Goal: Communication & Community: Answer question/provide support

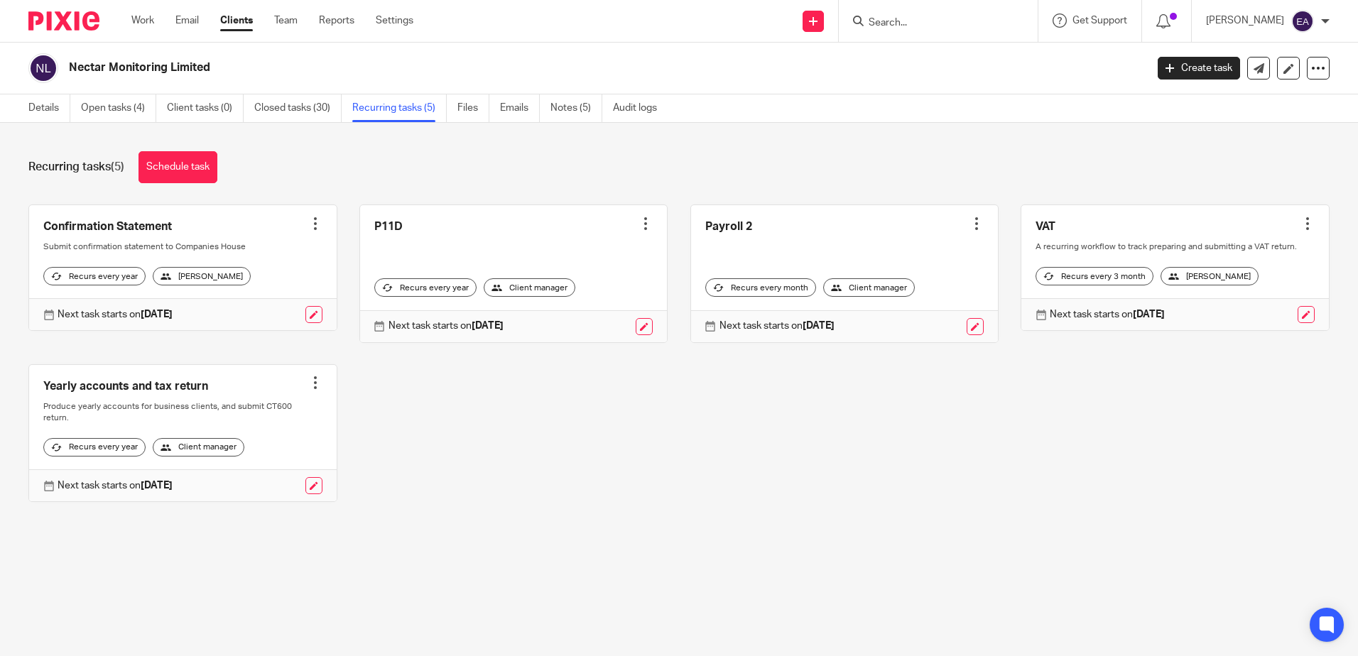
click at [911, 20] on input "Search" at bounding box center [931, 23] width 128 height 13
click at [190, 16] on link "Email" at bounding box center [186, 20] width 23 height 14
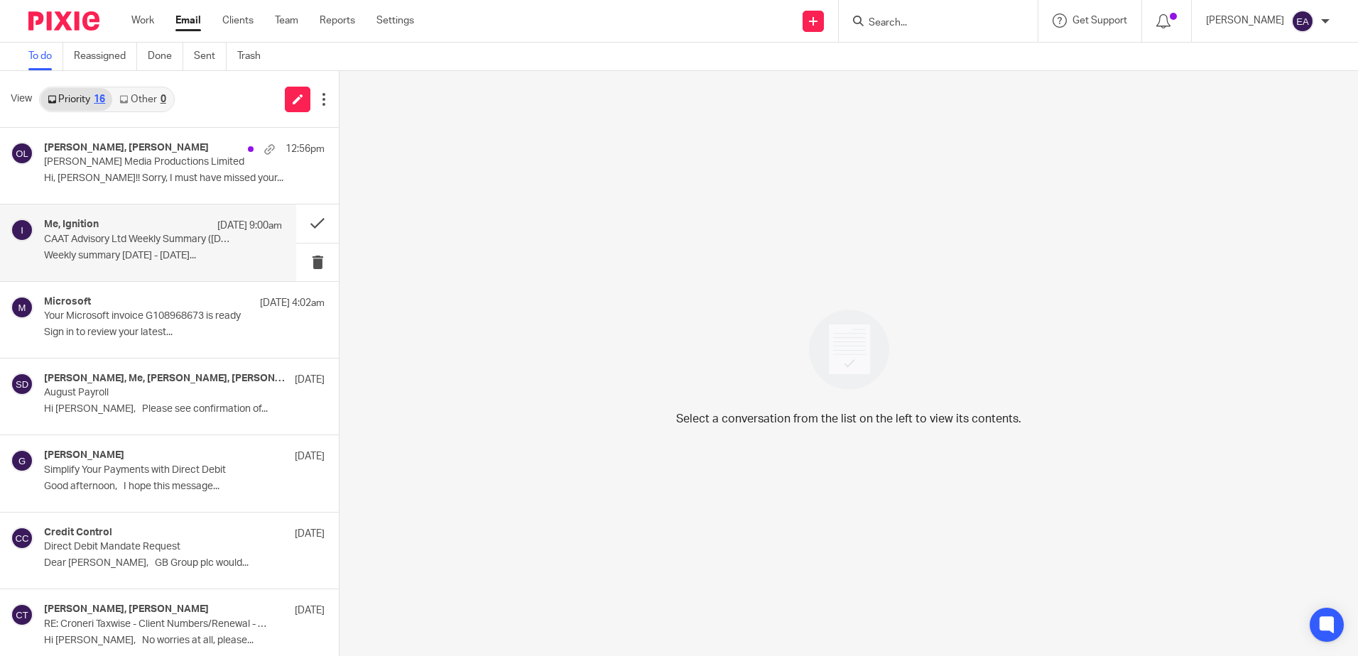
click at [118, 239] on p "CAAT Advisory Ltd Weekly Summary (25 August 2025)" at bounding box center [139, 240] width 190 height 12
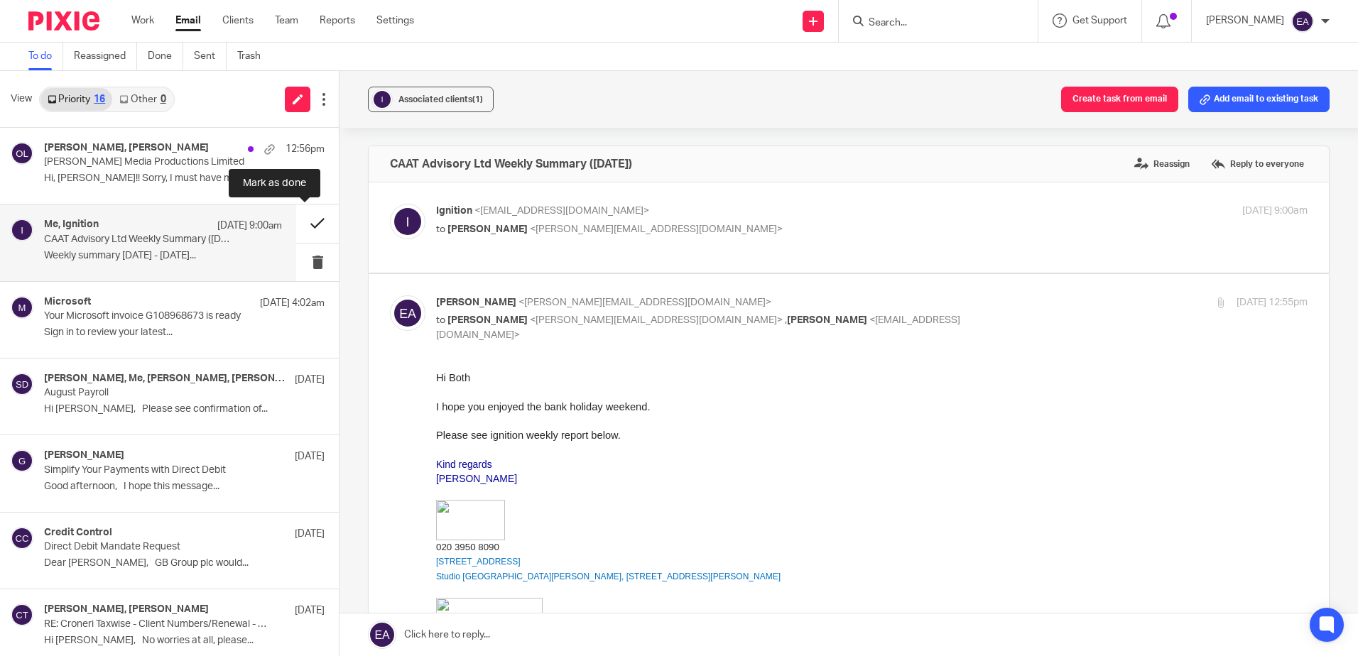
click at [305, 218] on button at bounding box center [317, 224] width 43 height 38
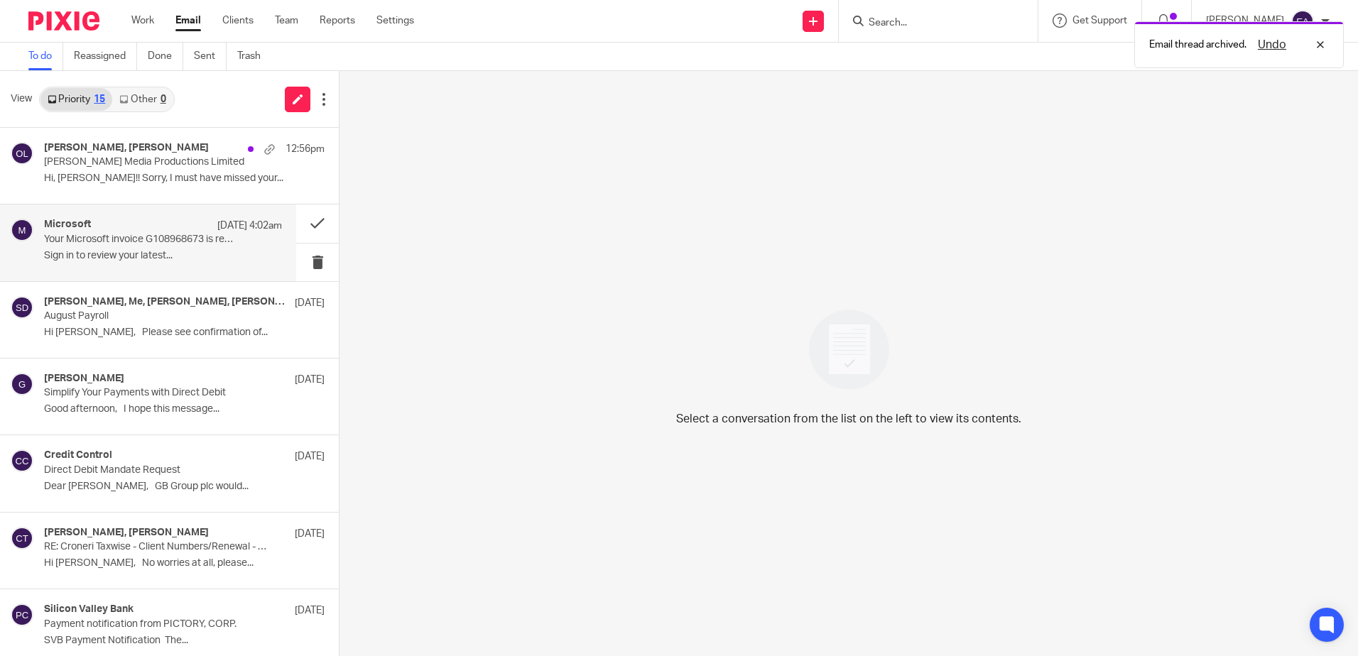
click at [107, 244] on p "Your Microsoft invoice G108968673 is ready" at bounding box center [139, 240] width 190 height 12
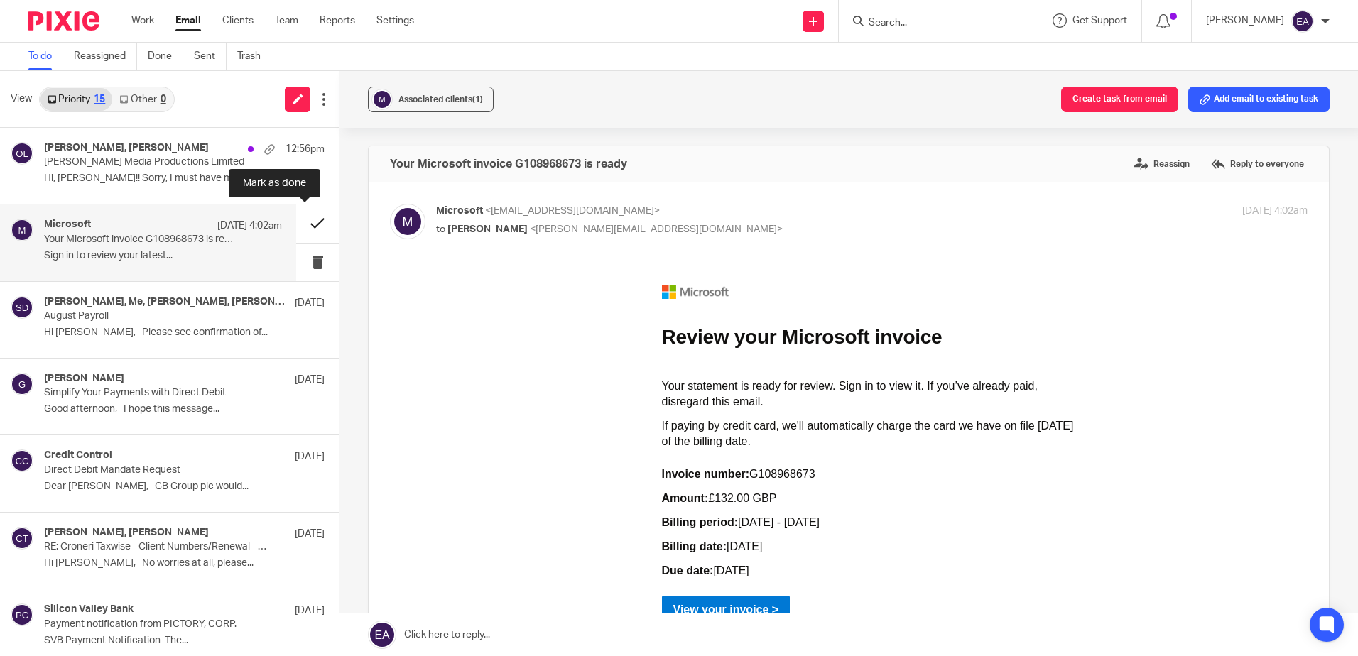
click at [307, 226] on button at bounding box center [317, 224] width 43 height 38
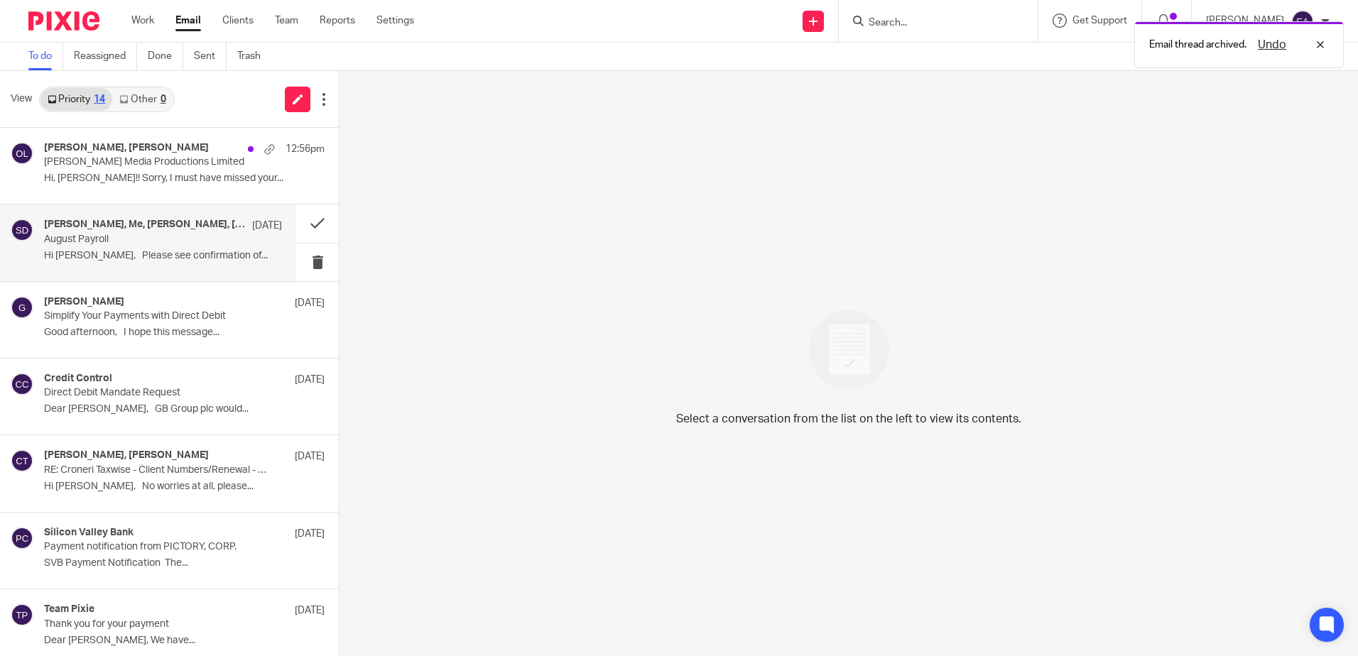
click at [126, 246] on div "Steven Dure, Me, Steve Bradshaw, John Dalton 22 Aug August Payroll Hi Elaine, P…" at bounding box center [163, 243] width 238 height 48
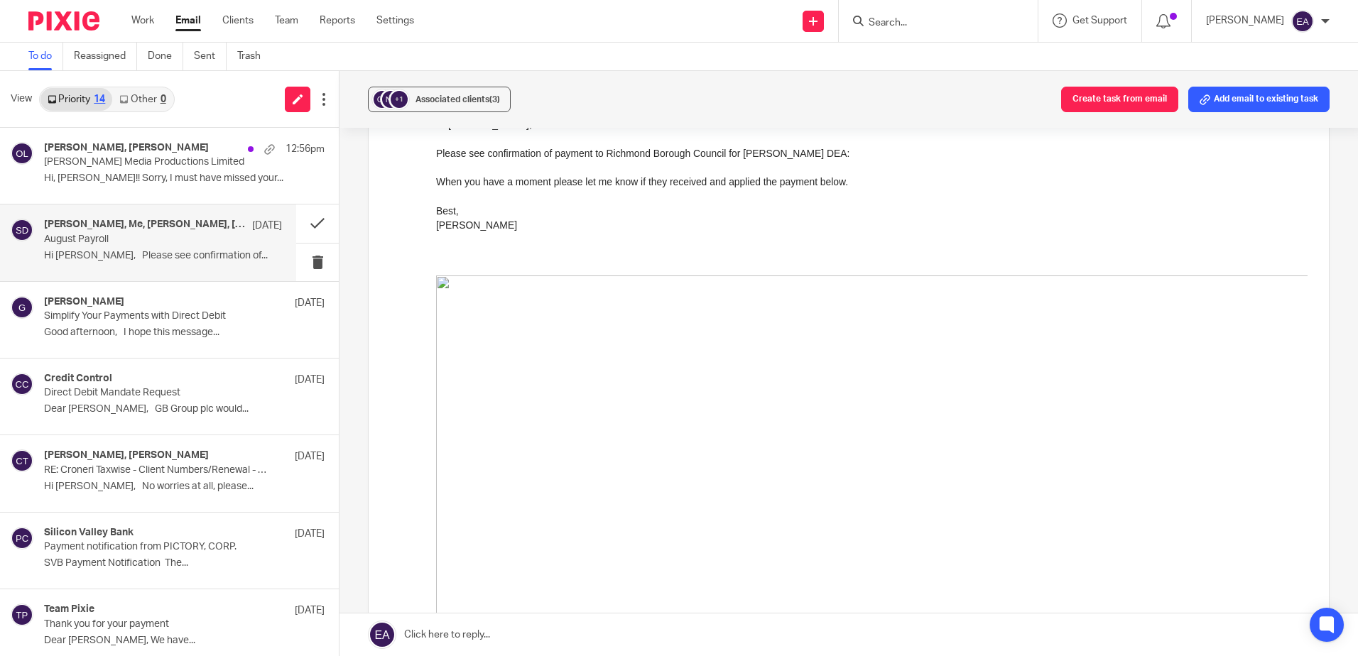
scroll to position [1065, 0]
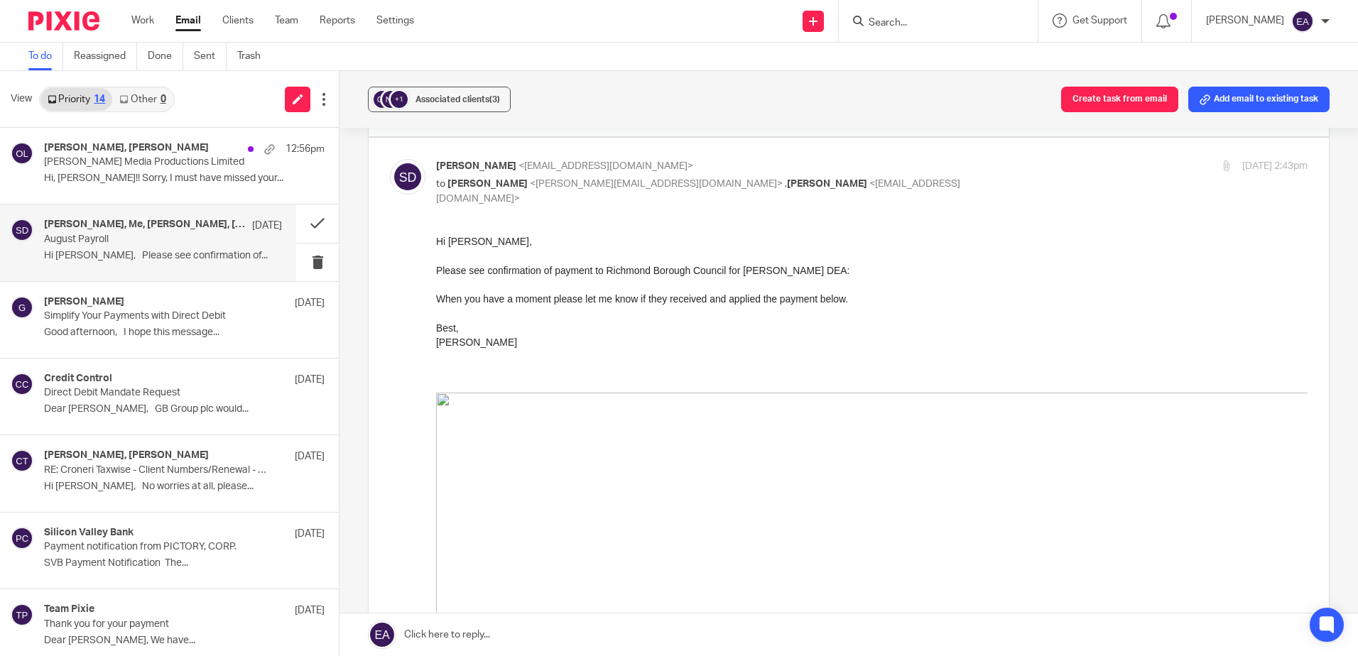
click at [1174, 335] on p "Steven" at bounding box center [872, 342] width 872 height 14
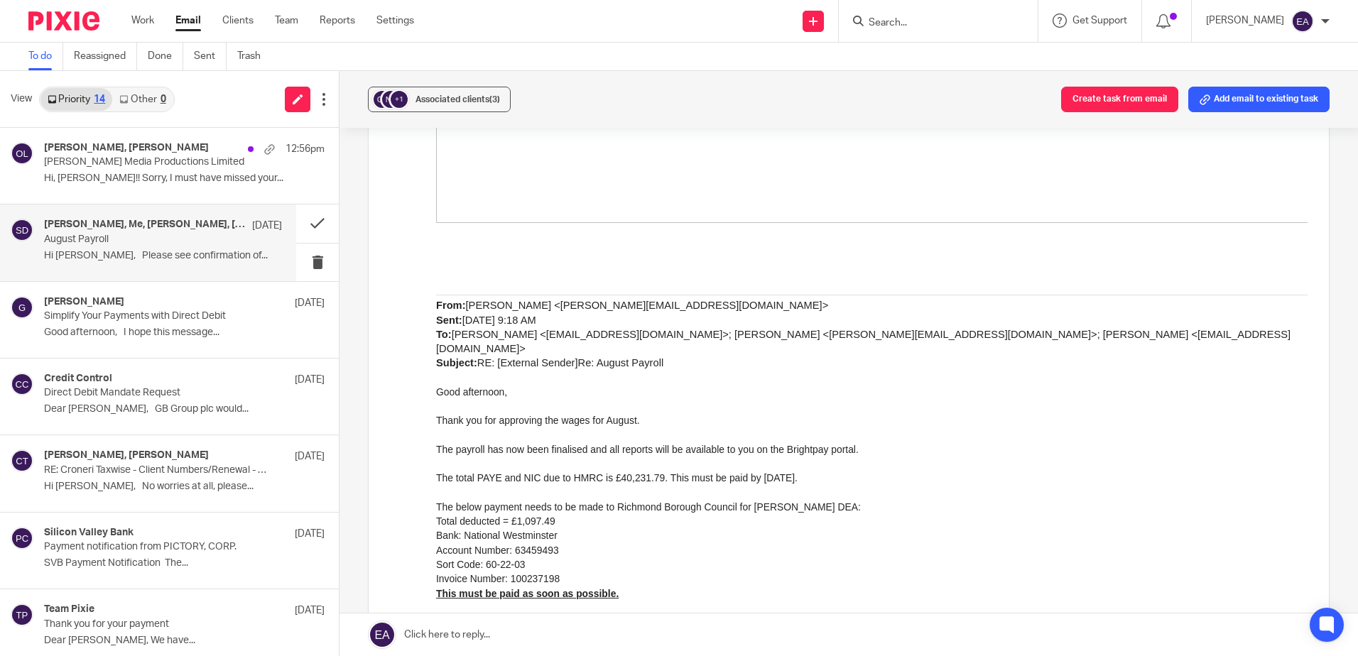
scroll to position [1989, 0]
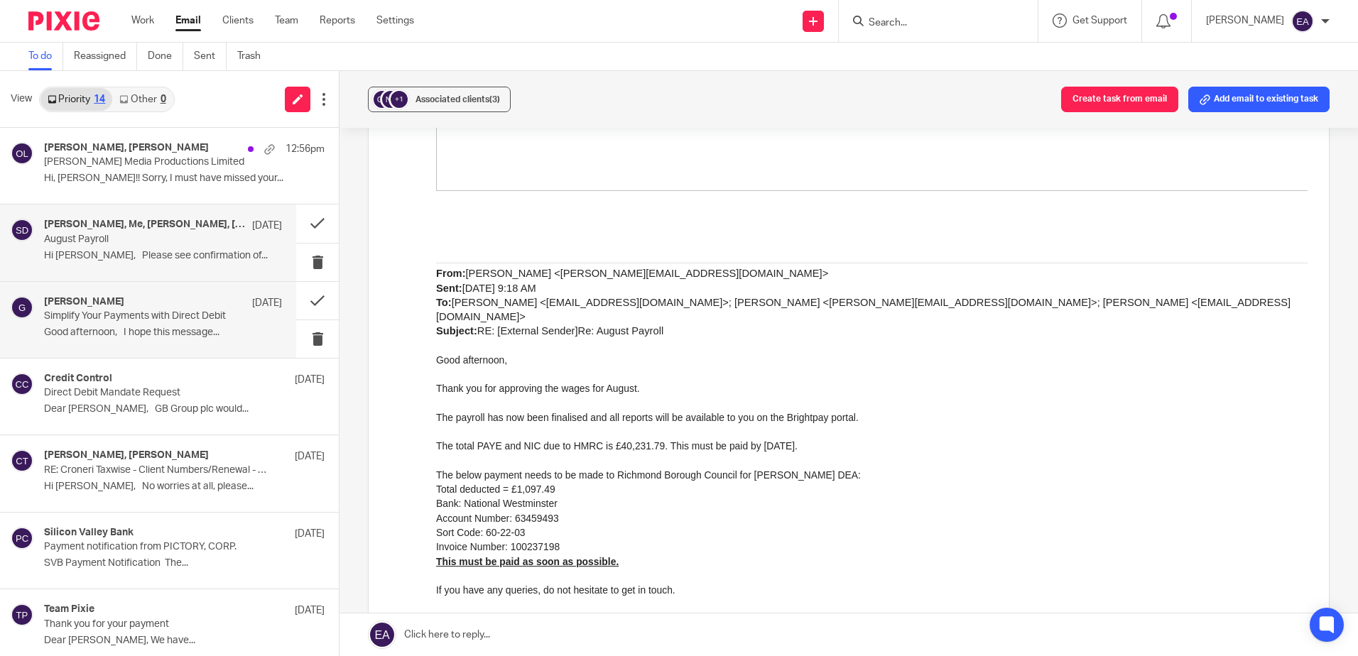
click at [137, 317] on p "Simplify Your Payments with Direct Debit" at bounding box center [139, 316] width 190 height 12
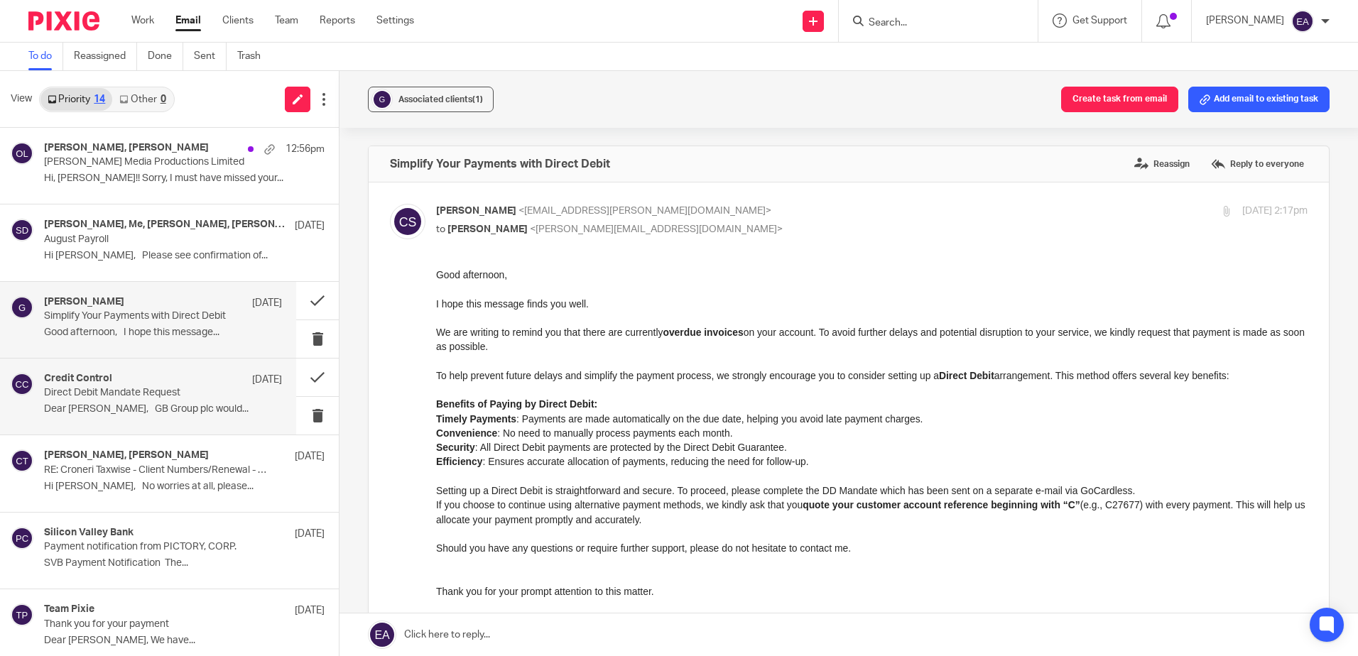
scroll to position [0, 0]
click at [140, 392] on p "Direct Debit Mandate Request" at bounding box center [139, 393] width 190 height 12
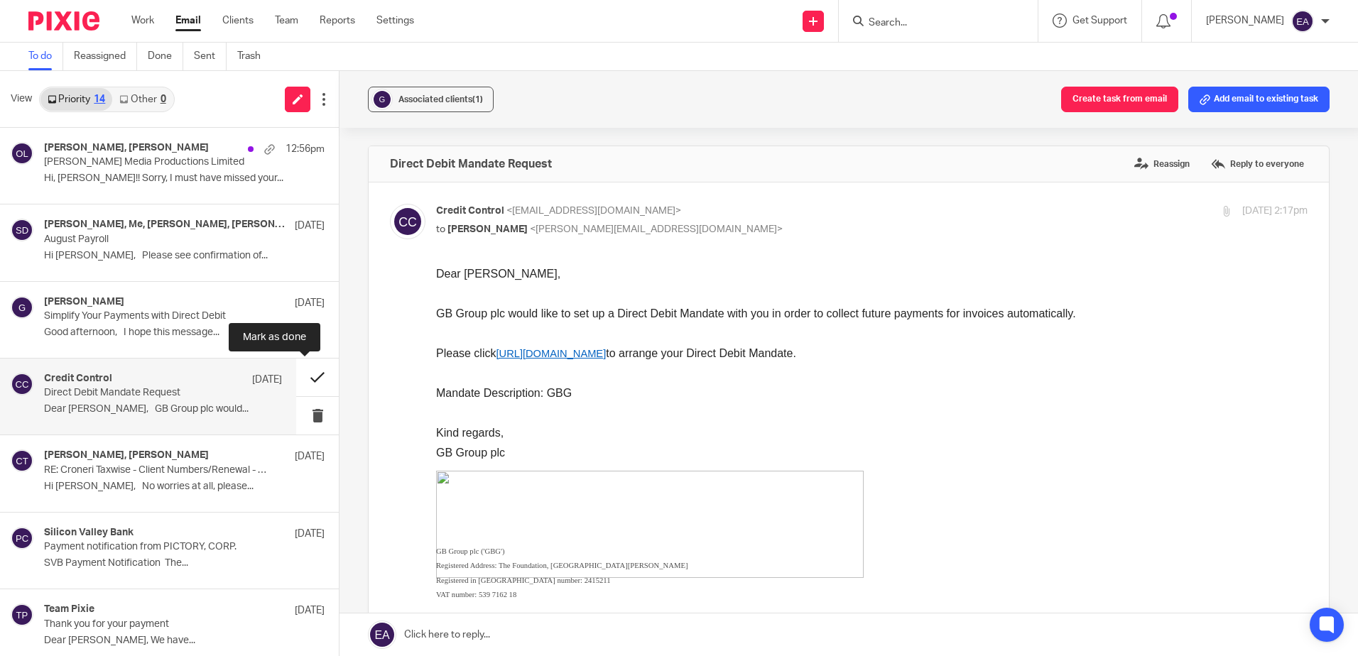
click at [299, 374] on button at bounding box center [317, 378] width 43 height 38
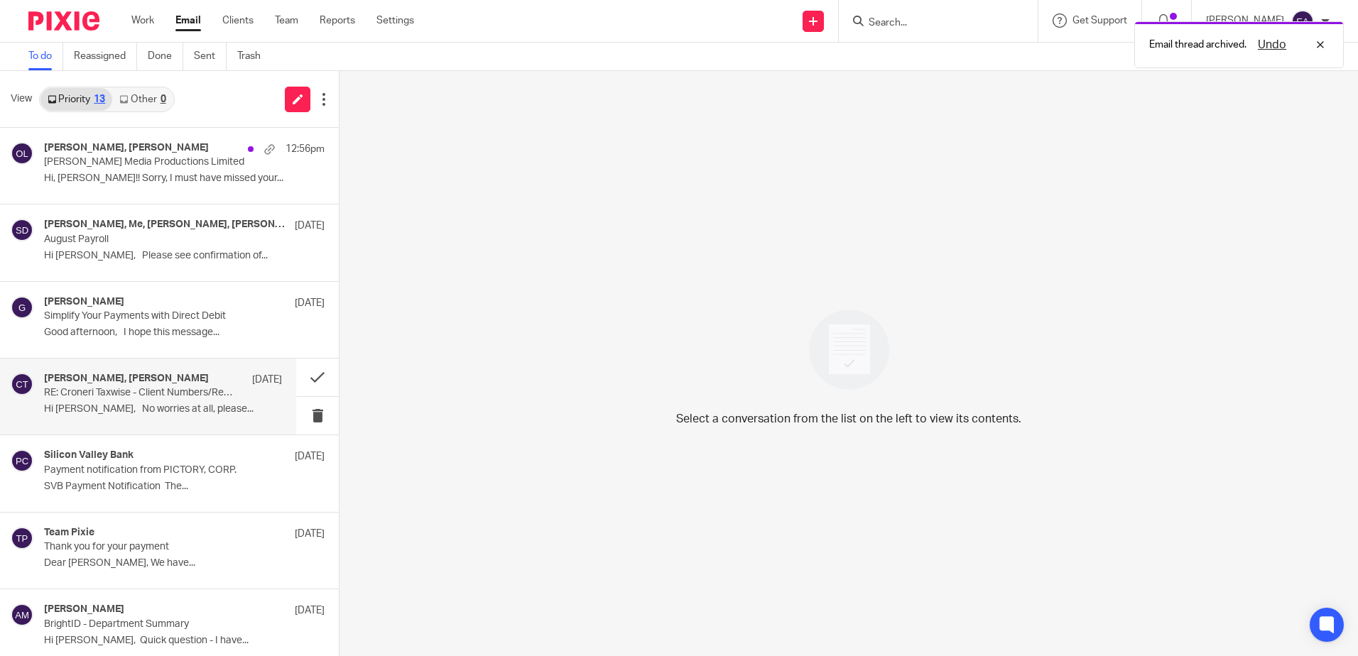
click at [104, 384] on h4 "Chantelle Vesty, Steve Bradshaw" at bounding box center [126, 379] width 165 height 12
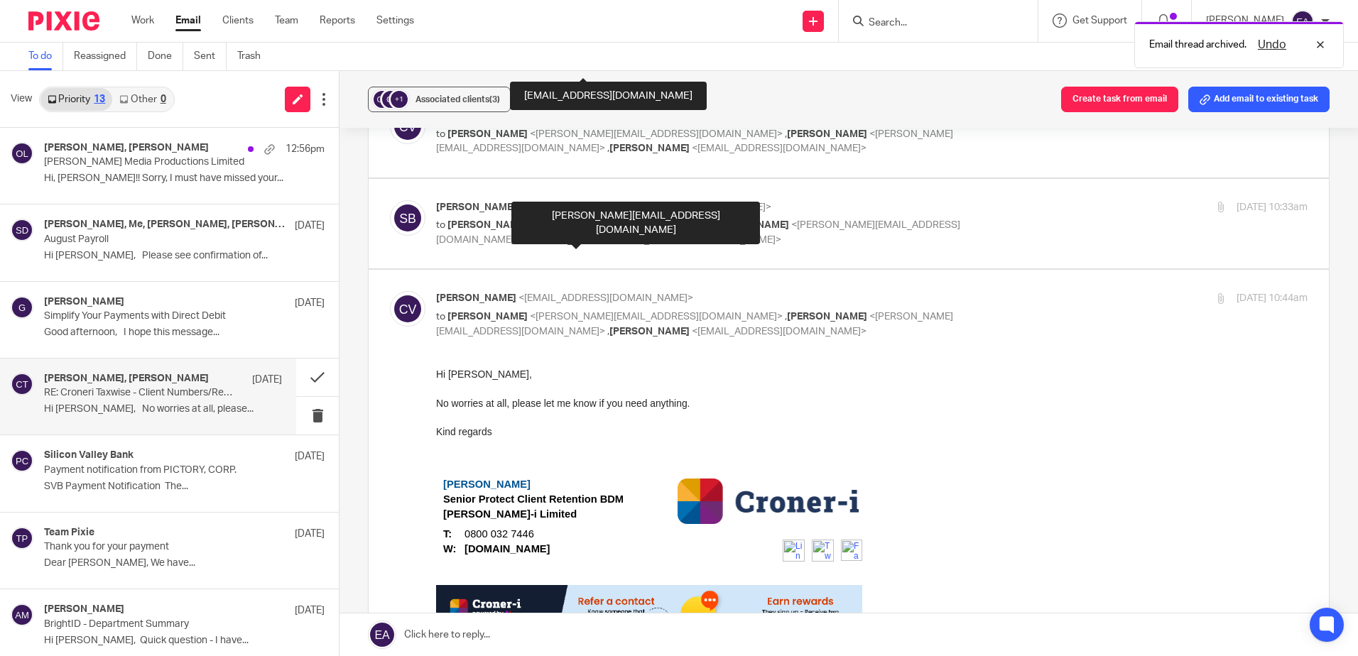
scroll to position [426, 0]
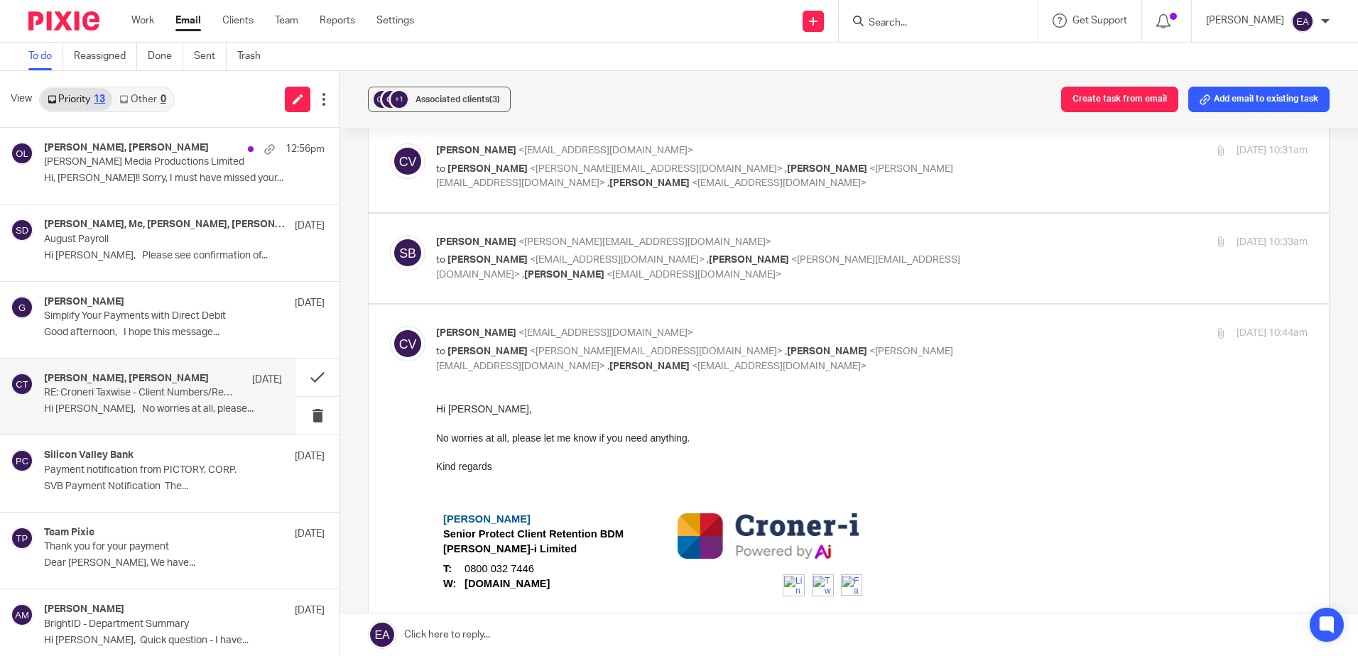
click at [627, 257] on span "<chantelle.vesty@croneri.co.uk>" at bounding box center [617, 260] width 175 height 10
checkbox input "true"
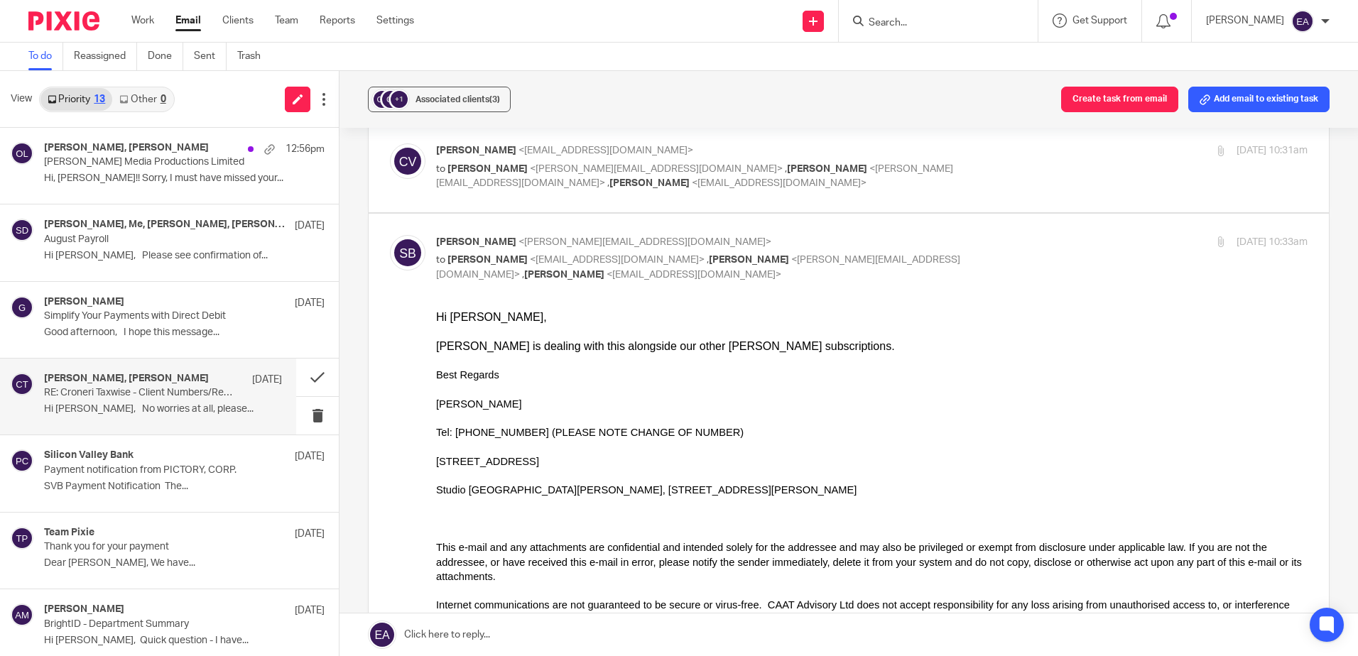
scroll to position [0, 0]
click at [307, 378] on button at bounding box center [317, 378] width 43 height 38
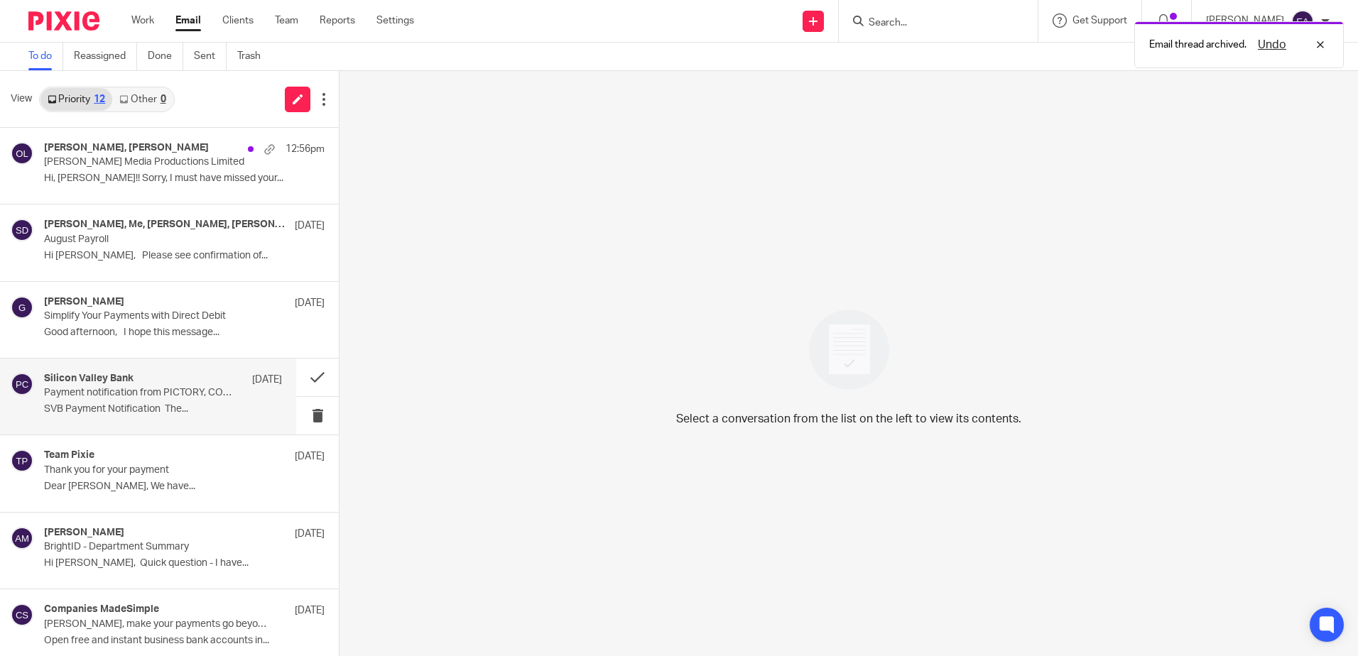
click at [79, 401] on div "Silicon Valley Bank 22 Aug Payment notification from PICTORY, CORP. SVB Payment…" at bounding box center [163, 397] width 238 height 48
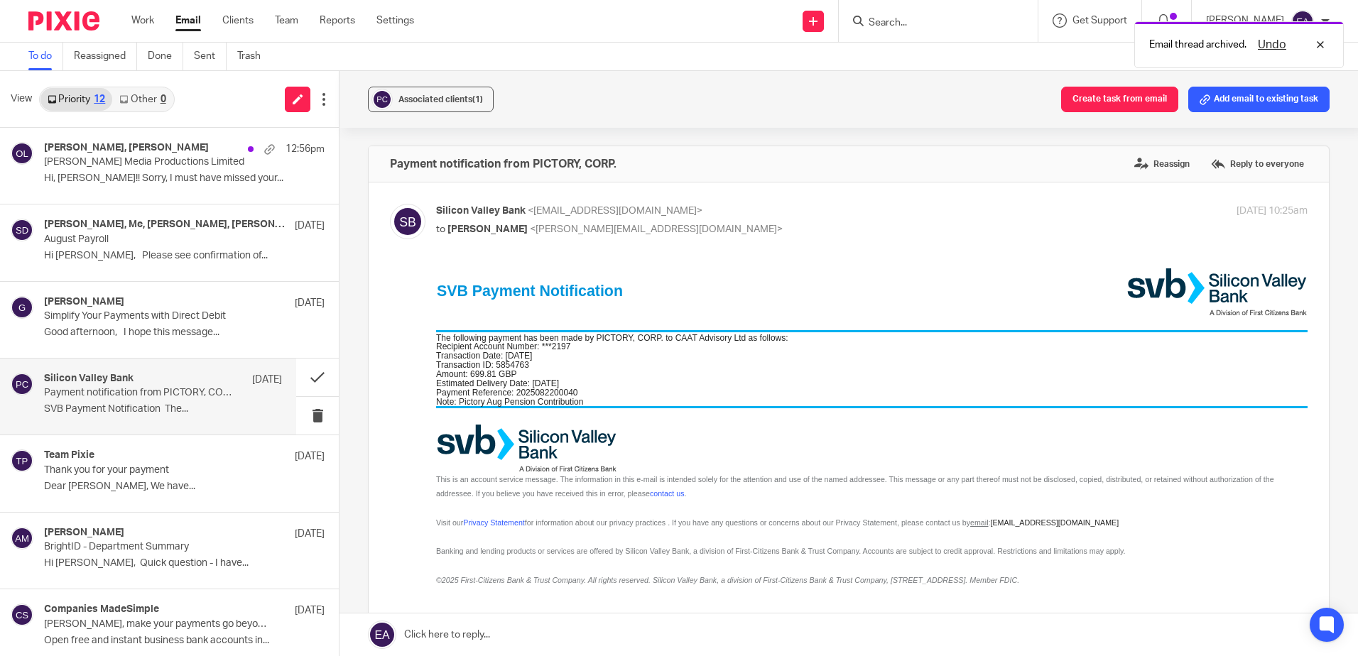
scroll to position [71, 0]
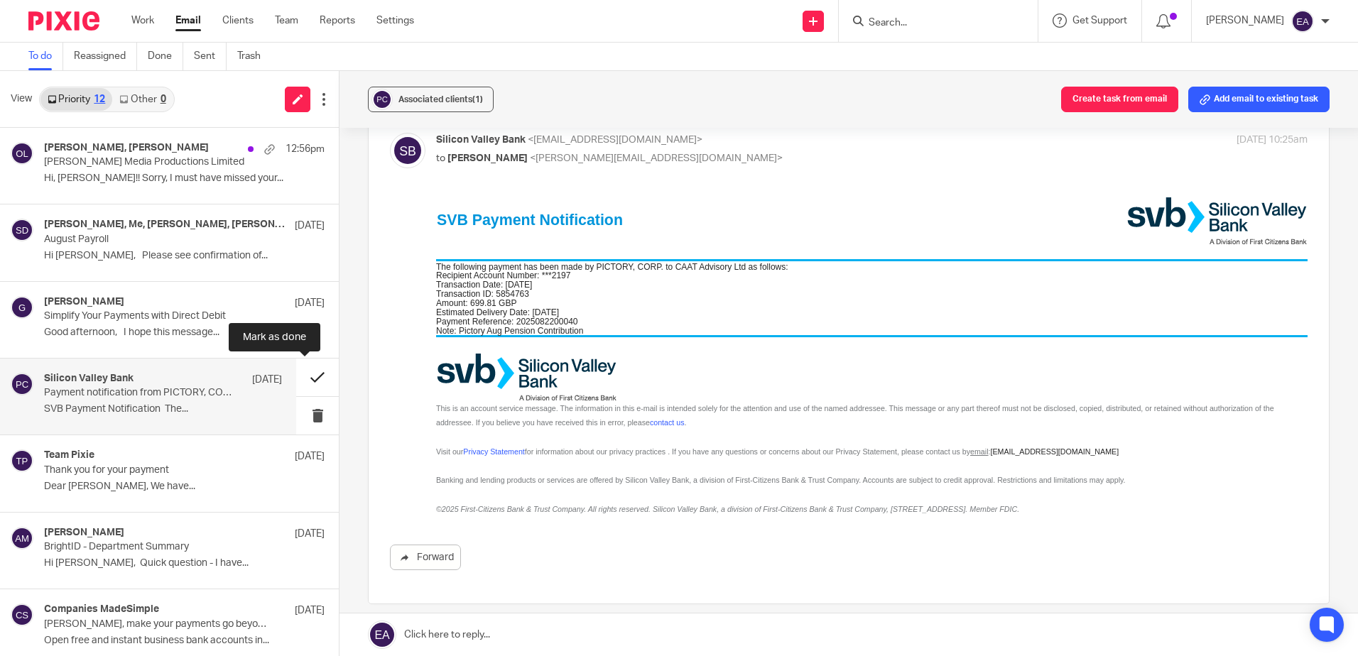
click at [298, 381] on button at bounding box center [317, 378] width 43 height 38
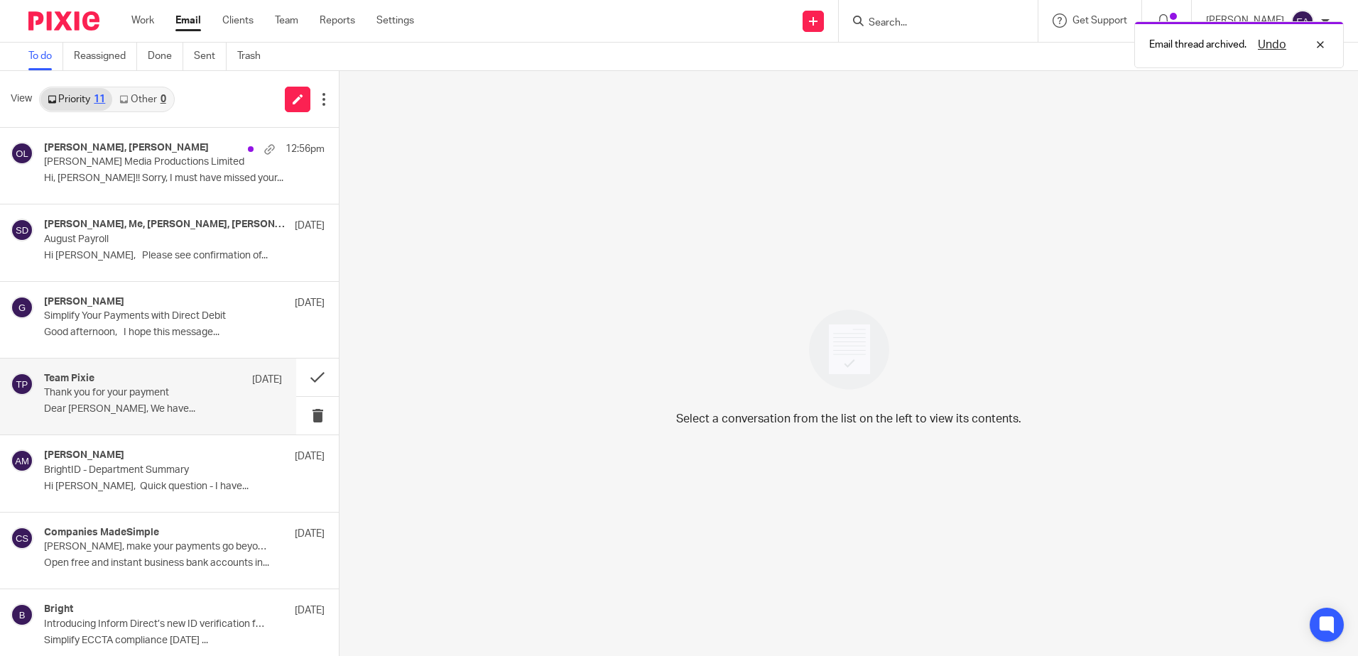
click at [104, 398] on p "Thank you for your payment" at bounding box center [139, 393] width 190 height 12
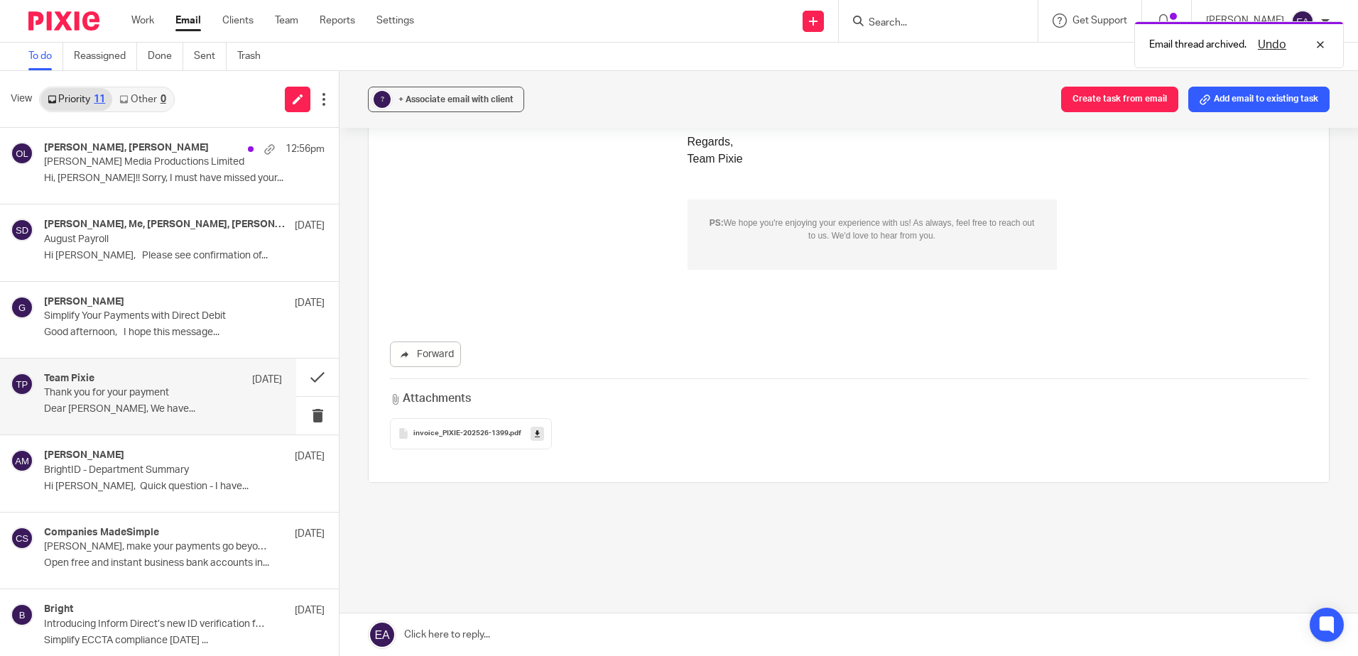
scroll to position [120, 0]
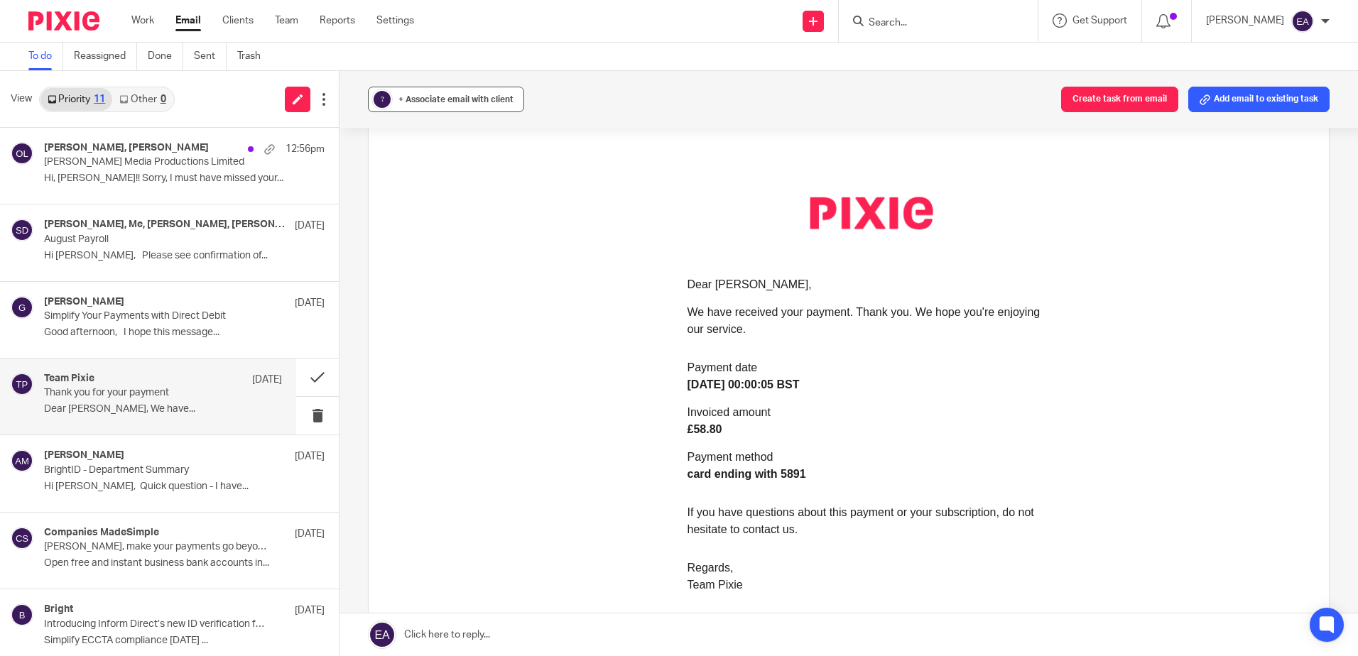
click at [438, 96] on span "+ Associate email with client" at bounding box center [455, 99] width 115 height 9
click at [468, 165] on div "Clients + Create client" at bounding box center [533, 165] width 300 height 62
click at [468, 200] on div "Clients + Create client" at bounding box center [533, 167] width 335 height 94
click at [470, 181] on input "text" at bounding box center [533, 182] width 300 height 14
type input "Pixie"
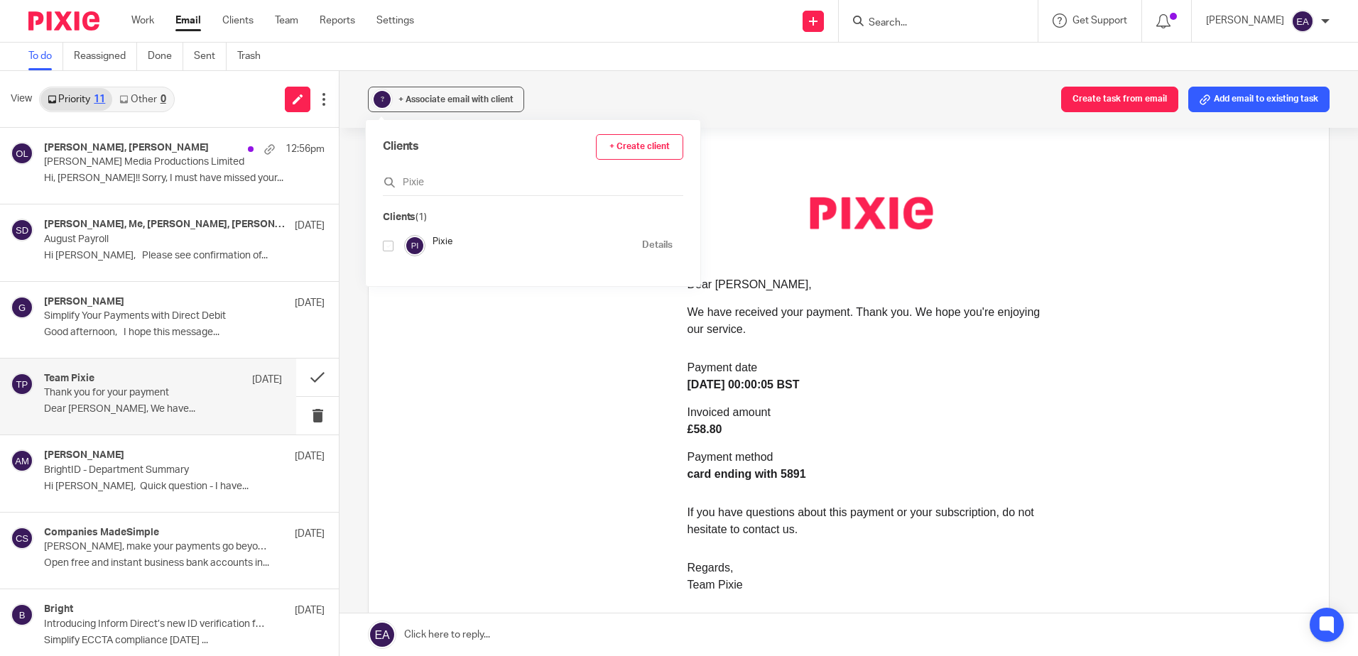
click at [386, 244] on input "checkbox" at bounding box center [388, 246] width 11 height 11
checkbox input "true"
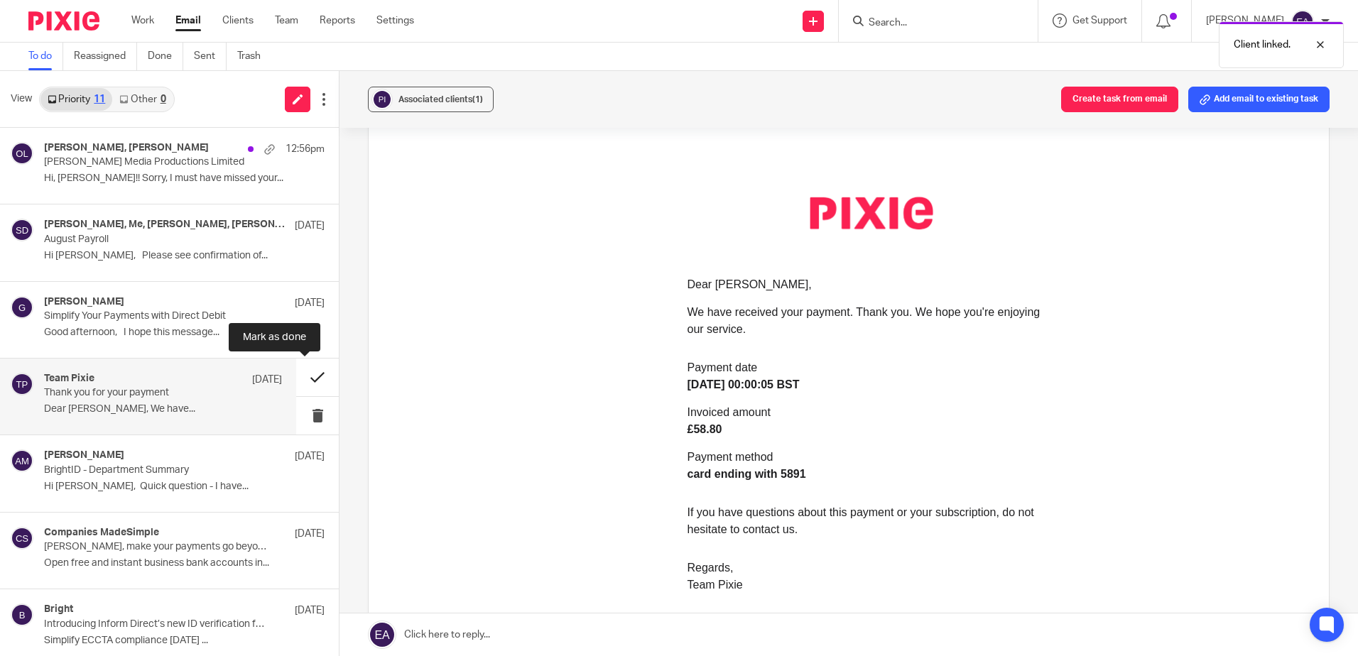
click at [304, 375] on button at bounding box center [317, 378] width 43 height 38
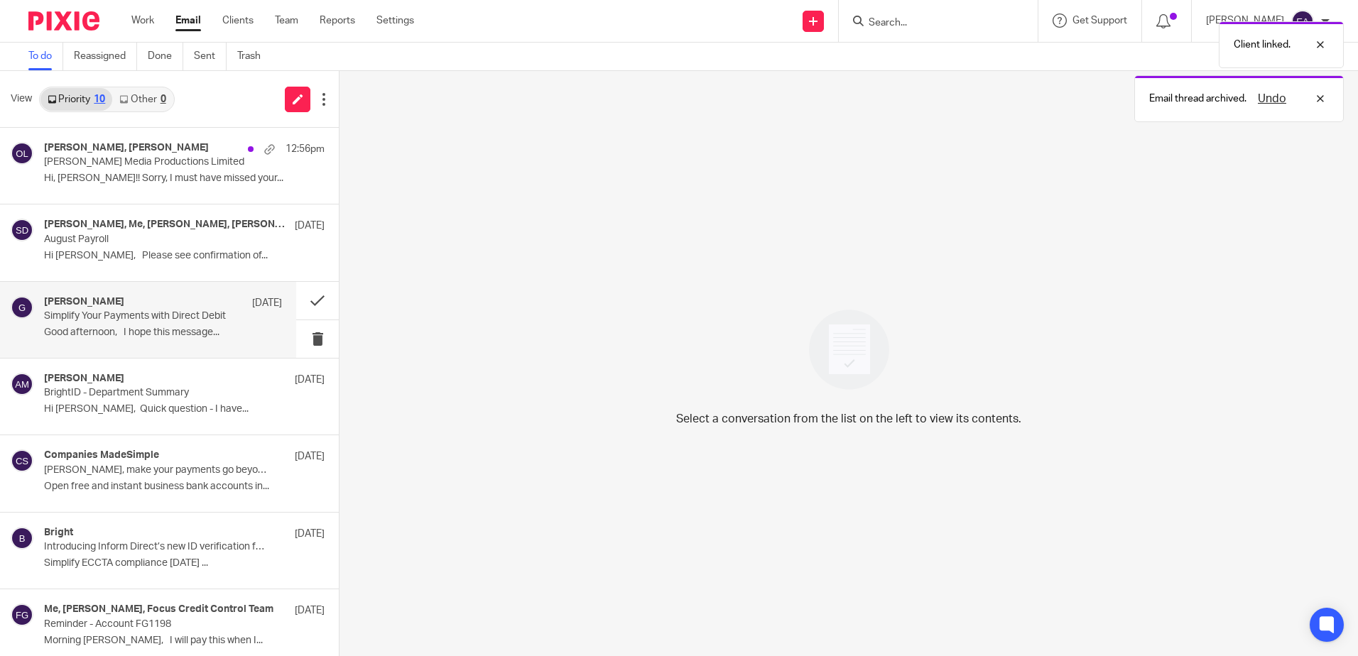
click at [145, 313] on p "Simplify Your Payments with Direct Debit" at bounding box center [139, 316] width 190 height 12
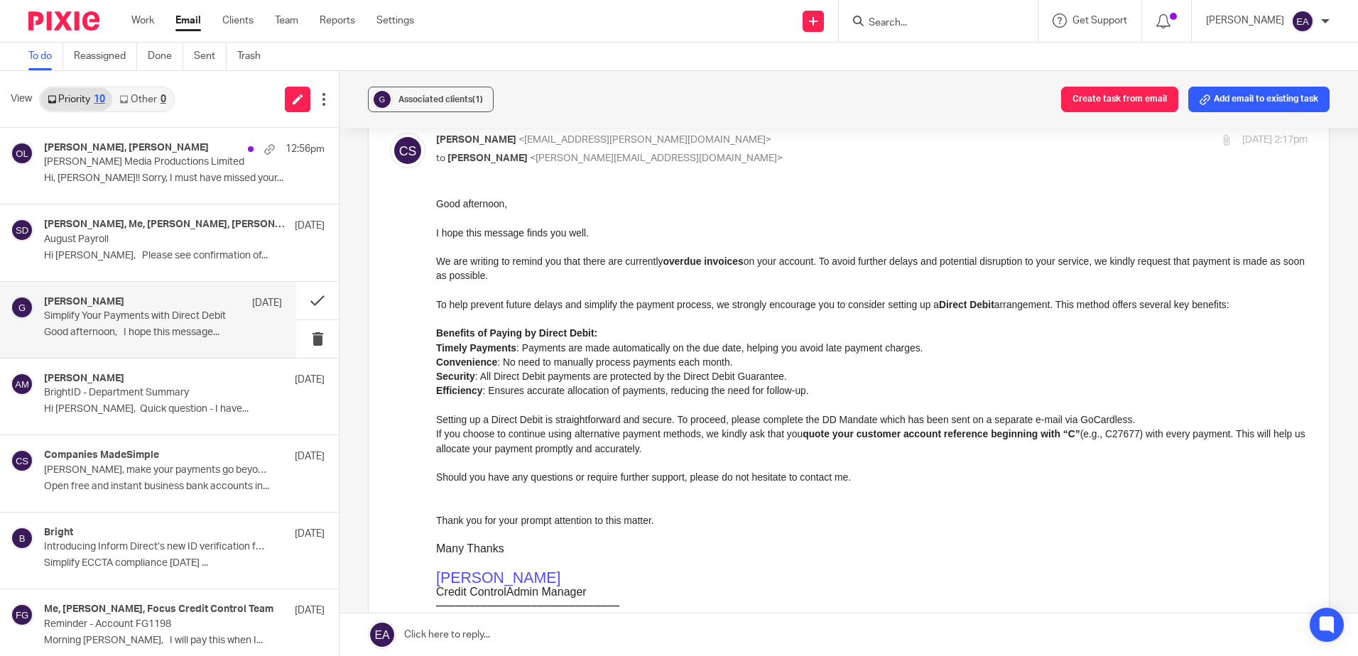
scroll to position [0, 0]
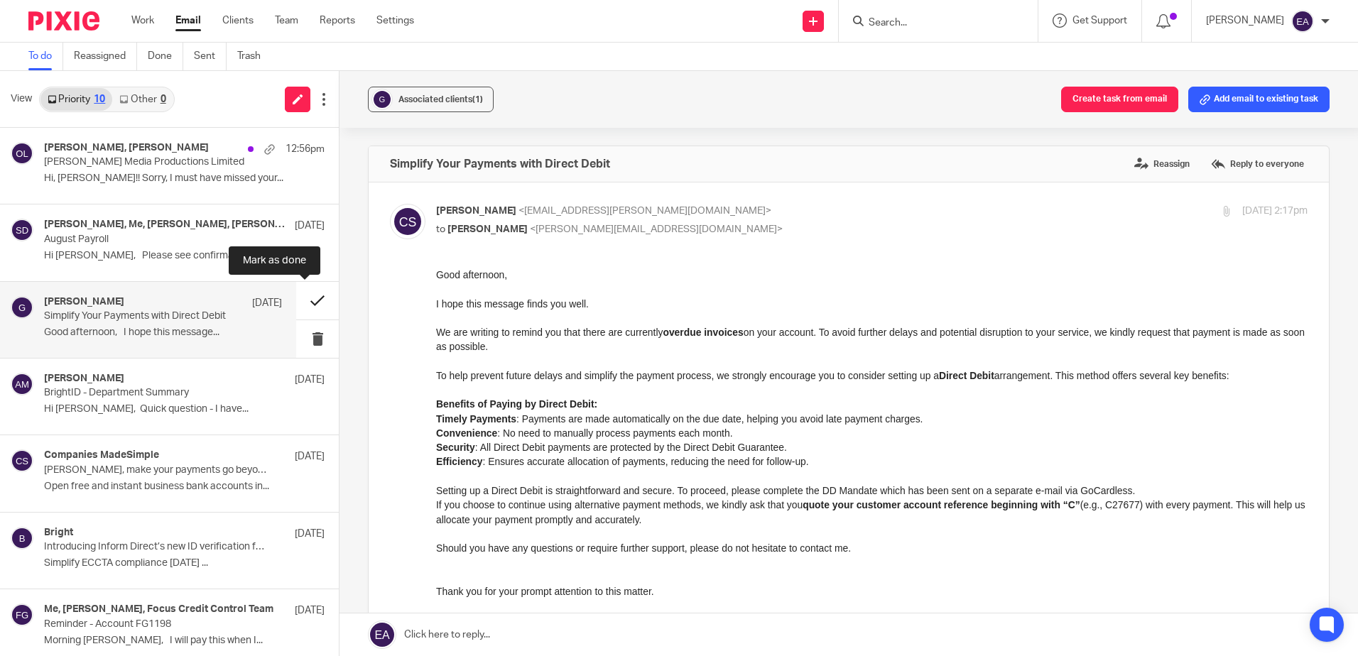
click at [308, 300] on button at bounding box center [317, 301] width 43 height 38
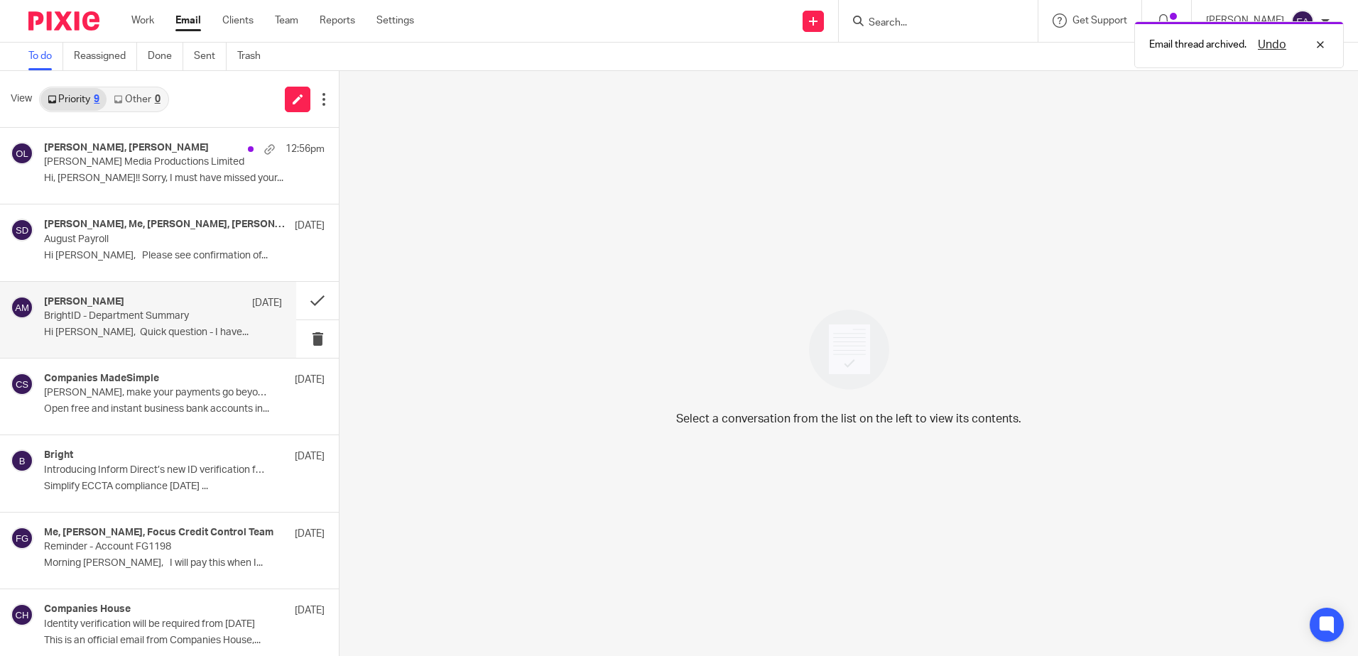
click at [60, 313] on p "BrightID - Department Summary" at bounding box center [139, 316] width 190 height 12
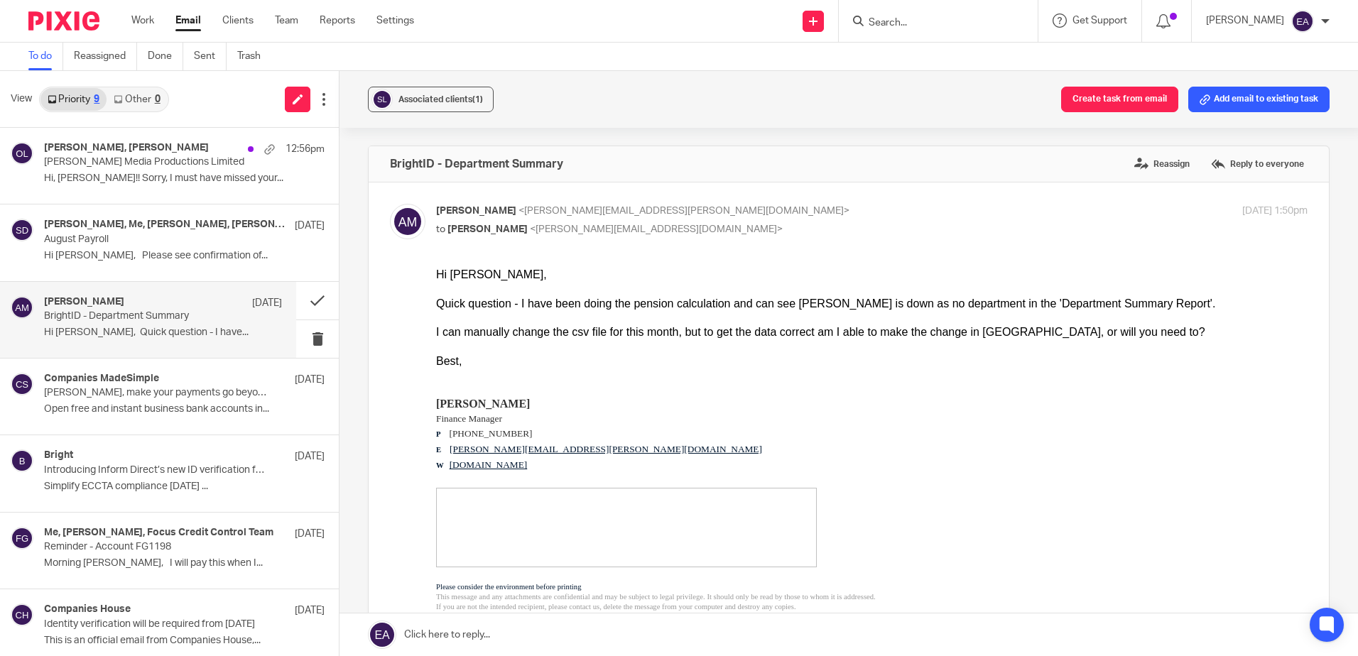
click at [72, 311] on p "BrightID - Department Summary" at bounding box center [139, 316] width 190 height 12
drag, startPoint x: 1232, startPoint y: 163, endPoint x: 1226, endPoint y: 169, distance: 8.6
click at [1232, 155] on label "Reply to everyone" at bounding box center [1257, 163] width 100 height 21
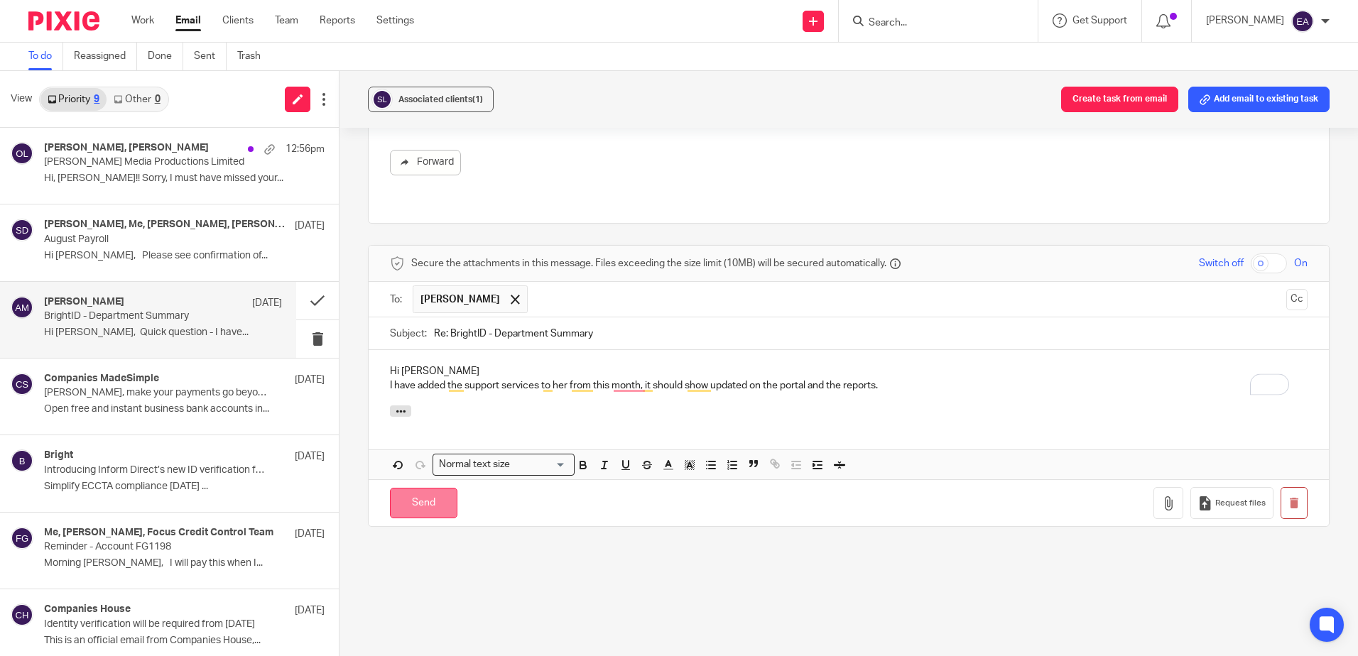
click at [416, 510] on input "Send" at bounding box center [423, 503] width 67 height 31
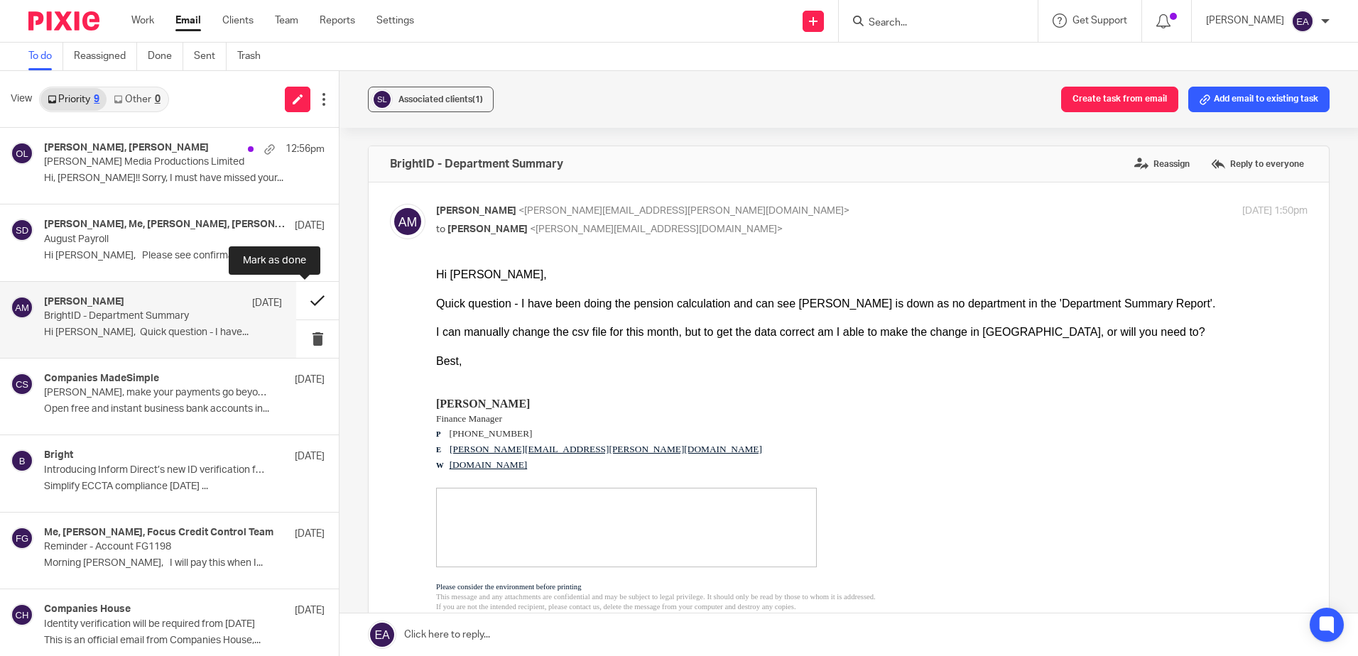
click at [298, 303] on button at bounding box center [317, 301] width 43 height 38
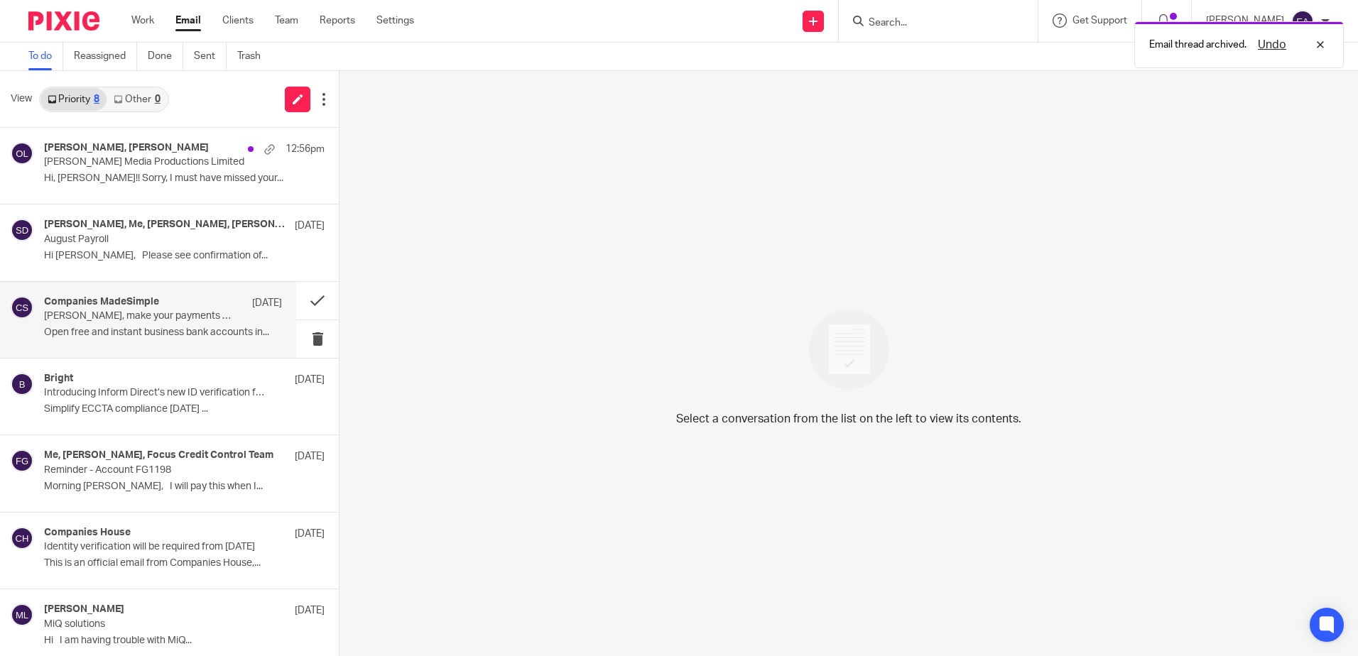
click at [114, 324] on div "Companies MadeSimple 21 Aug Steven, make your payments go beyond borders with P…" at bounding box center [163, 320] width 238 height 48
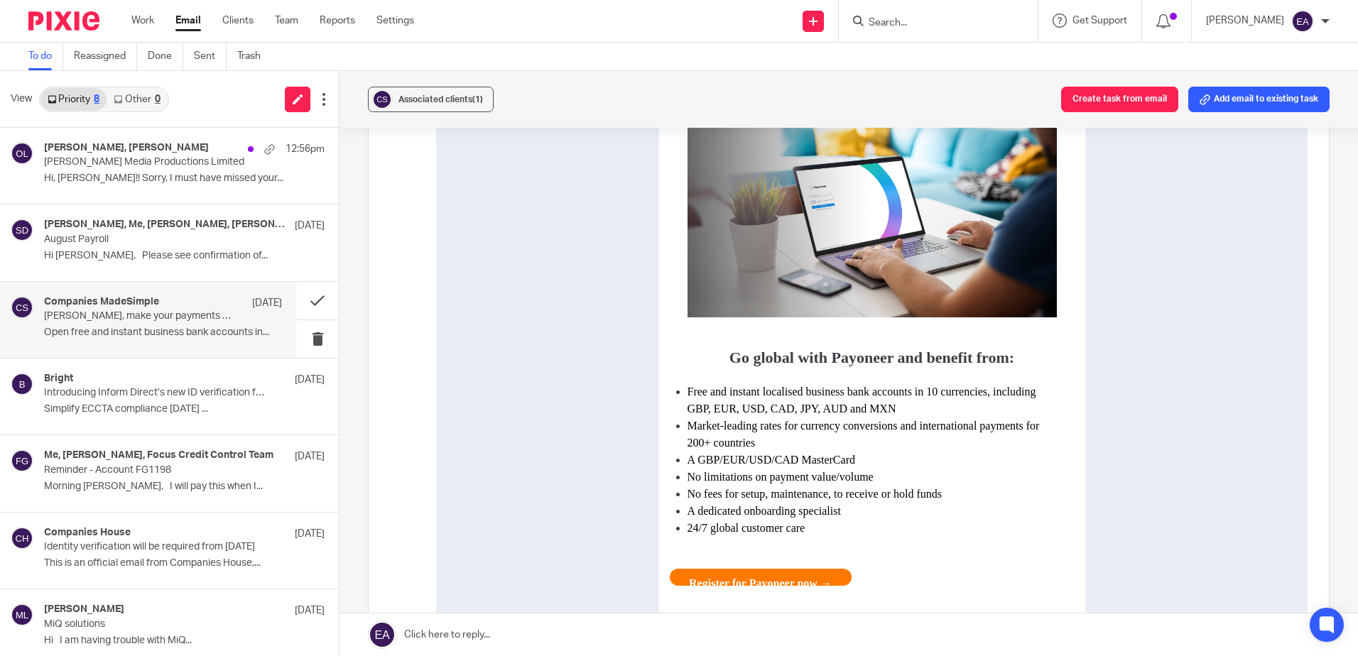
scroll to position [568, 0]
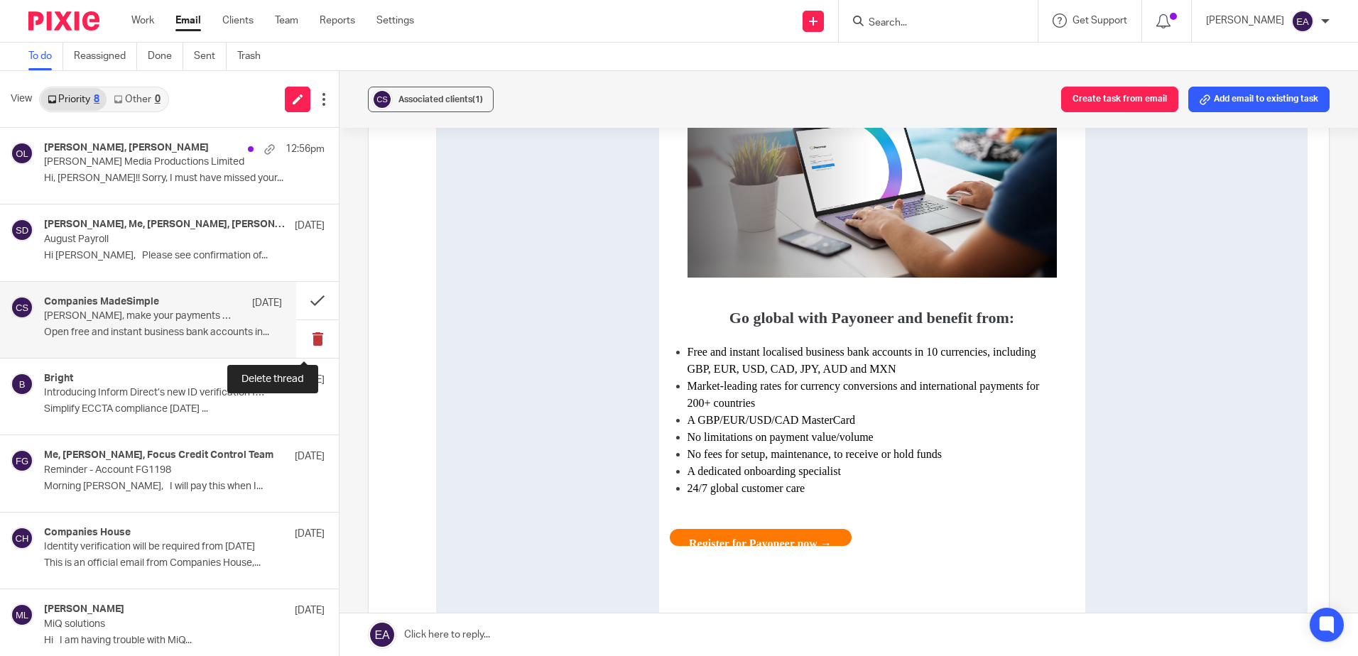
click at [304, 335] on button at bounding box center [317, 339] width 43 height 38
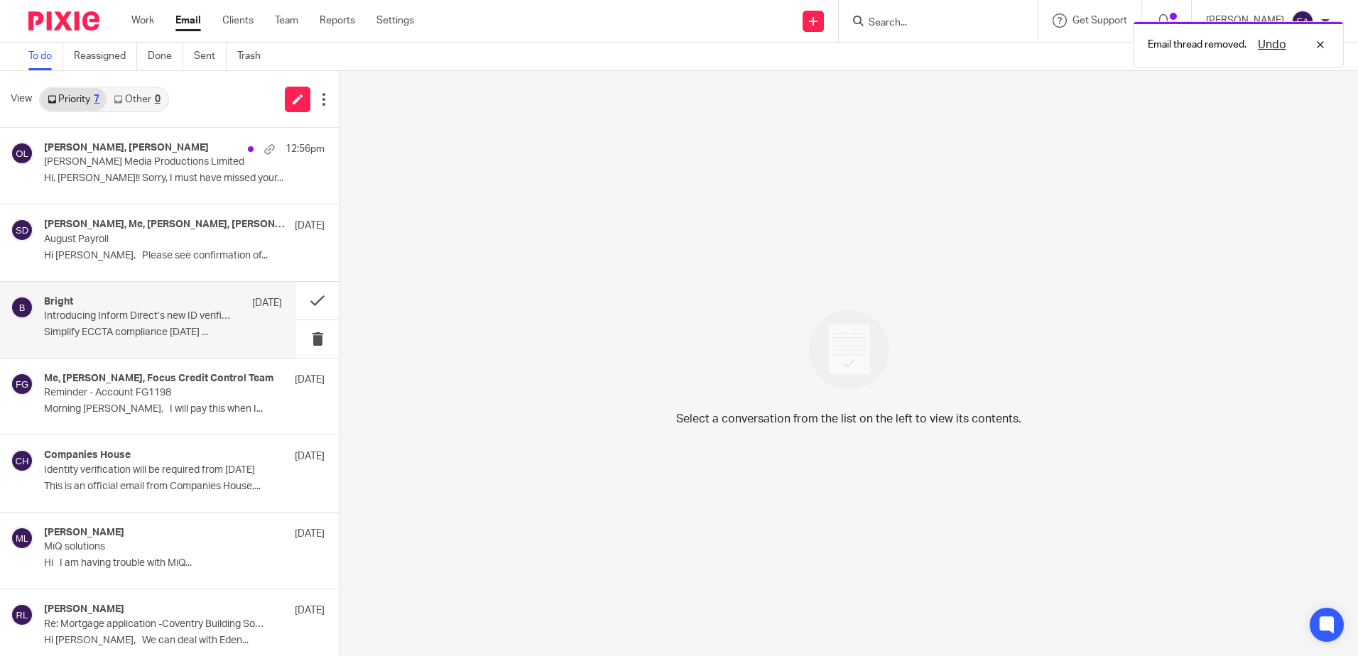
click at [107, 316] on p "Introducing Inform Direct’s new ID verification feature" at bounding box center [139, 316] width 190 height 12
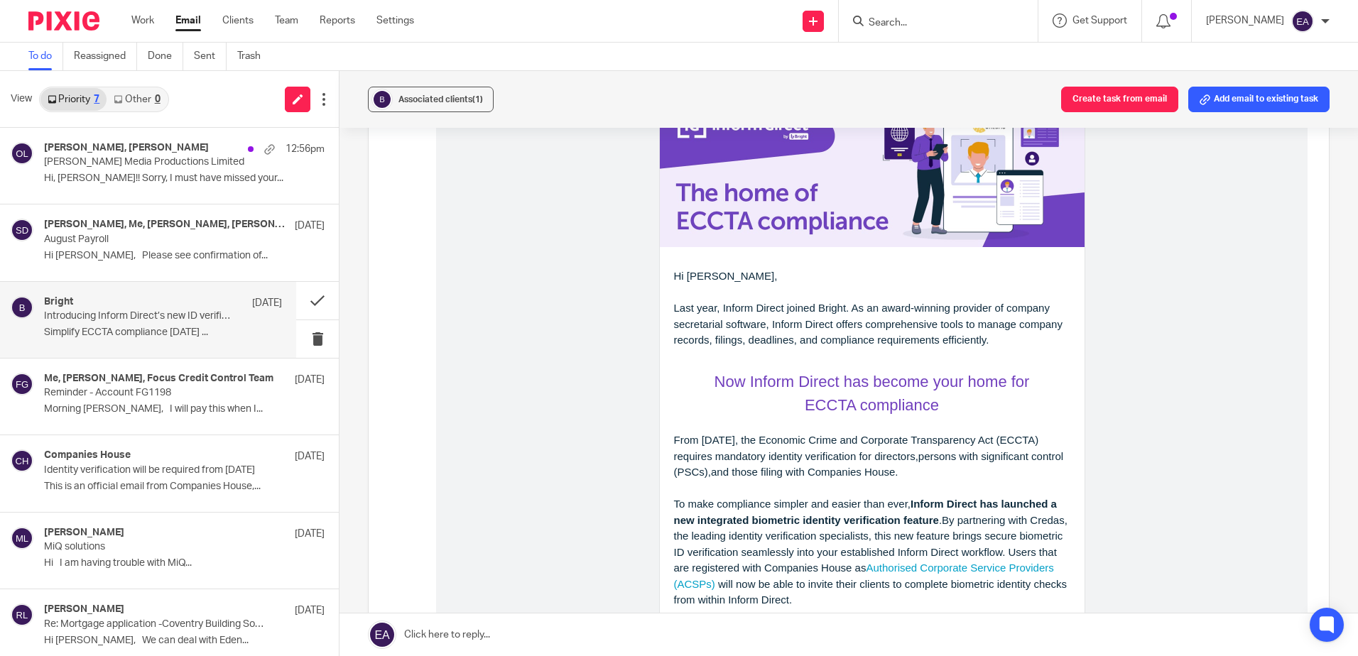
scroll to position [0, 0]
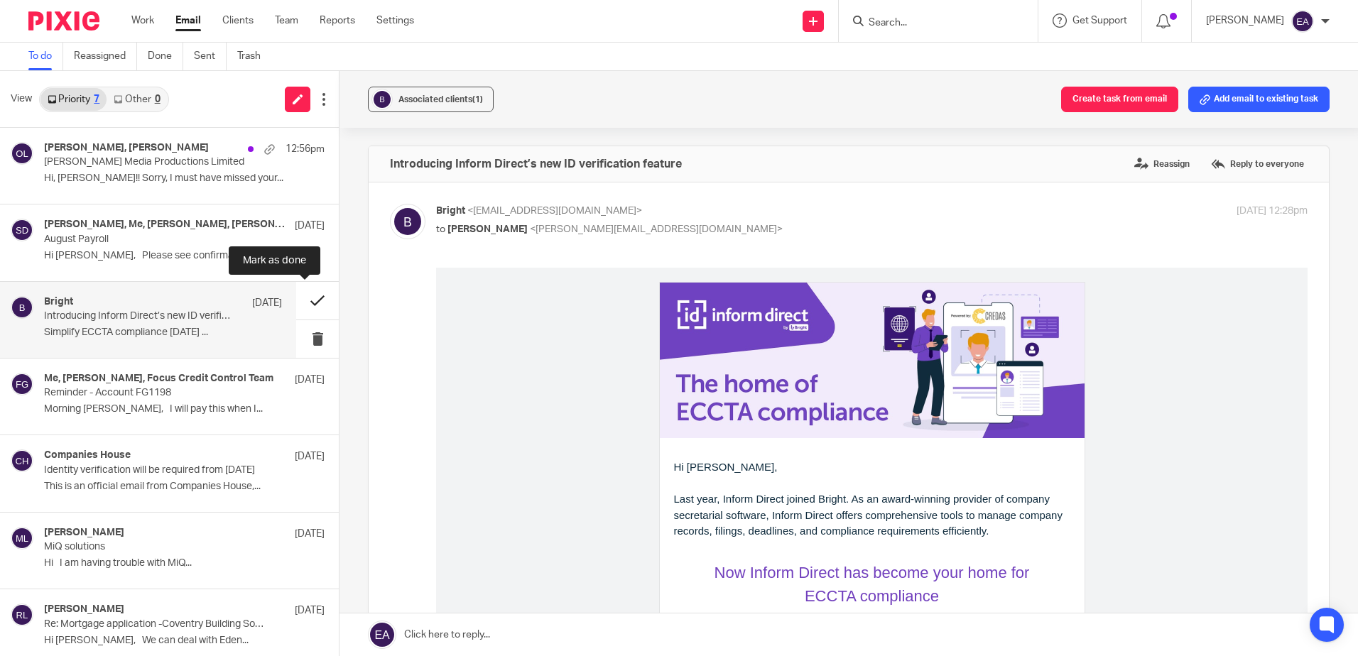
click at [300, 302] on button at bounding box center [317, 301] width 43 height 38
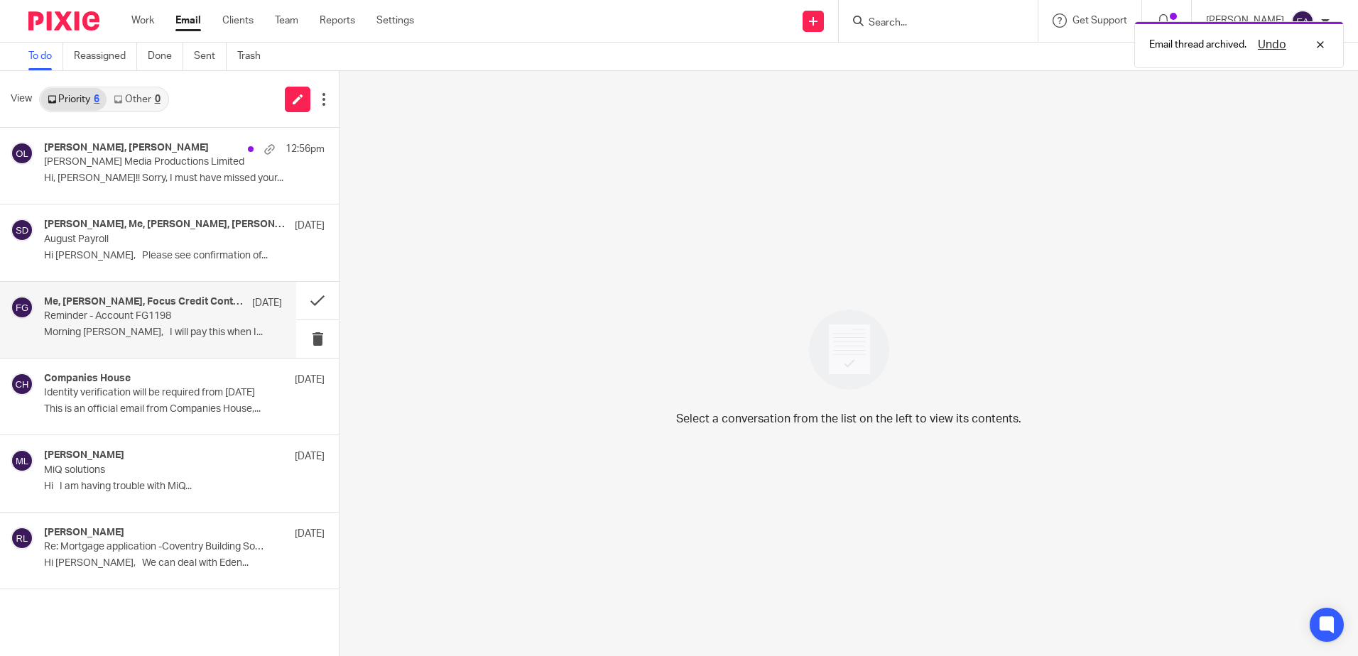
click at [72, 316] on p "Reminder - Account FG1198" at bounding box center [139, 316] width 190 height 12
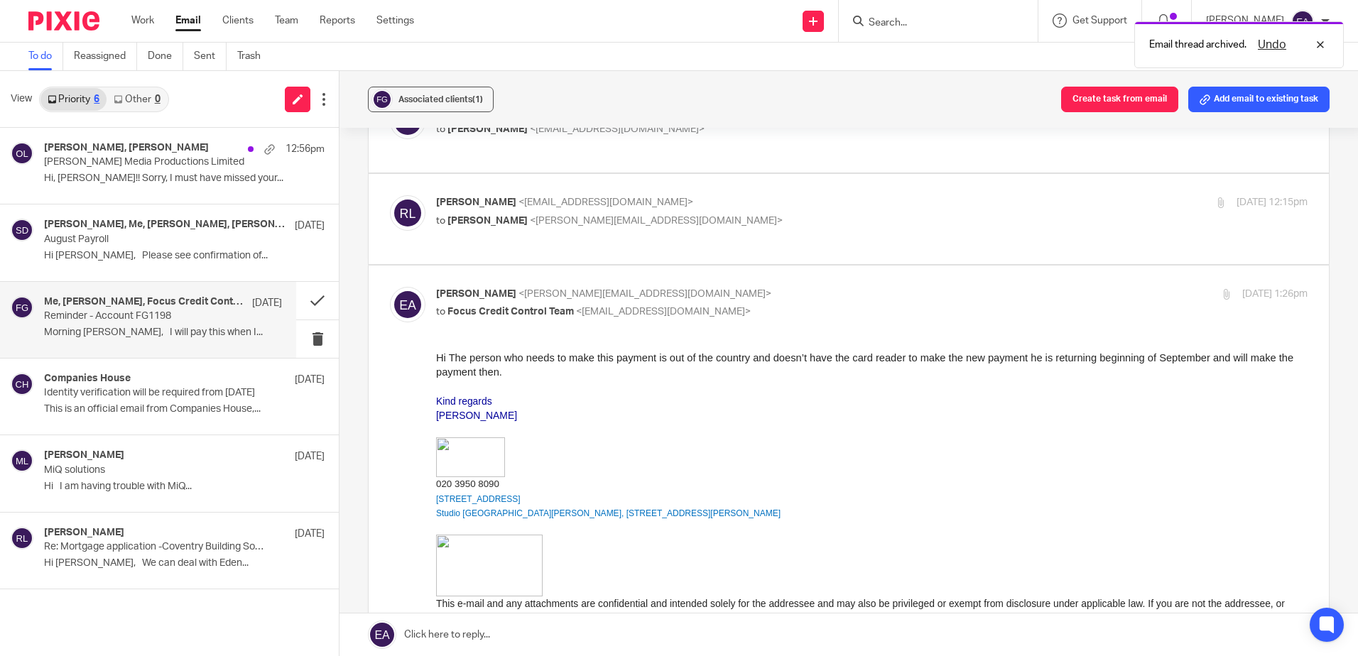
scroll to position [213, 0]
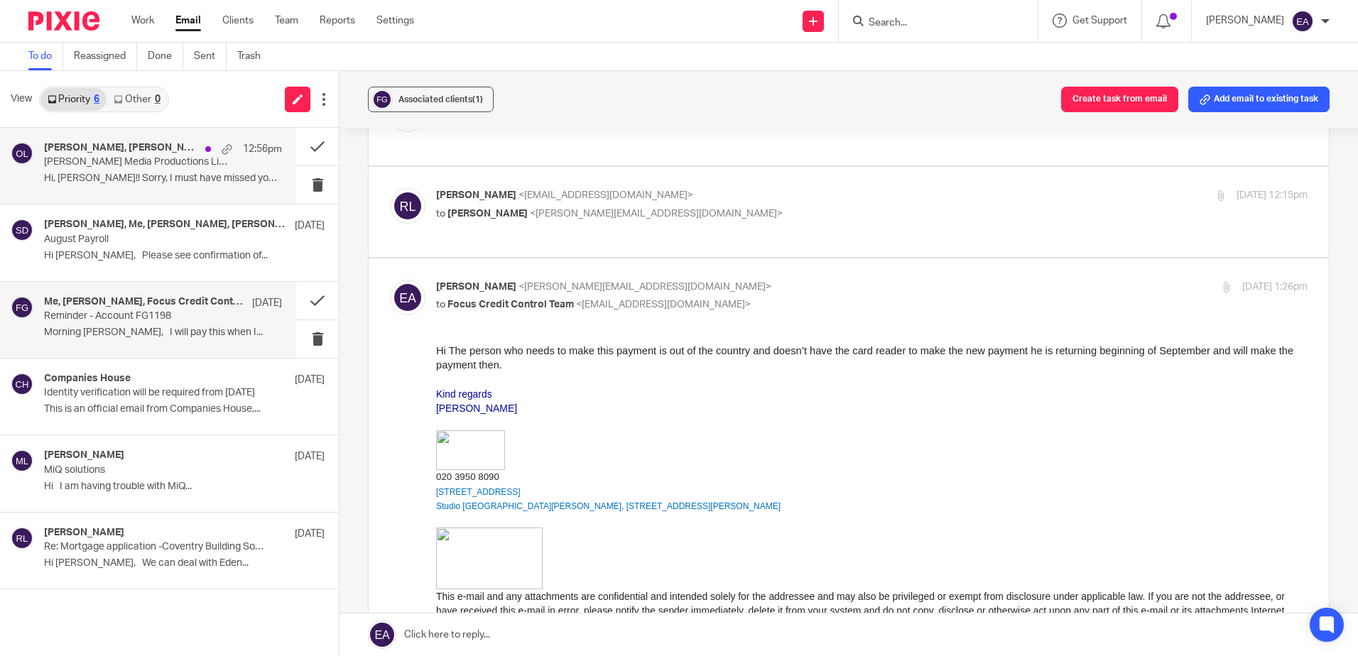
click at [113, 170] on div "Chikako Gmail, Rodgie Leahy 12:56pm Osawa Horowitz Media Productions Limited Hi…" at bounding box center [163, 166] width 238 height 48
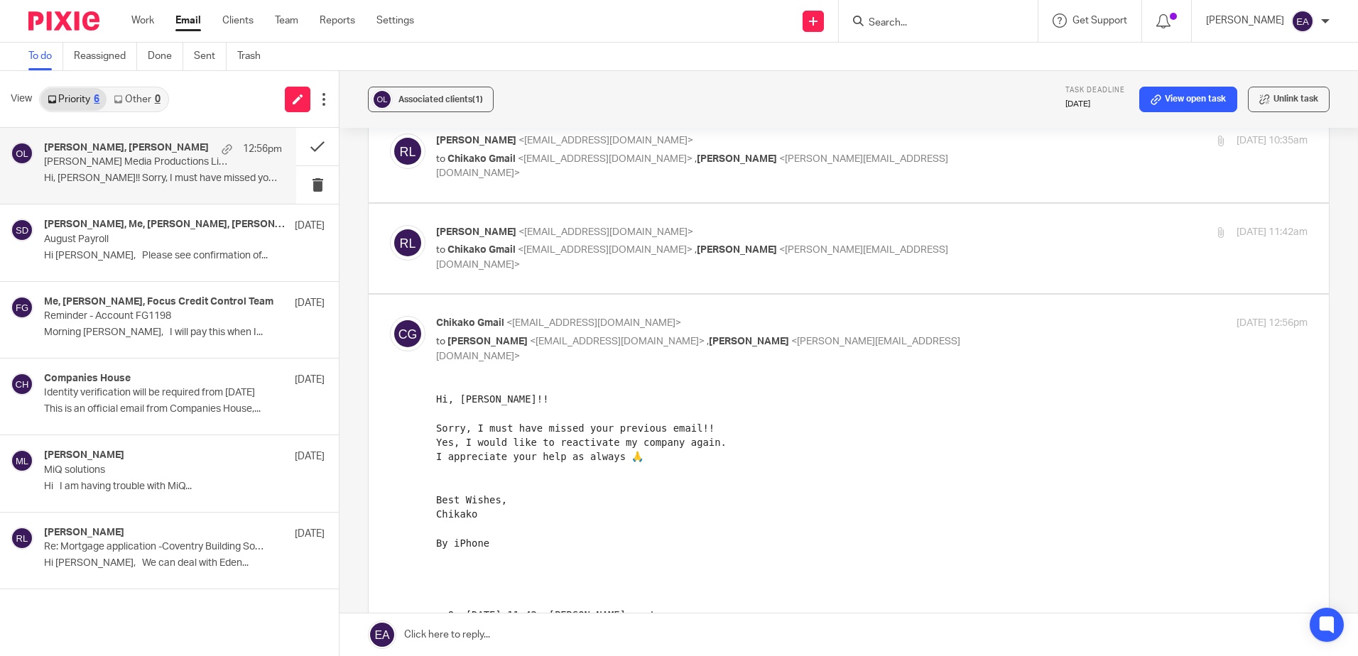
scroll to position [0, 0]
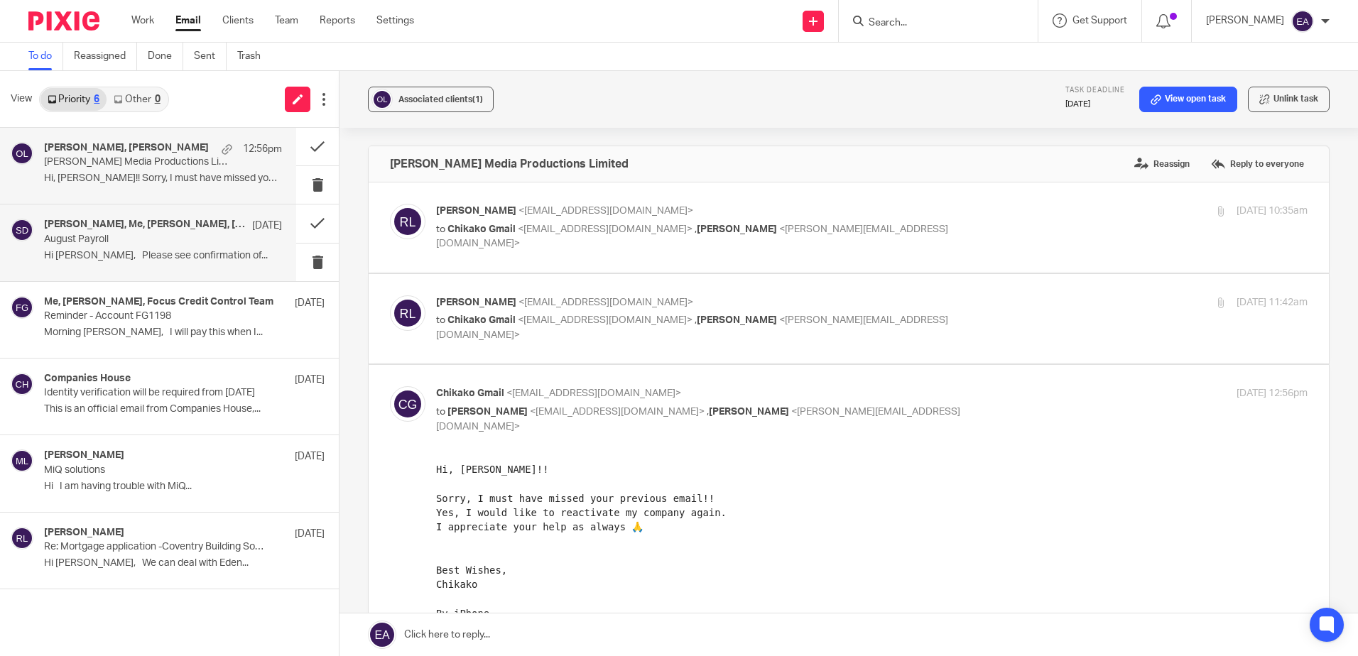
click at [126, 231] on h4 "Steven Dure, Me, Steve Bradshaw, John Dalton" at bounding box center [144, 225] width 201 height 12
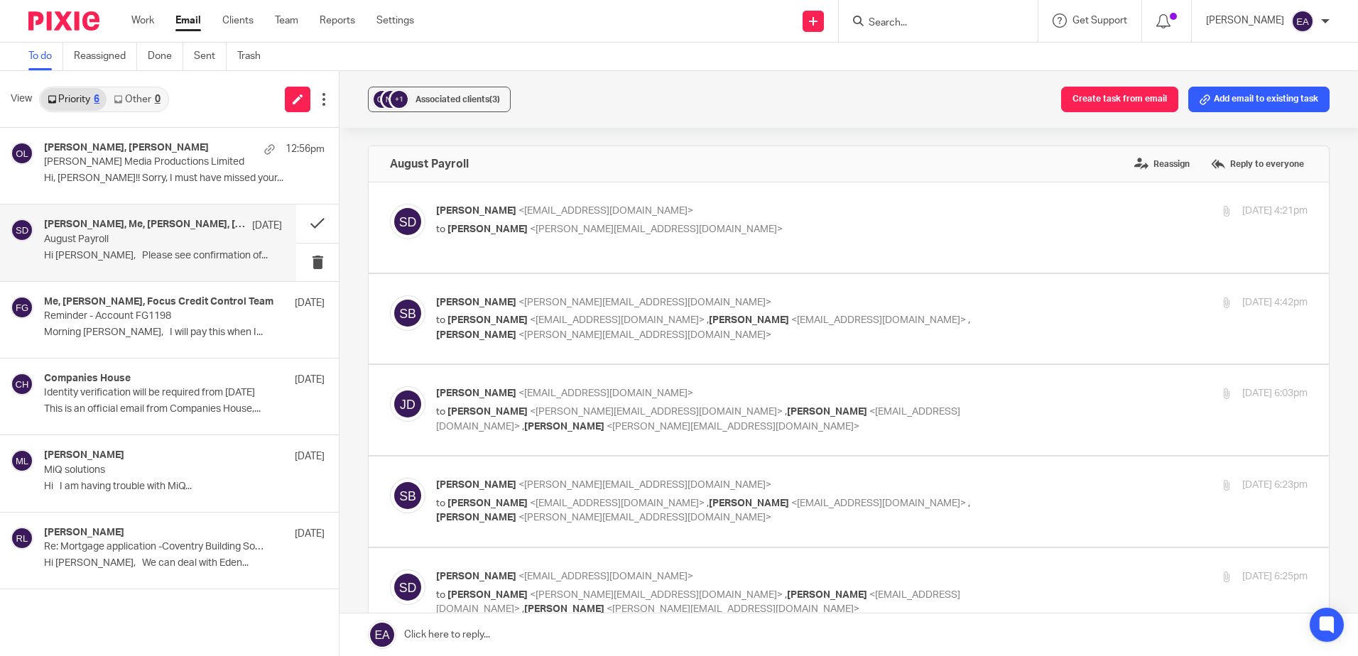
click at [921, 20] on input "Search" at bounding box center [931, 23] width 128 height 13
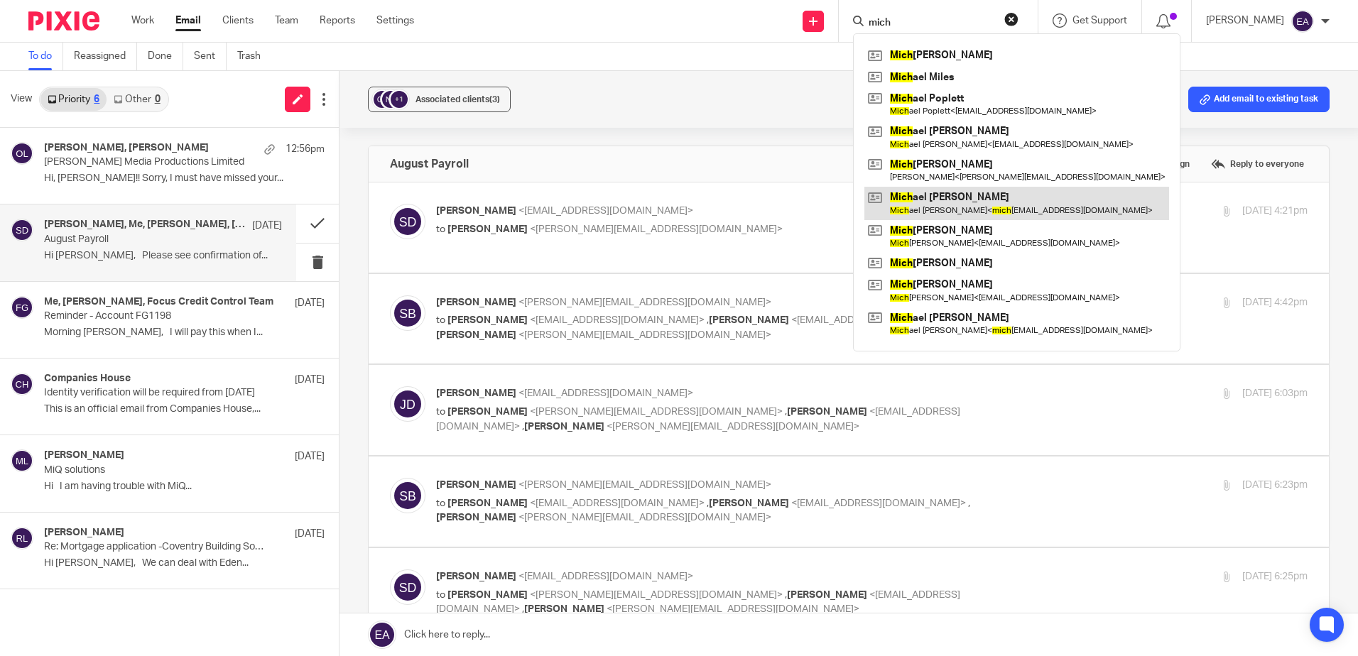
type input "mich"
click at [1002, 193] on link at bounding box center [1016, 203] width 305 height 33
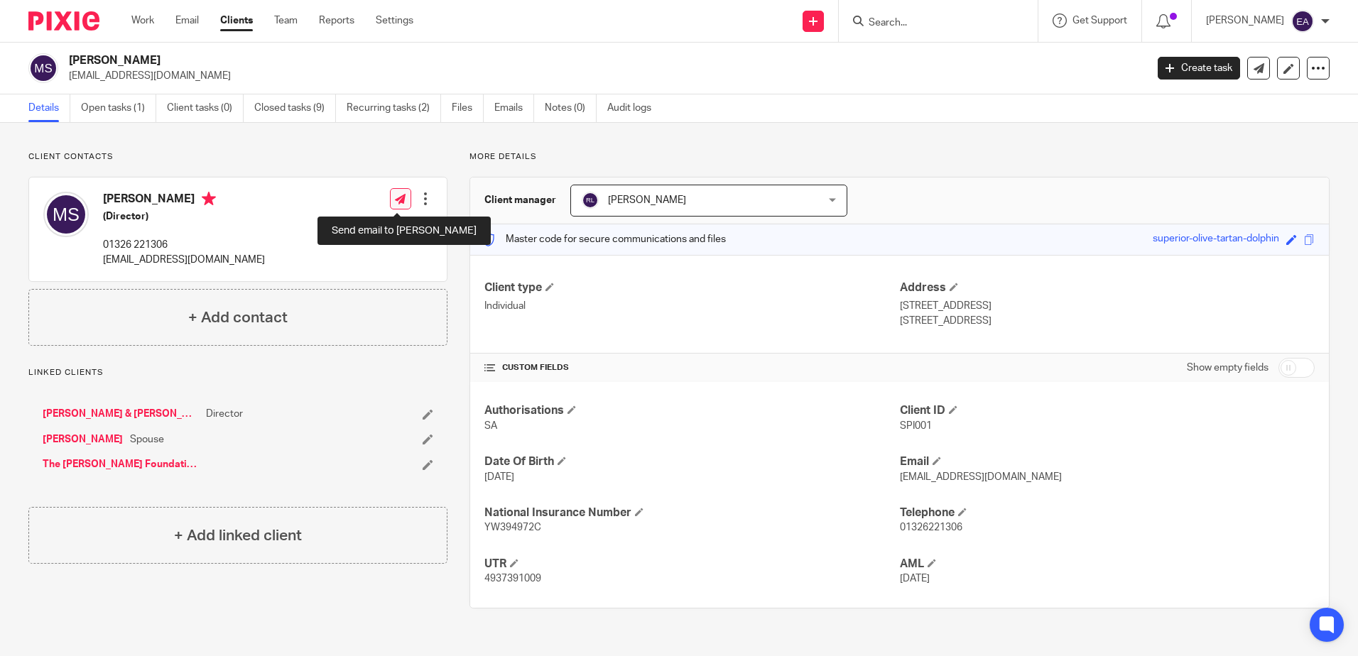
click at [395, 197] on icon at bounding box center [400, 199] width 11 height 11
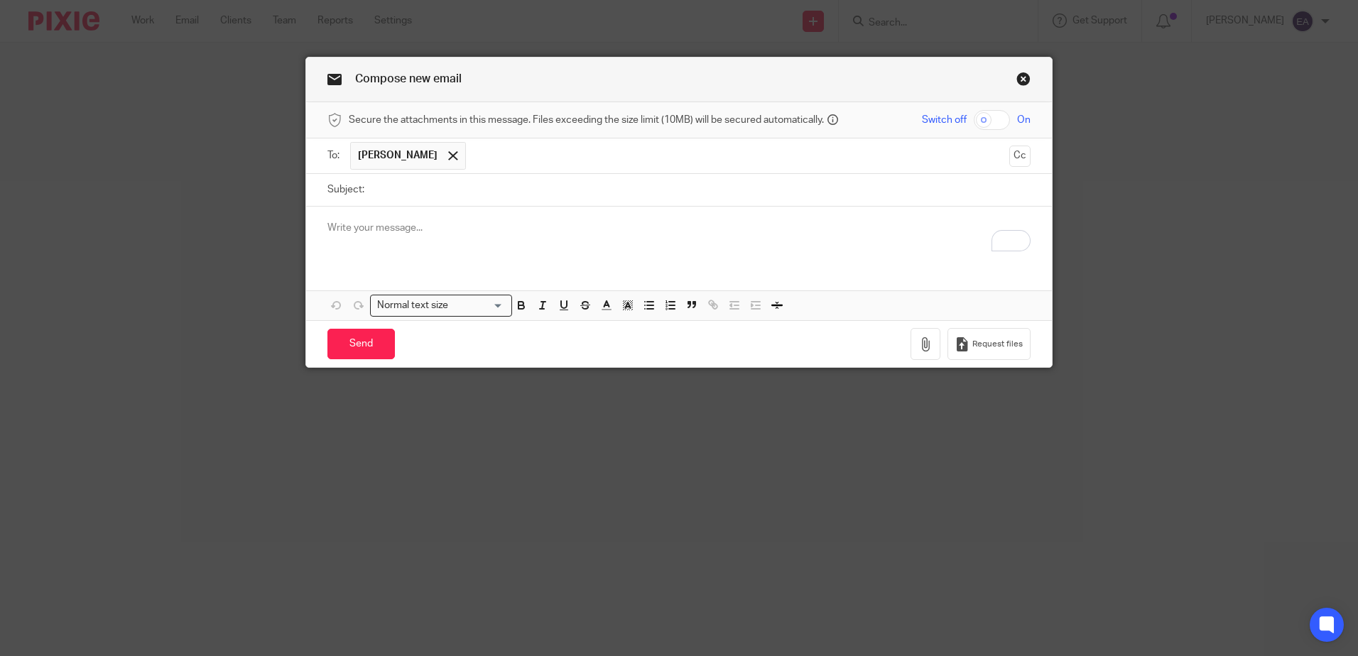
click at [445, 197] on input "Subject:" at bounding box center [700, 190] width 659 height 32
type input "August payroll"
click at [360, 232] on p "To enrich screen reader interactions, please activate Accessibility in Grammarl…" at bounding box center [678, 228] width 703 height 14
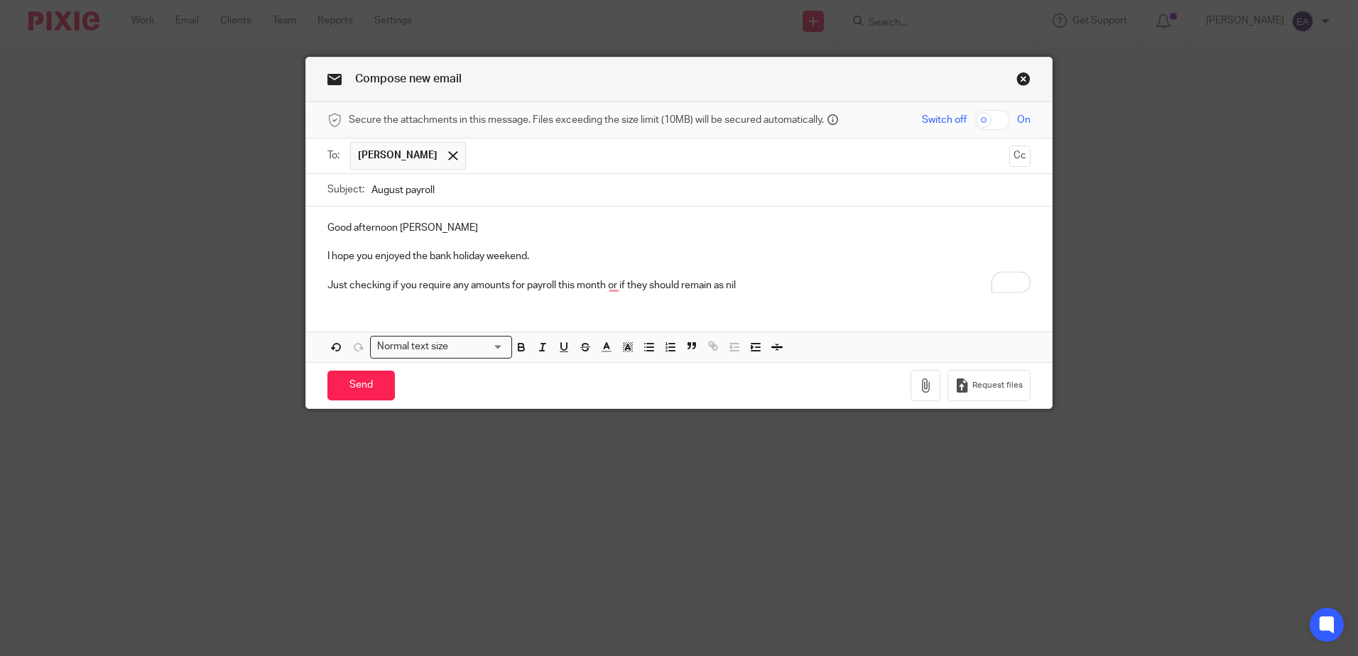
click at [764, 286] on p "Just checking if you require any amounts for payroll this month or if they shou…" at bounding box center [678, 285] width 703 height 14
click at [366, 386] on input "Send" at bounding box center [360, 386] width 67 height 31
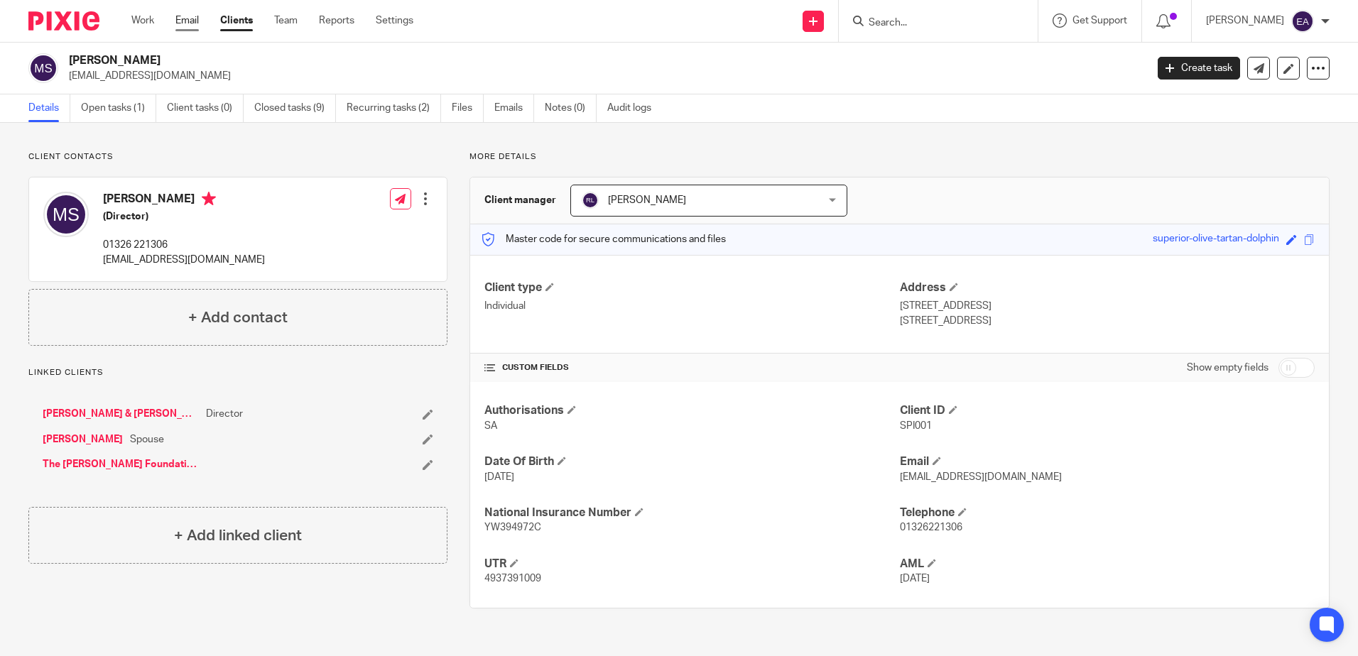
click at [185, 21] on link "Email" at bounding box center [186, 20] width 23 height 14
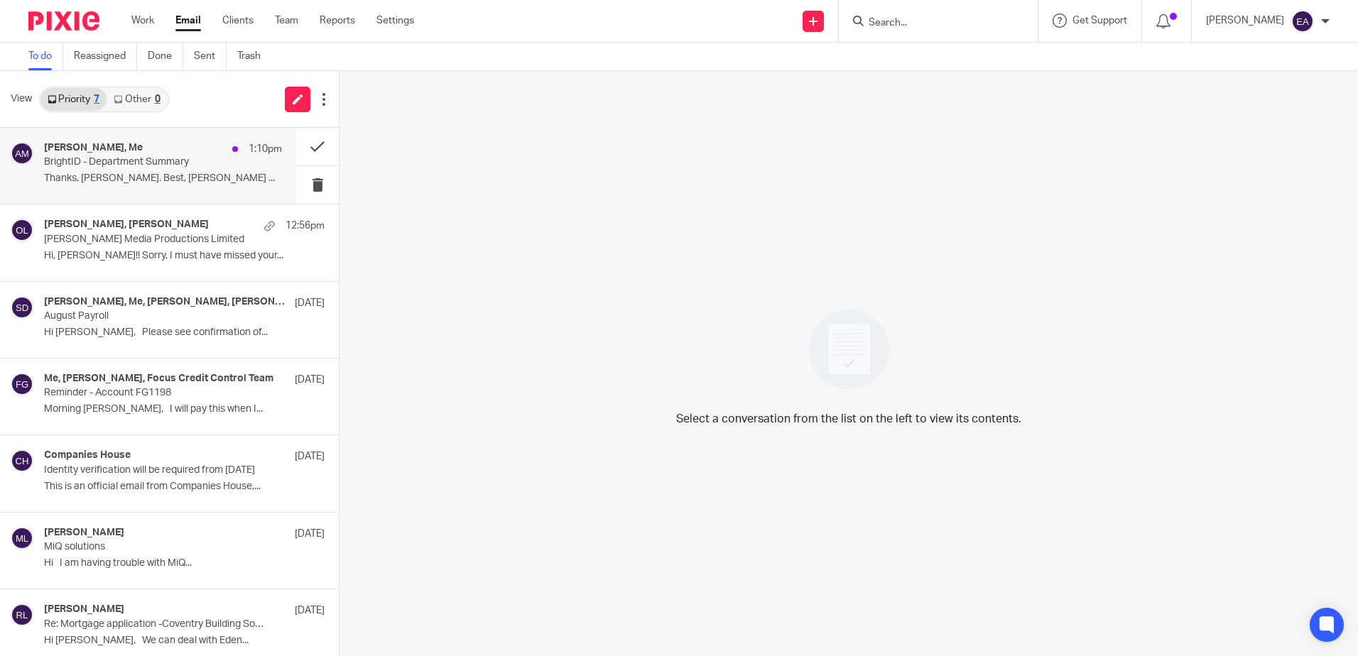
click at [172, 160] on p "BrightID - Department Summary" at bounding box center [139, 162] width 190 height 12
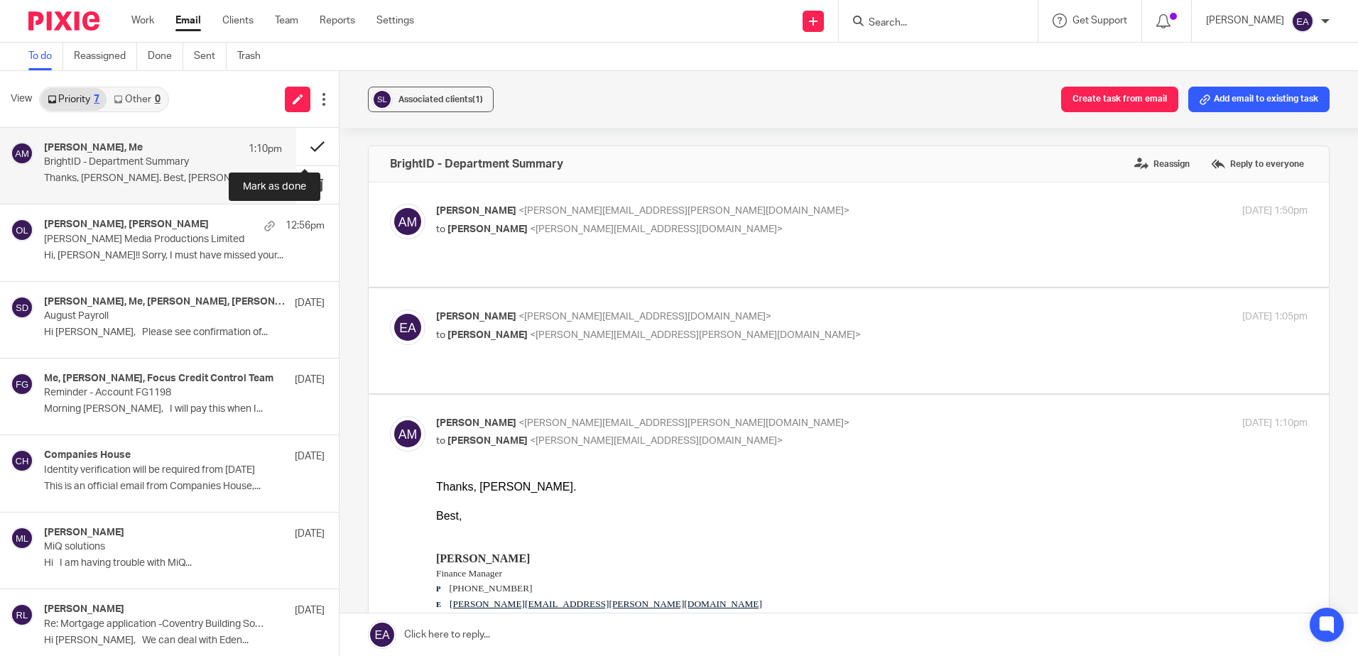
click at [306, 147] on button at bounding box center [317, 147] width 43 height 38
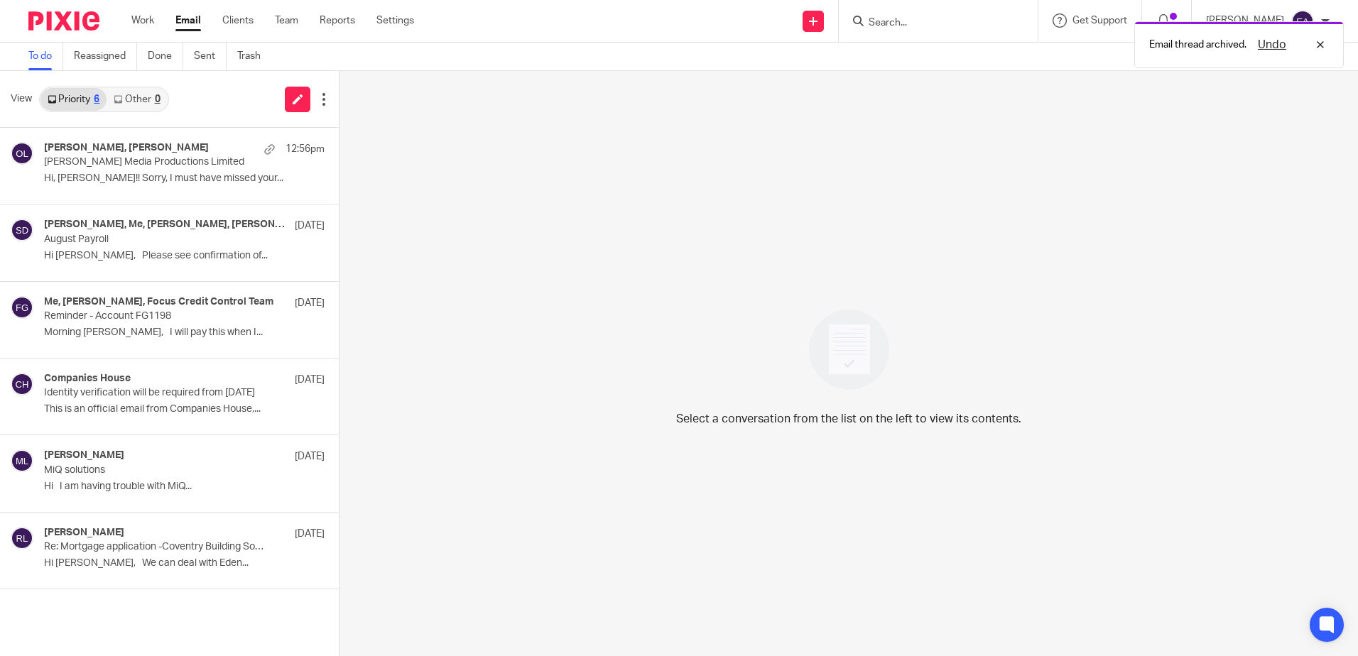
click at [194, 19] on link "Email" at bounding box center [188, 20] width 26 height 14
click at [963, 17] on input "Search" at bounding box center [931, 23] width 128 height 13
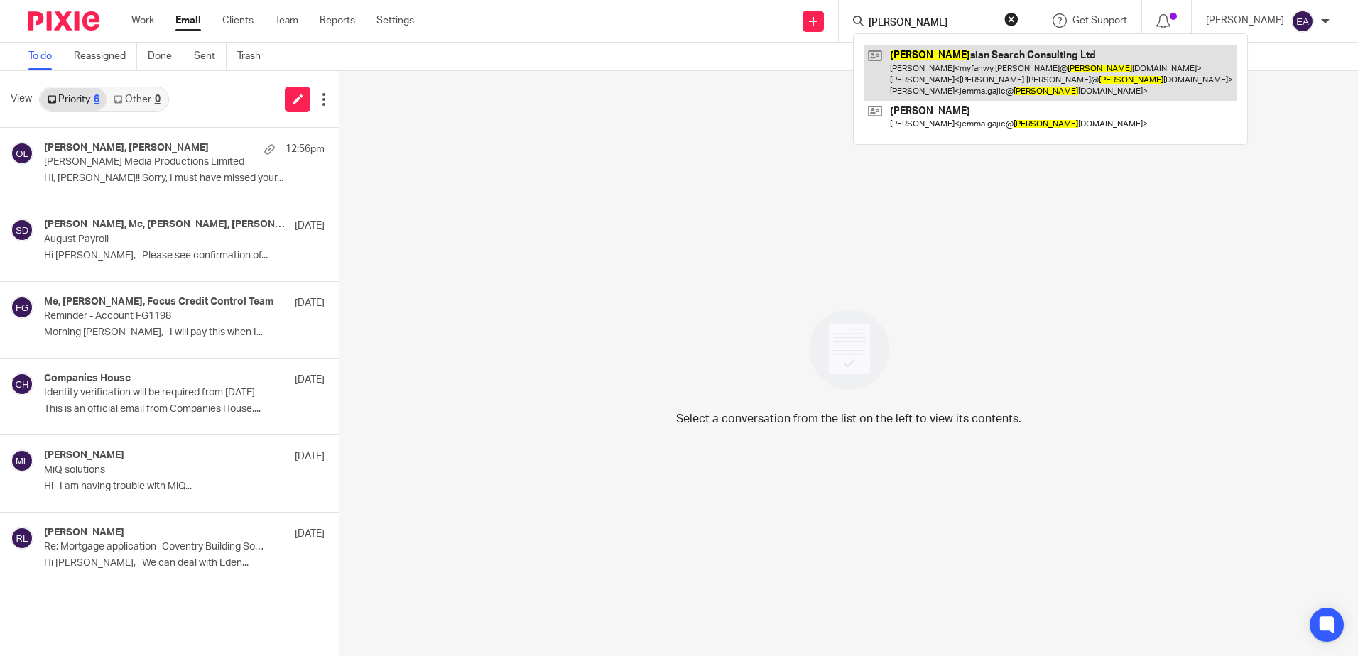
type input "ely"
click at [1017, 67] on link at bounding box center [1050, 73] width 372 height 56
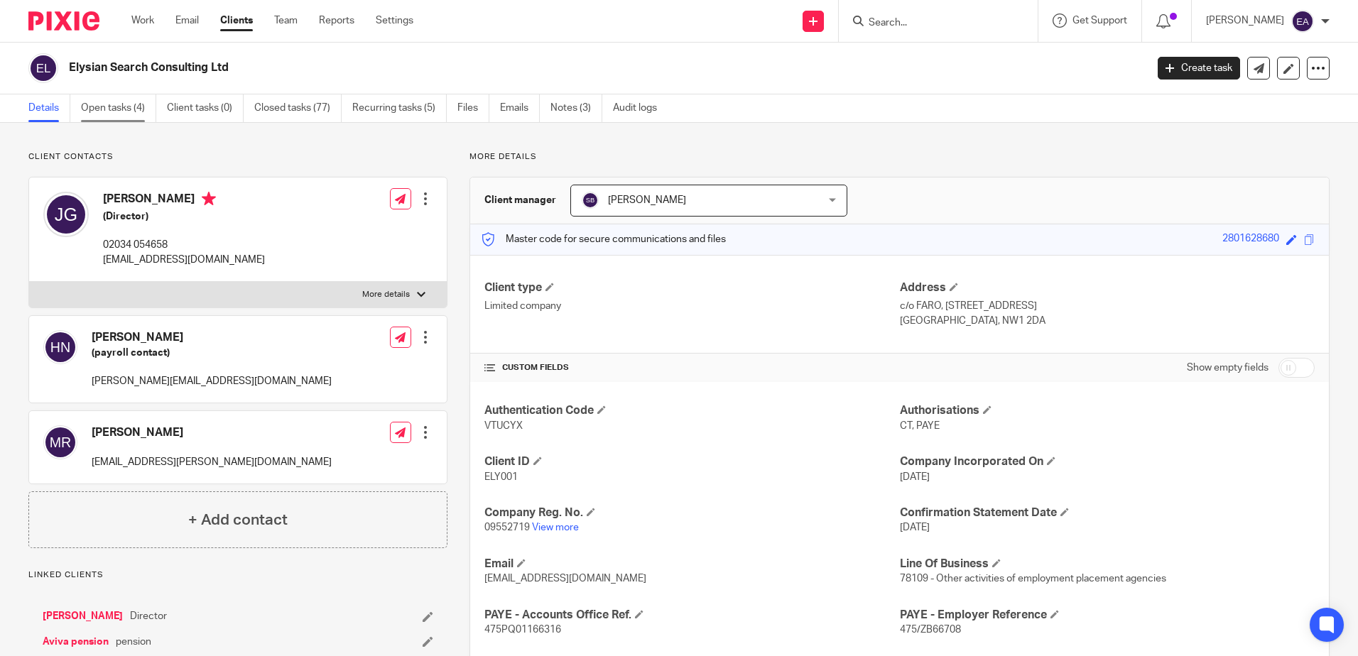
click at [126, 104] on link "Open tasks (4)" at bounding box center [118, 108] width 75 height 28
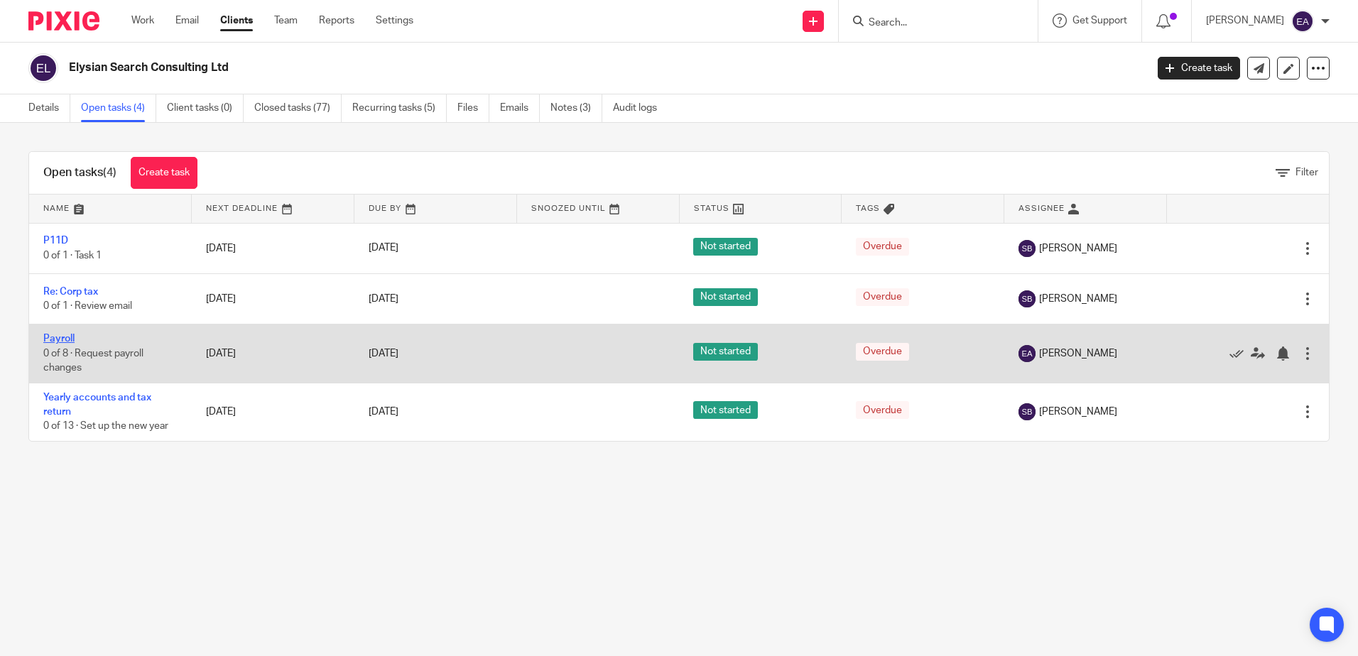
click at [69, 338] on link "Payroll" at bounding box center [58, 339] width 31 height 10
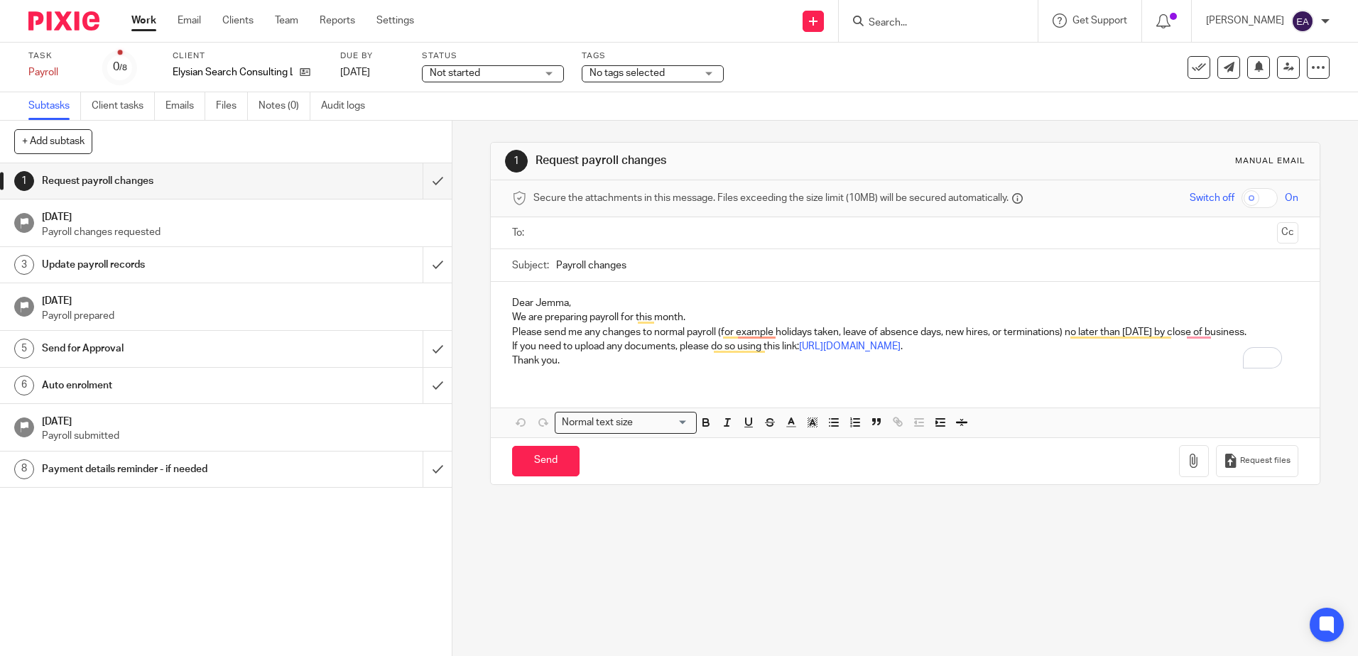
click at [563, 302] on p "Dear Jemma," at bounding box center [905, 303] width 786 height 14
drag, startPoint x: 564, startPoint y: 303, endPoint x: 507, endPoint y: 301, distance: 56.9
click at [507, 301] on div "Dear [PERSON_NAME], We are preparing payroll for this month. Please send me any…" at bounding box center [905, 330] width 828 height 97
click at [599, 305] on p "Good afternoon Mwyfanwy" at bounding box center [905, 303] width 786 height 14
click at [592, 236] on input "text" at bounding box center [904, 233] width 732 height 16
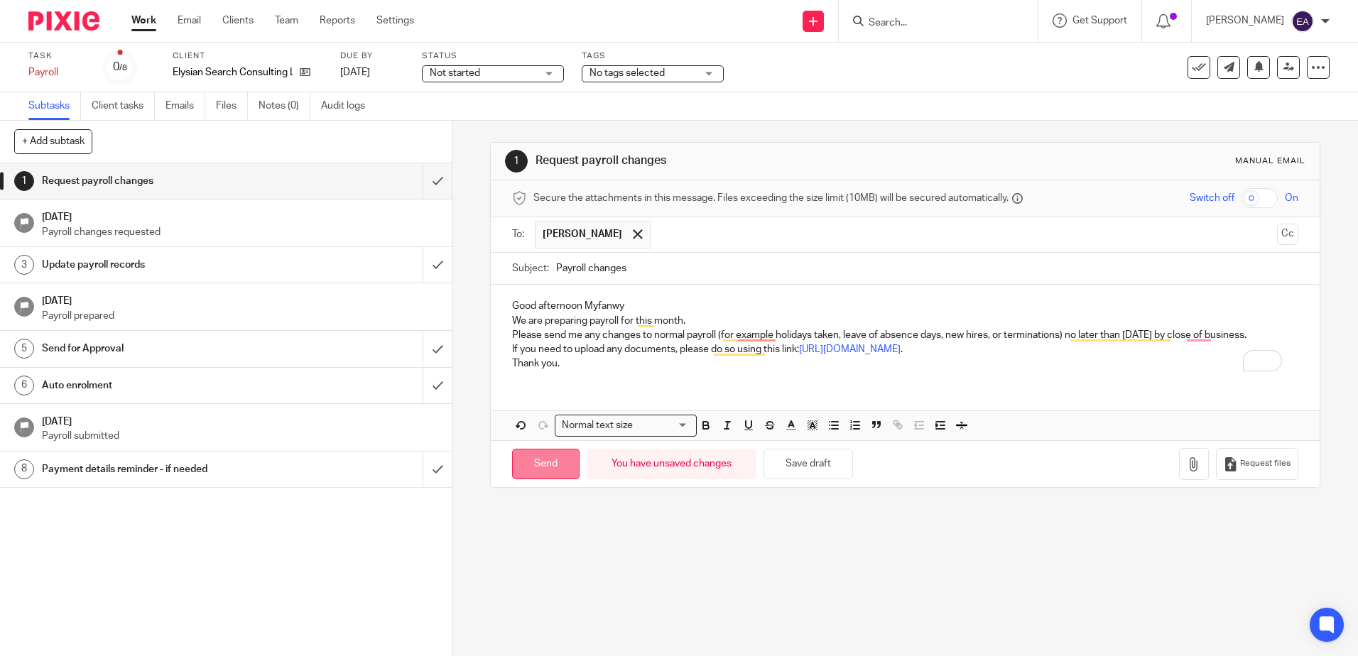
click at [553, 465] on input "Send" at bounding box center [545, 464] width 67 height 31
type input "Sent"
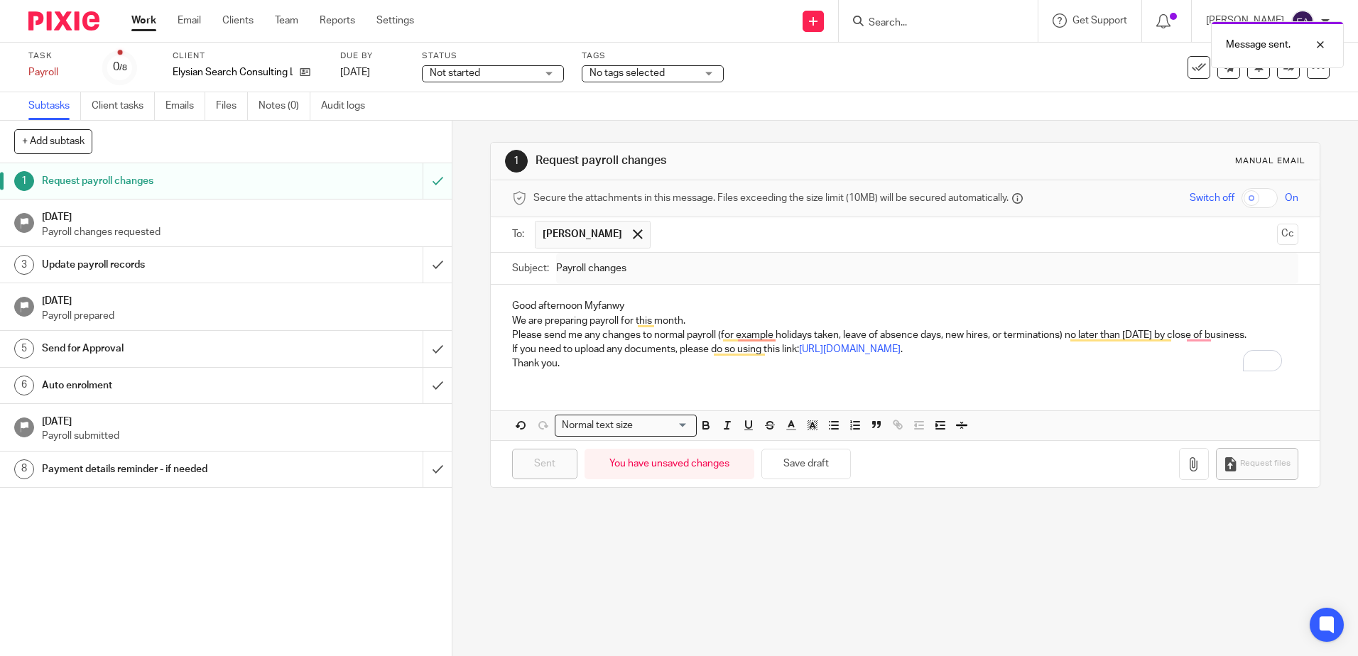
click at [240, 228] on p "Payroll changes requested" at bounding box center [240, 232] width 396 height 14
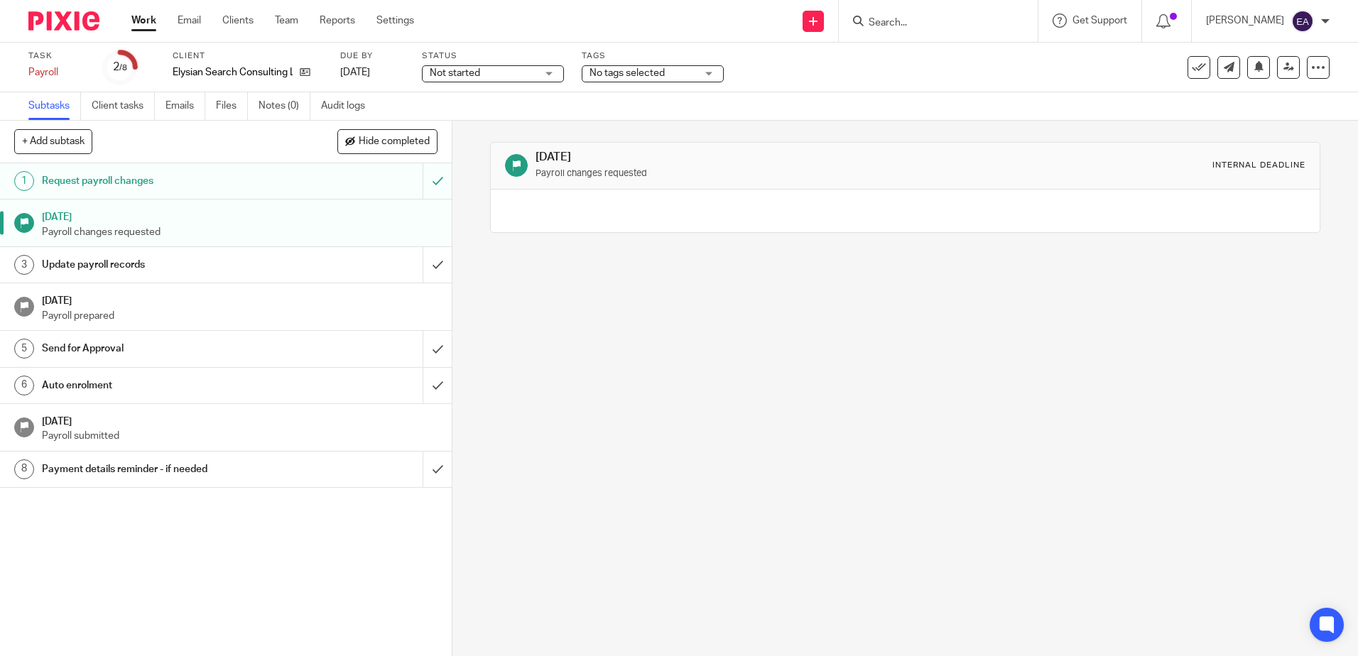
click at [924, 29] on input "Search" at bounding box center [931, 23] width 128 height 13
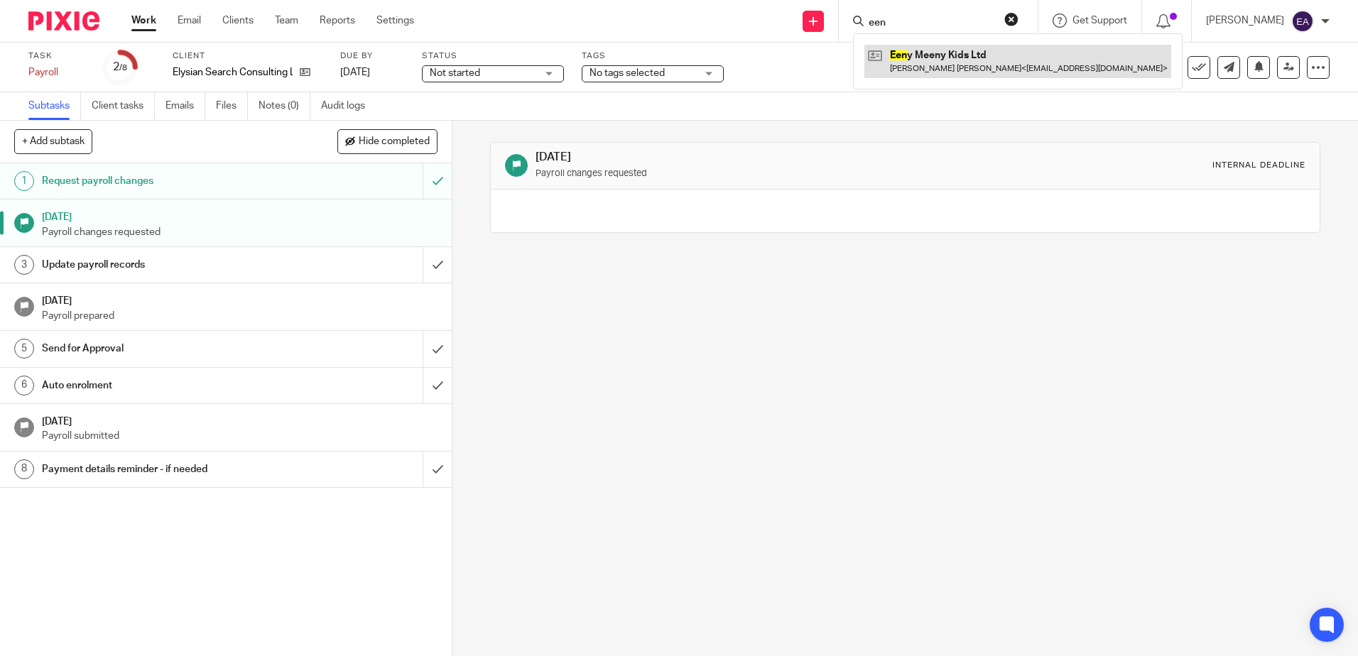
type input "een"
click at [1021, 55] on link at bounding box center [1017, 61] width 307 height 33
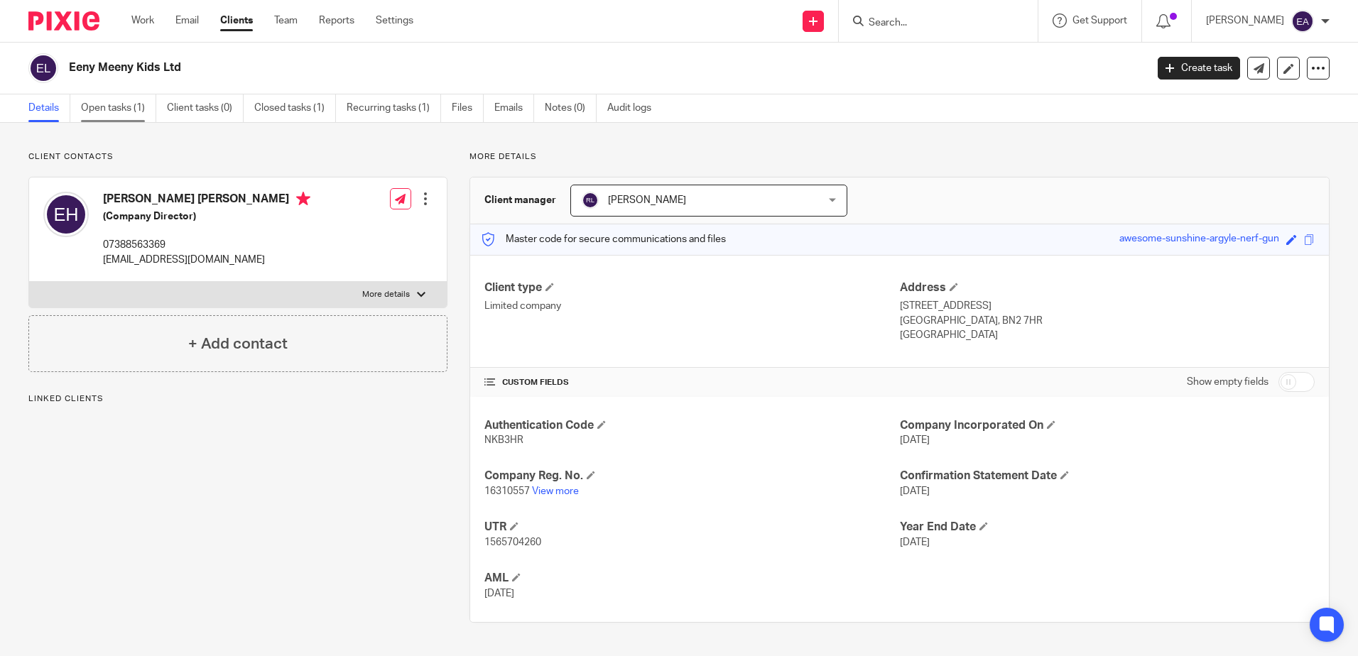
click at [89, 107] on link "Open tasks (1)" at bounding box center [118, 108] width 75 height 28
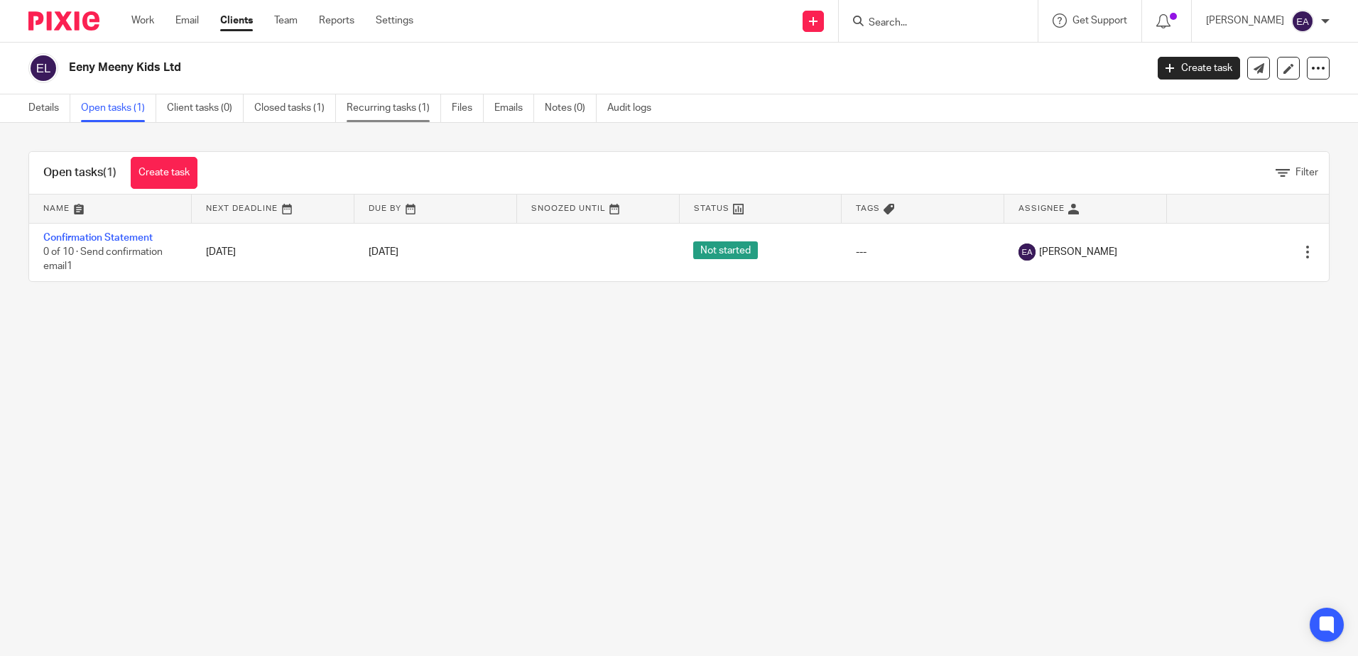
click at [401, 107] on link "Recurring tasks (1)" at bounding box center [394, 108] width 94 height 28
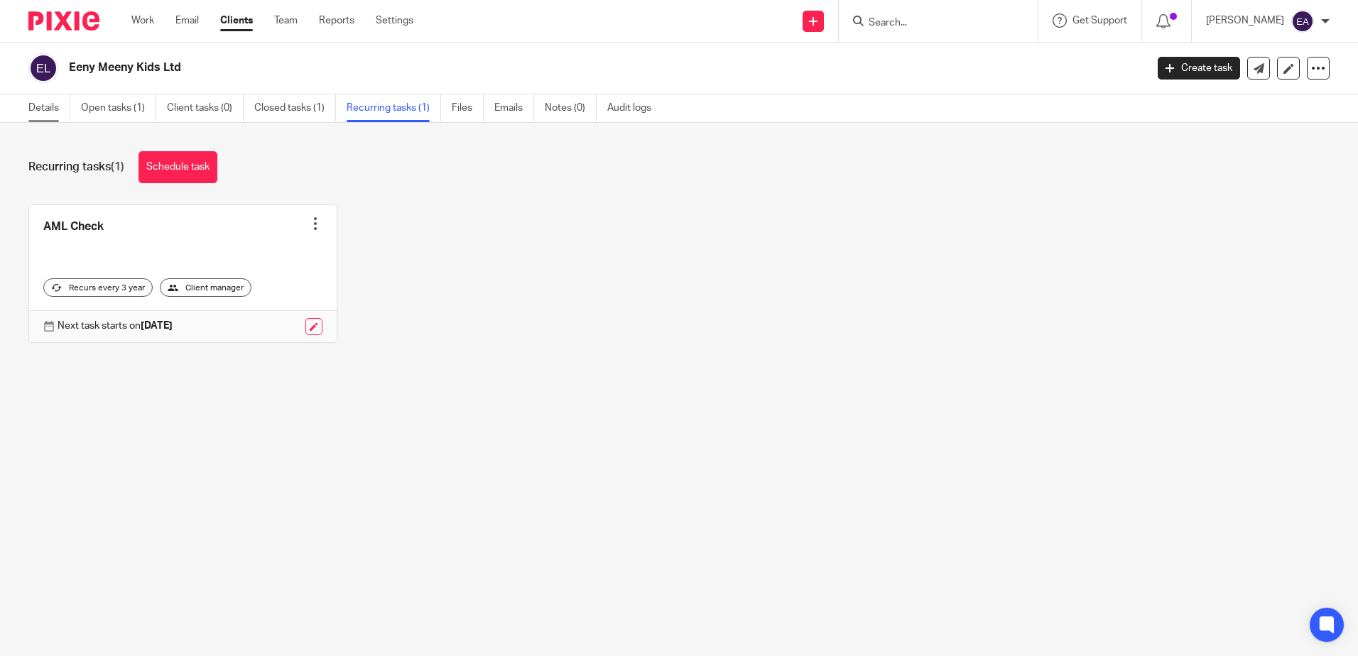
click at [51, 104] on link "Details" at bounding box center [49, 108] width 42 height 28
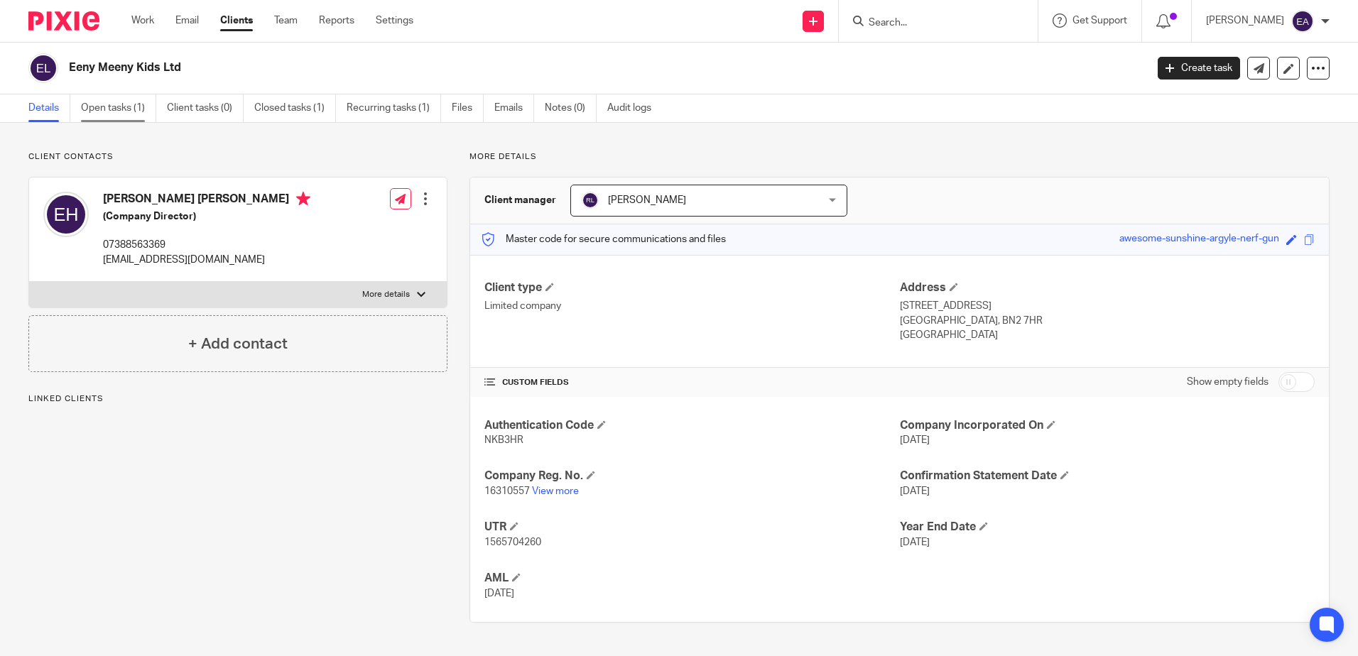
click at [126, 111] on link "Open tasks (1)" at bounding box center [118, 108] width 75 height 28
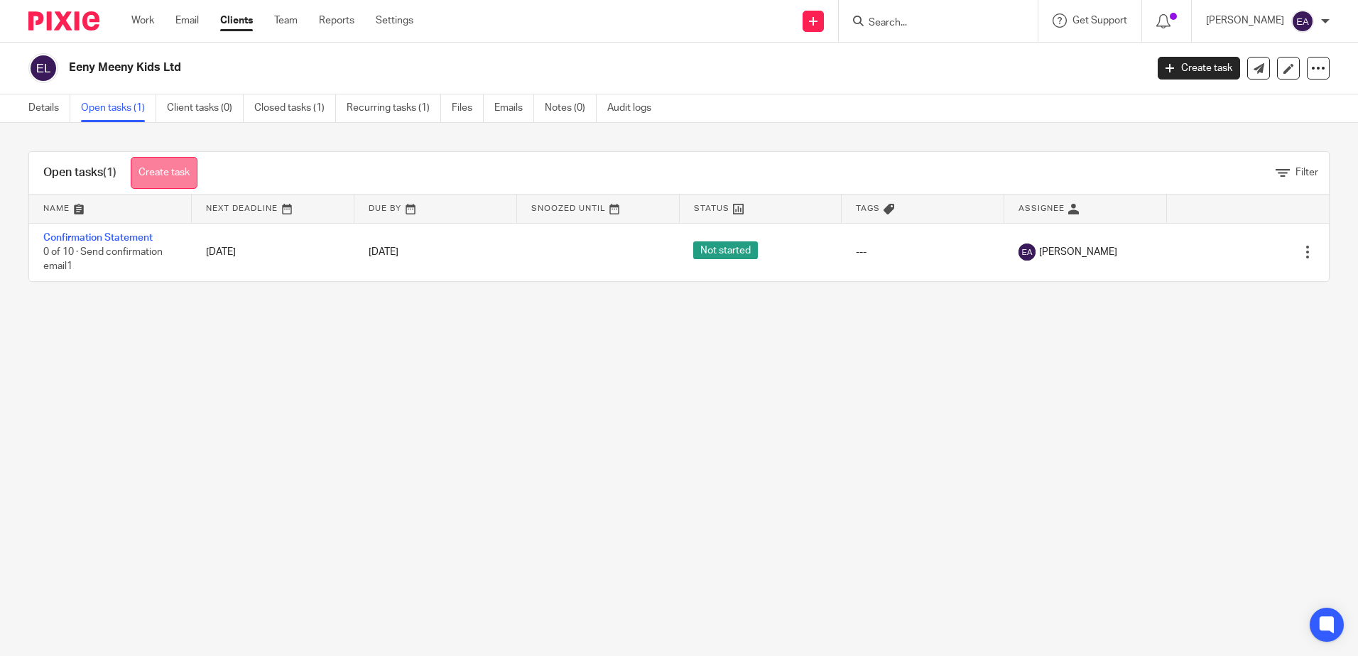
click at [171, 173] on link "Create task" at bounding box center [164, 173] width 67 height 32
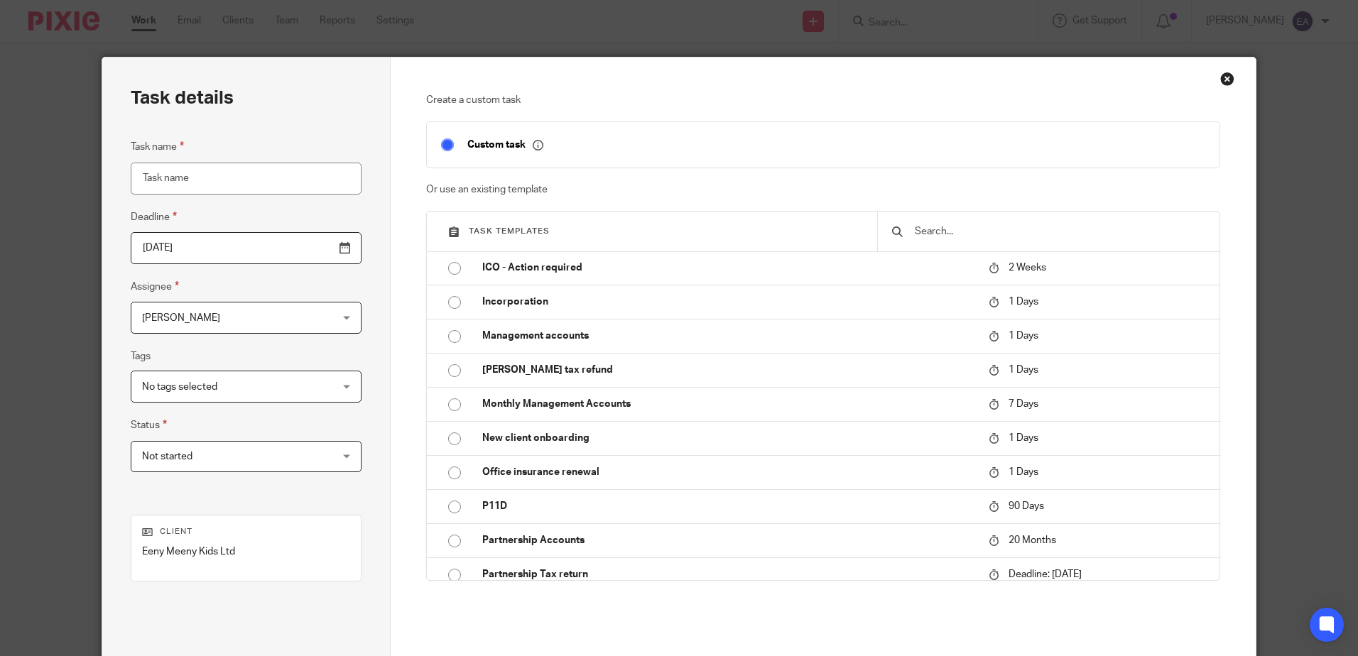
scroll to position [426, 0]
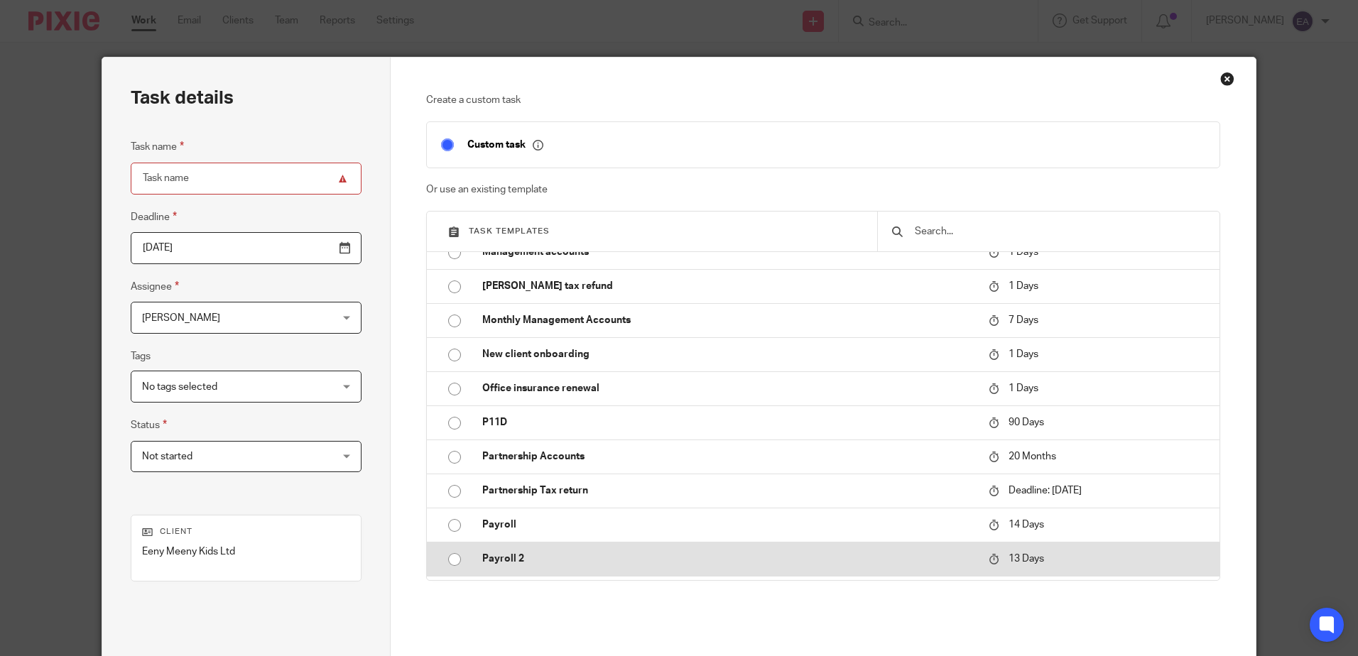
click at [447, 553] on input "radio" at bounding box center [454, 559] width 27 height 27
type input "2025-09-08"
type input "Payroll 2"
checkbox input "false"
radio input "false"
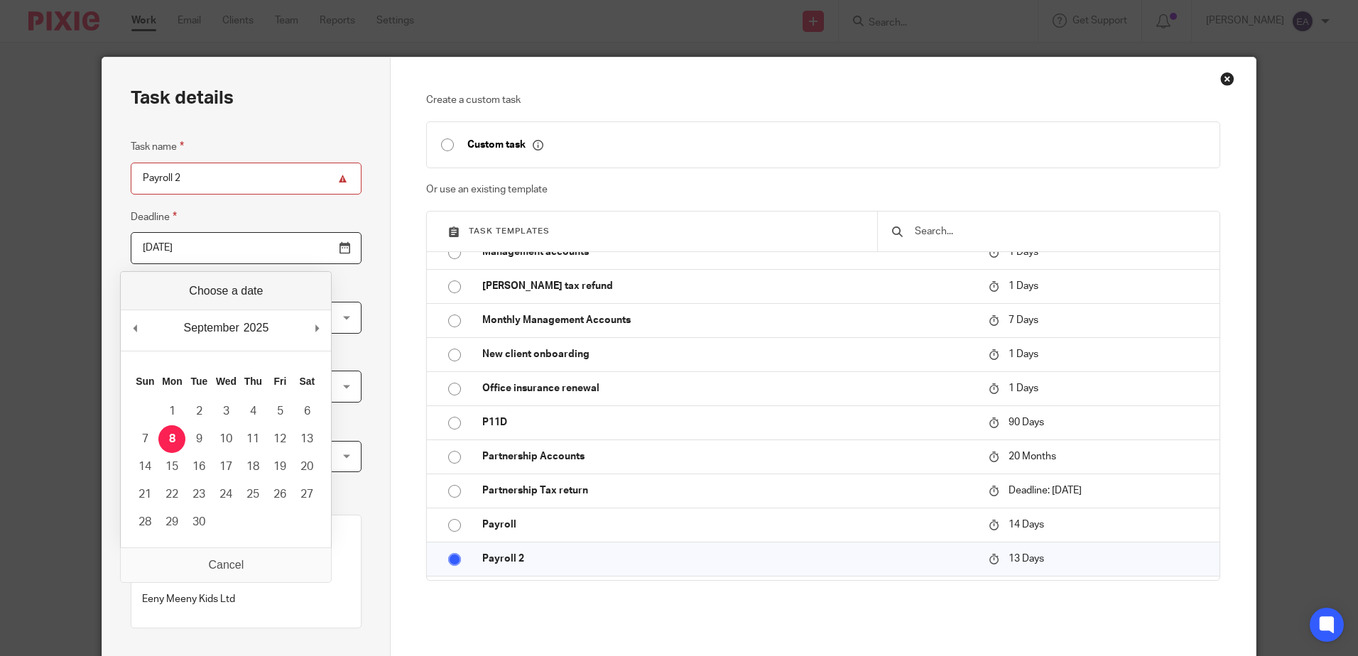
click at [269, 247] on input "2025-09-08" at bounding box center [246, 248] width 231 height 32
type input "2025-08-31"
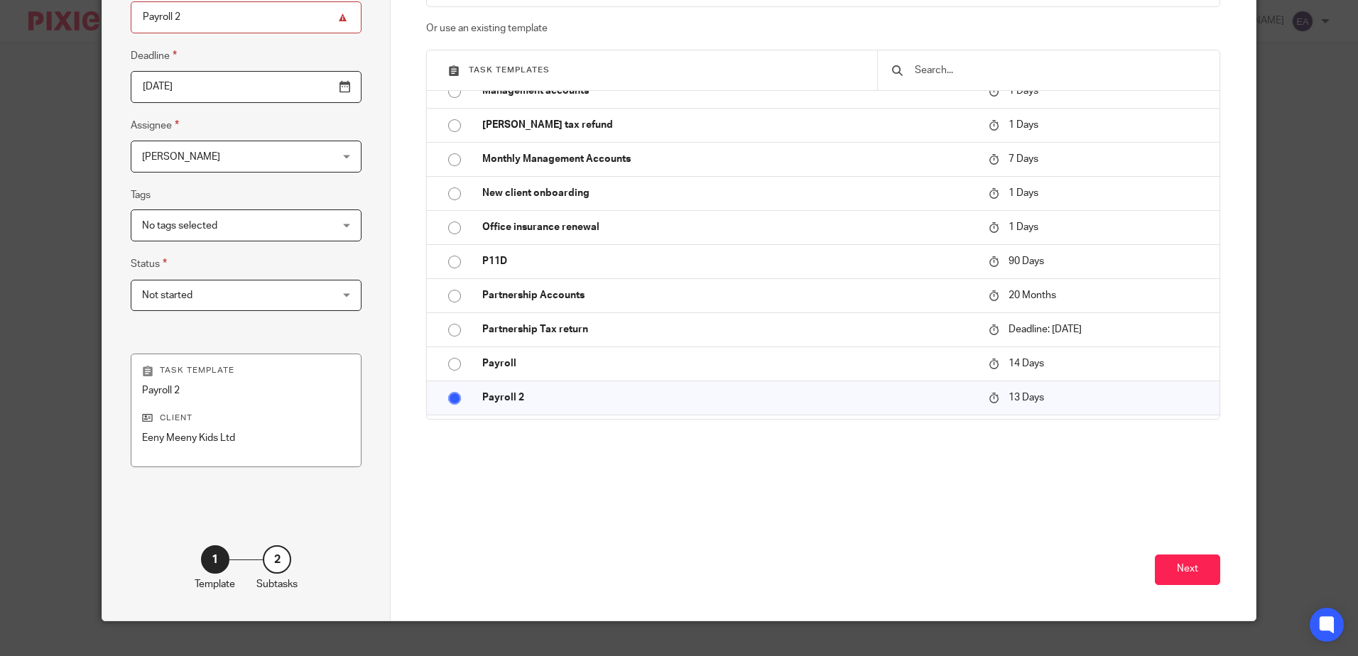
scroll to position [183, 0]
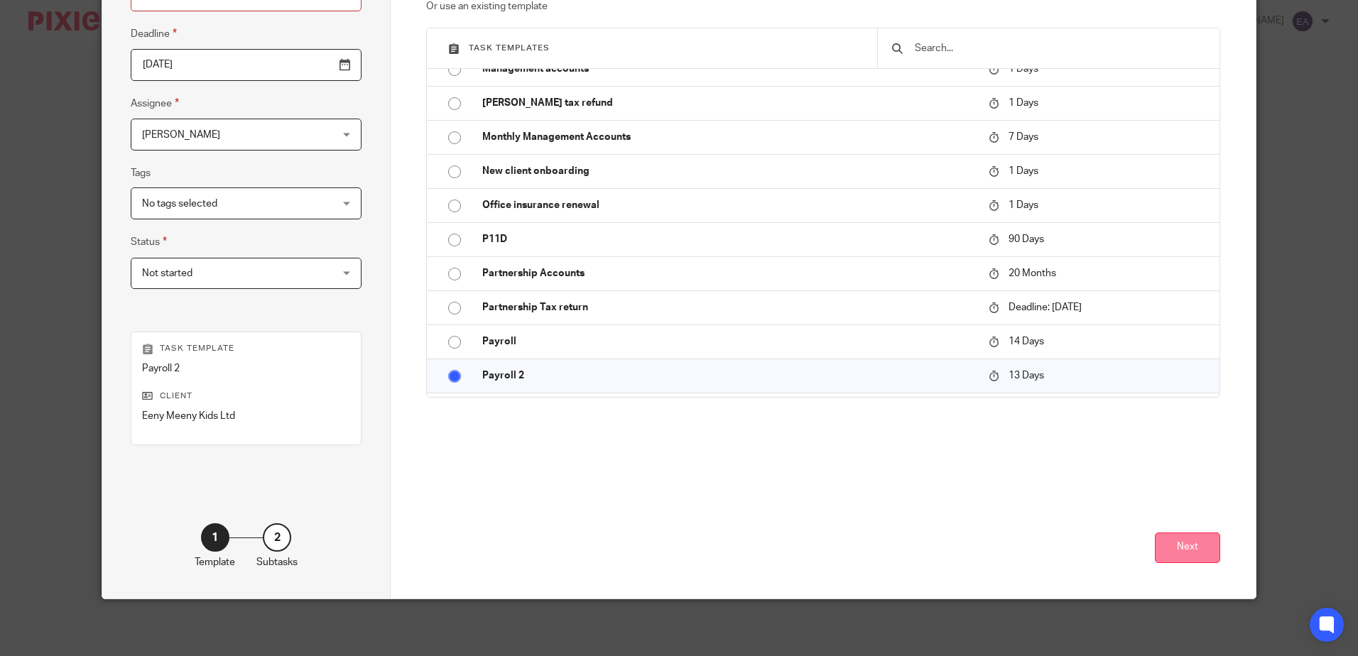
click at [1196, 555] on button "Next" at bounding box center [1187, 548] width 65 height 31
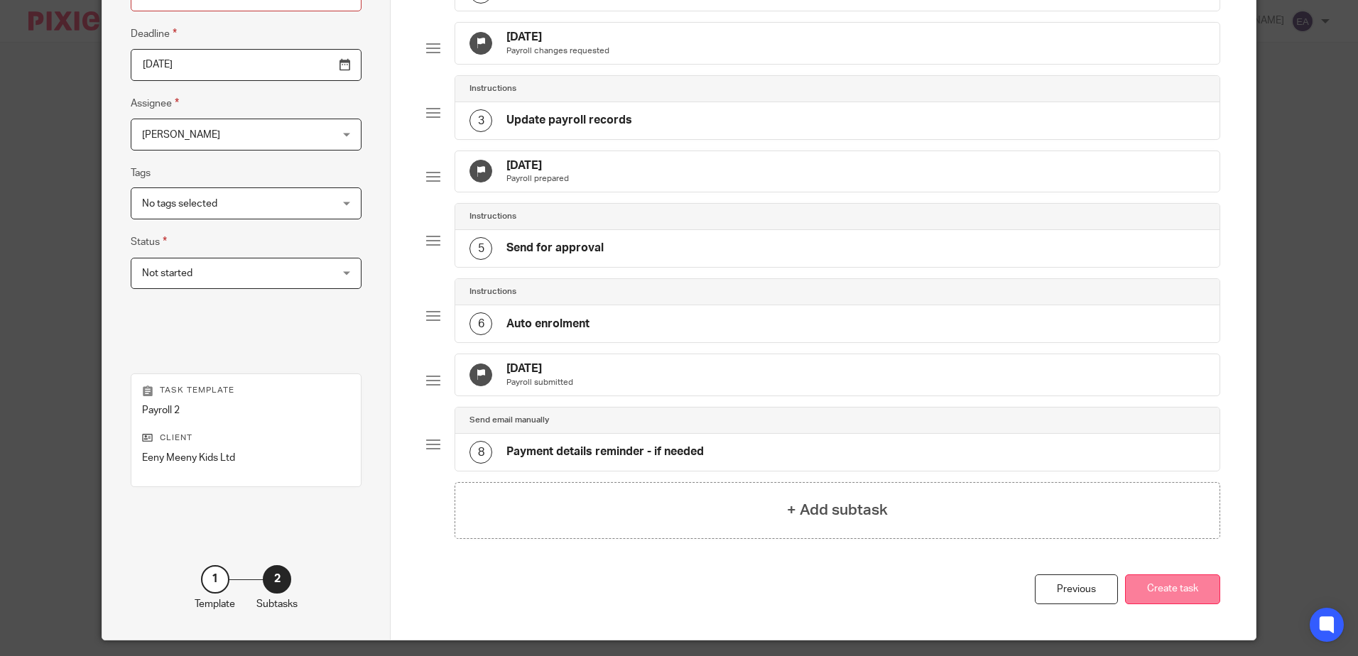
click at [1173, 605] on button "Create task" at bounding box center [1172, 590] width 95 height 31
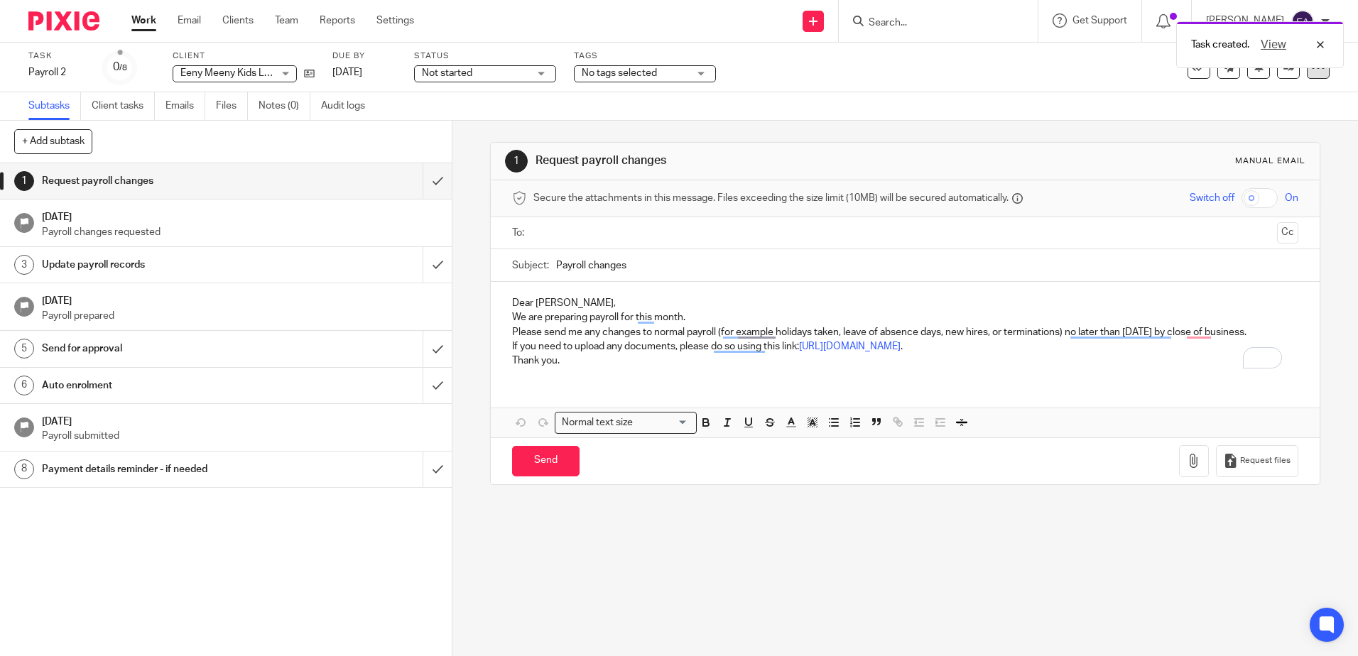
click at [1311, 74] on icon at bounding box center [1318, 67] width 14 height 14
click at [1266, 165] on span "Make recurring" at bounding box center [1250, 166] width 67 height 10
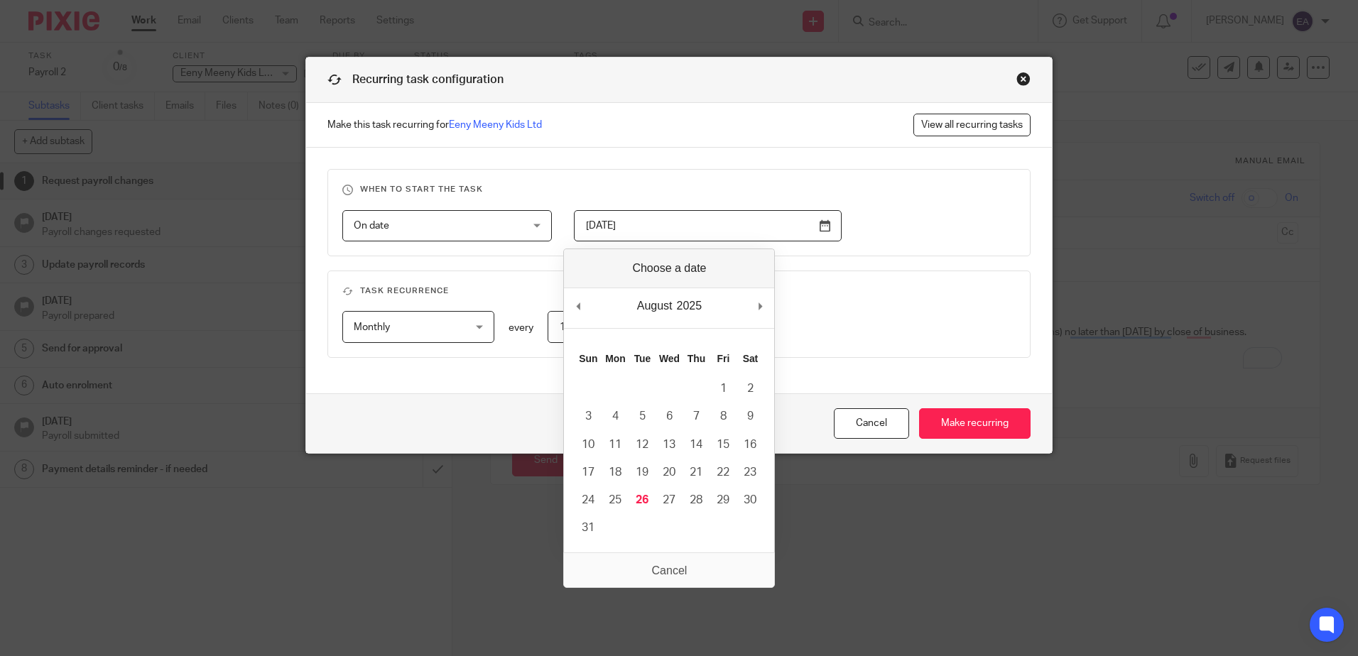
click at [820, 225] on input "2022-12-16" at bounding box center [708, 226] width 268 height 32
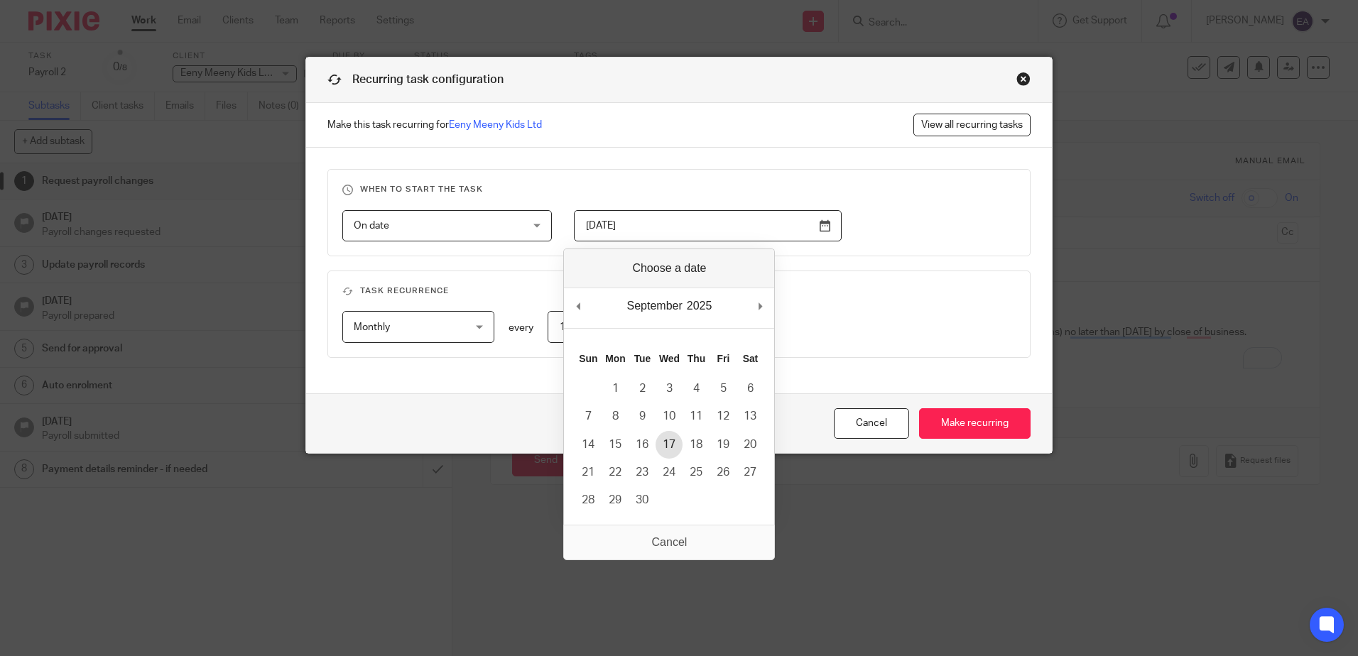
type input "2025-09-17"
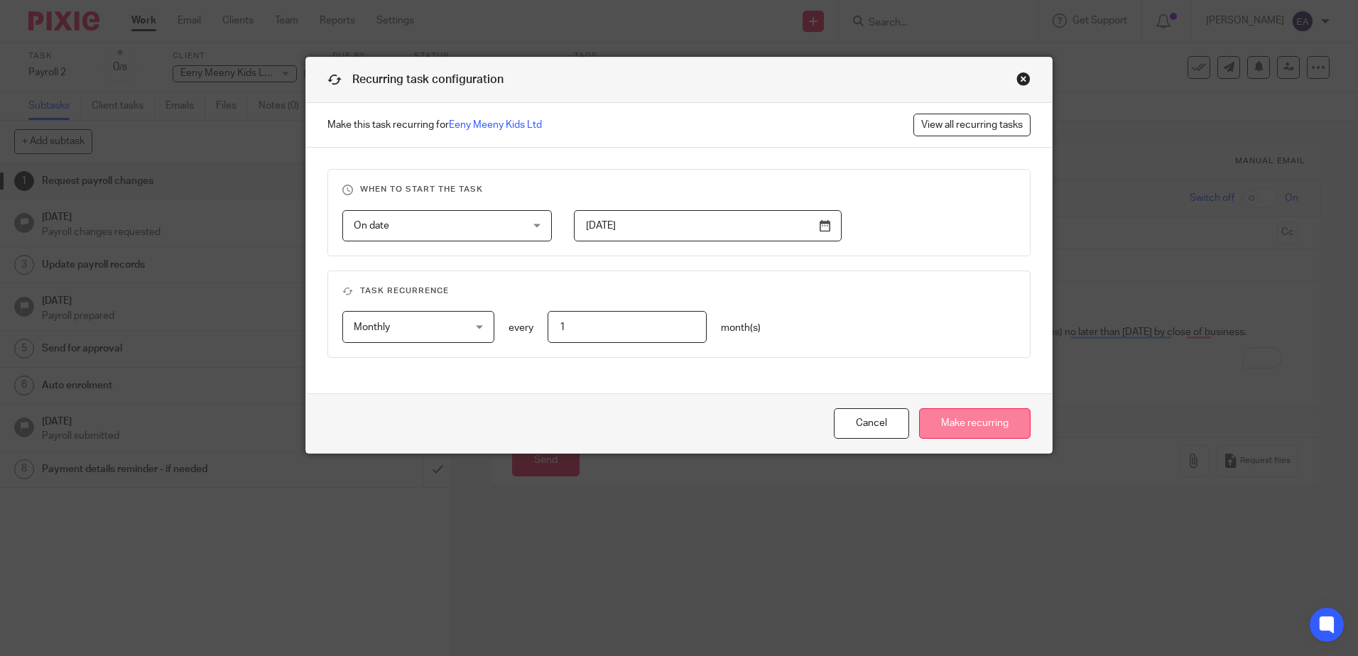
click at [1002, 424] on input "Make recurring" at bounding box center [975, 423] width 112 height 31
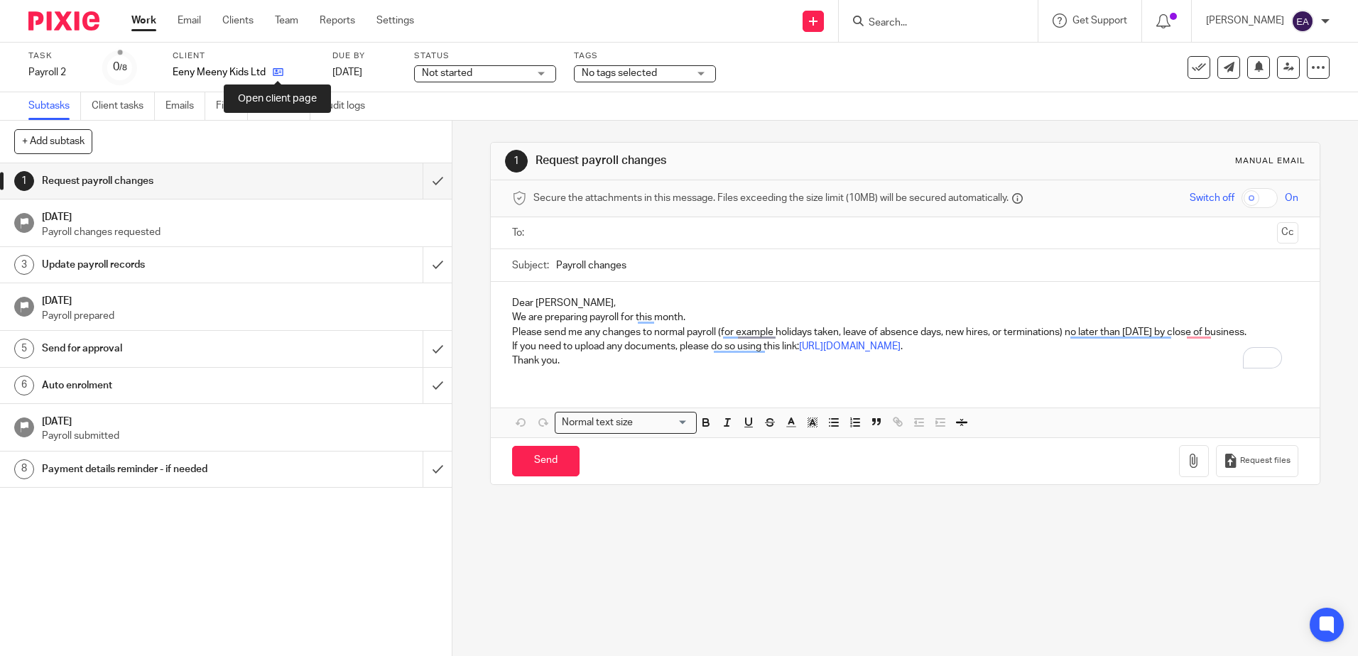
click at [273, 71] on icon at bounding box center [278, 72] width 11 height 11
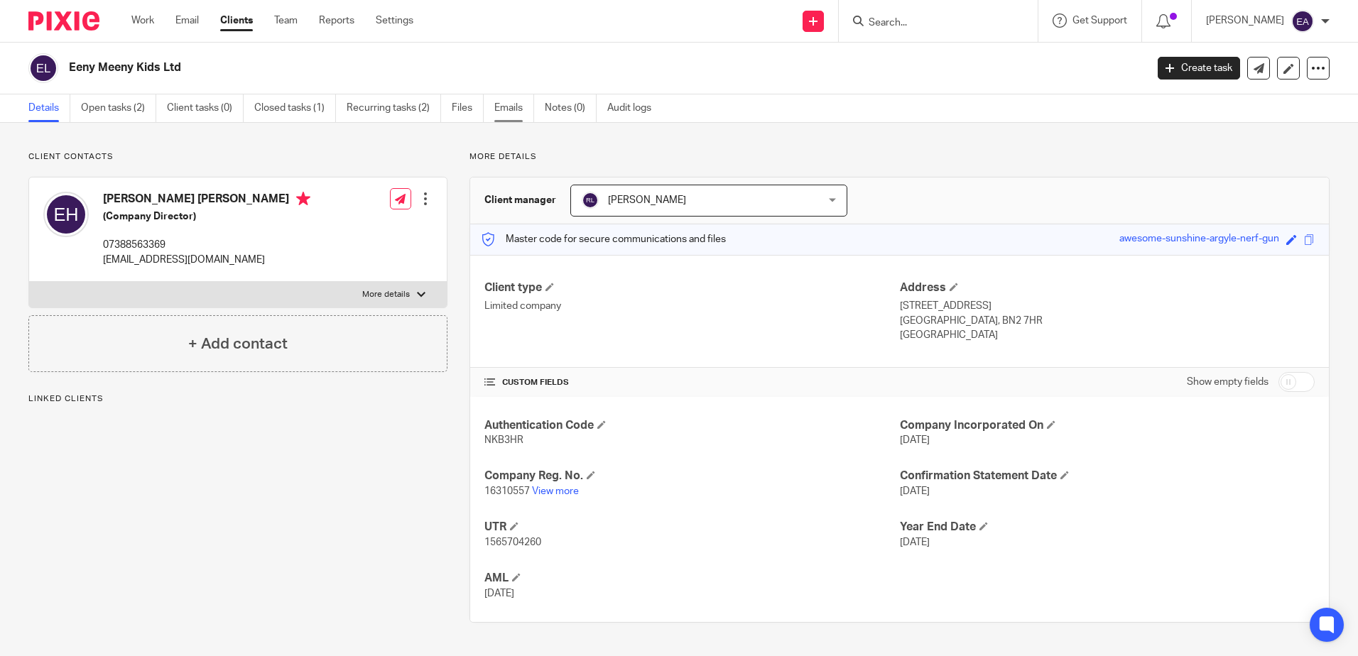
click at [520, 107] on link "Emails" at bounding box center [514, 108] width 40 height 28
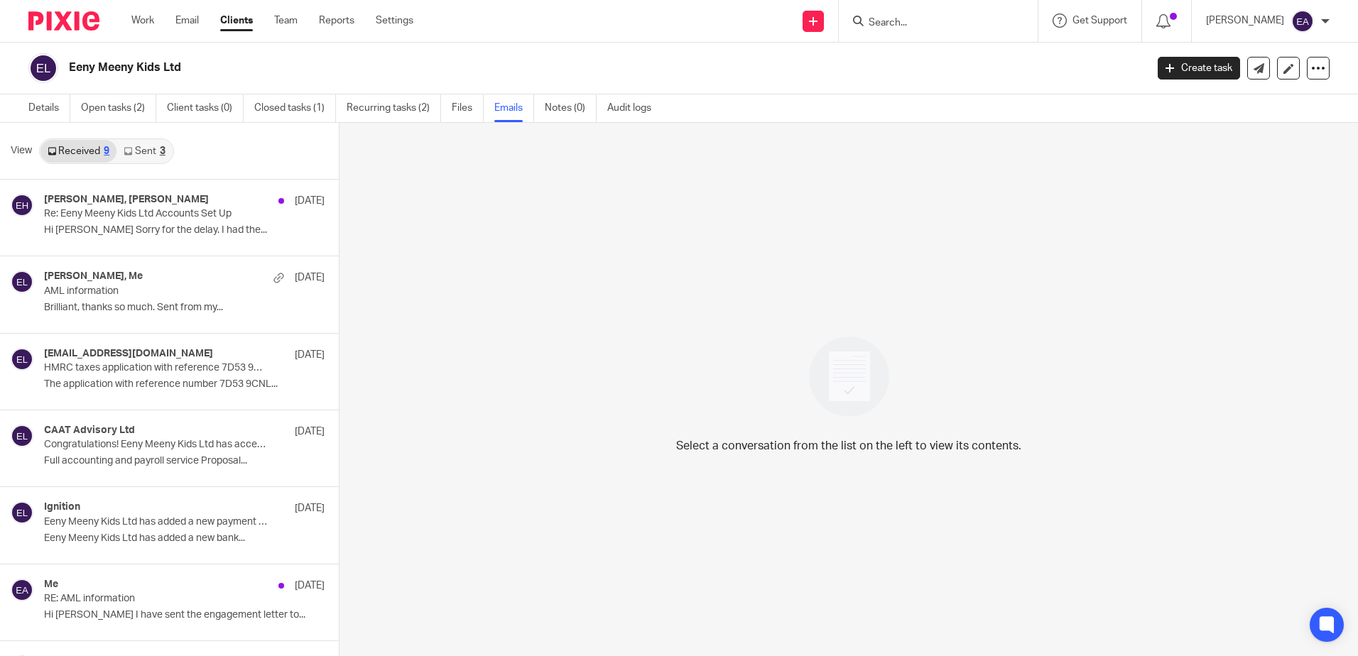
click at [141, 147] on link "Sent 3" at bounding box center [143, 151] width 55 height 23
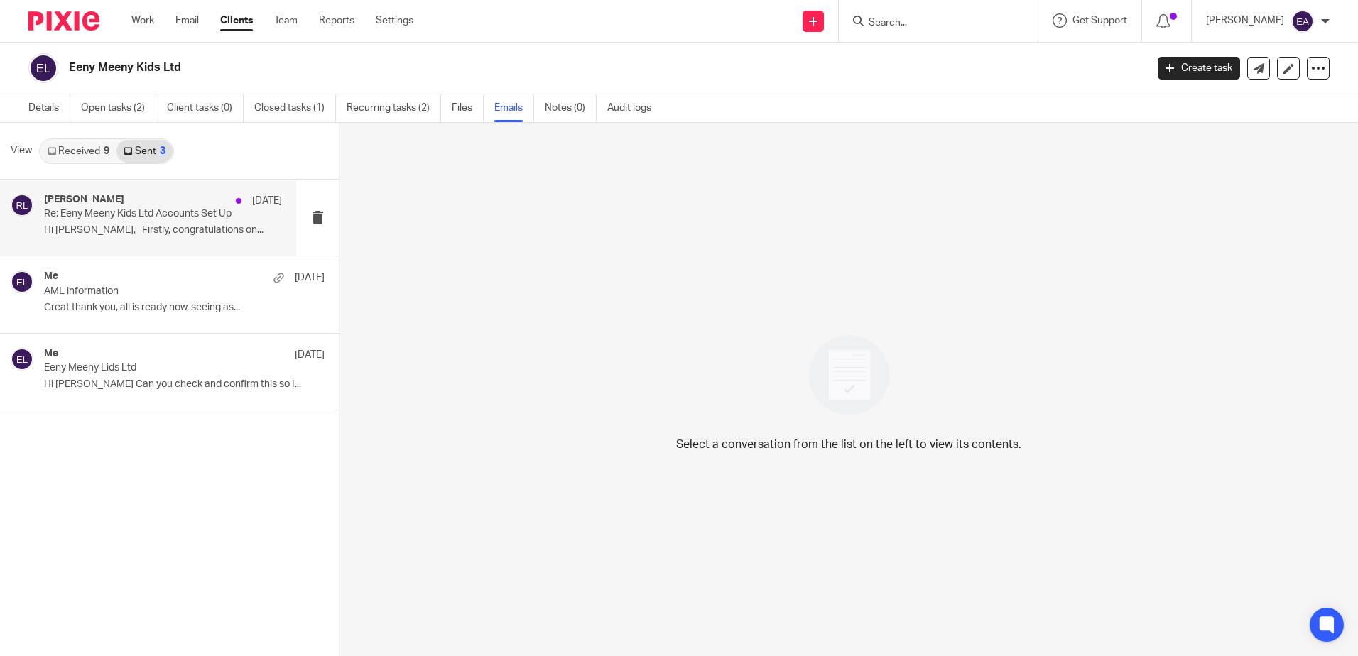
click at [163, 224] on div "Rodgie Leahy 21 Aug Re: Eeny Meeny Kids Ltd Accounts Set Up Hi Emma, Firstly, c…" at bounding box center [163, 218] width 238 height 48
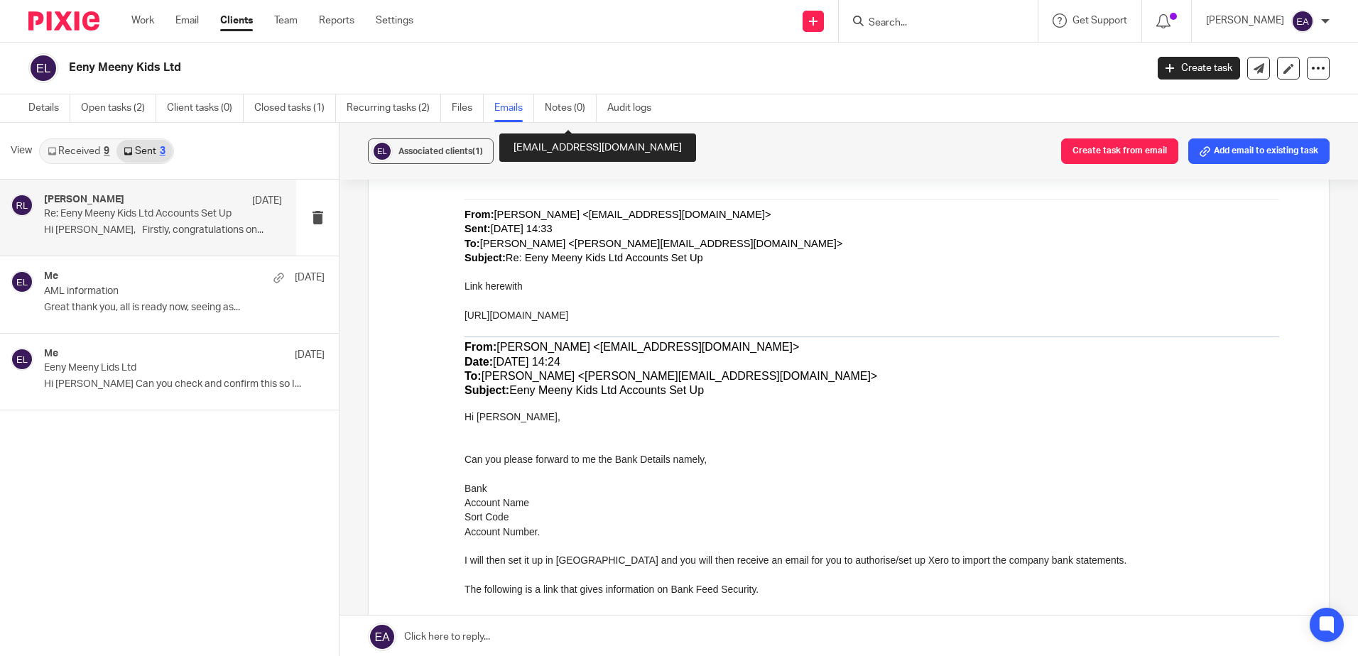
scroll to position [1492, 0]
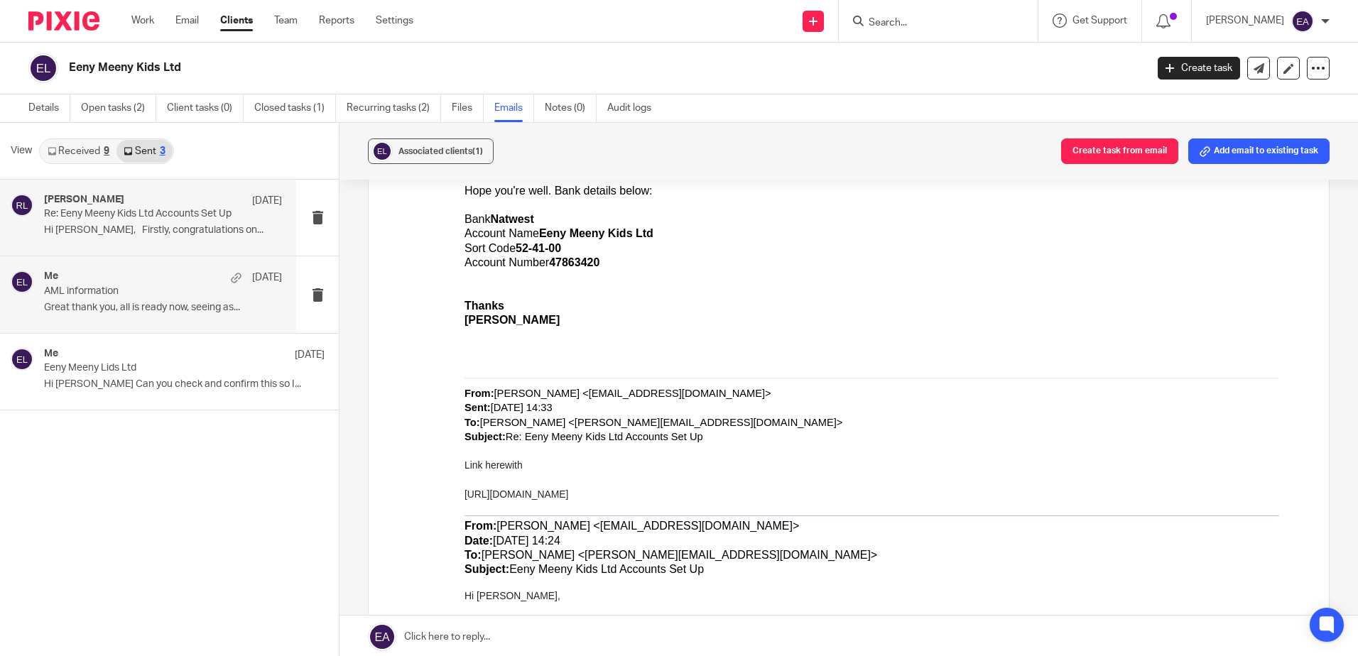
click at [80, 316] on div "Me 21 Jul AML information Great thank you, all is ready now, seeing as..." at bounding box center [163, 295] width 238 height 48
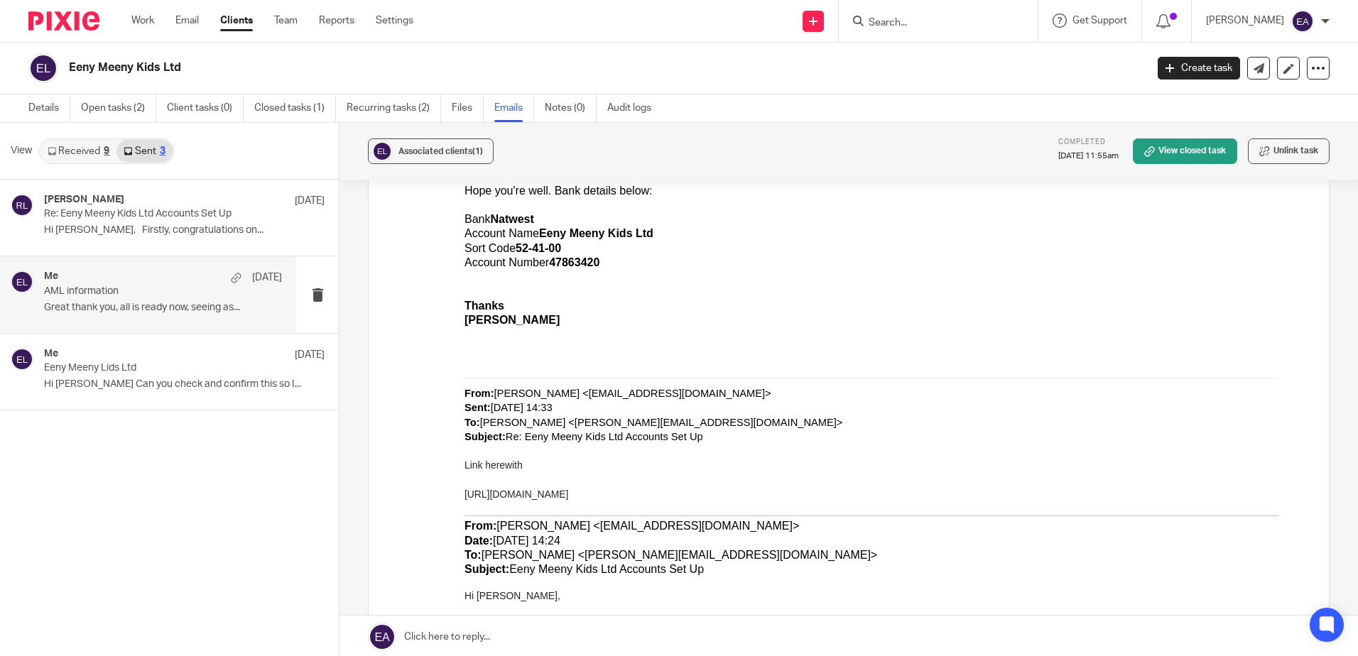
click at [153, 302] on p "Great thank you, all is ready now, seeing as..." at bounding box center [163, 308] width 238 height 12
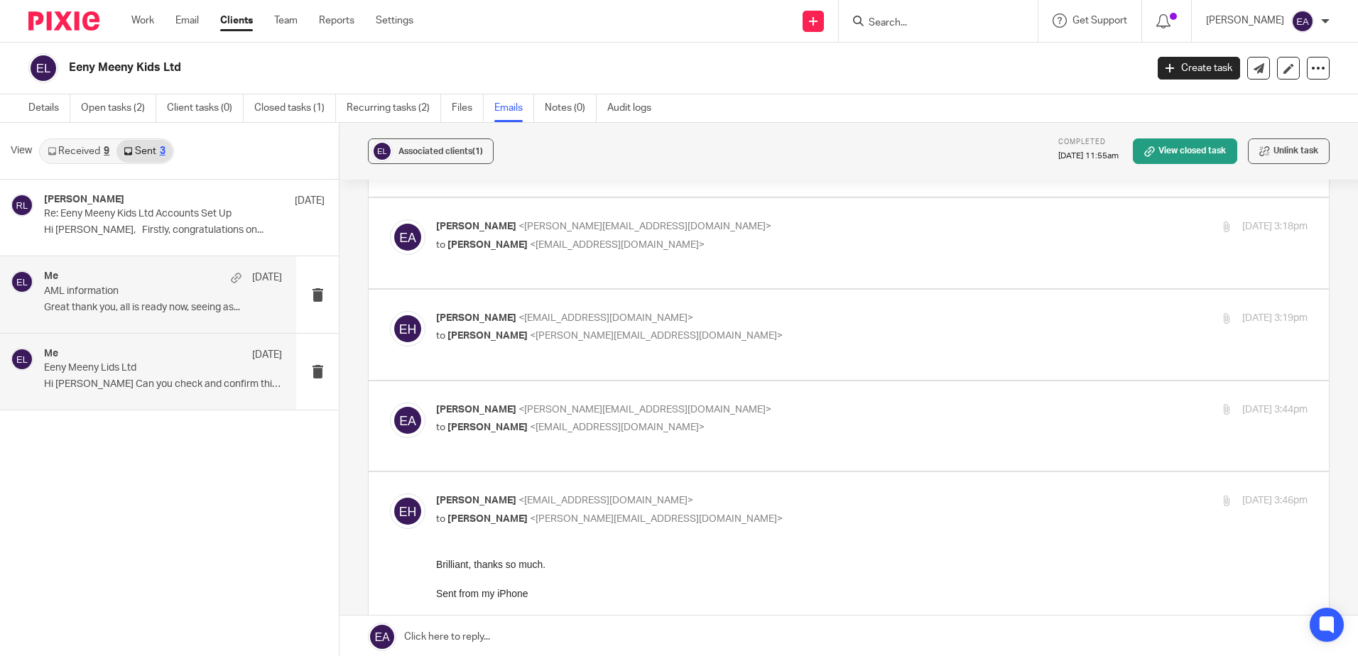
scroll to position [1207, 0]
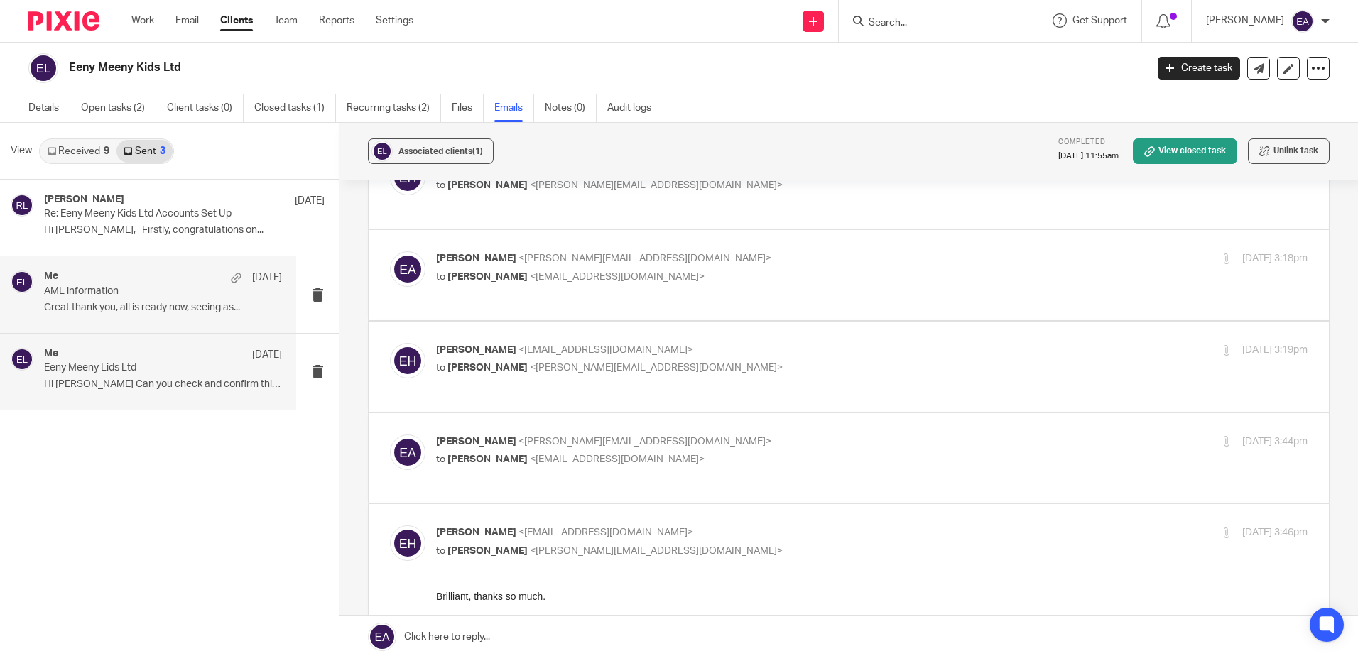
click at [134, 364] on p "Eeny Meeny Lids Ltd" at bounding box center [139, 368] width 190 height 12
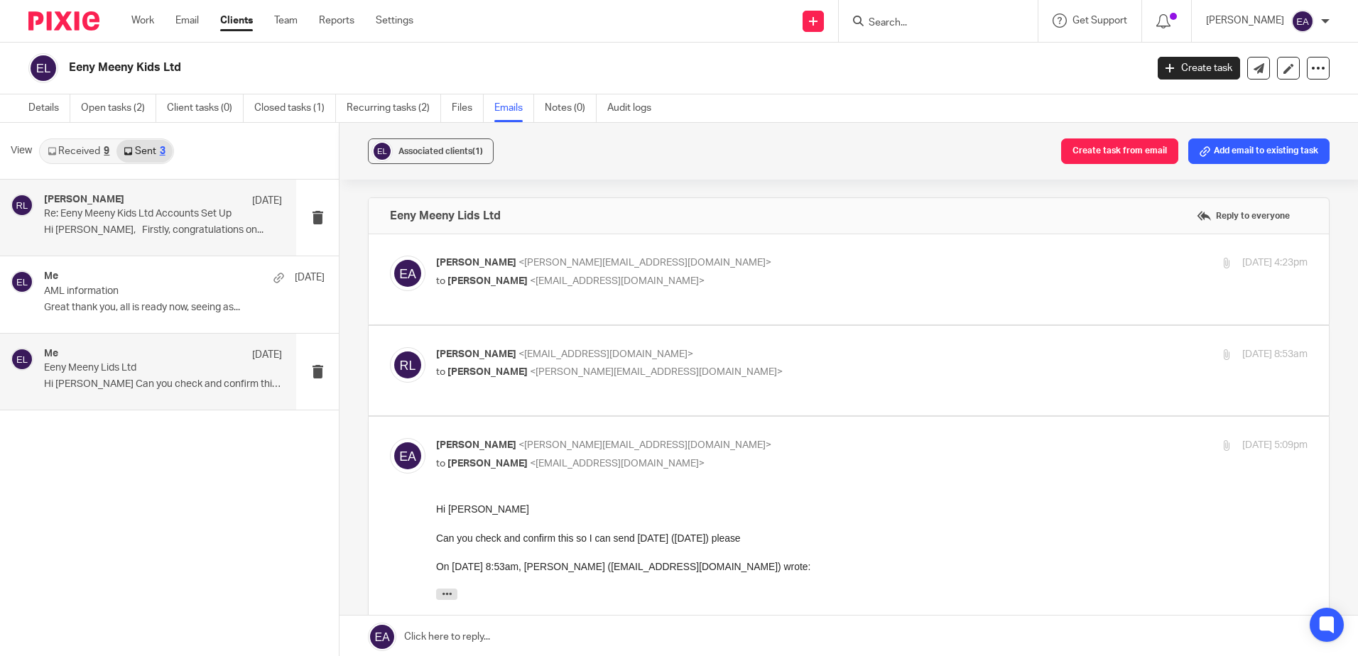
scroll to position [0, 0]
click at [141, 215] on p "Re: Eeny Meeny Kids Ltd Accounts Set Up" at bounding box center [139, 214] width 190 height 12
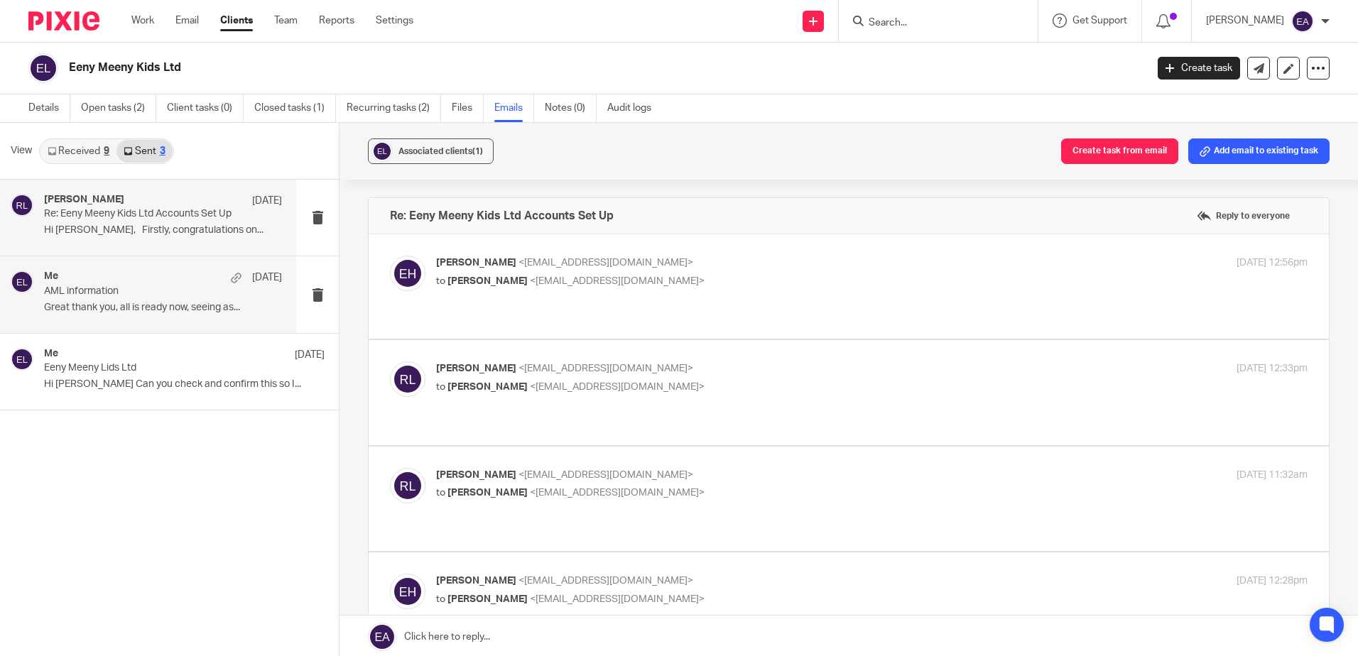
click at [158, 290] on p "AML information" at bounding box center [139, 292] width 190 height 12
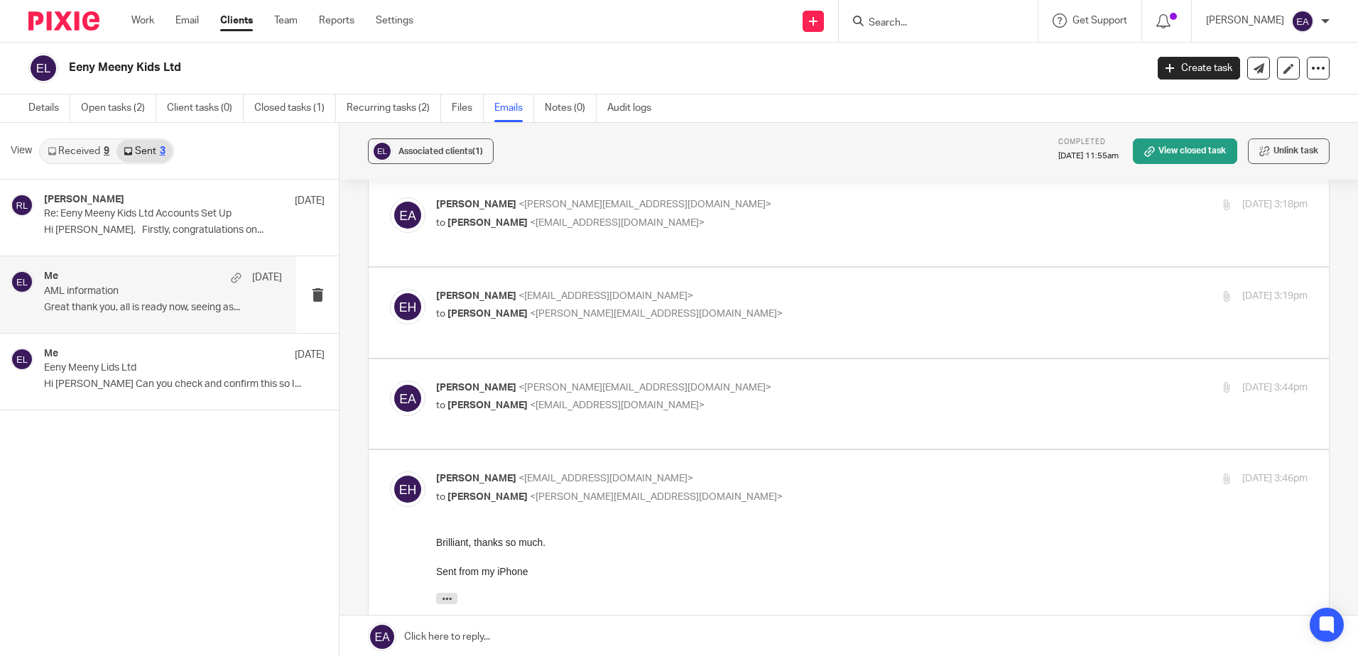
scroll to position [1207, 0]
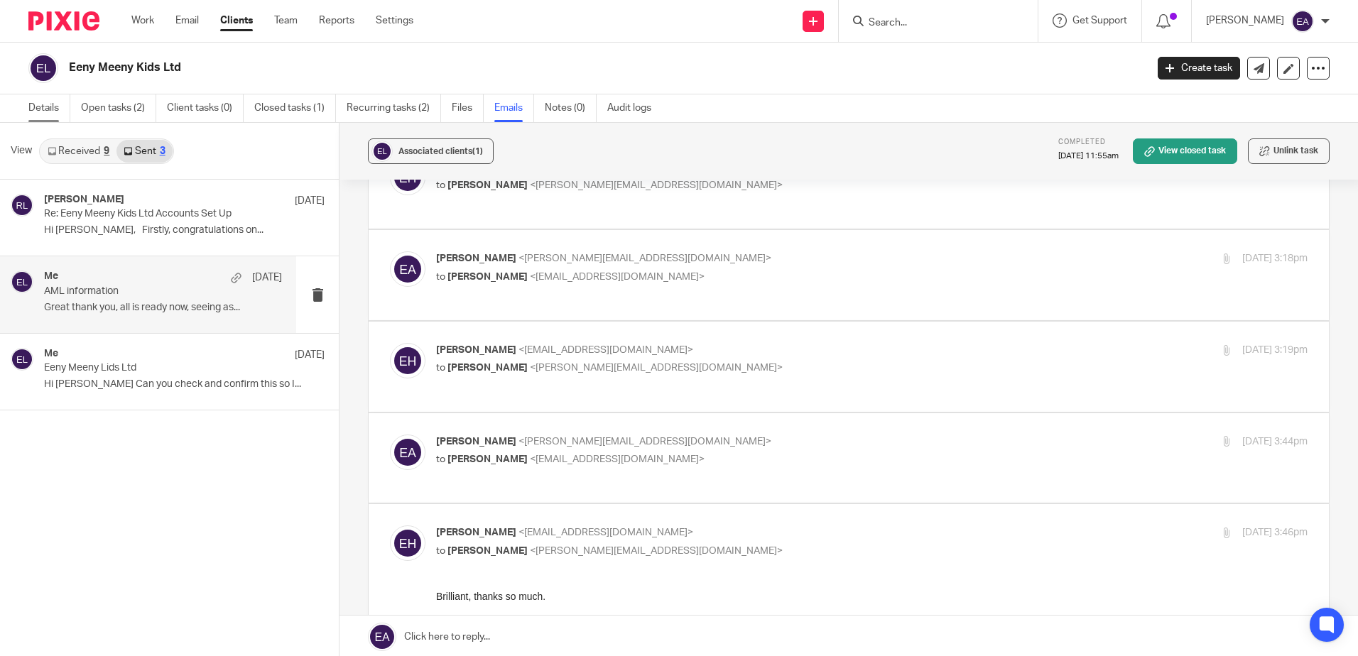
click at [46, 108] on link "Details" at bounding box center [49, 108] width 42 height 28
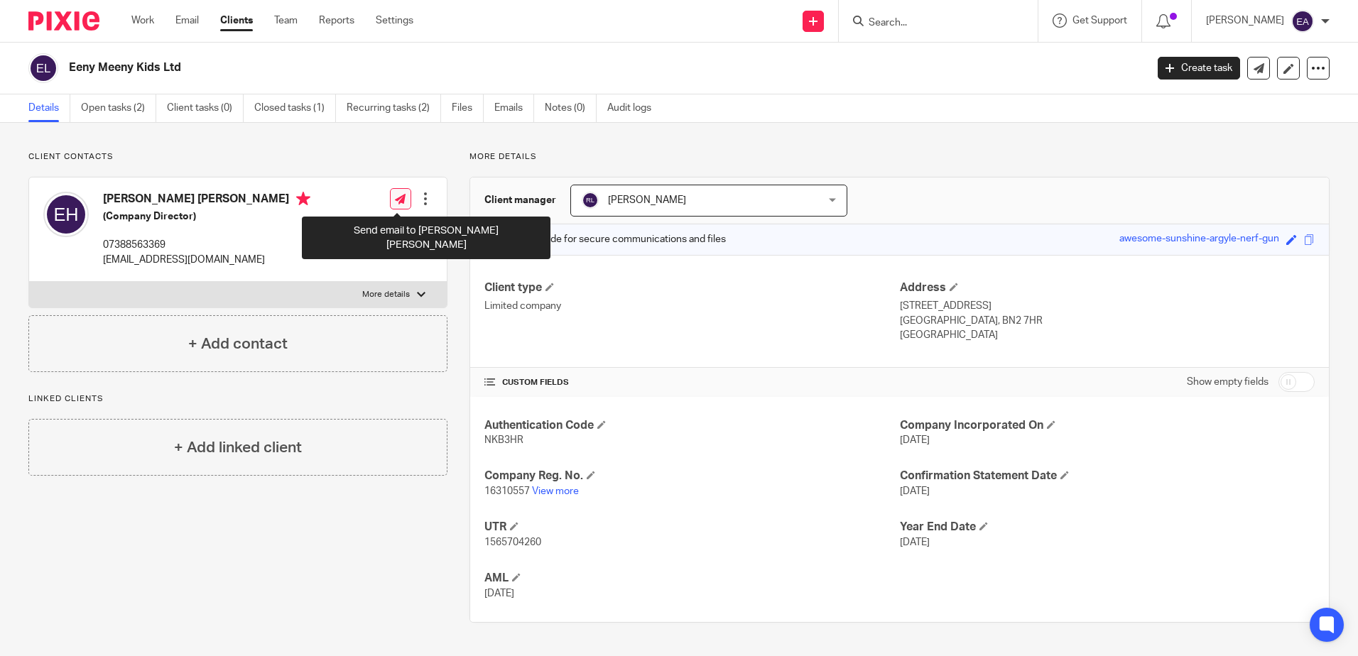
click at [398, 197] on icon at bounding box center [400, 199] width 11 height 11
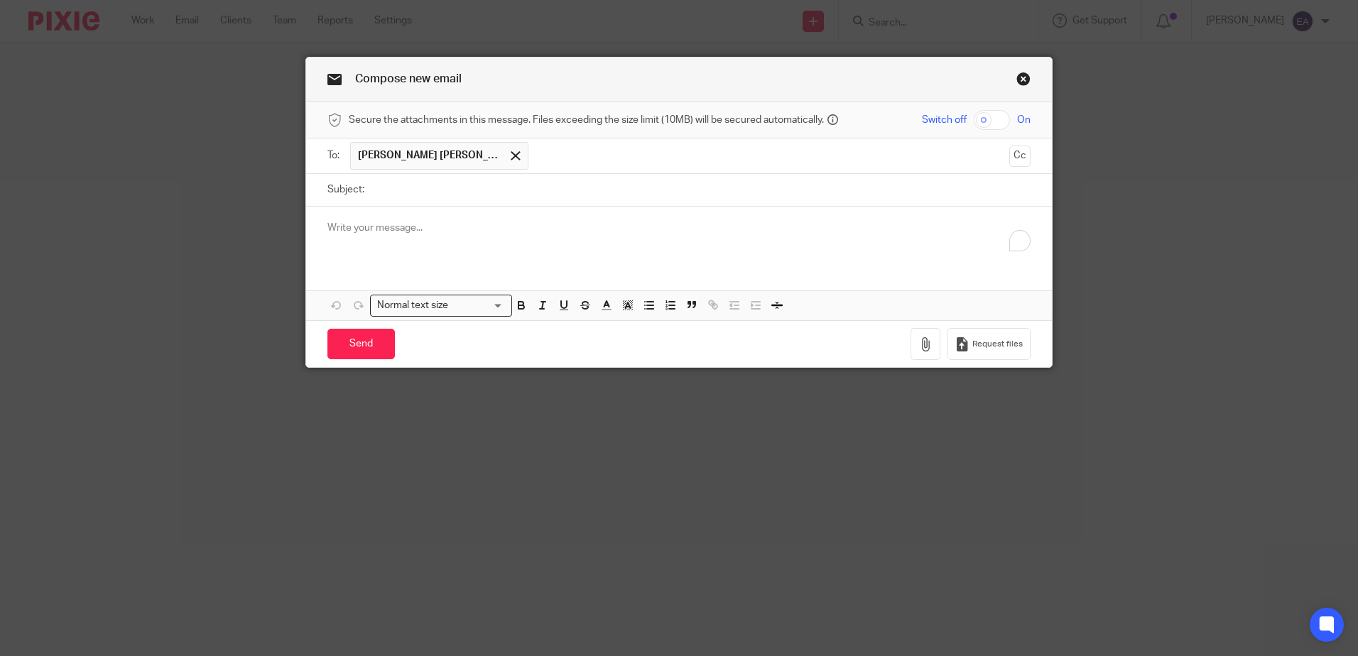
click at [371, 192] on input "Subject:" at bounding box center [700, 190] width 659 height 32
click at [425, 156] on span "[PERSON_NAME] [PERSON_NAME]" at bounding box center [429, 155] width 142 height 14
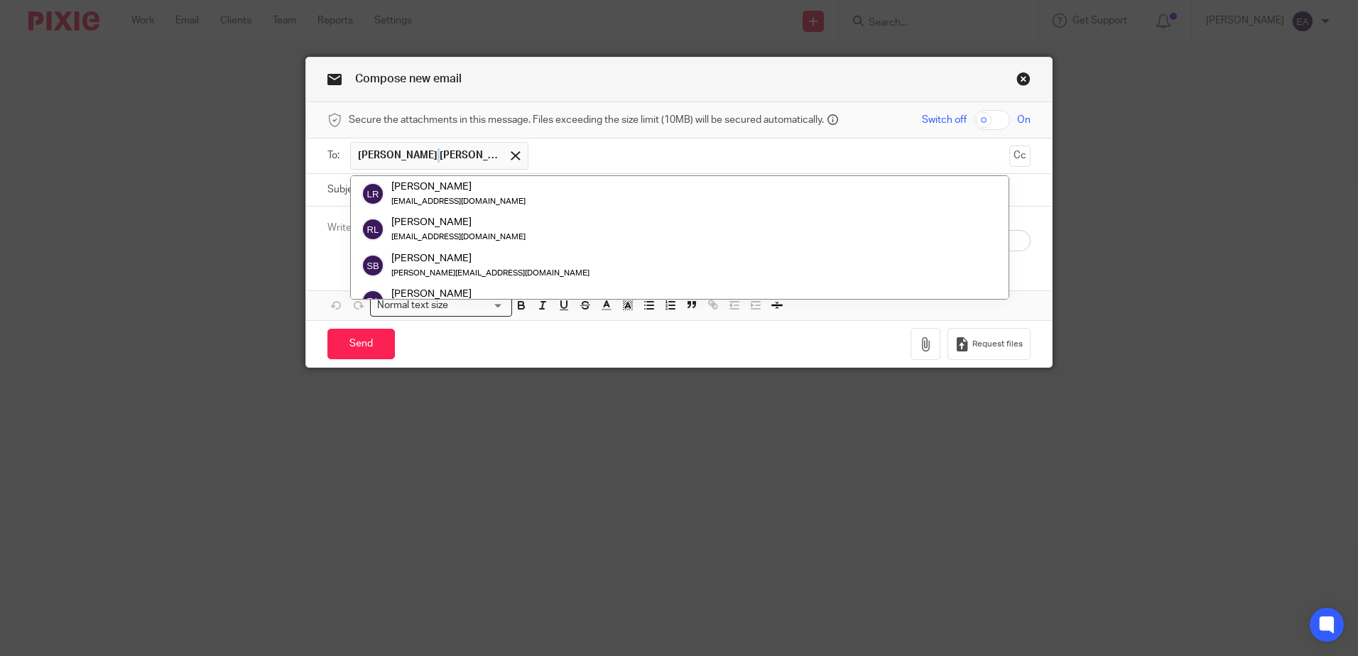
click at [425, 156] on span "[PERSON_NAME] [PERSON_NAME]" at bounding box center [429, 155] width 142 height 14
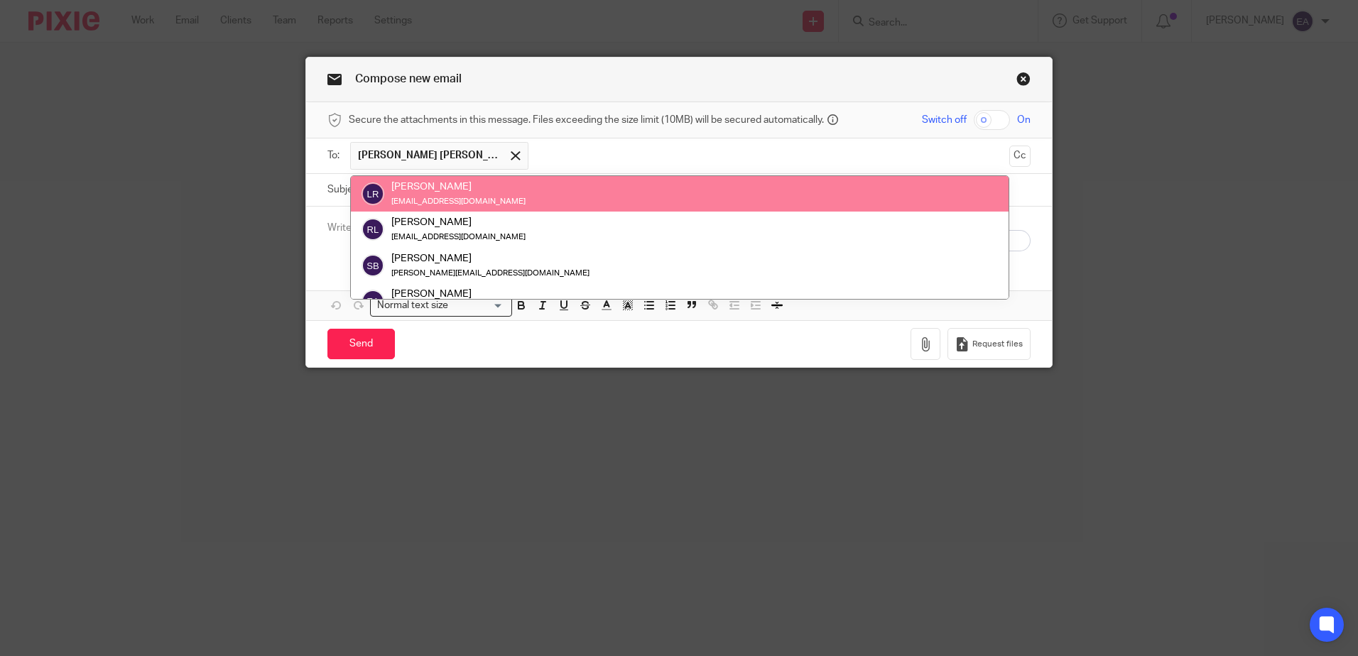
click at [536, 158] on input "text" at bounding box center [770, 156] width 468 height 28
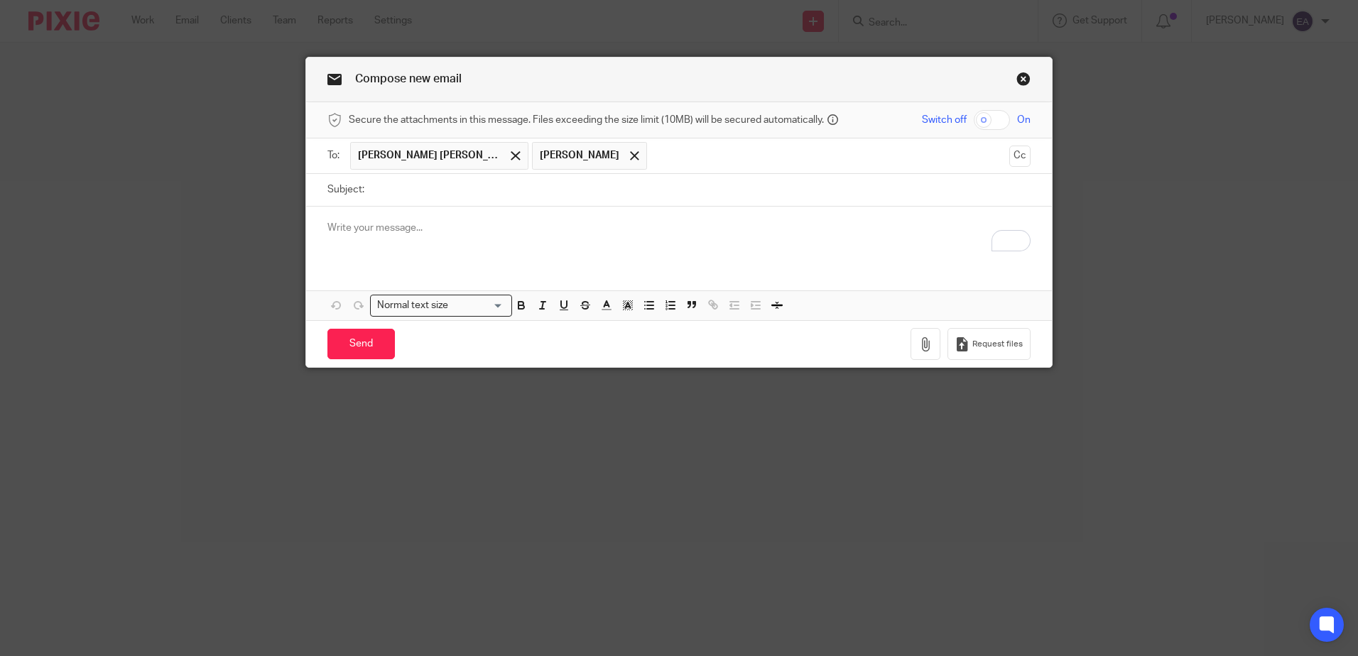
click at [1016, 83] on link "Close this dialog window" at bounding box center [1023, 81] width 14 height 19
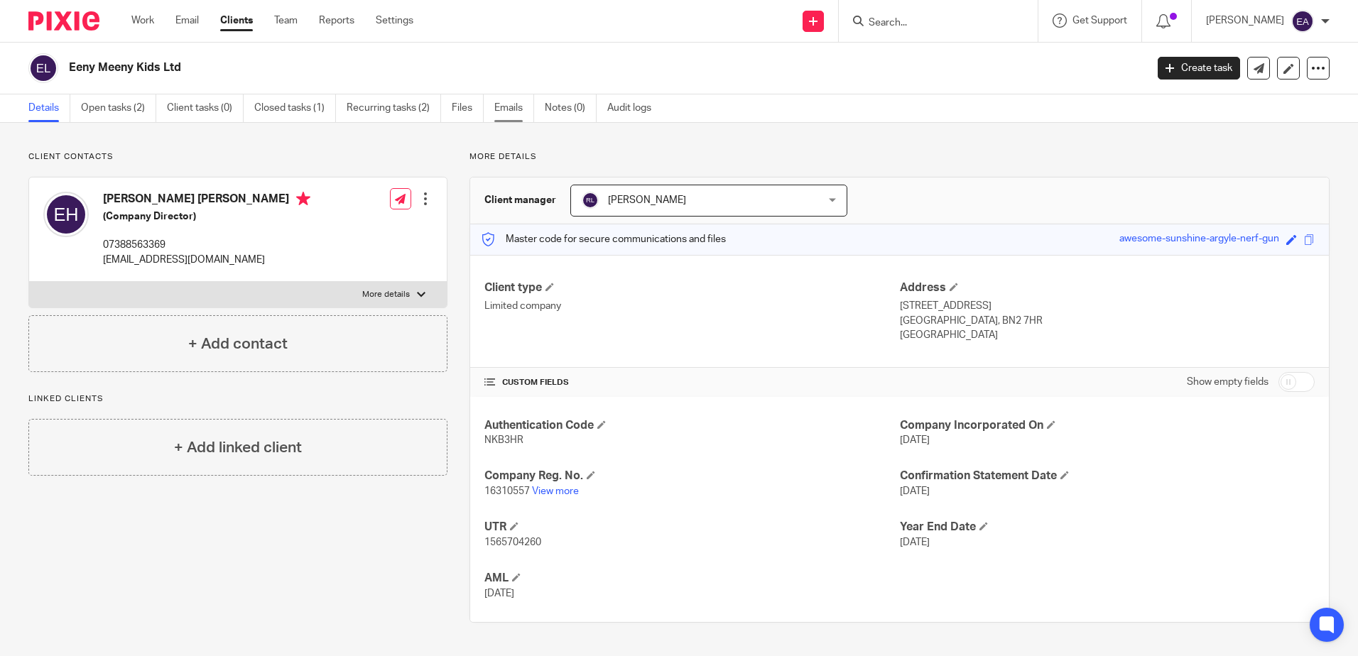
click at [511, 111] on link "Emails" at bounding box center [514, 108] width 40 height 28
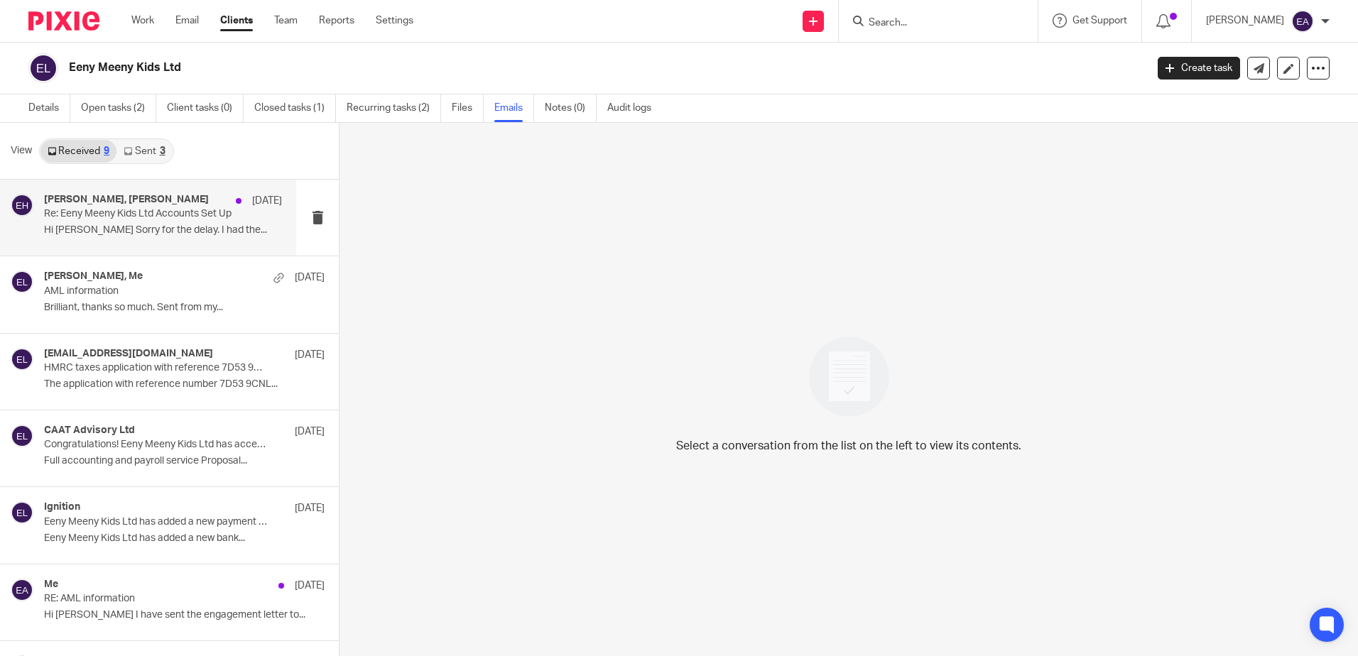
click at [172, 222] on div "Rodgie Leahy, Emma Hart 21 Aug Re: Eeny Meeny Kids Ltd Accounts Set Up Hi Rodgi…" at bounding box center [163, 218] width 238 height 48
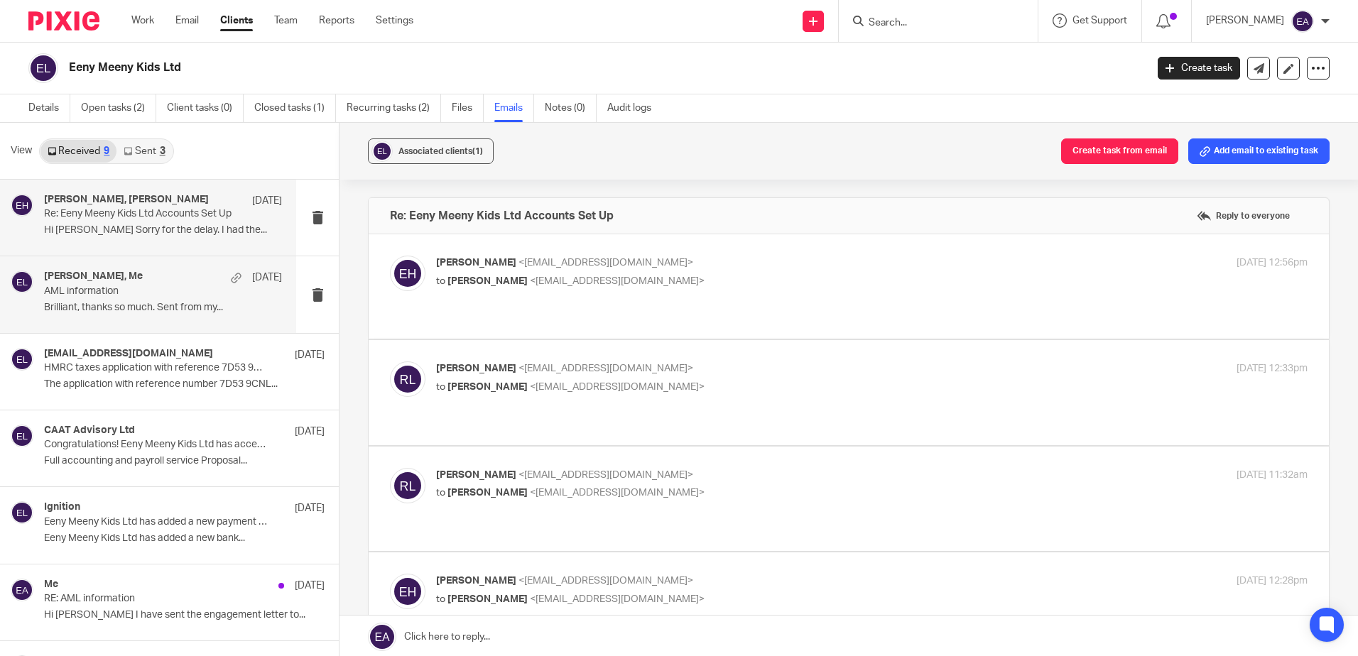
click at [81, 298] on div "Emma Hart, Me 21 Jul AML information Brilliant, thanks so much. Sent from my..." at bounding box center [163, 295] width 238 height 48
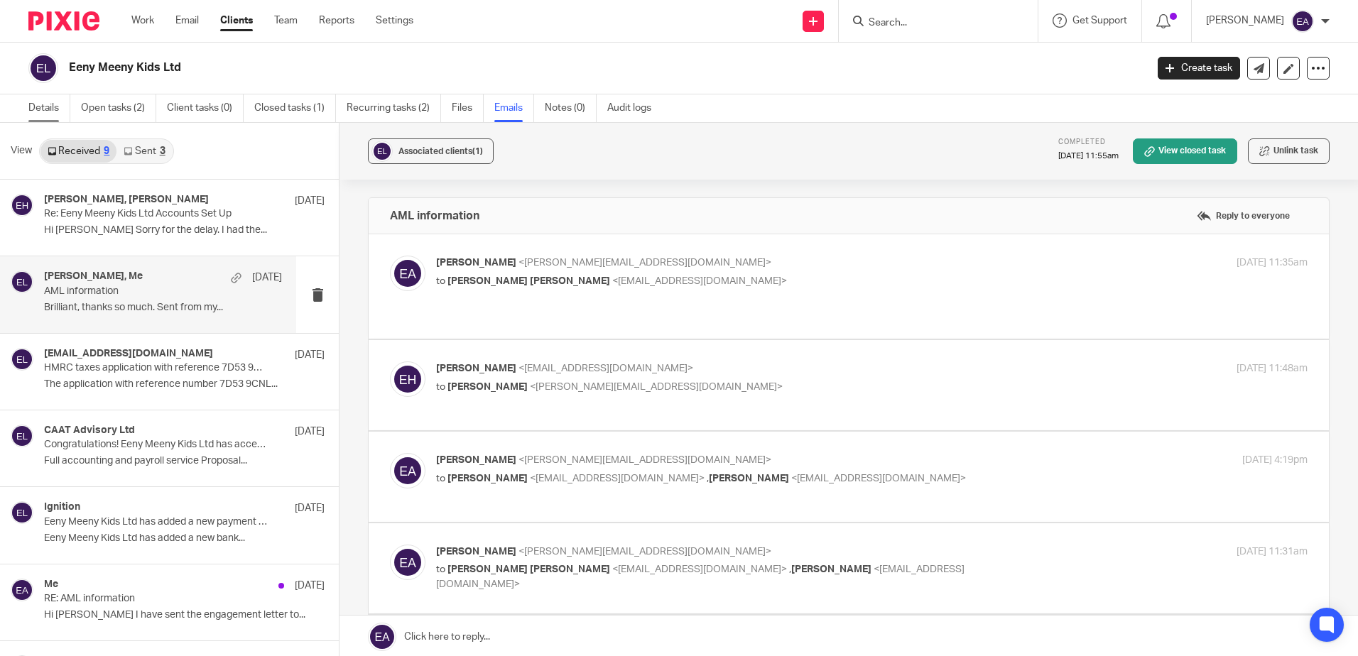
click at [40, 109] on link "Details" at bounding box center [49, 108] width 42 height 28
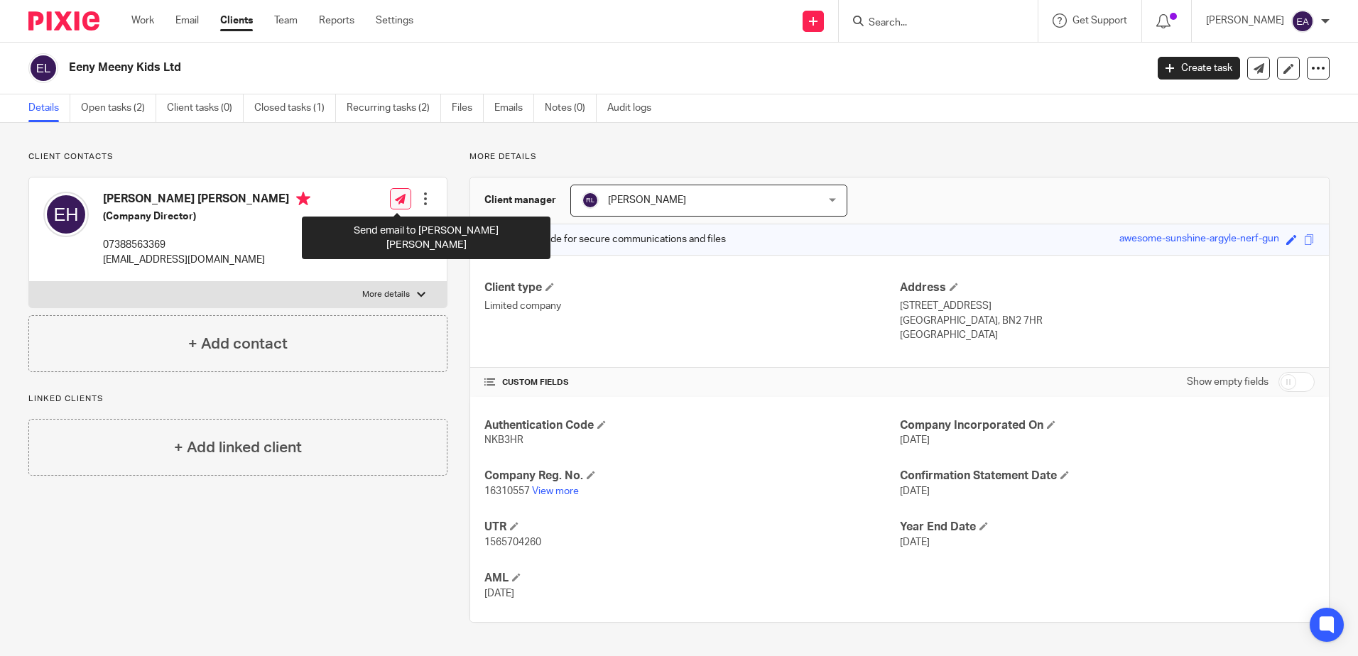
click at [406, 197] on link at bounding box center [400, 198] width 21 height 21
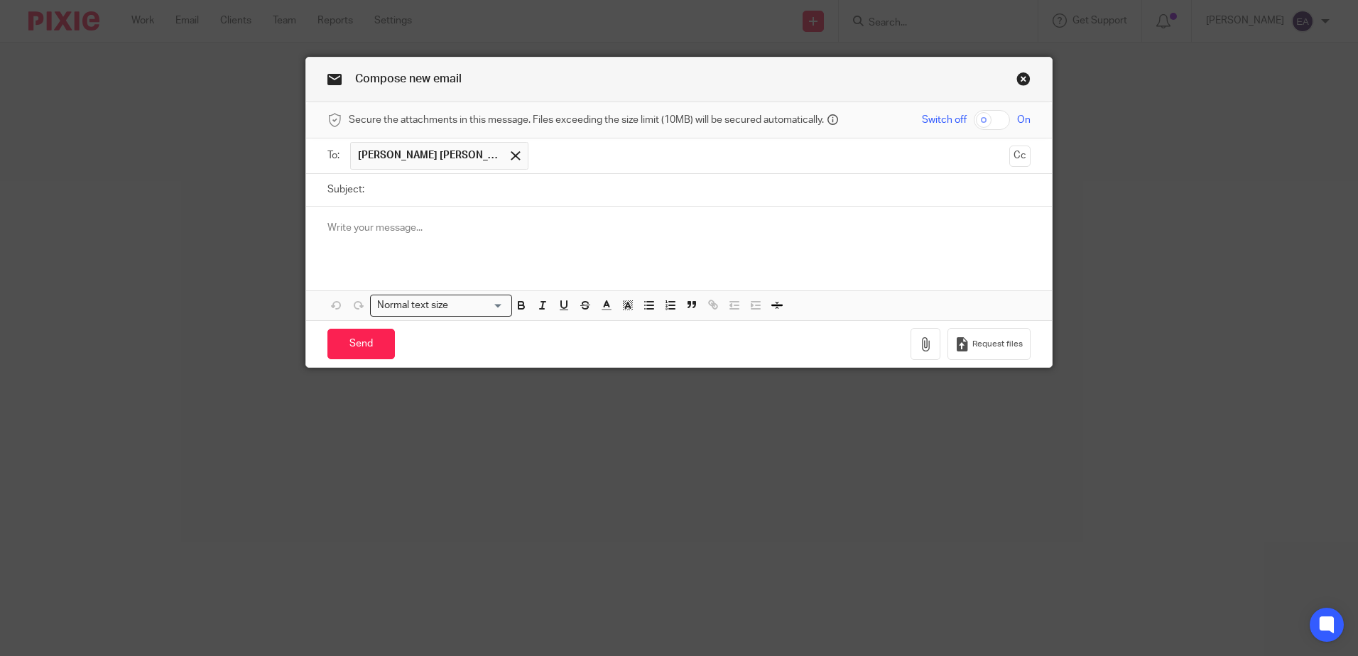
click at [416, 193] on input "Subject:" at bounding box center [700, 190] width 659 height 32
type input "August Payroll"
click at [337, 235] on p at bounding box center [678, 228] width 703 height 14
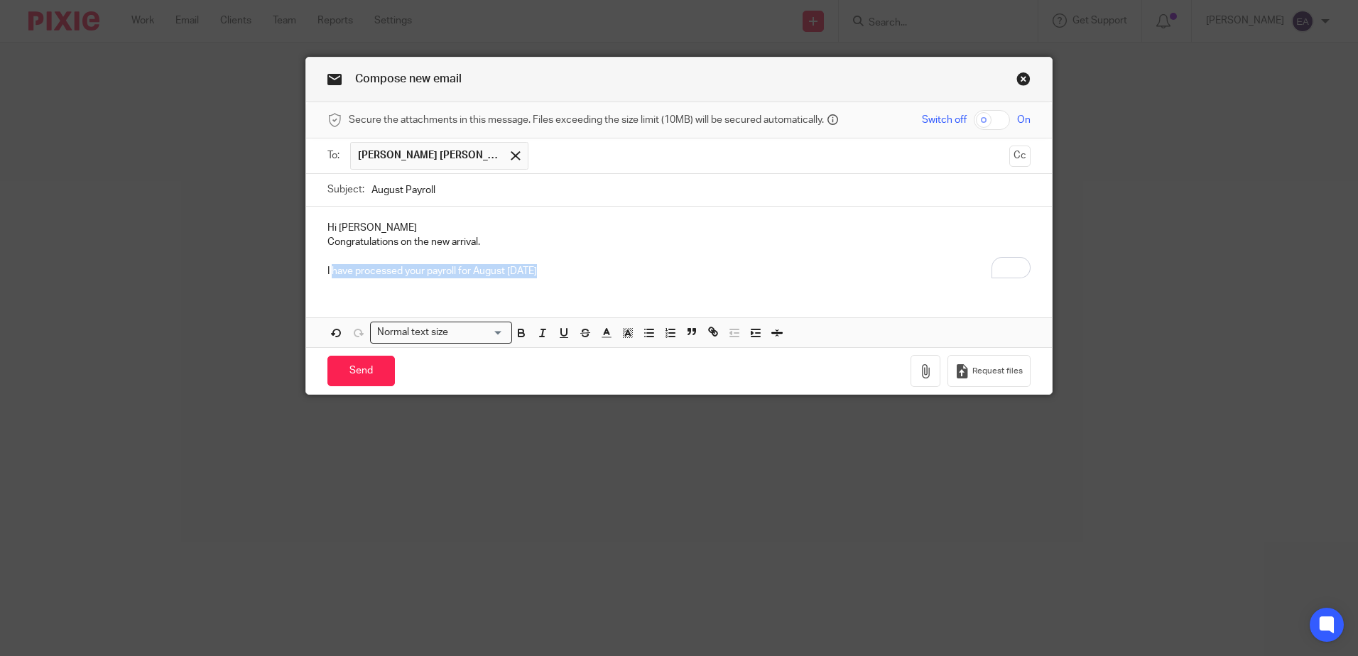
drag, startPoint x: 547, startPoint y: 268, endPoint x: 329, endPoint y: 273, distance: 218.1
click at [329, 273] on p "I have processed your payroll for August [DATE]" at bounding box center [678, 271] width 703 height 14
click at [775, 273] on p "I am looking at processing your payroll today. Are we making any adjustments fo…" at bounding box center [678, 271] width 703 height 14
drag, startPoint x: 763, startPoint y: 268, endPoint x: 228, endPoint y: 229, distance: 536.3
click at [228, 229] on div "Compose new email Secure the attachments in this message. Files exceeding the s…" at bounding box center [679, 328] width 1358 height 656
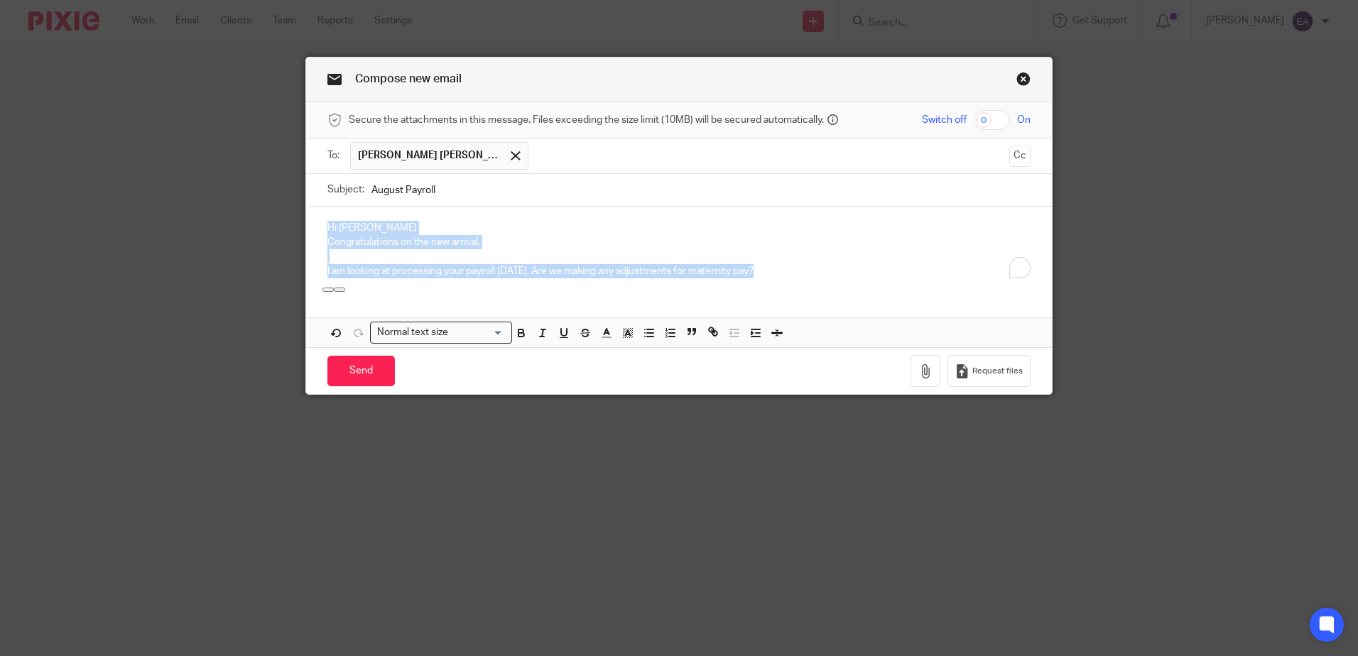
copy div "Hi Emma Congratulations on the new arrival. I am looking at processing your pay…"
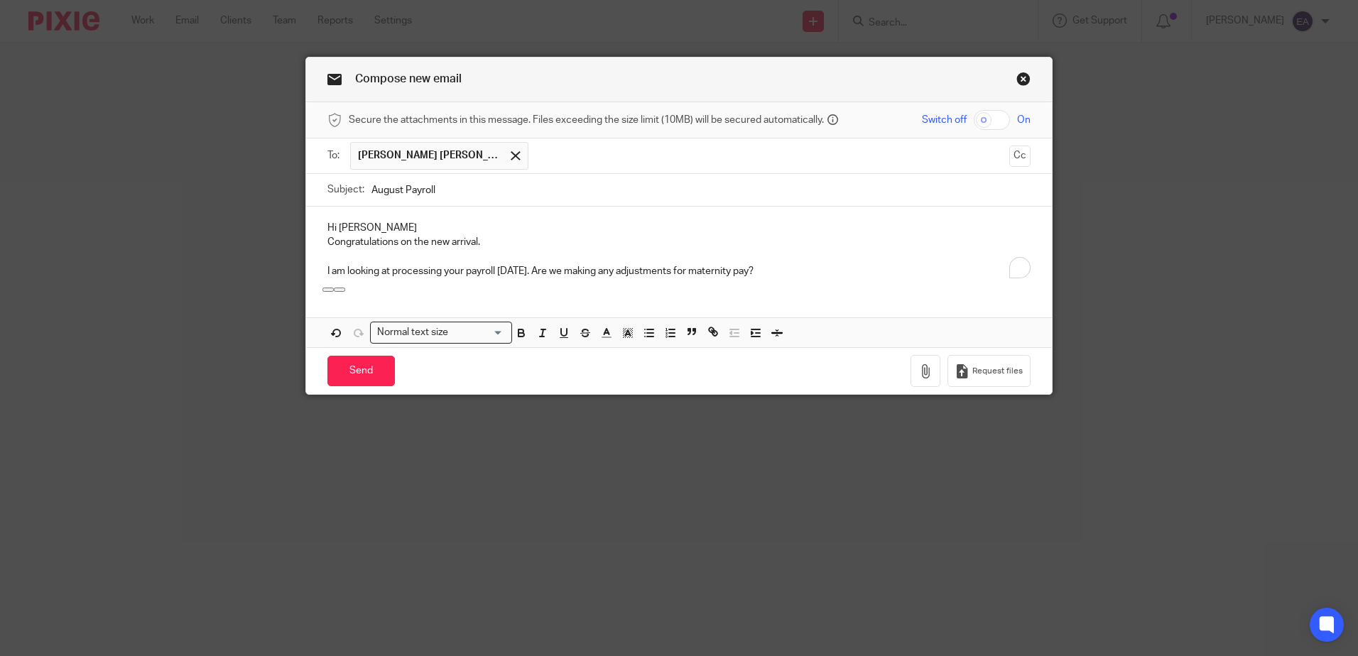
click at [1020, 67] on div "Compose new email" at bounding box center [679, 80] width 746 height 45
click at [1019, 74] on link "Close this dialog window" at bounding box center [1023, 81] width 14 height 19
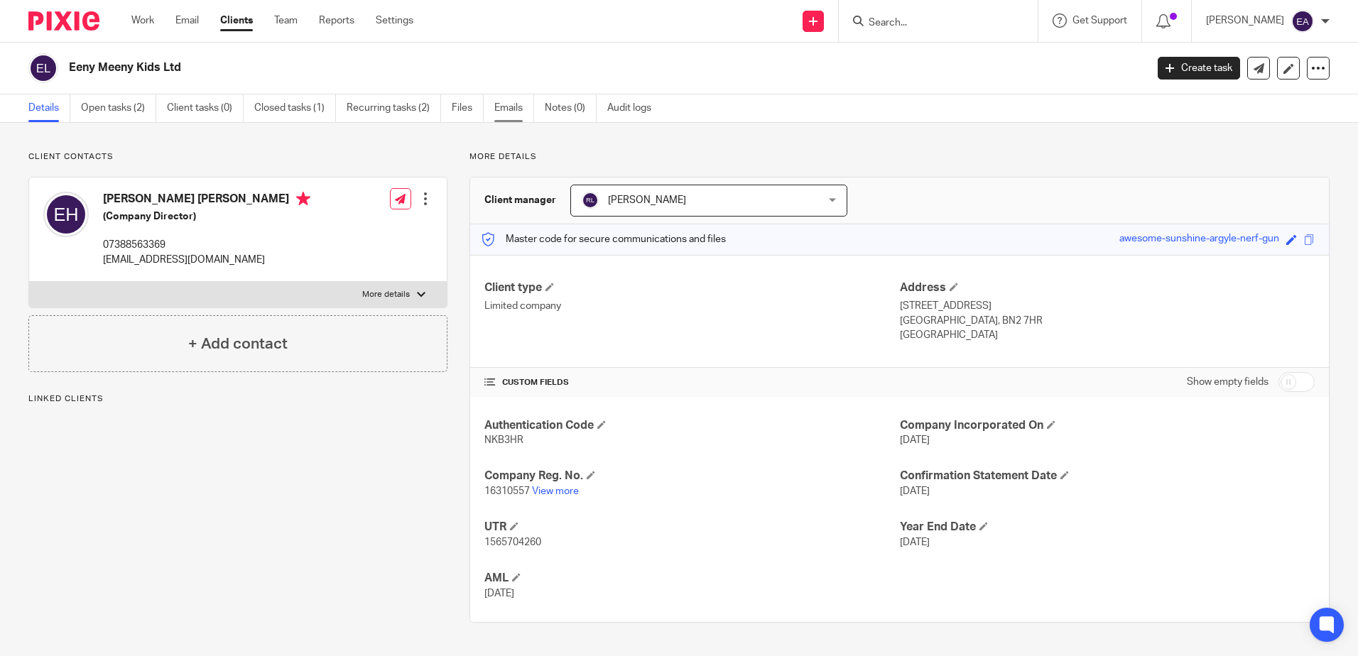
click at [521, 112] on link "Emails" at bounding box center [514, 108] width 40 height 28
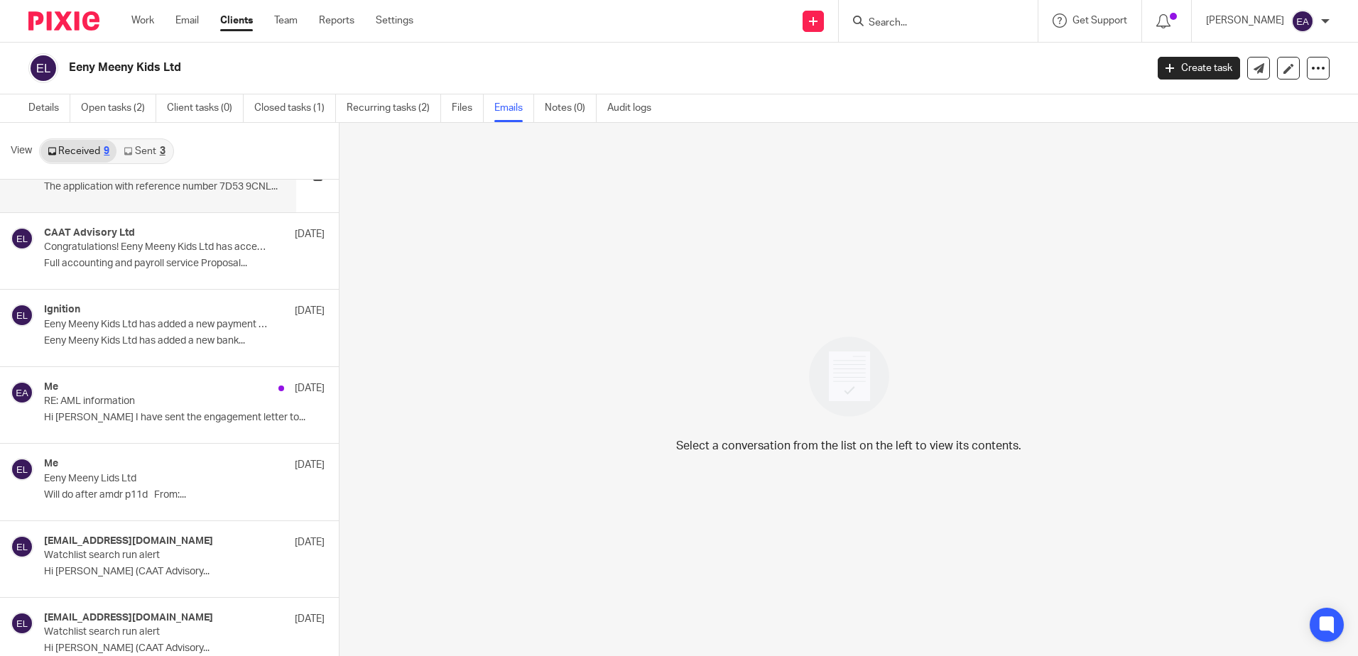
scroll to position [214, 0]
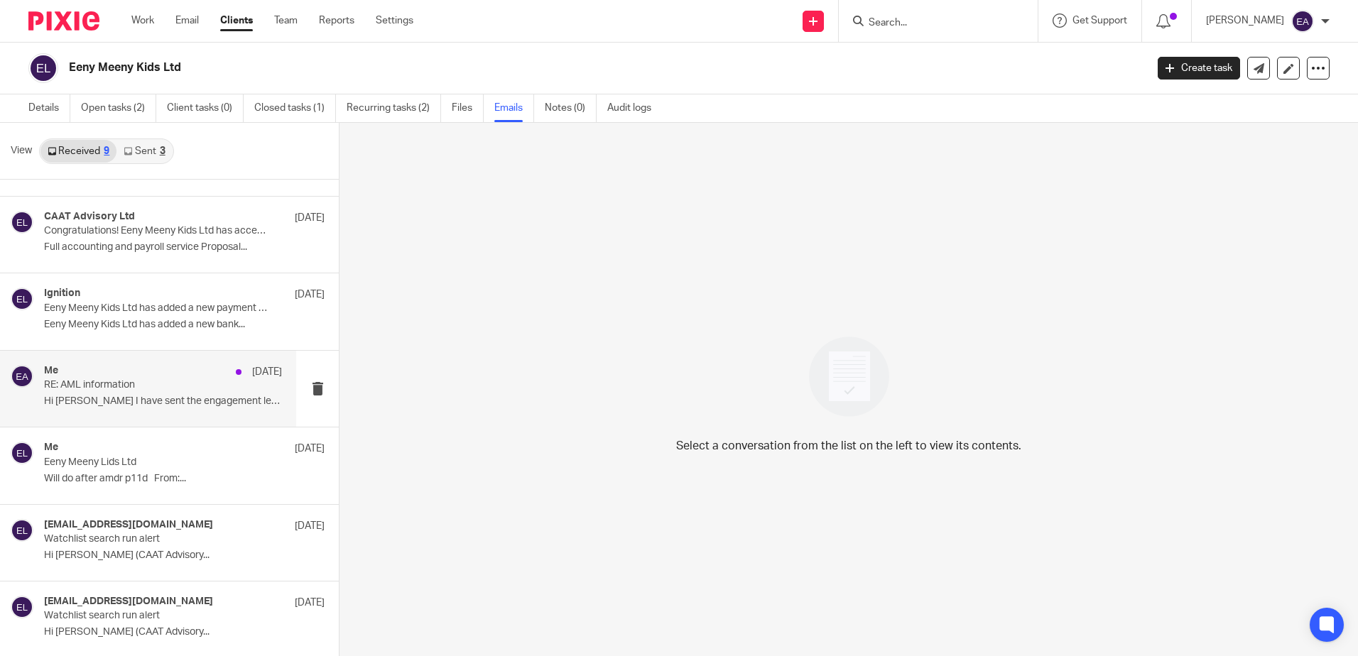
click at [89, 394] on div "Me 2 Jul RE: AML information Hi Emma I have sent the engagement letter to..." at bounding box center [163, 389] width 238 height 48
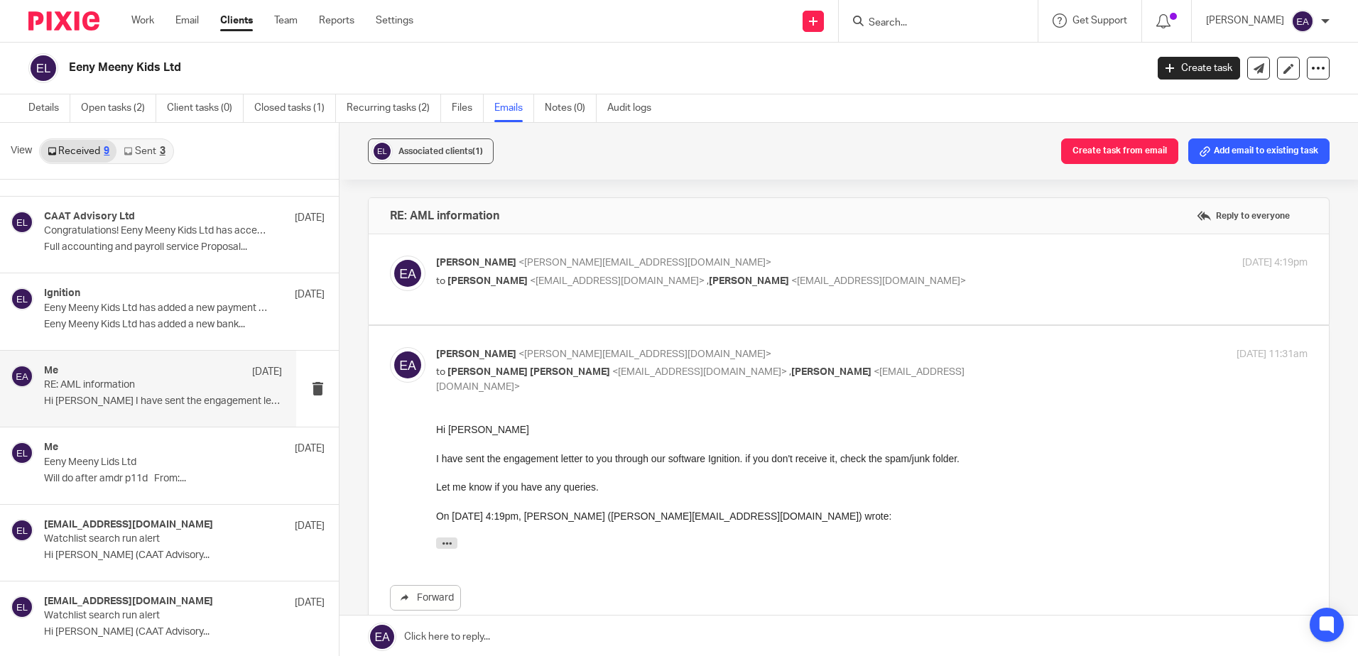
scroll to position [0, 0]
click at [121, 318] on div "Ignition 4 Jul Eeny Meeny Kids Ltd has added a new payment method Eeny Meeny Ki…" at bounding box center [163, 312] width 238 height 48
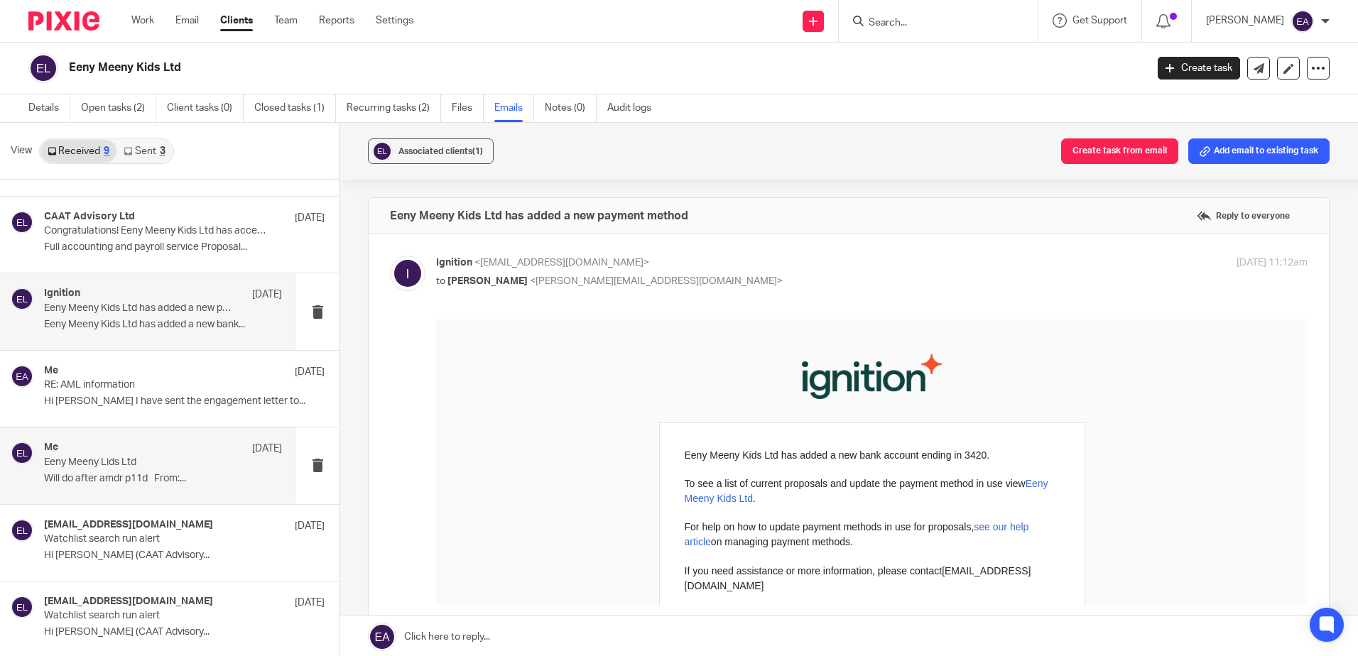
click at [134, 460] on p "Eeny Meeny Lids Ltd" at bounding box center [139, 463] width 190 height 12
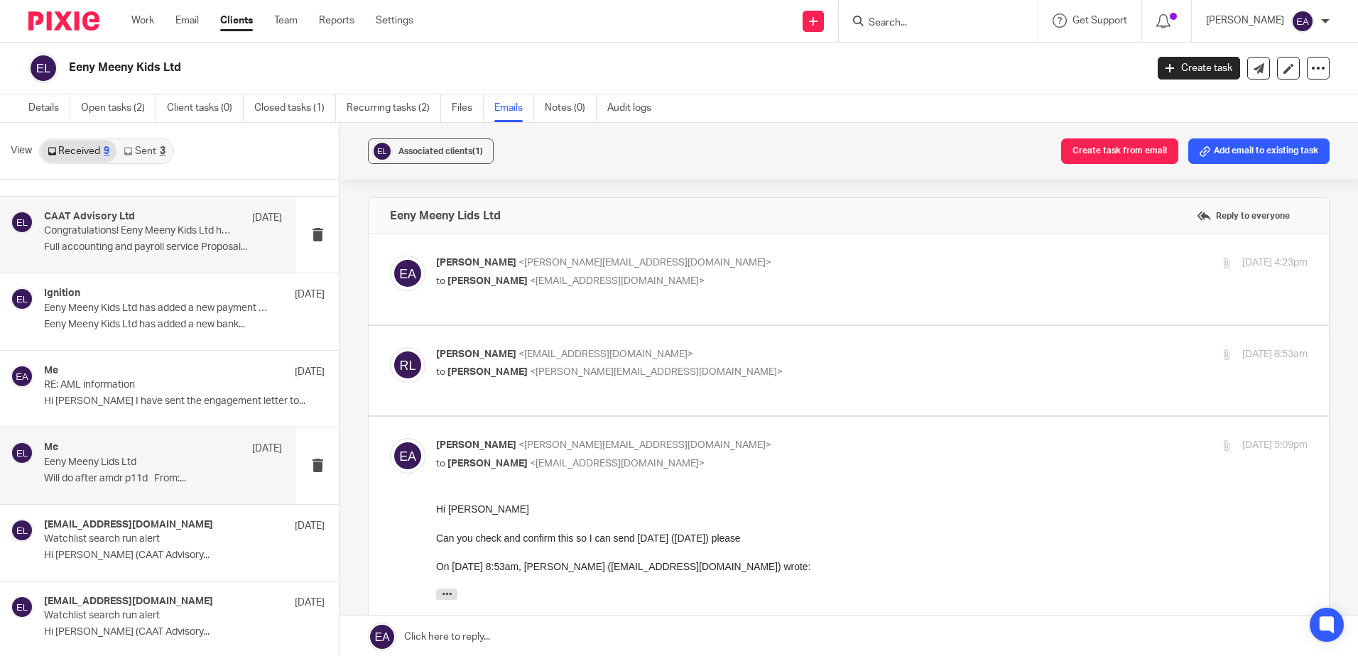
click at [159, 221] on div "CAAT Advisory Ltd 4 Jul" at bounding box center [163, 218] width 238 height 14
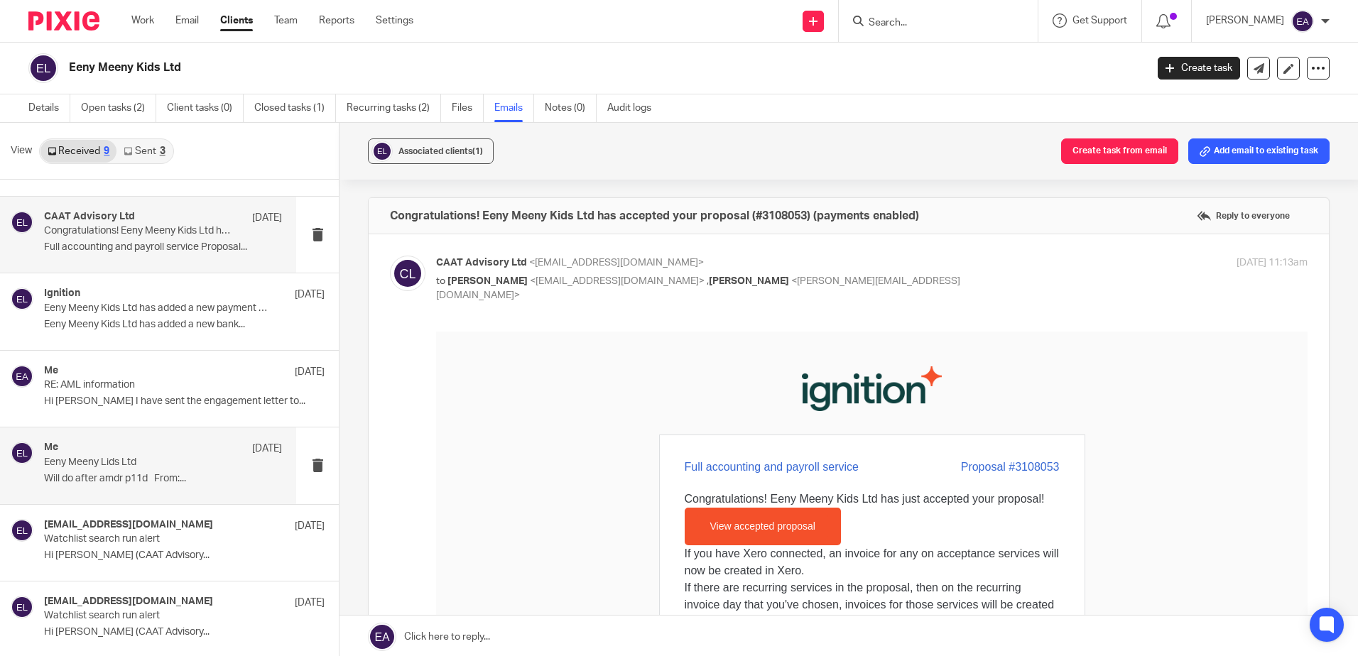
scroll to position [2, 0]
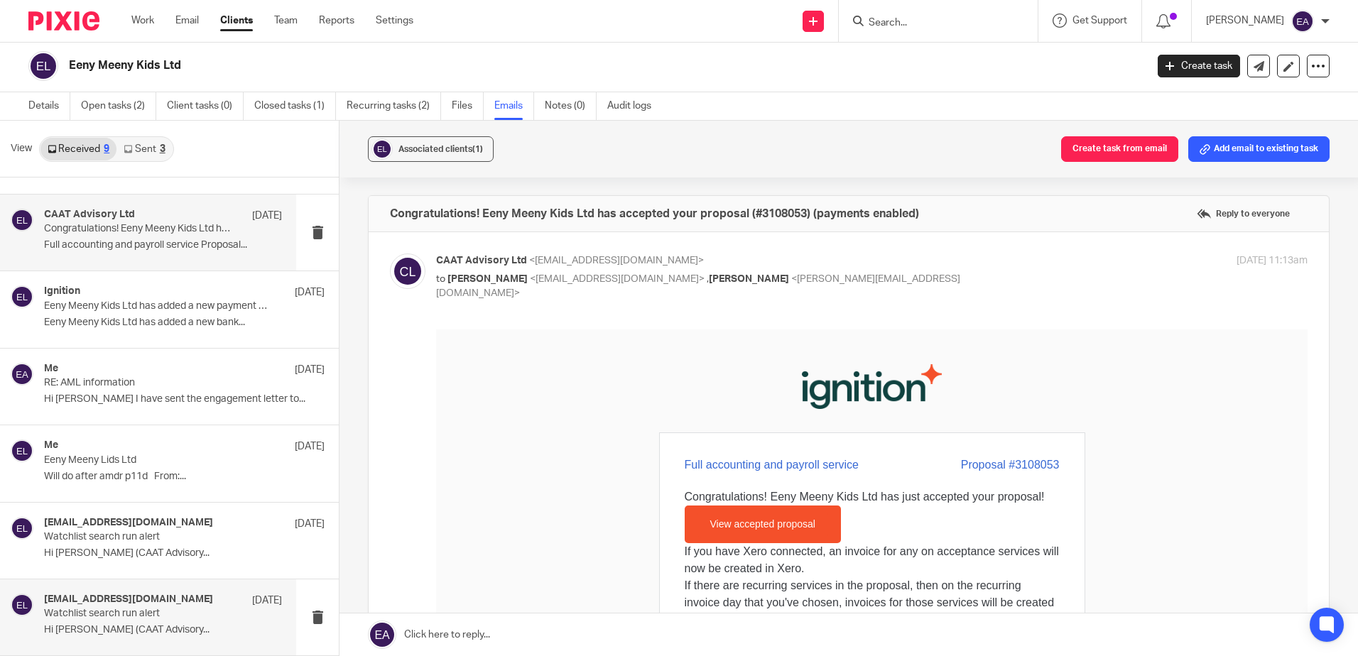
click at [216, 619] on p "Watchlist search run alert" at bounding box center [139, 614] width 190 height 12
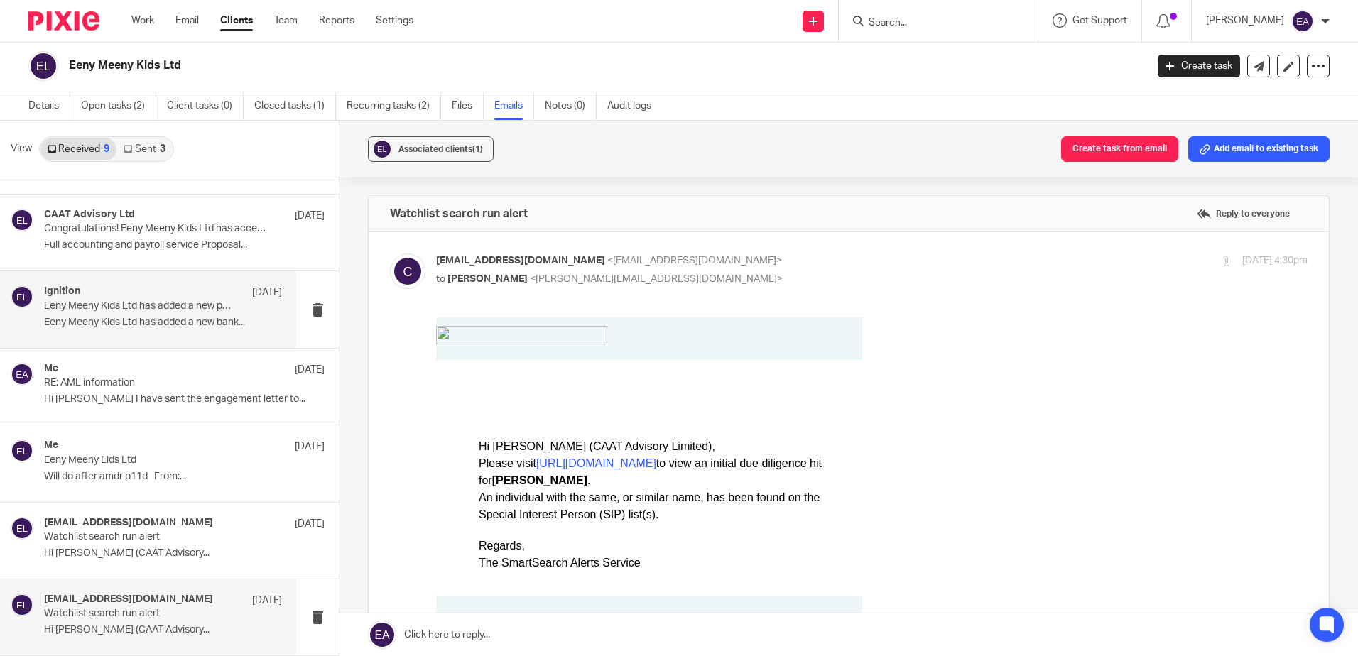
scroll to position [0, 0]
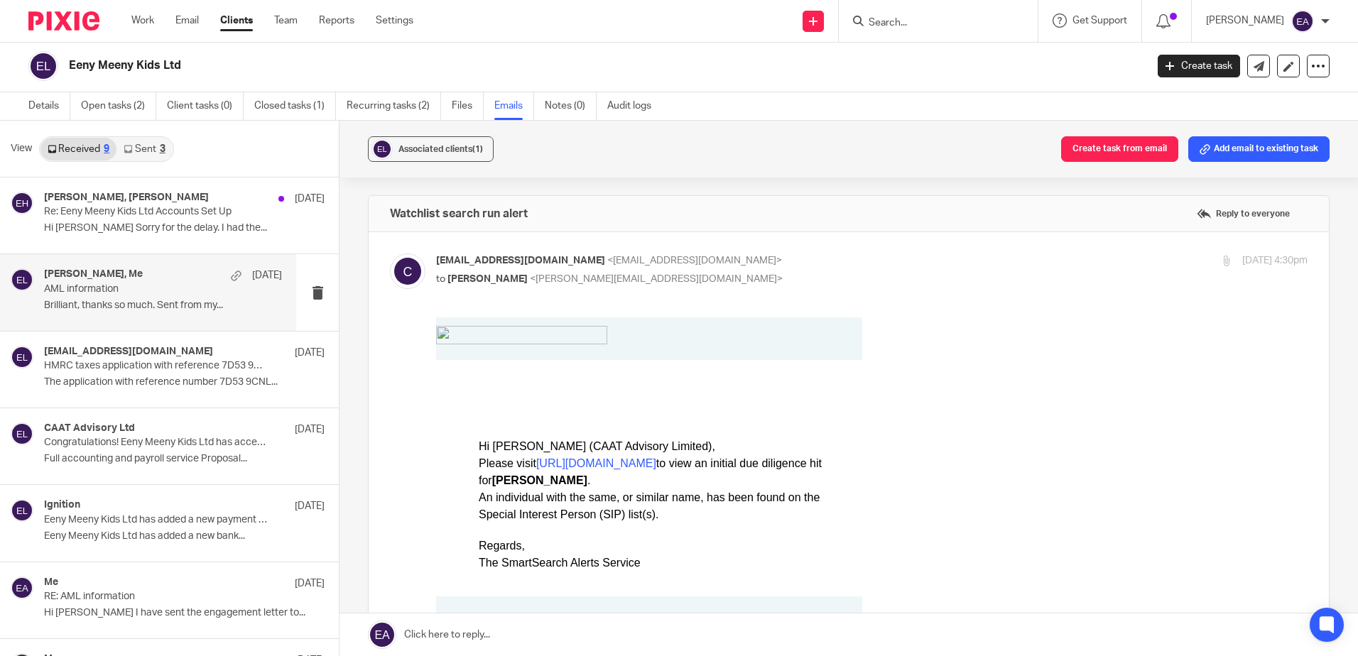
click at [146, 300] on p "Brilliant, thanks so much. Sent from my..." at bounding box center [163, 306] width 238 height 12
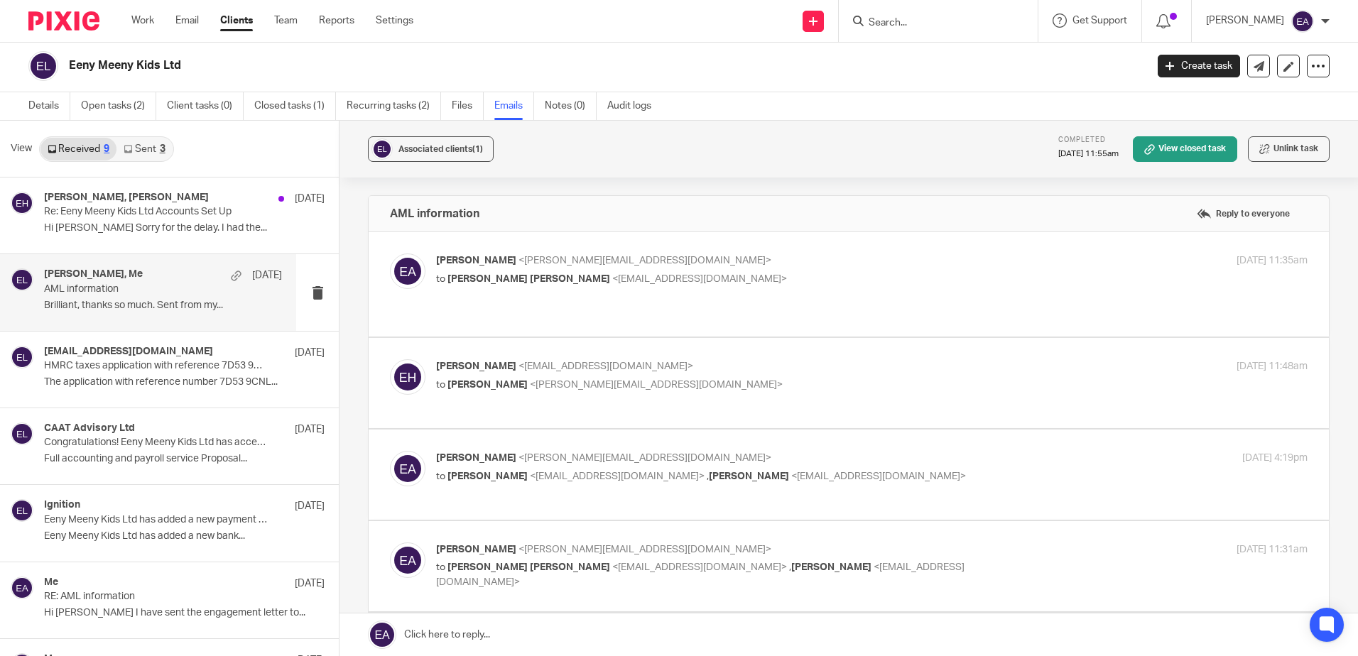
click at [598, 288] on div "Elaine Aitken <elaine@caatadvisory.co.uk> to Emma Georgina Hart <emma.hart89@ho…" at bounding box center [872, 272] width 872 height 36
checkbox input "true"
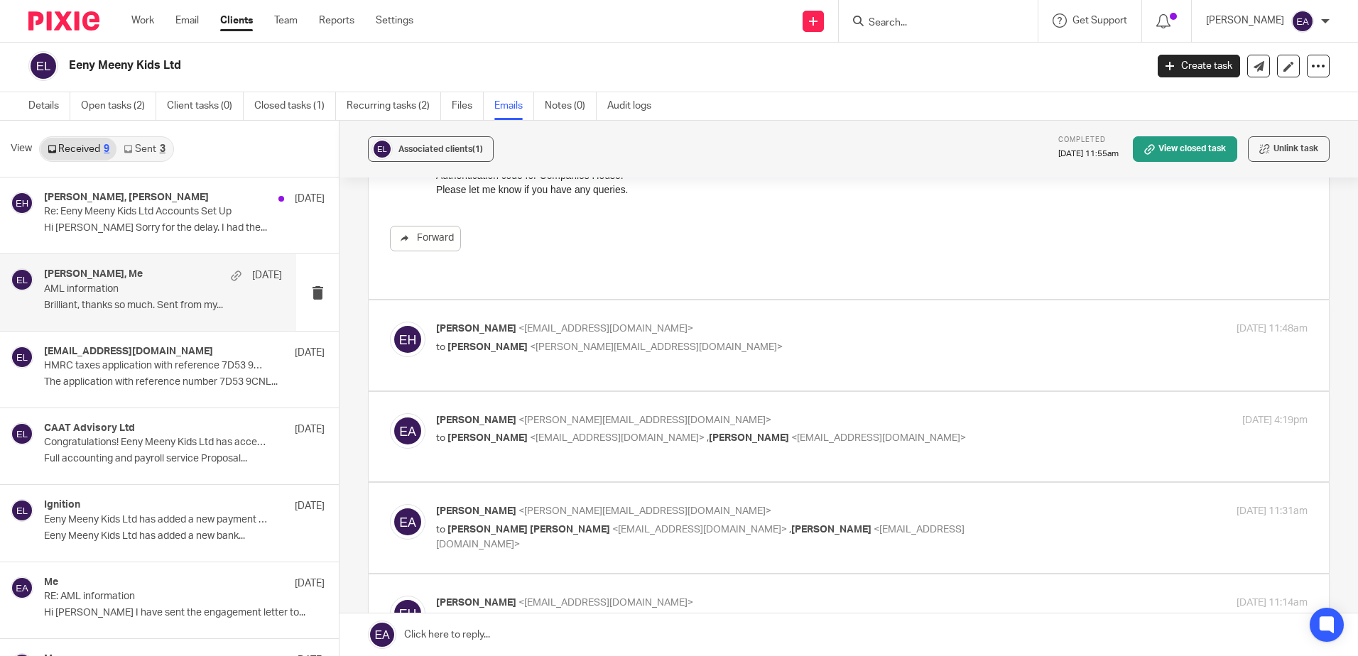
scroll to position [426, 0]
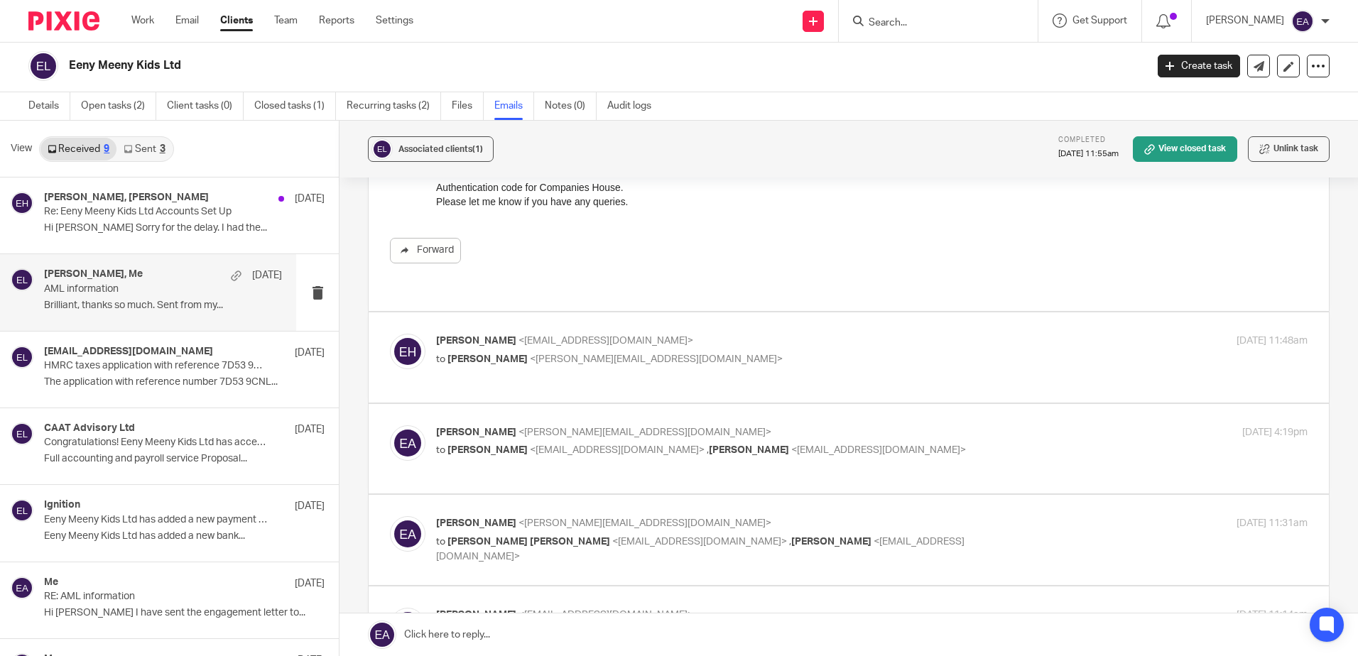
click at [633, 354] on span "<[PERSON_NAME][EMAIL_ADDRESS][DOMAIN_NAME]>" at bounding box center [656, 359] width 253 height 10
checkbox input "true"
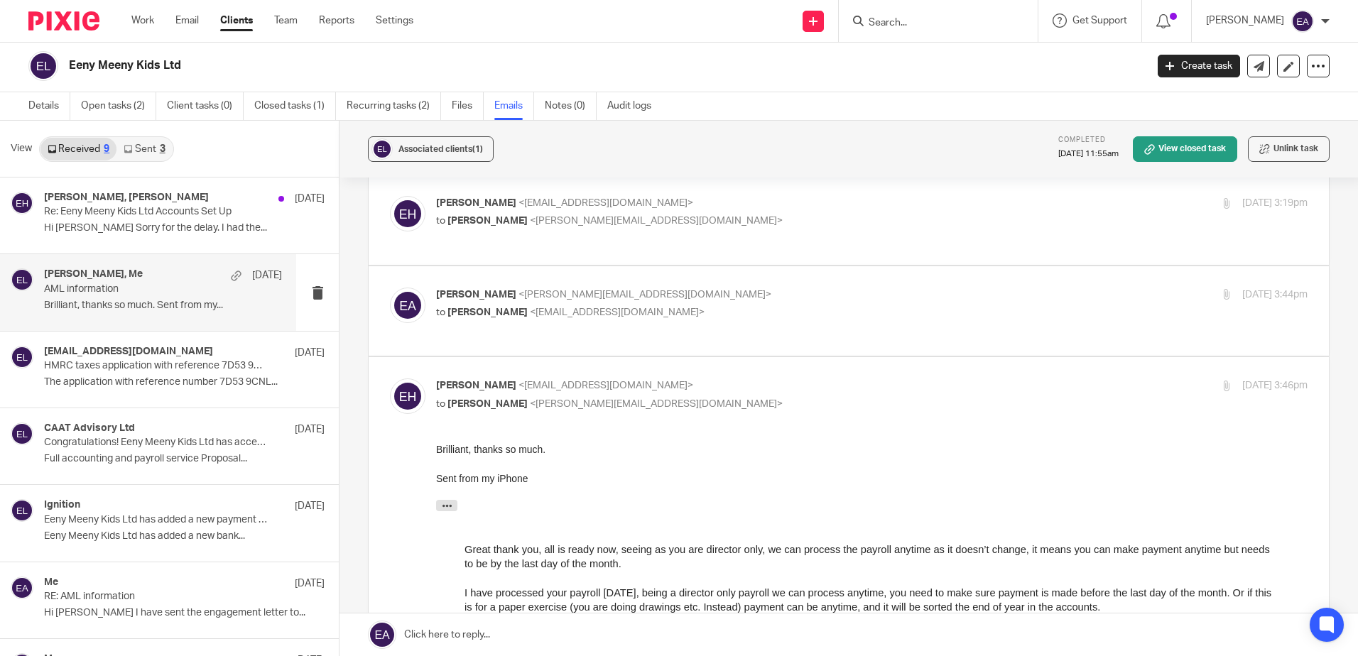
scroll to position [2806, 0]
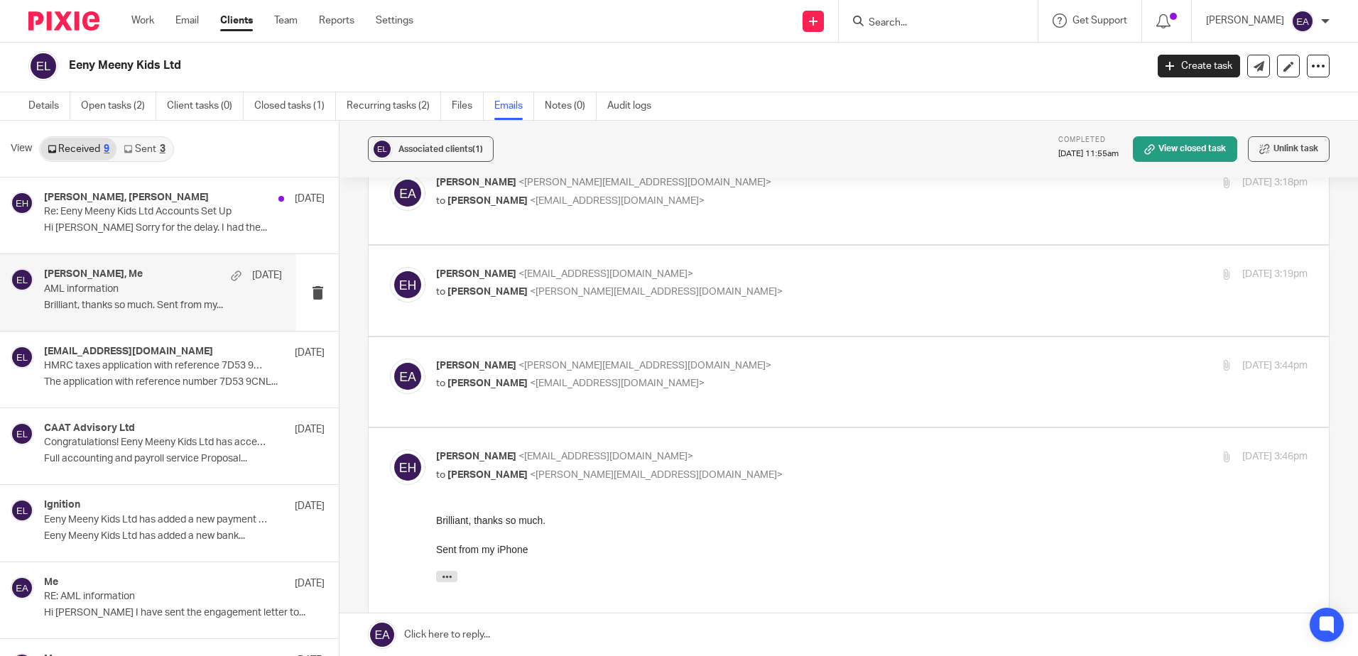
click at [734, 359] on div "Elaine Aitken <elaine@caatadvisory.co.uk> to Emma Hart <emma.hart89@hotmail.com>" at bounding box center [726, 375] width 581 height 33
checkbox input "true"
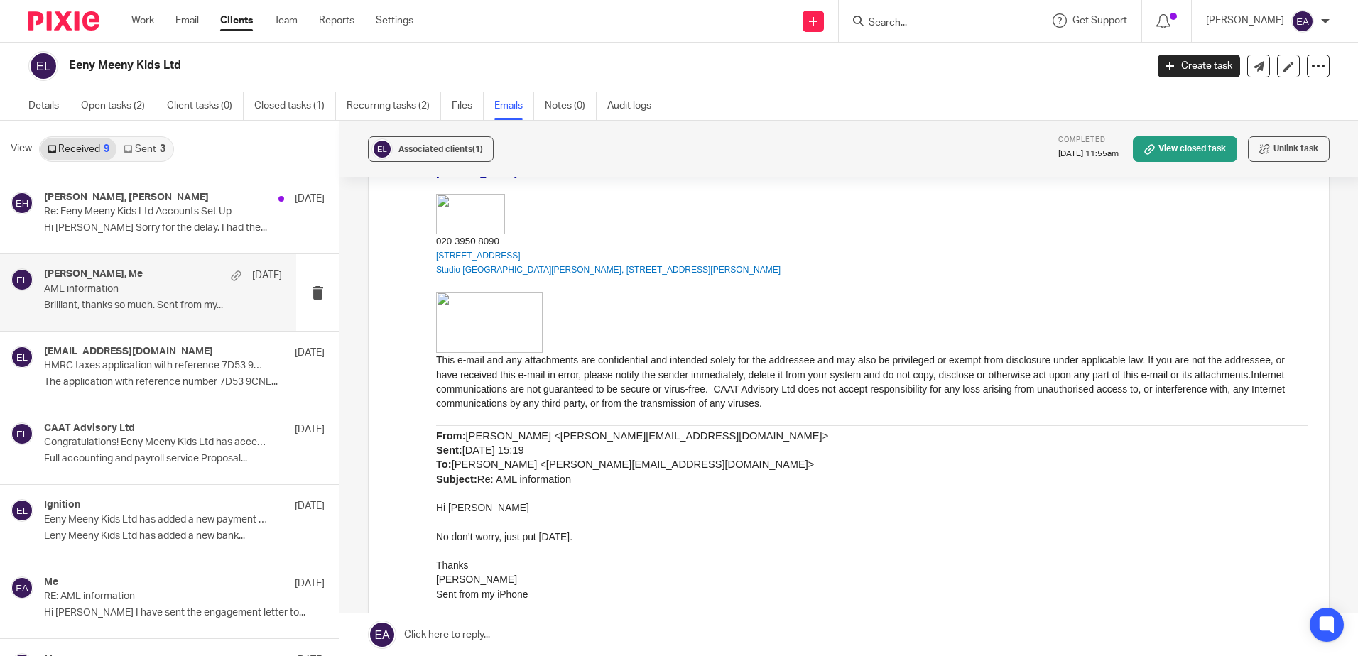
scroll to position [3303, 0]
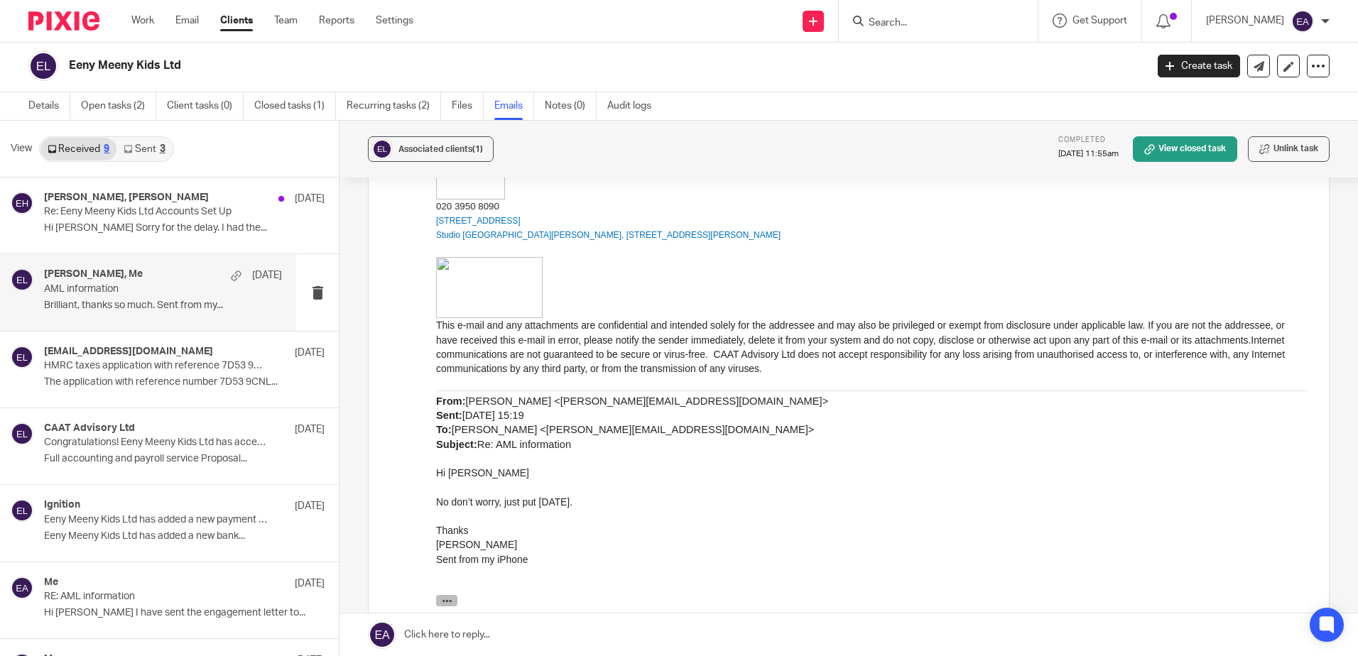
click at [443, 599] on icon "button" at bounding box center [447, 601] width 11 height 11
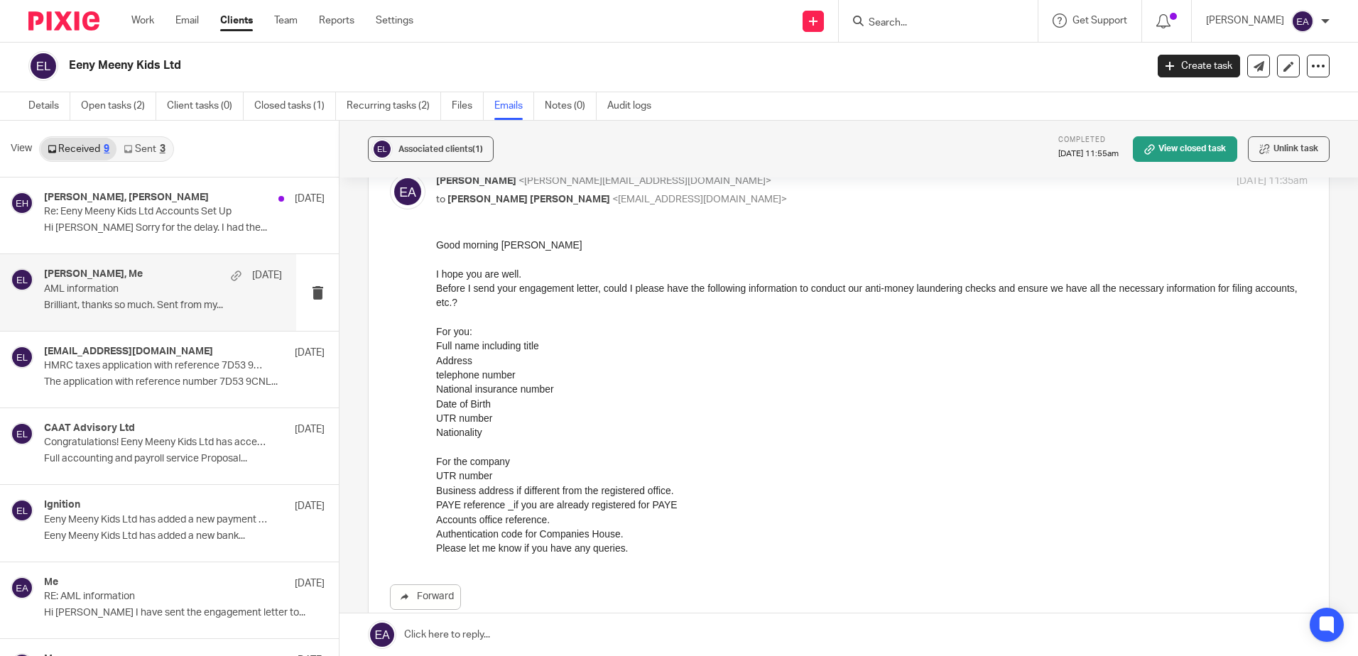
scroll to position [0, 0]
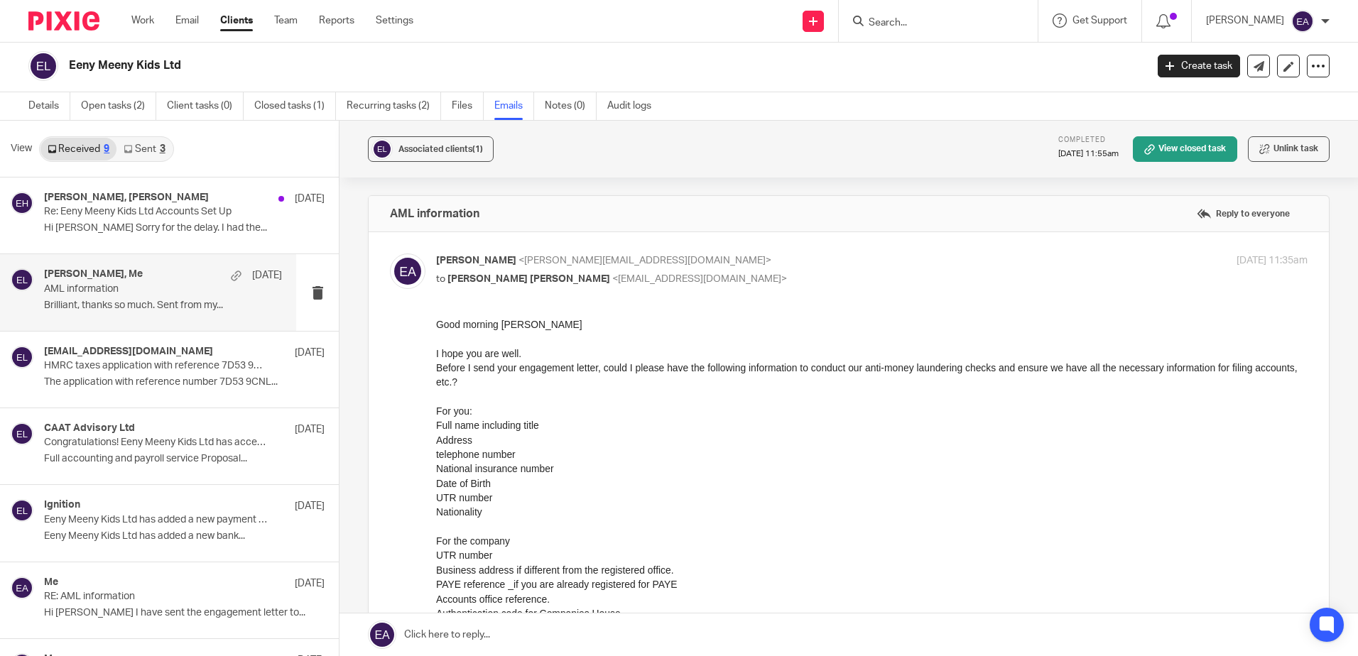
click at [139, 278] on div "Emma Hart, Me 21 Jul" at bounding box center [163, 275] width 238 height 14
click at [148, 206] on p "Re: Eeny Meeny Kids Ltd Accounts Set Up" at bounding box center [139, 212] width 190 height 12
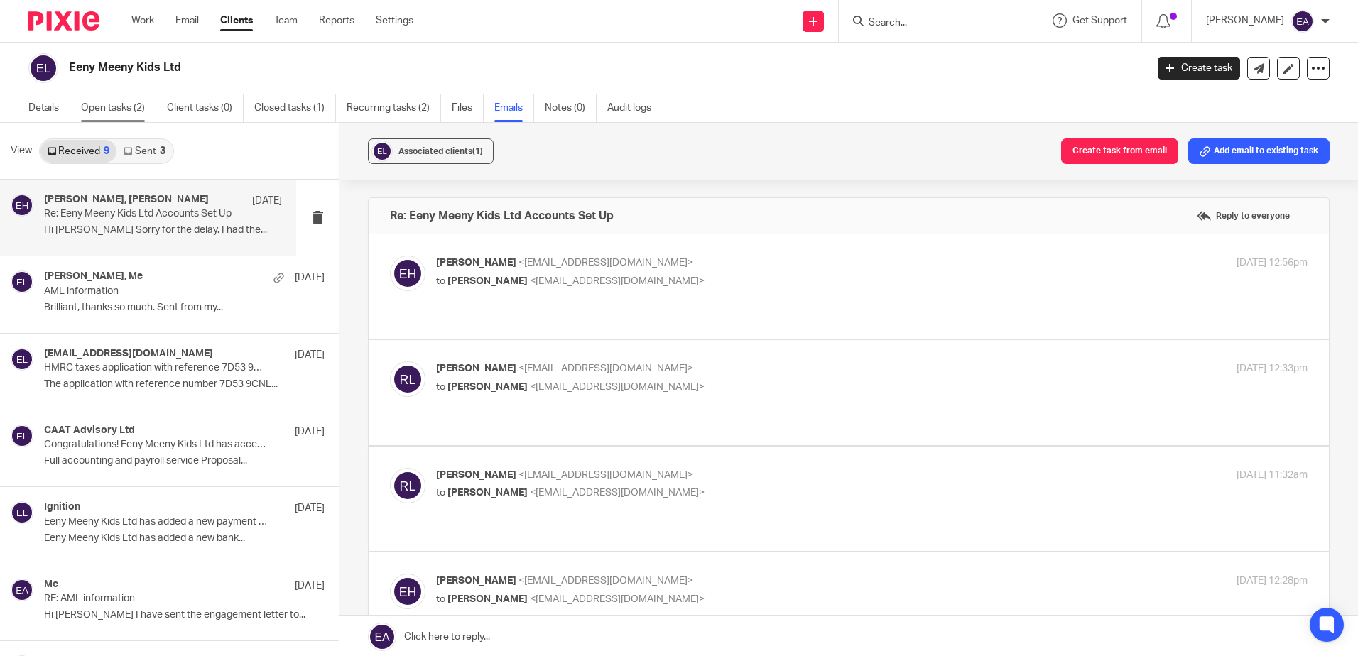
click at [104, 107] on link "Open tasks (2)" at bounding box center [118, 108] width 75 height 28
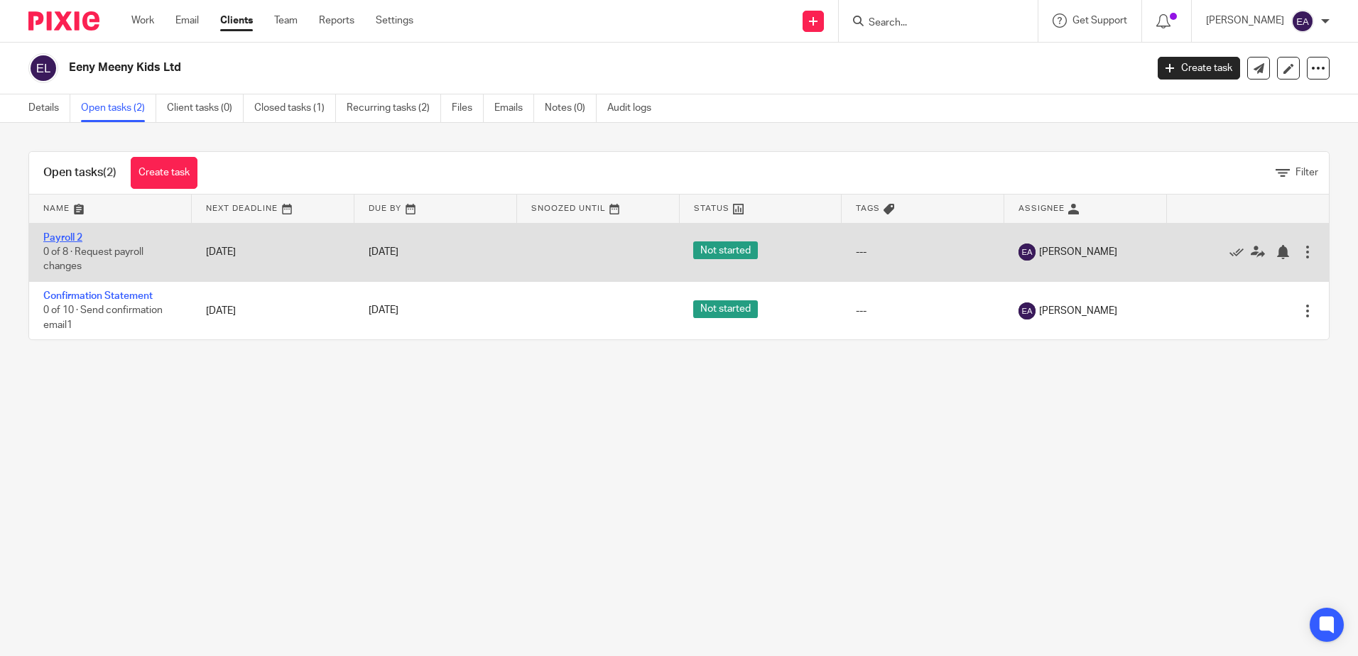
click at [63, 233] on link "Payroll 2" at bounding box center [62, 238] width 39 height 10
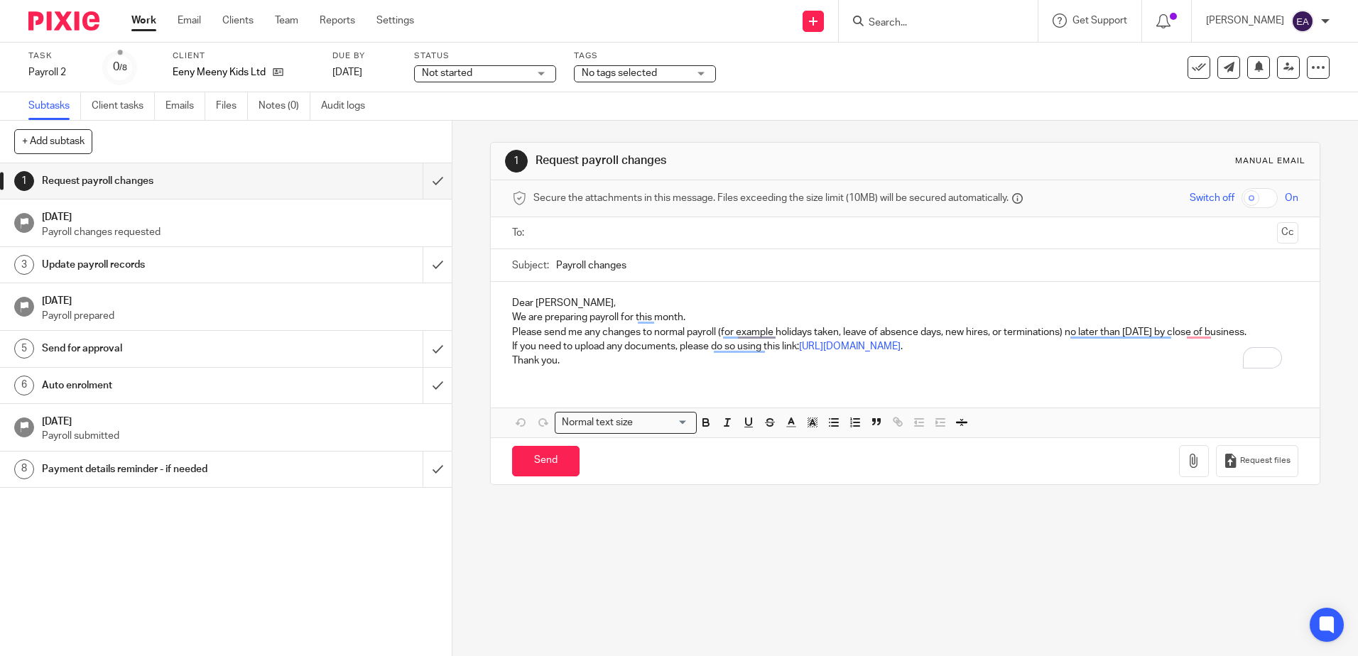
click at [126, 426] on h1 "[DATE]" at bounding box center [240, 420] width 396 height 18
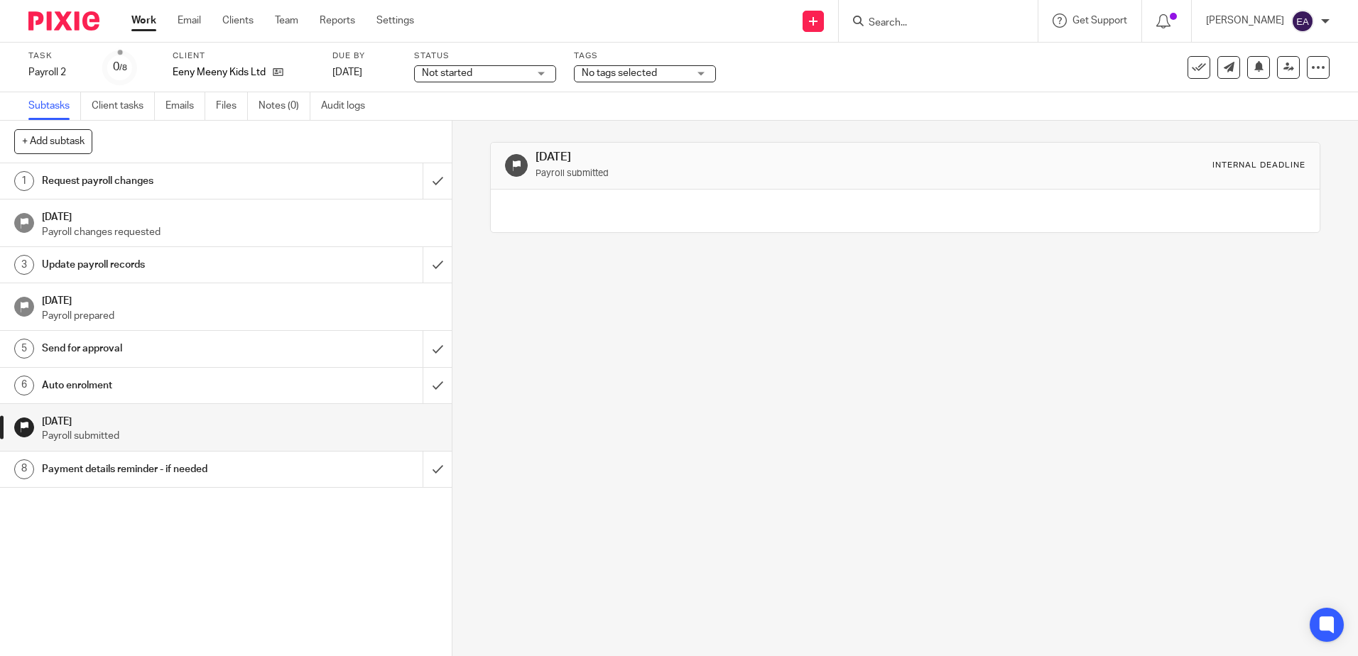
click at [115, 388] on h1 "Auto enrolment" at bounding box center [164, 385] width 244 height 21
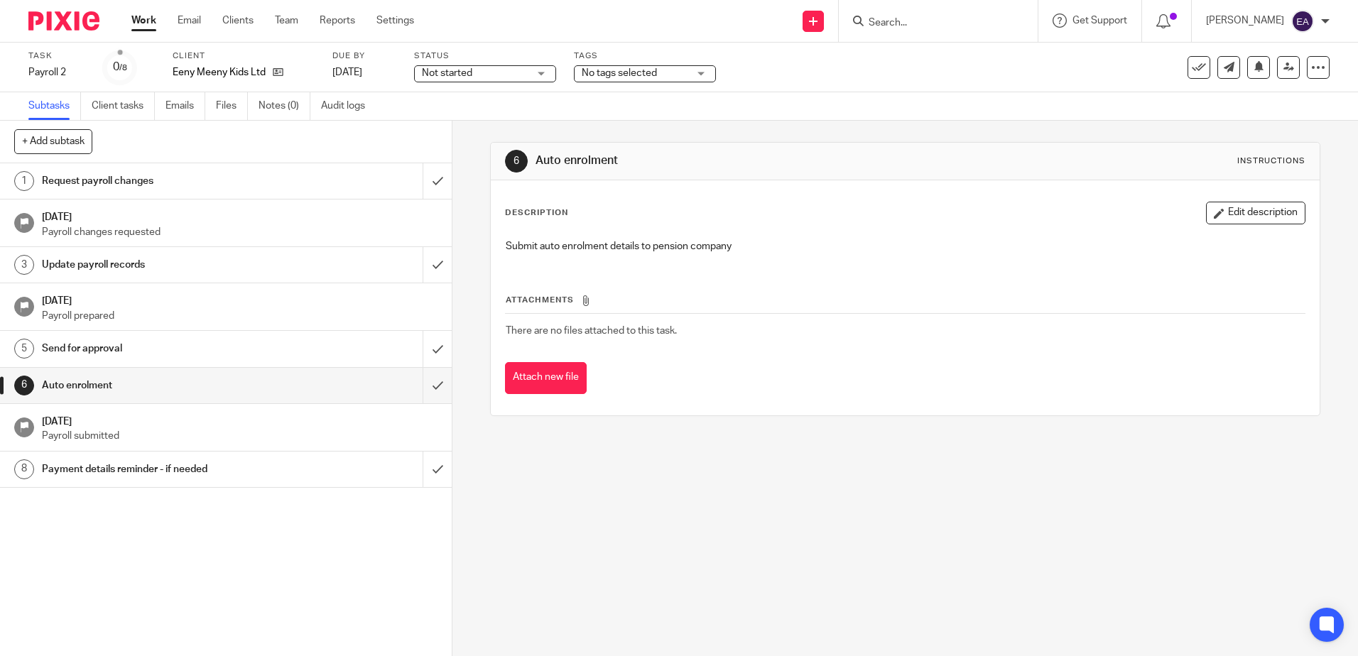
click at [143, 472] on h1 "Payment details reminder - if needed" at bounding box center [164, 469] width 244 height 21
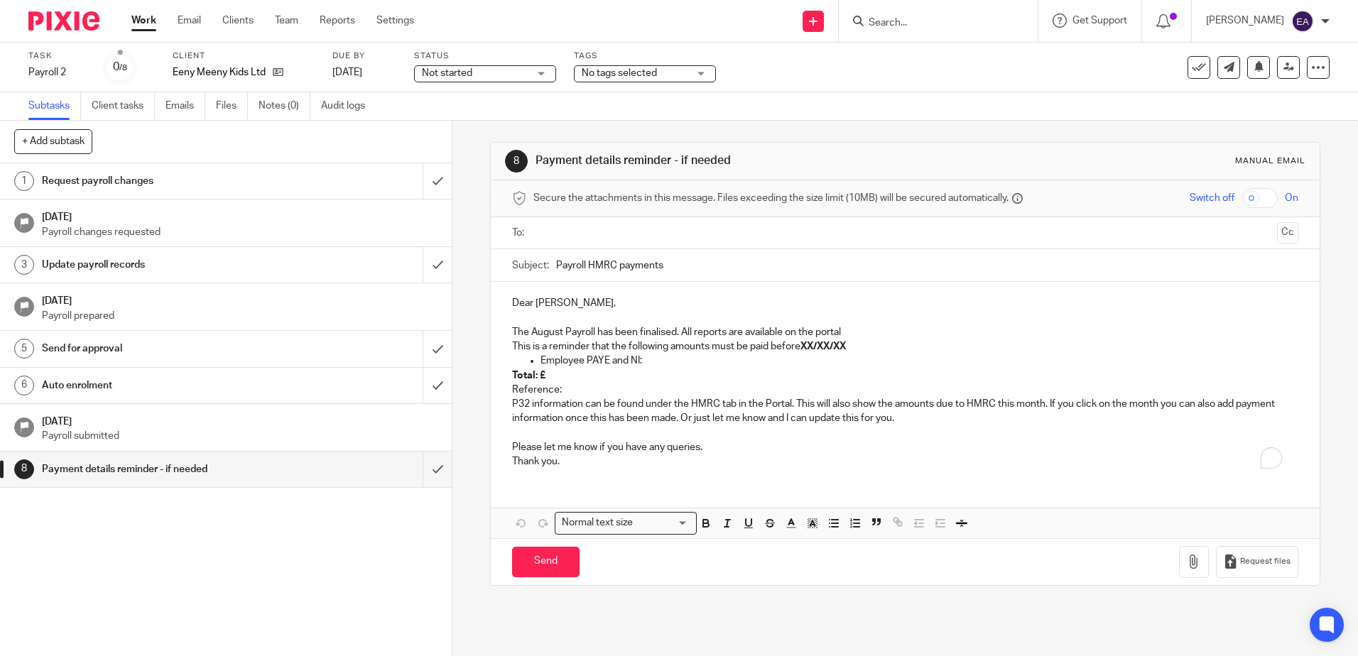
click at [555, 231] on input "text" at bounding box center [904, 233] width 732 height 16
drag, startPoint x: 850, startPoint y: 333, endPoint x: 744, endPoint y: 335, distance: 105.1
click at [744, 335] on p "The August Payroll has been finalised. All reports are available on the portal" at bounding box center [905, 335] width 786 height 14
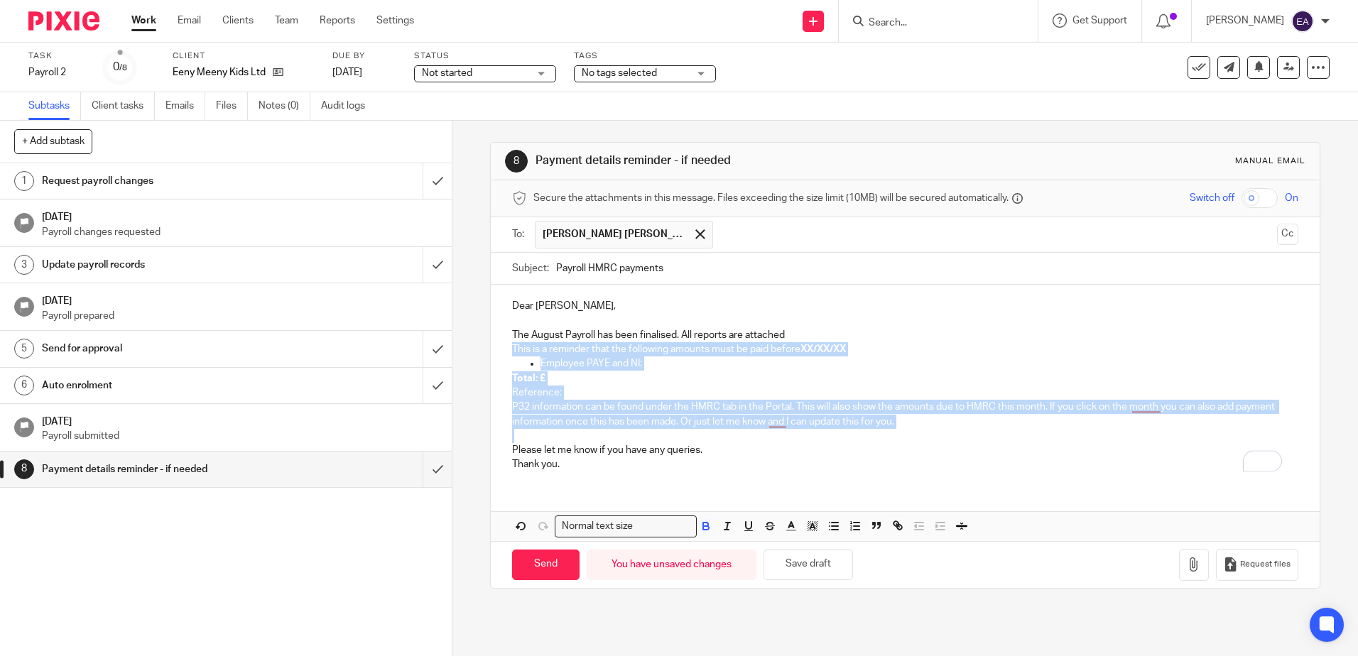
drag, startPoint x: 935, startPoint y: 431, endPoint x: 496, endPoint y: 350, distance: 446.4
click at [496, 350] on div "Dear Emma, The August Payroll has been finalised. All reports are attached This…" at bounding box center [905, 383] width 828 height 197
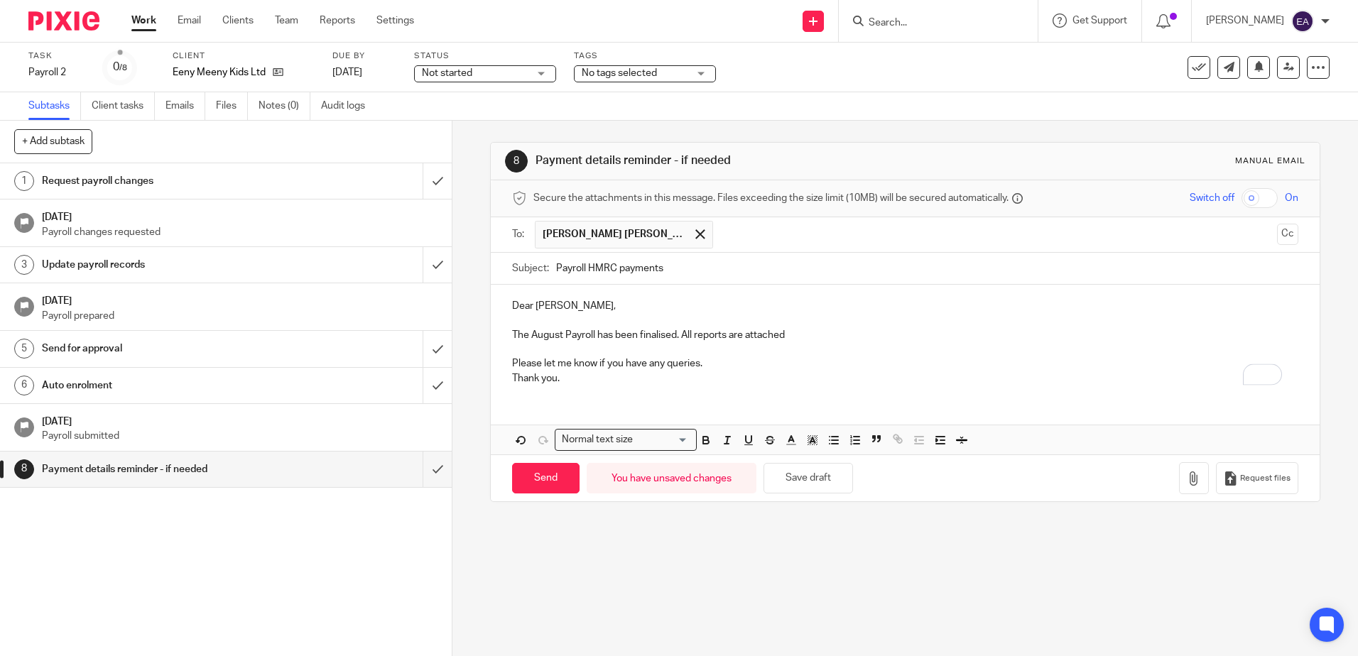
click at [792, 334] on p "The August Payroll has been finalised. All reports are attached" at bounding box center [905, 335] width 786 height 14
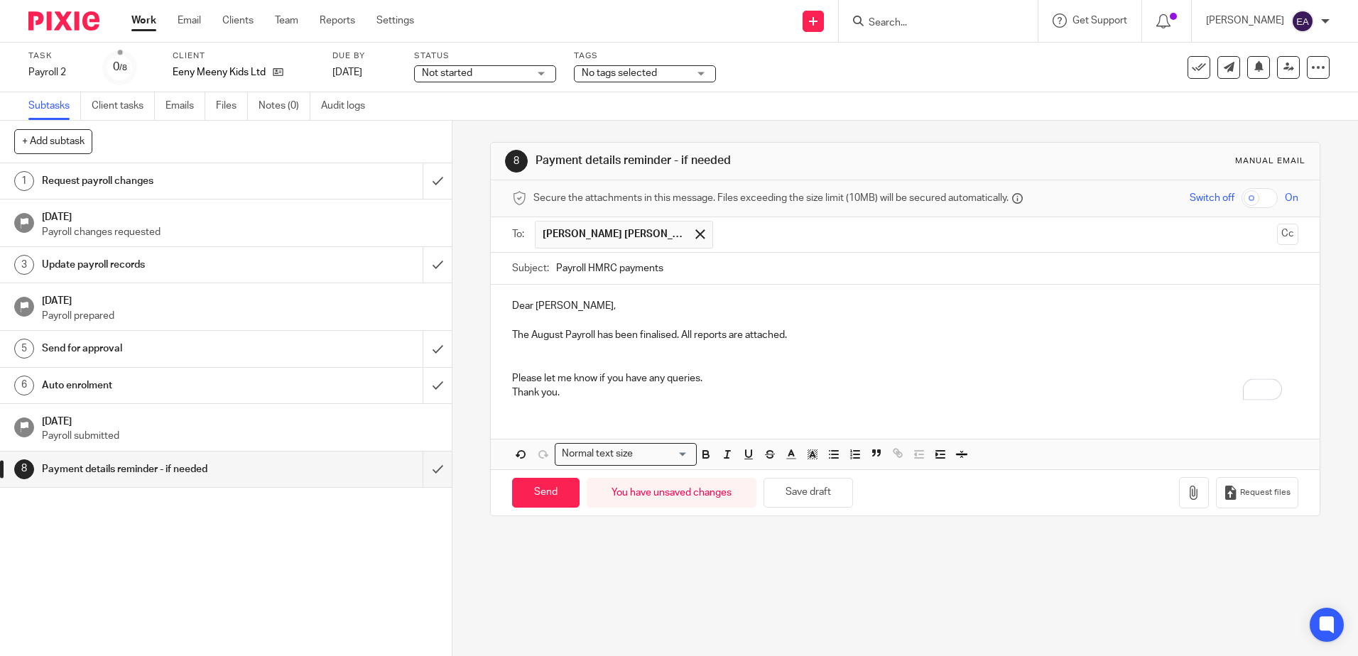
click at [594, 300] on p "Dear Emma," at bounding box center [905, 306] width 786 height 14
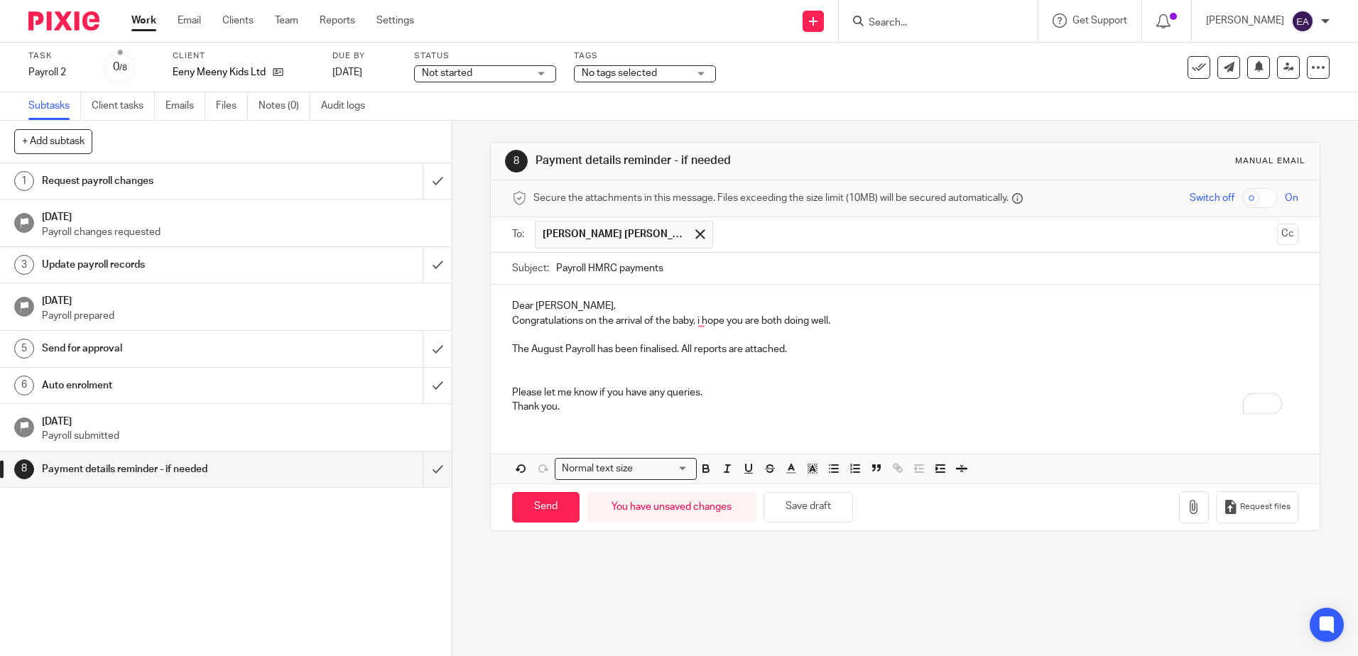
click at [816, 349] on p "The August Payroll has been finalised. All reports are attached." at bounding box center [905, 349] width 786 height 14
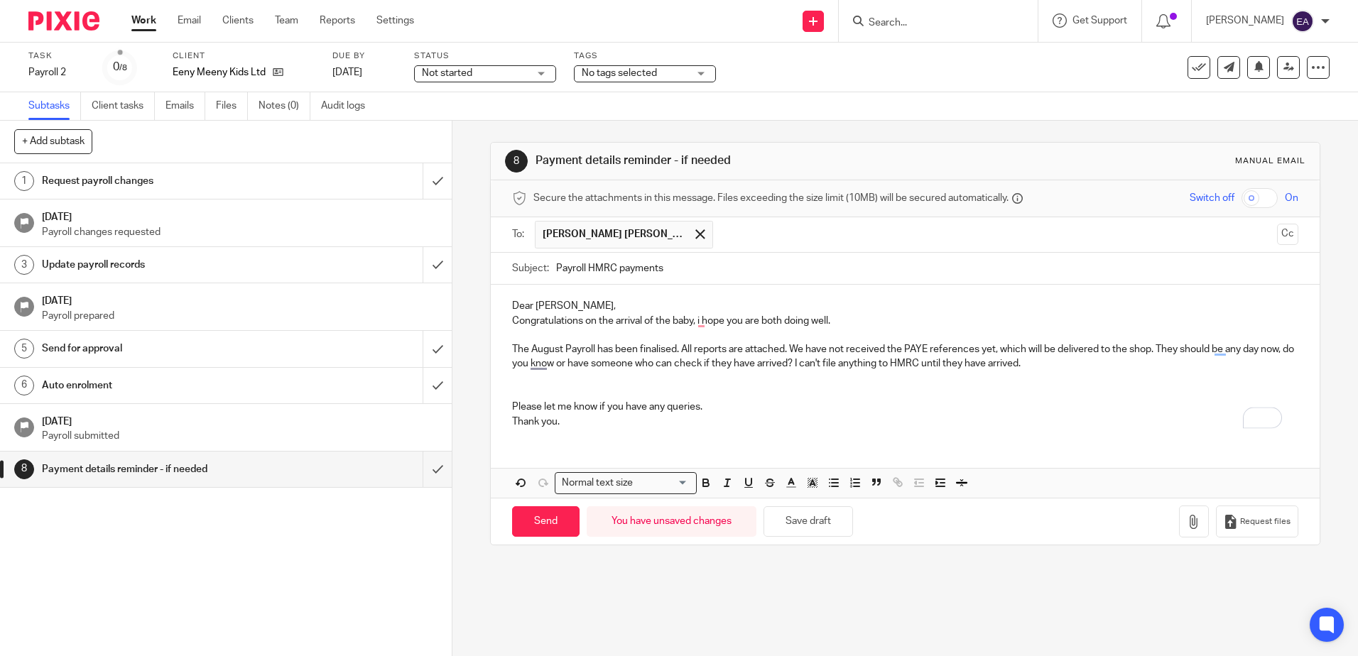
click at [1084, 364] on p "The August Payroll has been finalised. All reports are attached. We have not re…" at bounding box center [905, 356] width 786 height 29
click at [1187, 523] on icon "button" at bounding box center [1194, 522] width 14 height 14
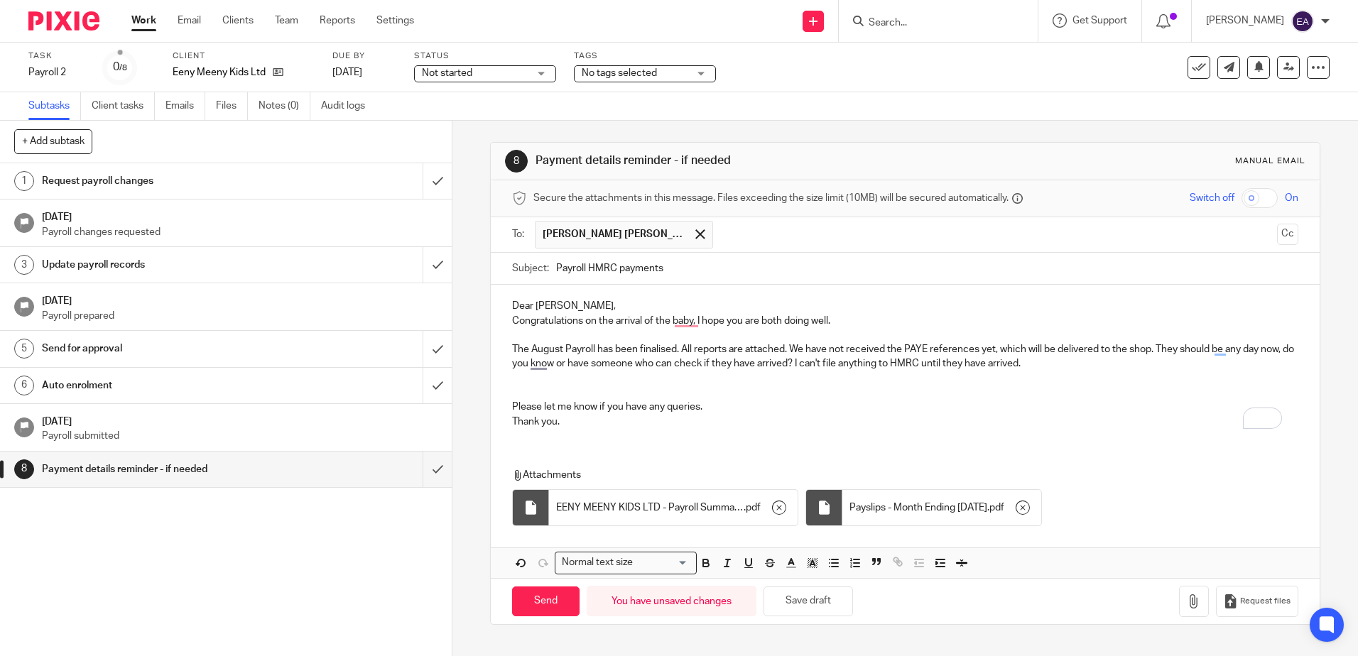
click at [1075, 364] on p "The August Payroll has been finalised. All reports are attached. We have not re…" at bounding box center [905, 356] width 786 height 29
click at [1080, 364] on p "The August Payroll has been finalised. All reports are attached. We have not re…" at bounding box center [905, 356] width 786 height 29
click at [830, 363] on p "The August Payroll has been finalised. All reports are attached. We have not re…" at bounding box center [905, 356] width 786 height 29
click at [988, 368] on p "The August Payroll has been finalised. All reports are attached. We have not re…" at bounding box center [905, 356] width 786 height 29
click at [987, 364] on p "The August Payroll has been finalised. All reports are attached. We have not re…" at bounding box center [905, 356] width 786 height 29
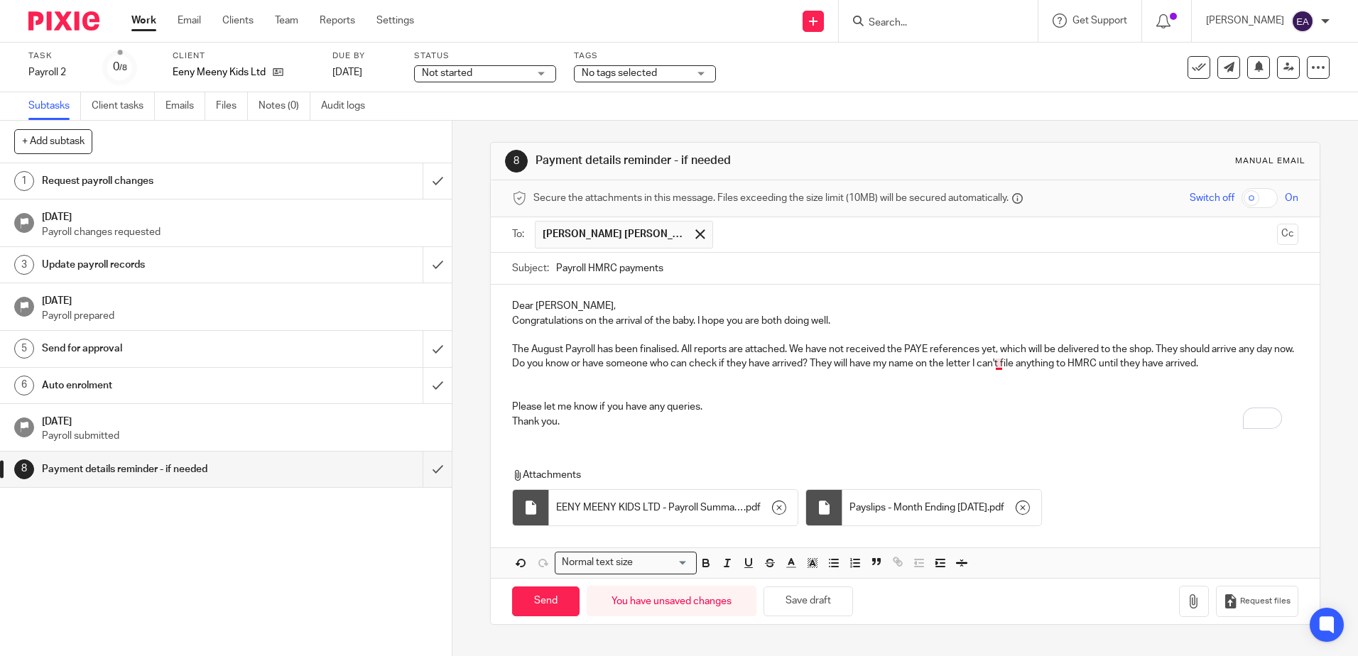
click at [992, 364] on p "The August Payroll has been finalised. All reports are attached. We have not re…" at bounding box center [905, 356] width 786 height 29
click at [533, 595] on input "Send" at bounding box center [545, 602] width 67 height 31
type input "Sent"
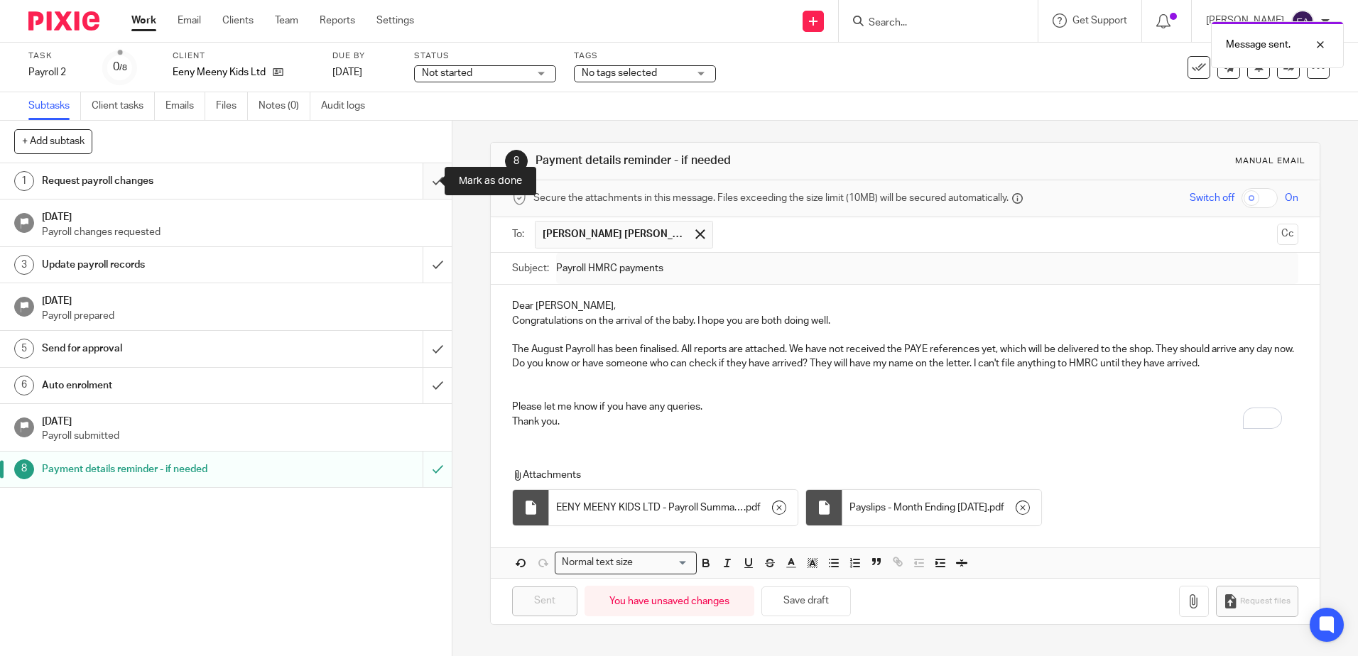
click at [425, 176] on input "submit" at bounding box center [226, 181] width 452 height 36
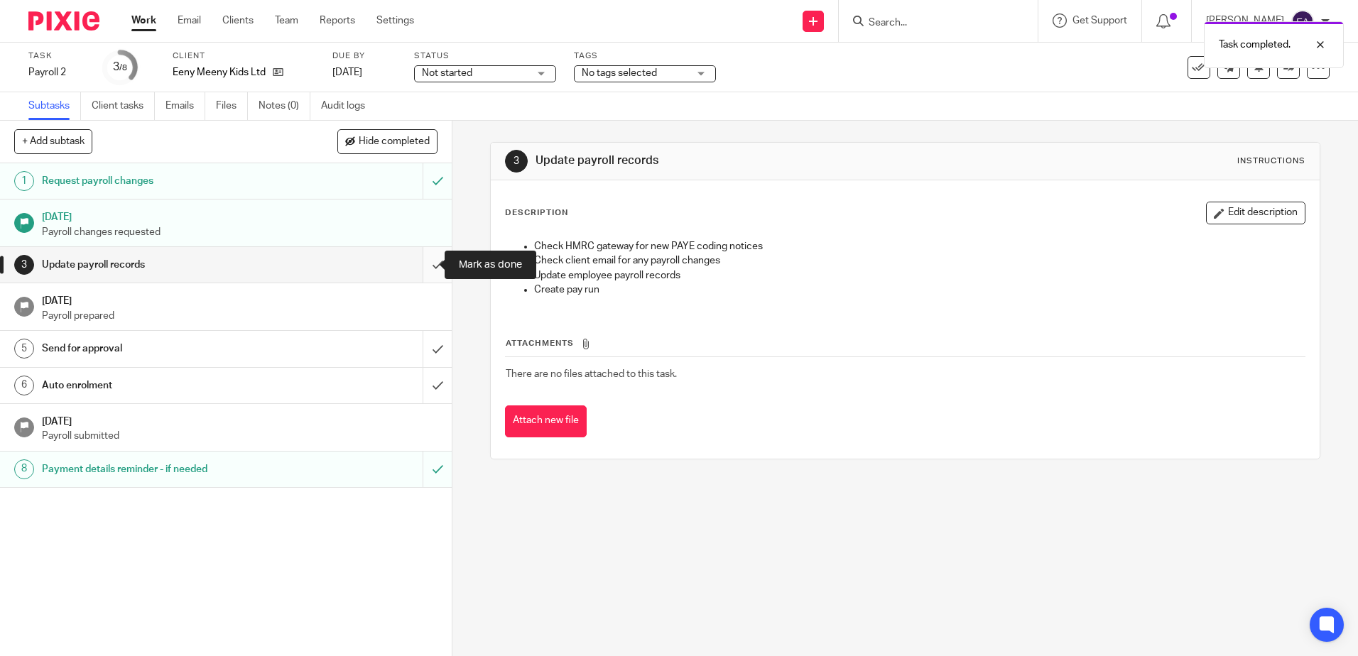
drag, startPoint x: 425, startPoint y: 264, endPoint x: 429, endPoint y: 278, distance: 14.6
click at [425, 264] on input "submit" at bounding box center [226, 265] width 452 height 36
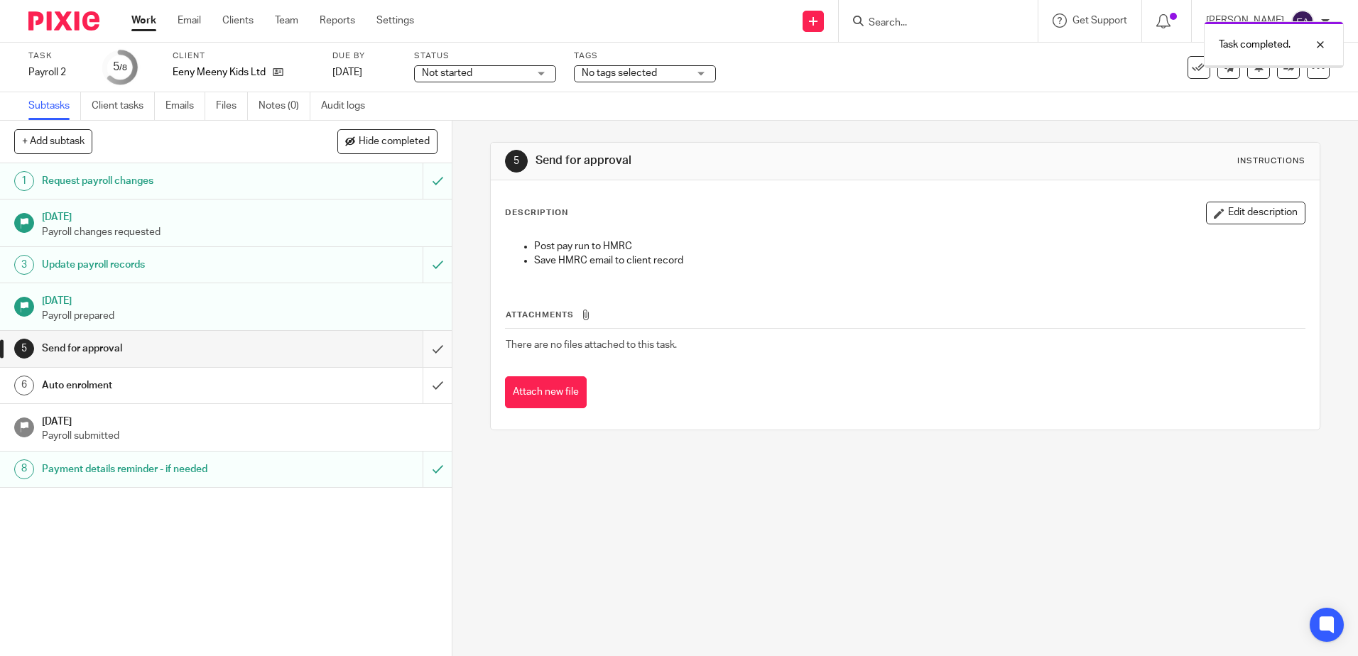
click at [423, 345] on input "submit" at bounding box center [226, 349] width 452 height 36
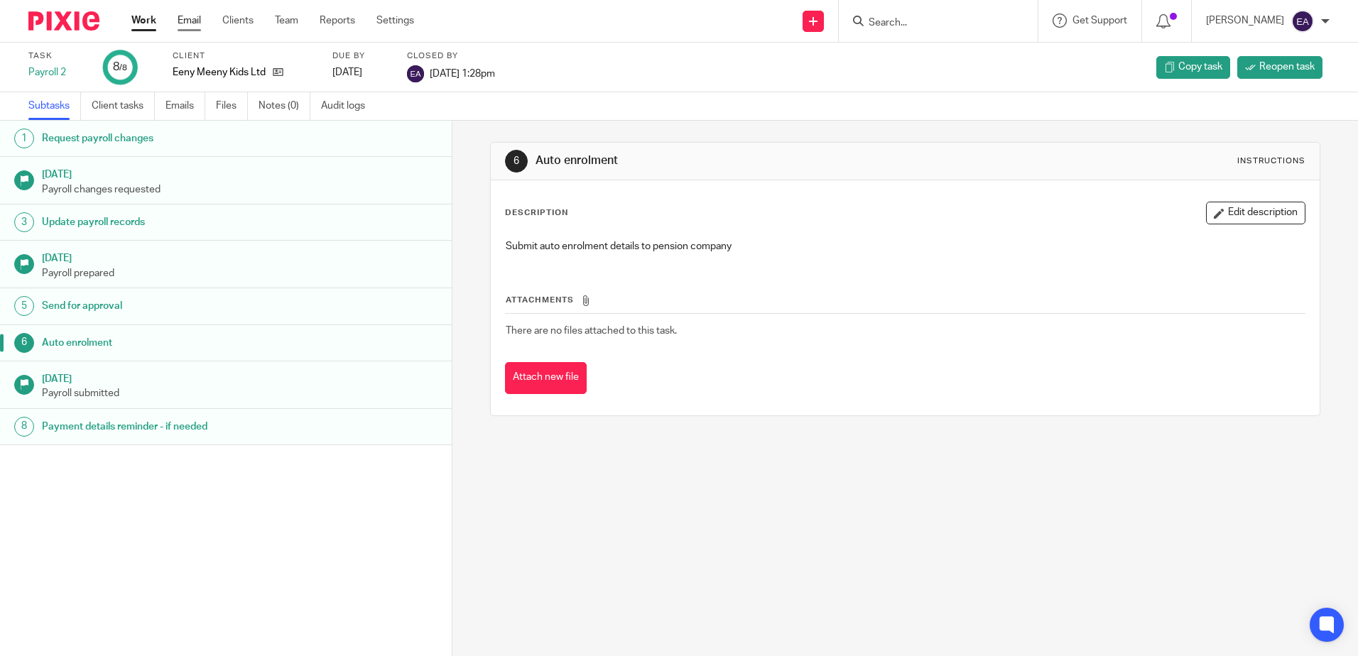
click at [192, 26] on link "Email" at bounding box center [189, 20] width 23 height 14
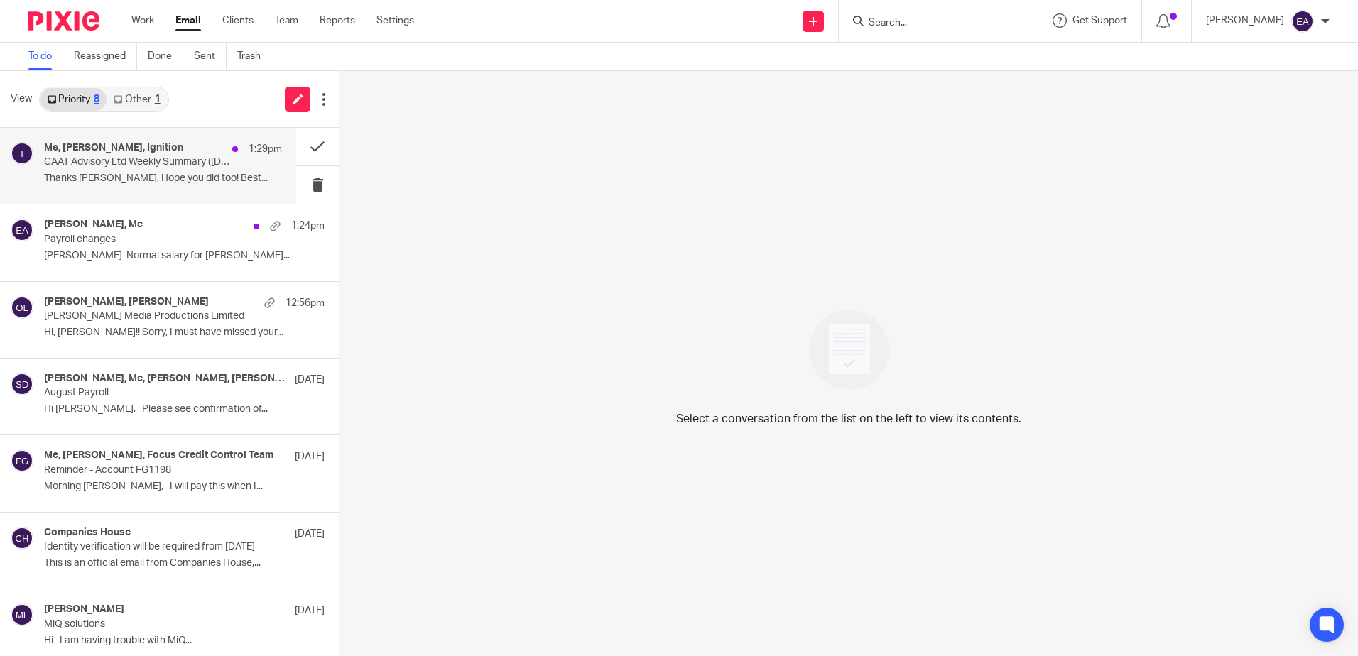
click at [185, 145] on div "Me, Steve Bradshaw, Ignition 1:29pm" at bounding box center [163, 149] width 238 height 14
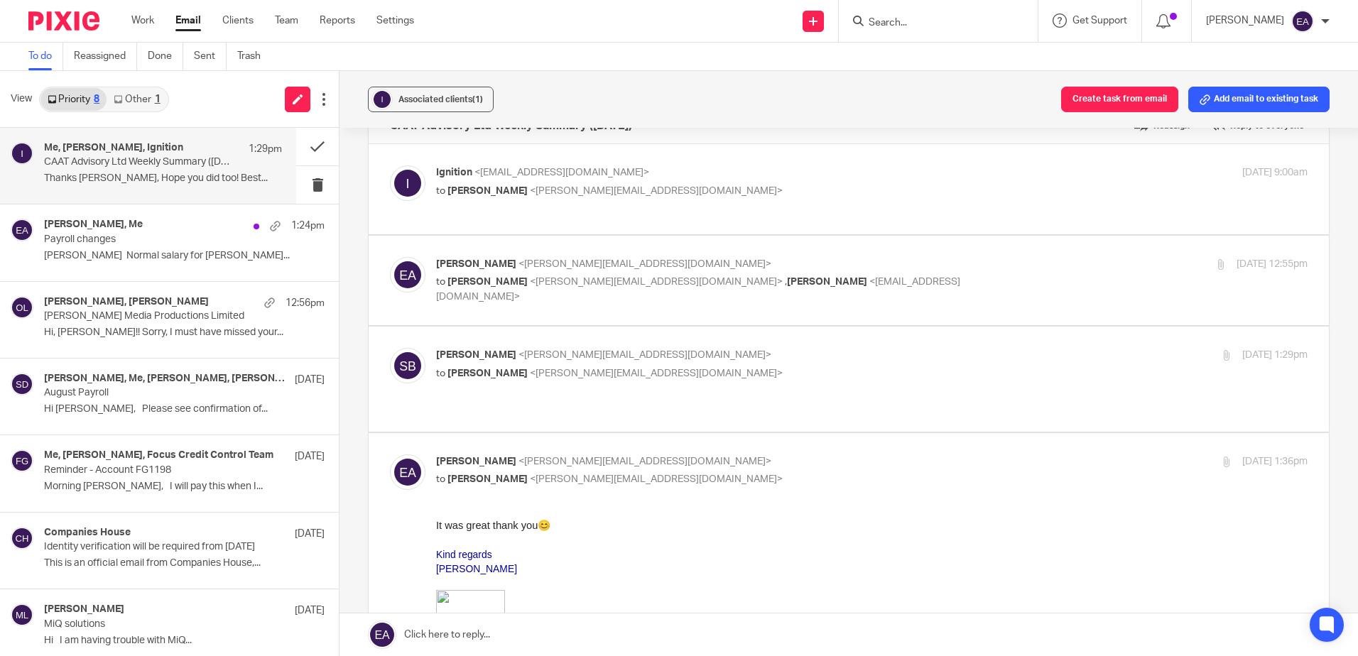
scroll to position [71, 0]
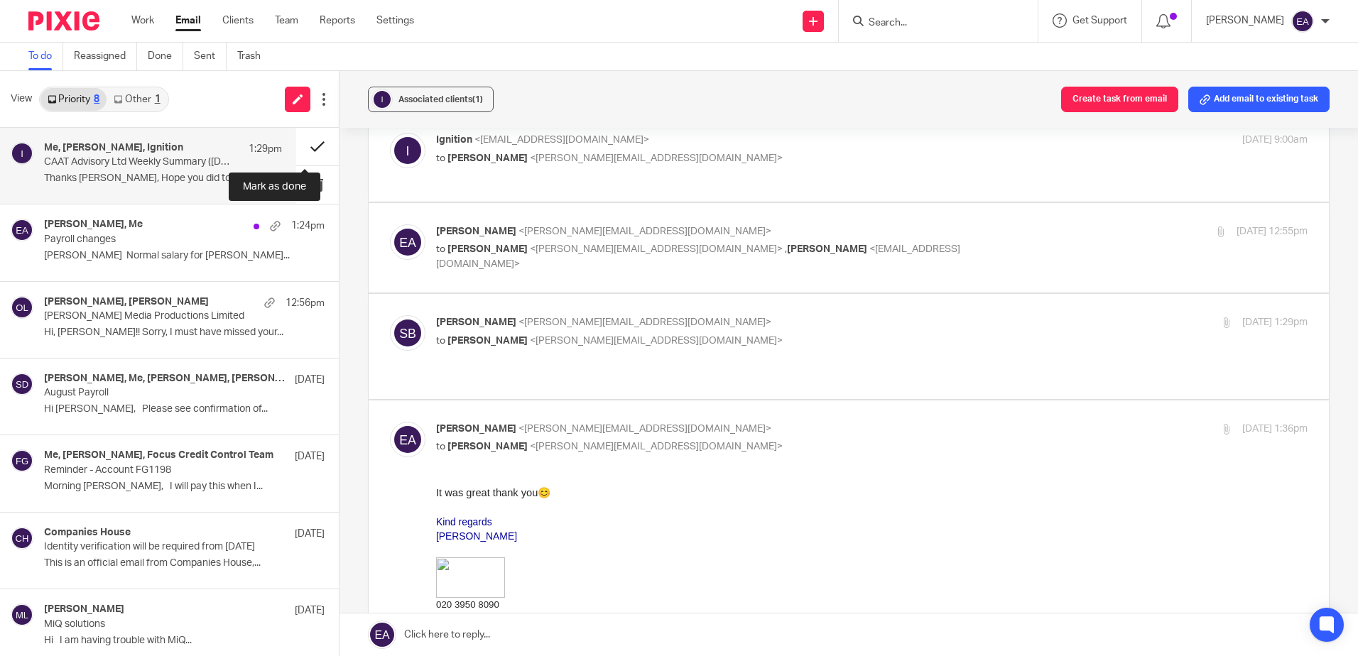
click at [303, 144] on button at bounding box center [317, 147] width 43 height 38
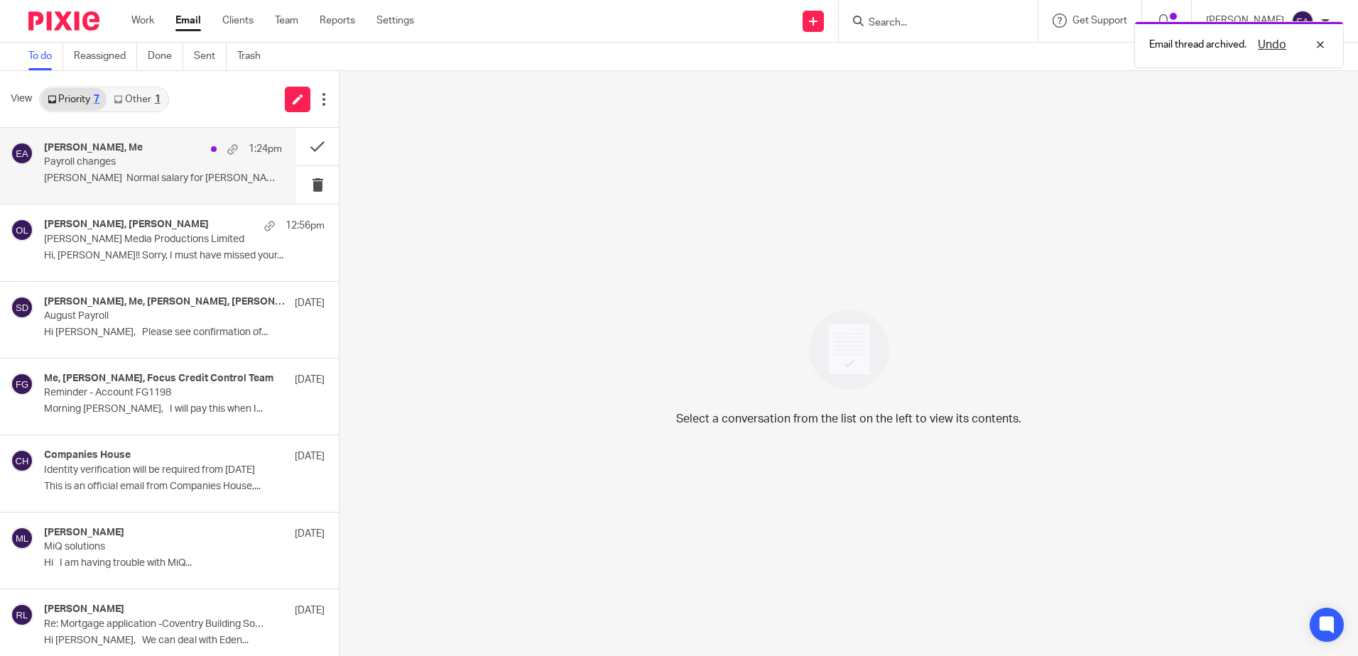
click at [143, 153] on h4 "Myfanwy Ronchetti, Me" at bounding box center [93, 148] width 99 height 12
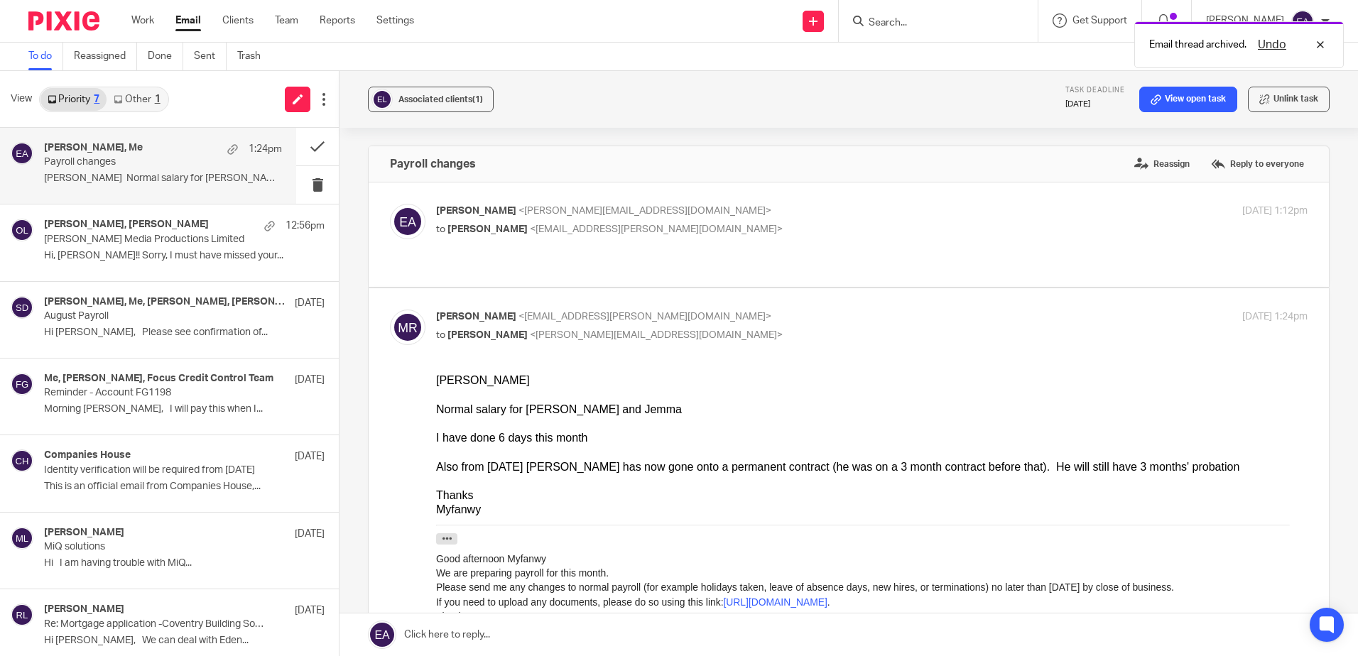
scroll to position [0, 0]
click at [948, 22] on input "Search" at bounding box center [931, 23] width 128 height 13
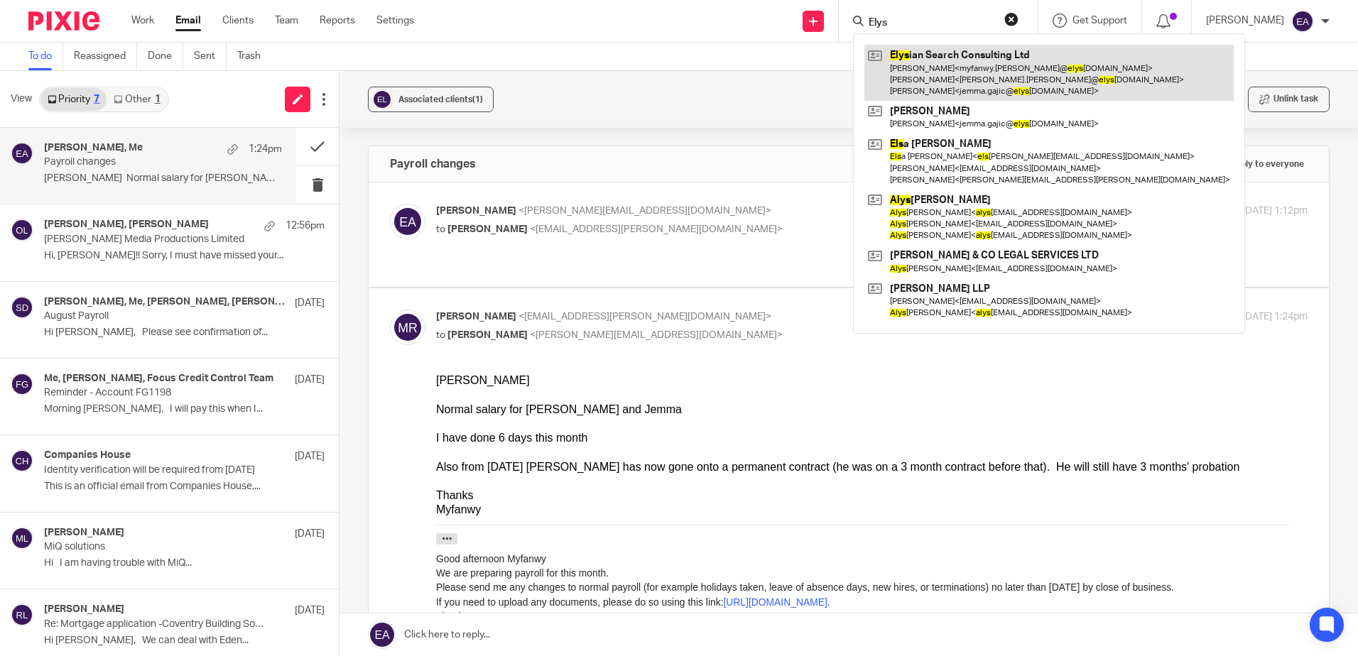
type input "Elys"
click at [975, 73] on link at bounding box center [1048, 73] width 369 height 56
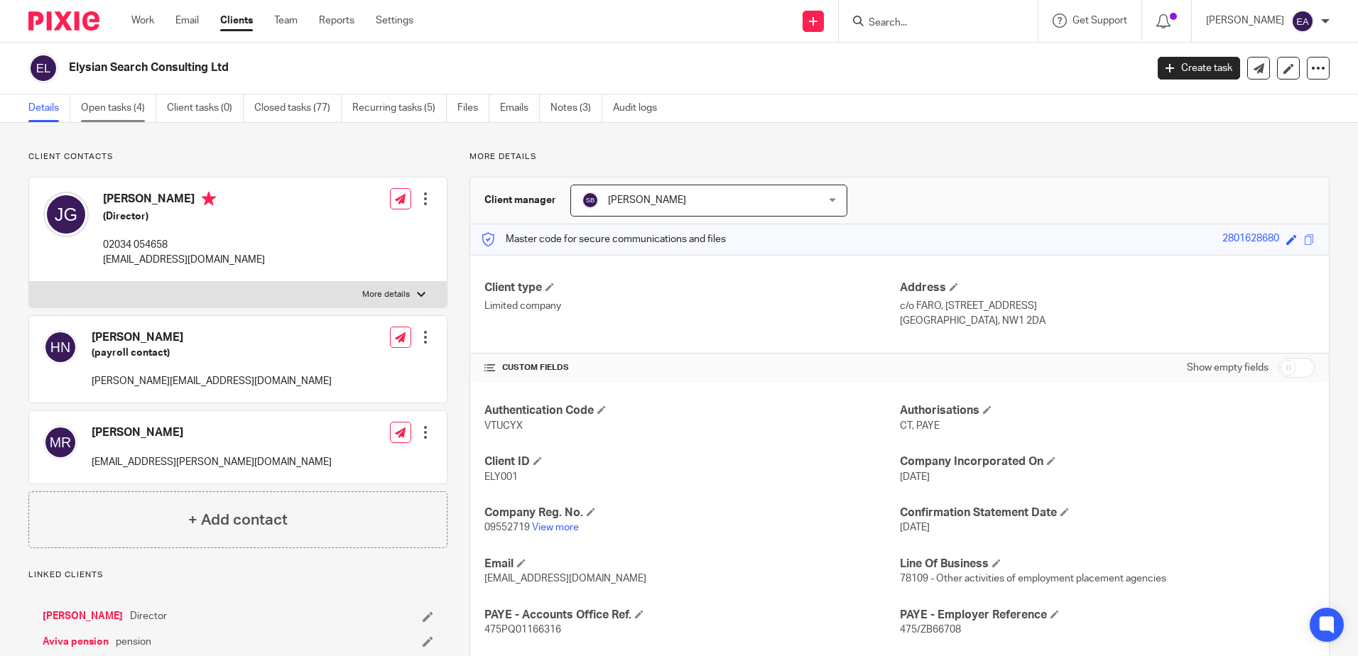
click at [108, 105] on link "Open tasks (4)" at bounding box center [118, 108] width 75 height 28
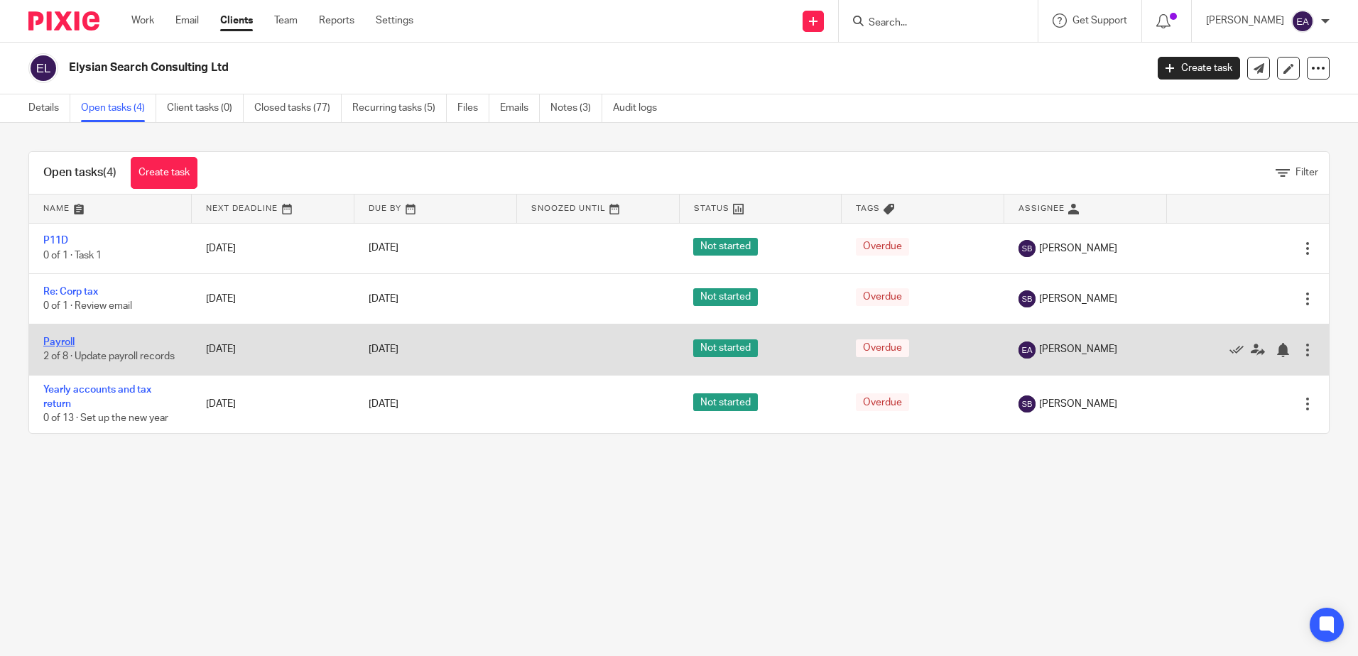
click at [62, 340] on link "Payroll" at bounding box center [58, 342] width 31 height 10
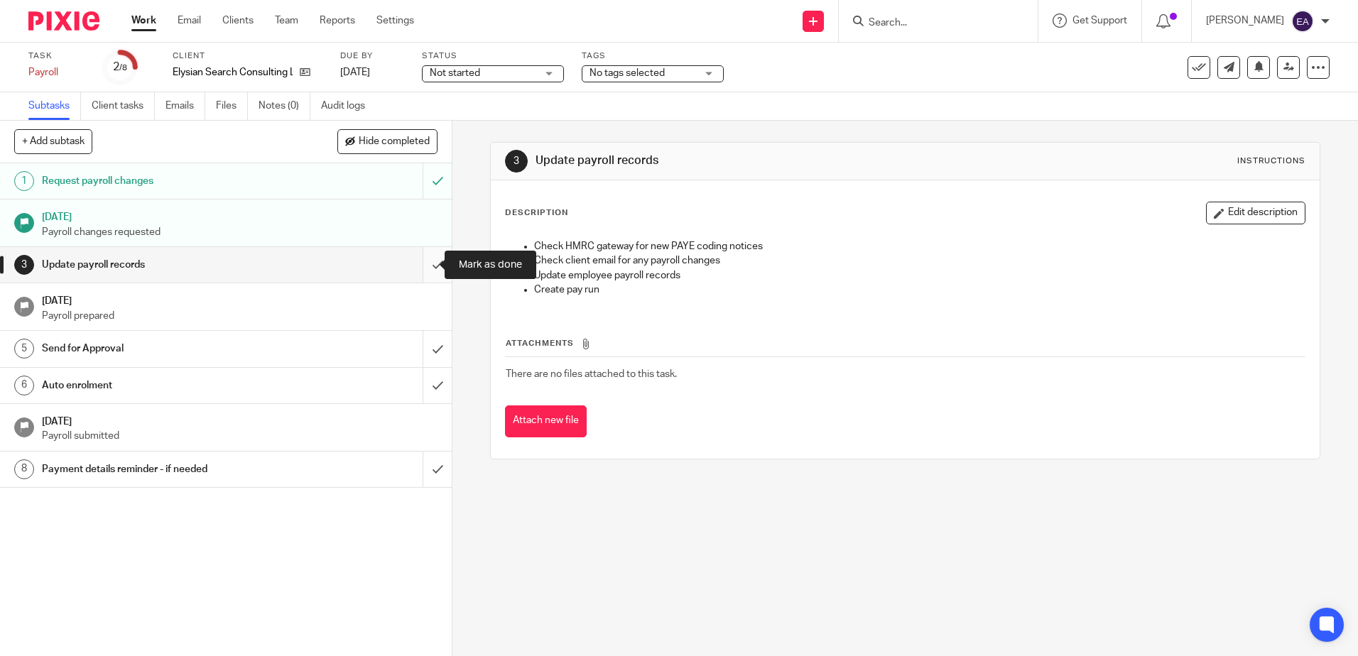
click at [421, 266] on input "submit" at bounding box center [226, 265] width 452 height 36
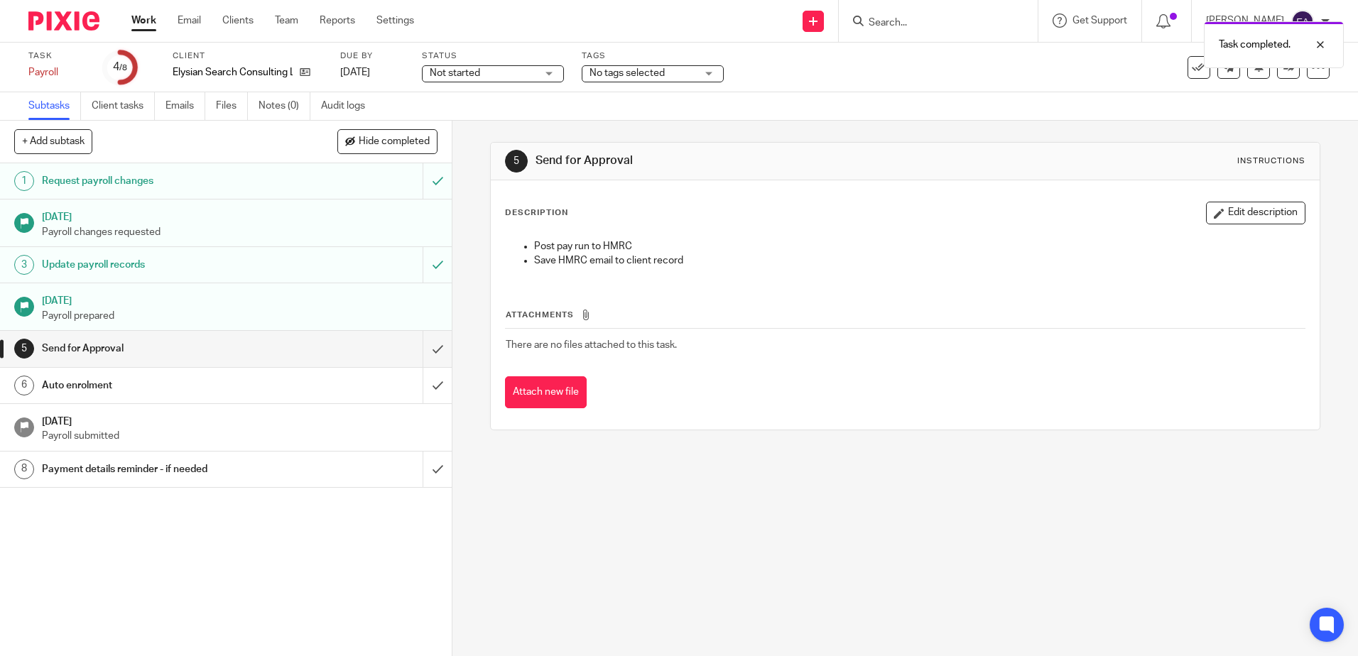
click at [422, 301] on h1 "20 Aug 2025" at bounding box center [240, 300] width 396 height 18
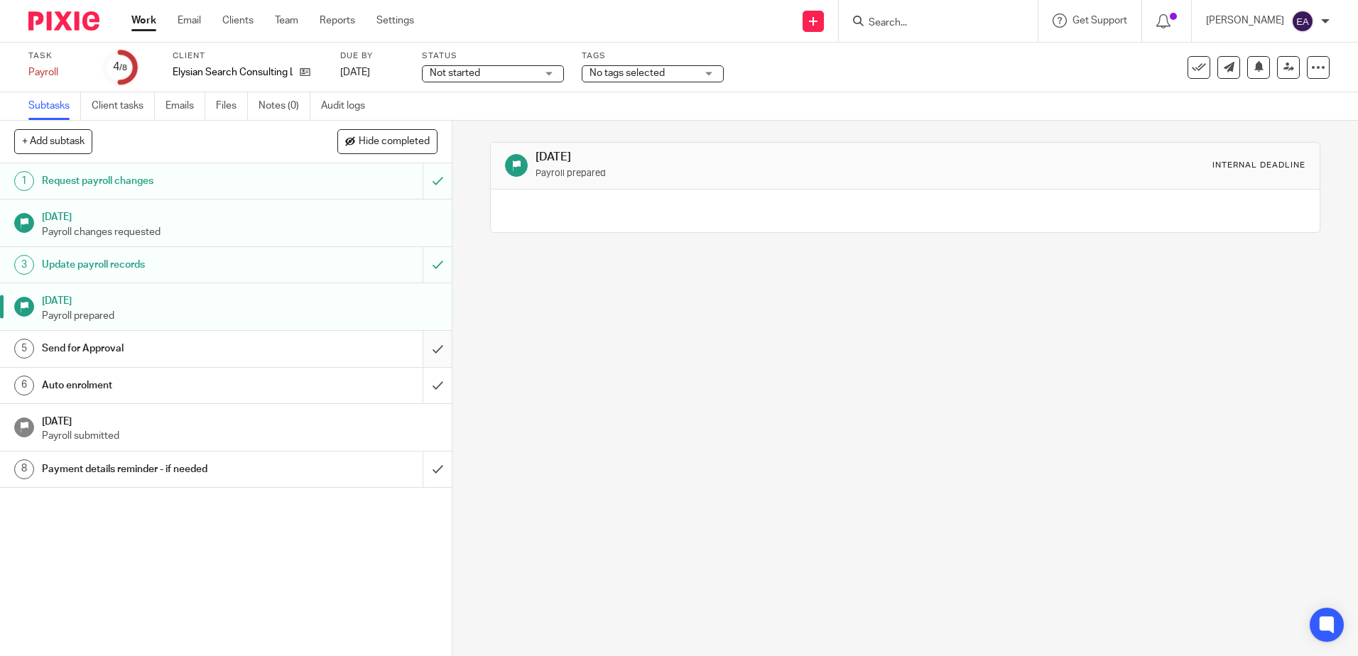
click at [423, 347] on input "submit" at bounding box center [226, 349] width 452 height 36
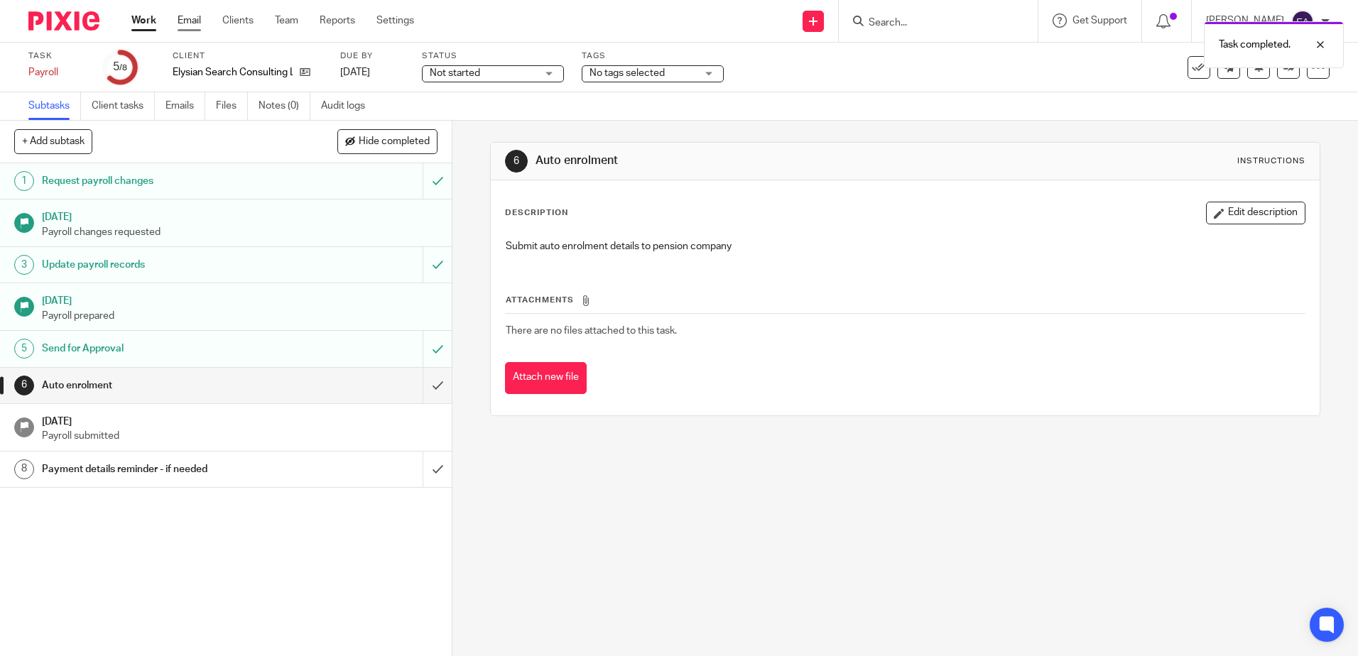
click at [183, 15] on link "Email" at bounding box center [189, 20] width 23 height 14
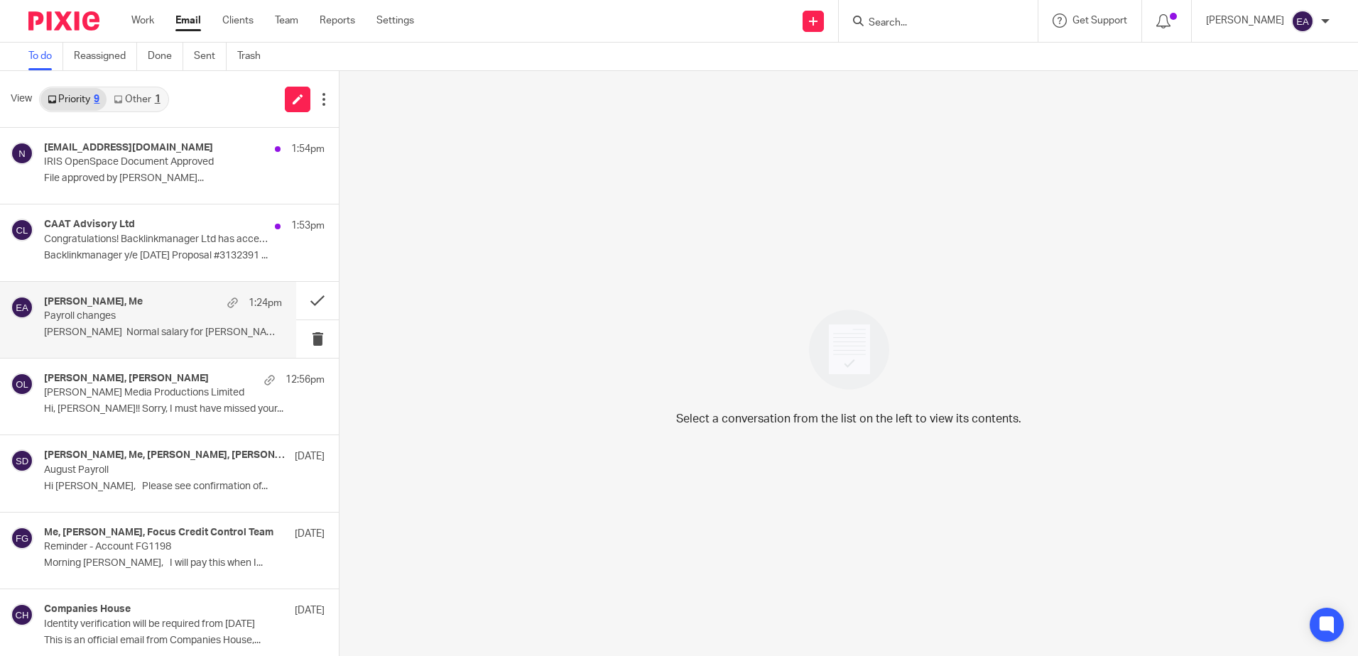
click at [125, 326] on div "[PERSON_NAME], Me 1:24pm Payroll changes [PERSON_NAME] Normal salary for [PERSO…" at bounding box center [163, 320] width 238 height 48
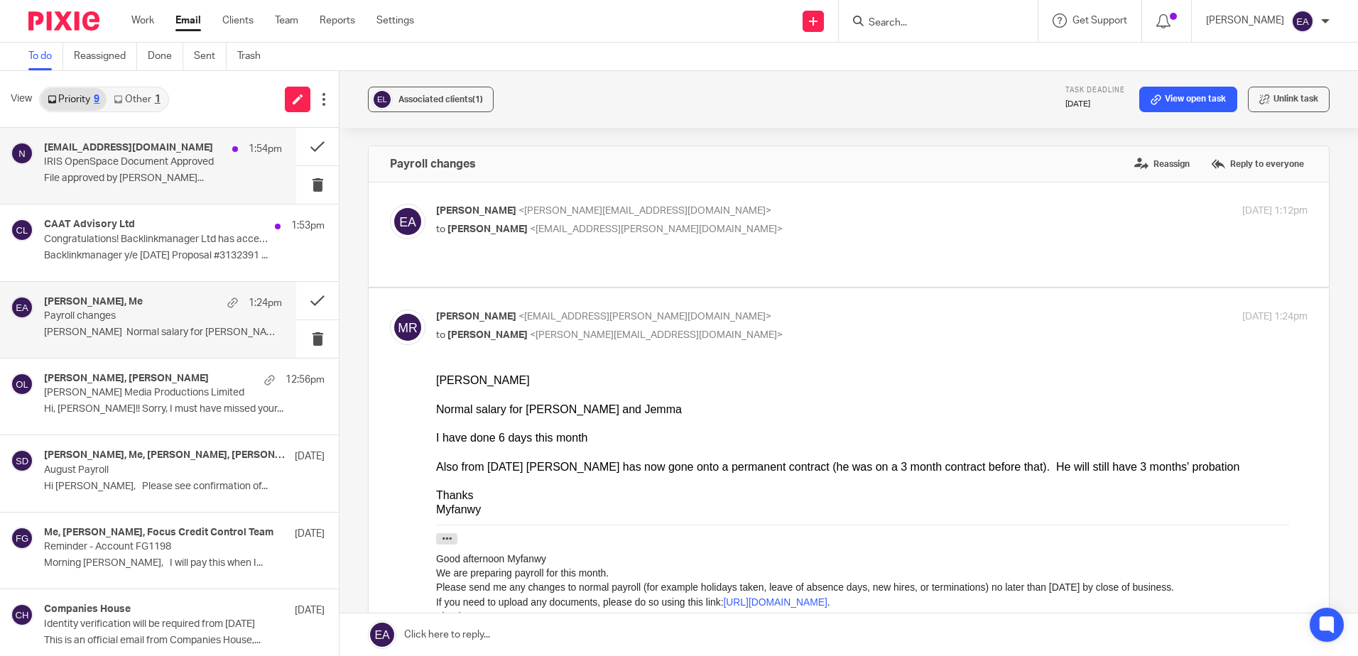
click at [176, 177] on p "File approved by Gerard..." at bounding box center [163, 179] width 238 height 12
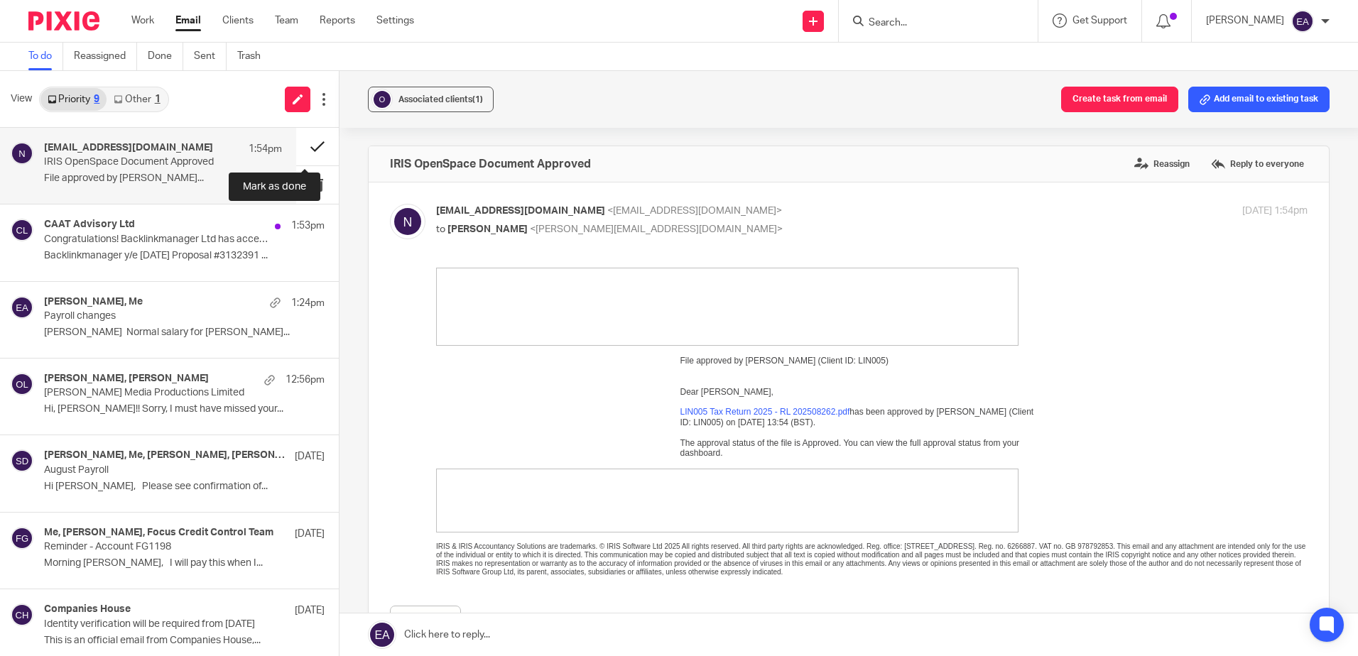
click at [303, 148] on button at bounding box center [317, 147] width 43 height 38
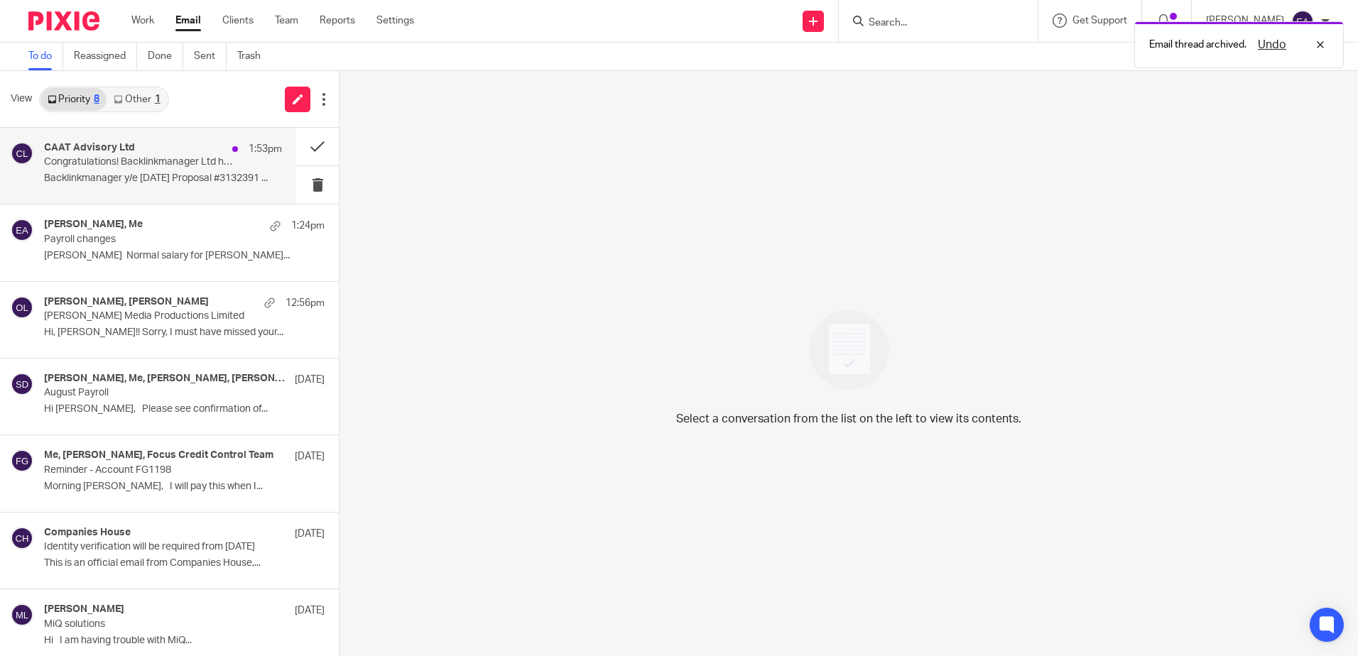
click at [129, 164] on p "Congratulations! Backlinkmanager Ltd has accepted your proposal (#3132391)" at bounding box center [139, 162] width 190 height 12
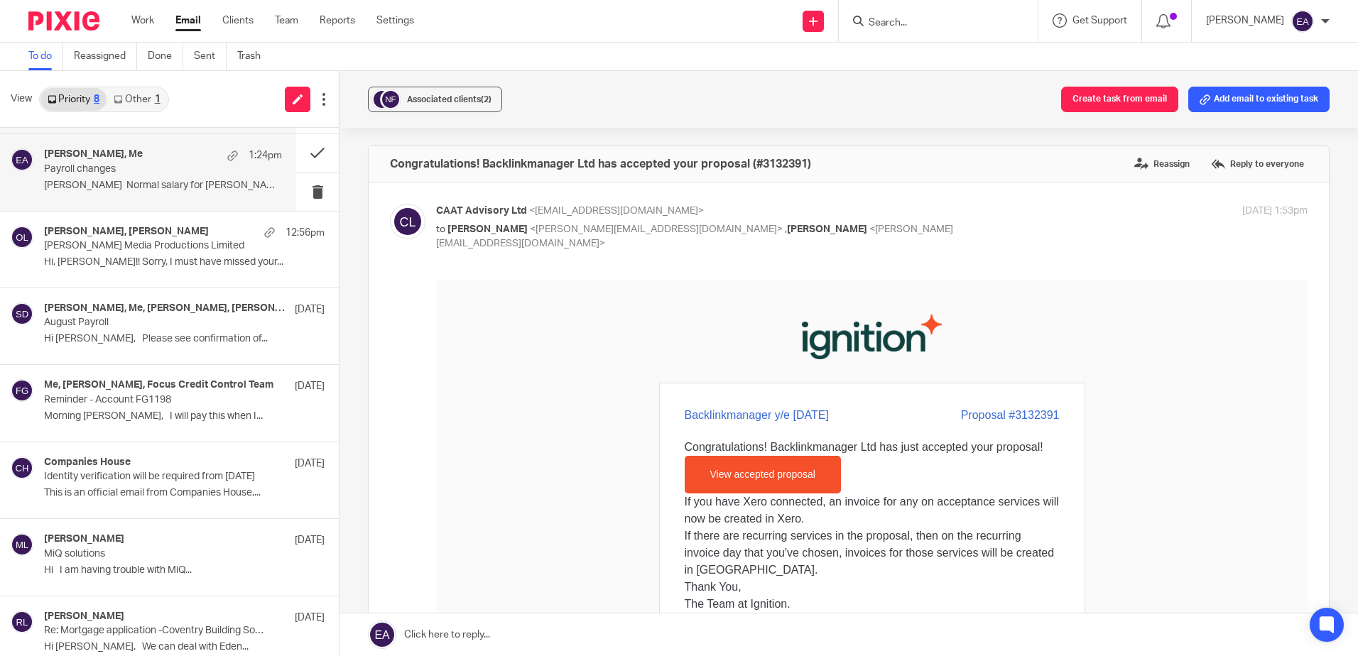
scroll to position [71, 0]
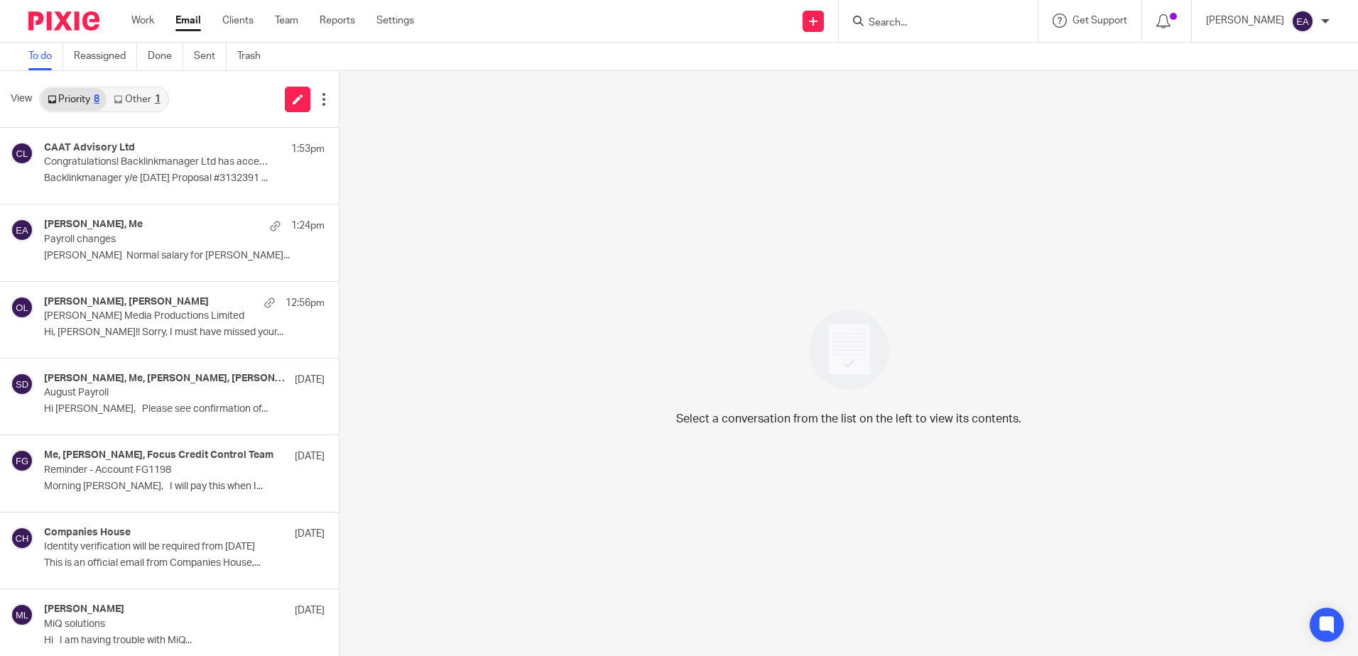
click at [146, 92] on link "Other 1" at bounding box center [137, 99] width 60 height 23
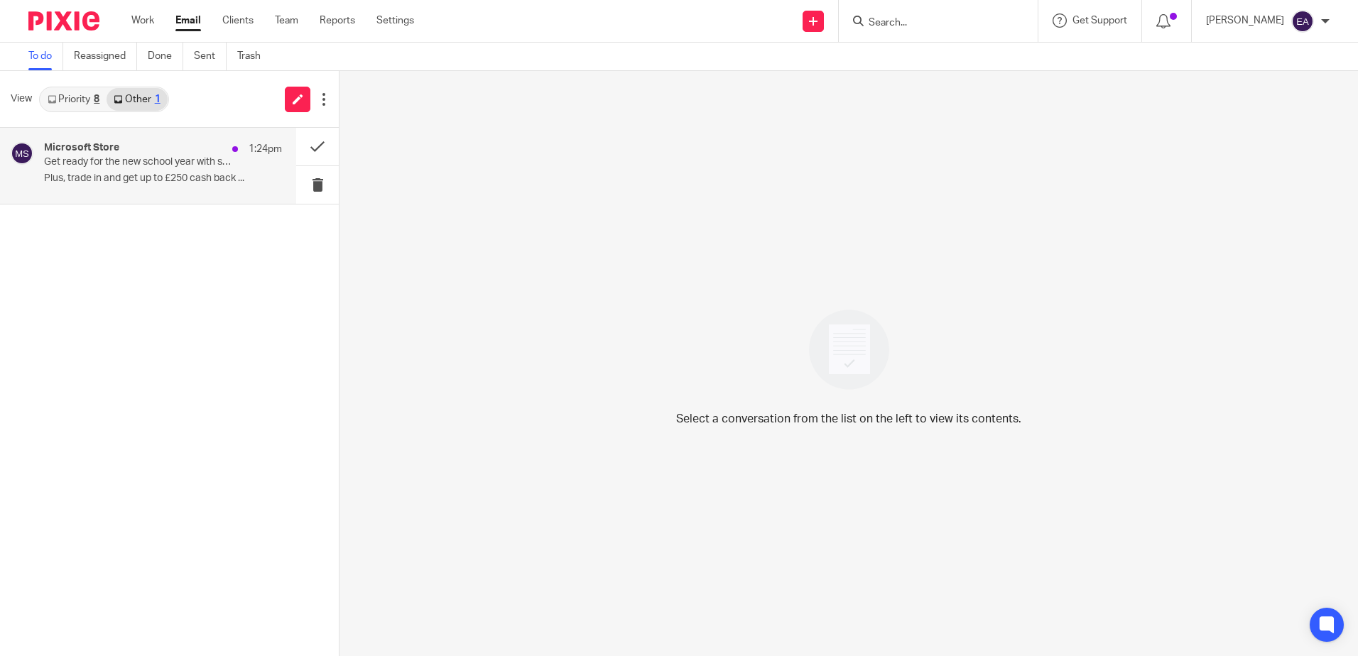
click at [141, 151] on div "Microsoft Store 1:24pm" at bounding box center [163, 149] width 238 height 14
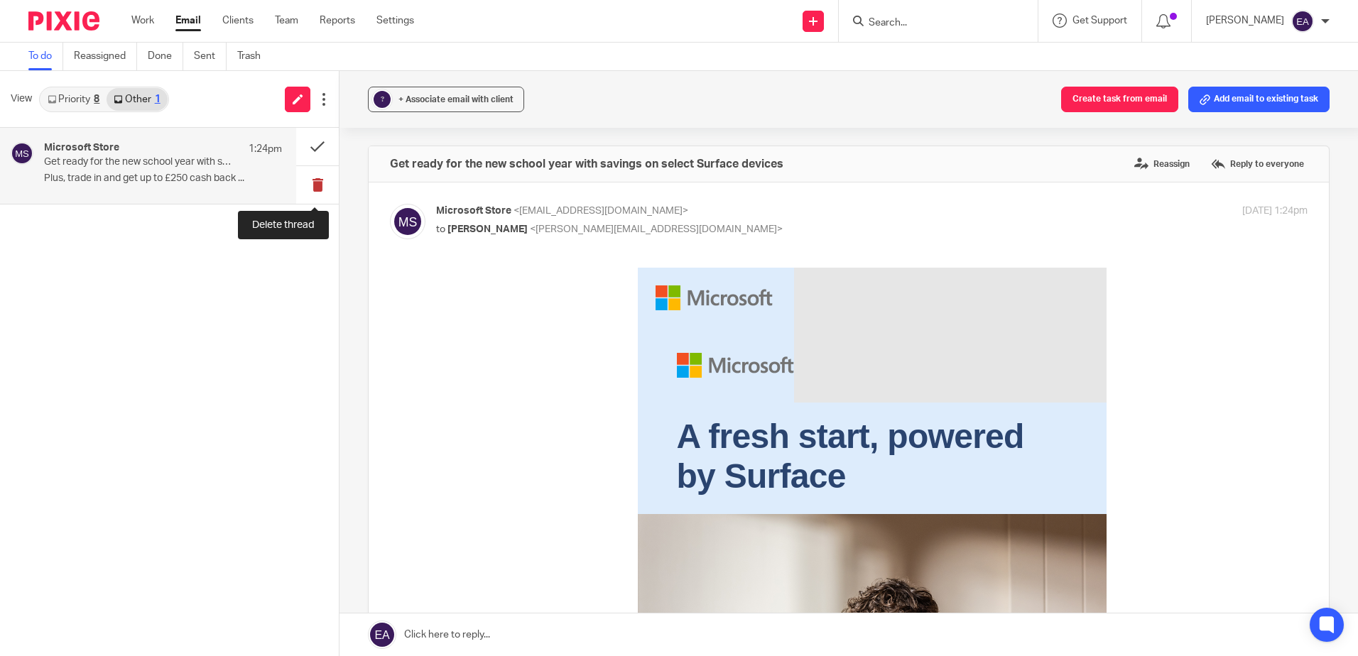
click at [315, 183] on button at bounding box center [317, 185] width 43 height 38
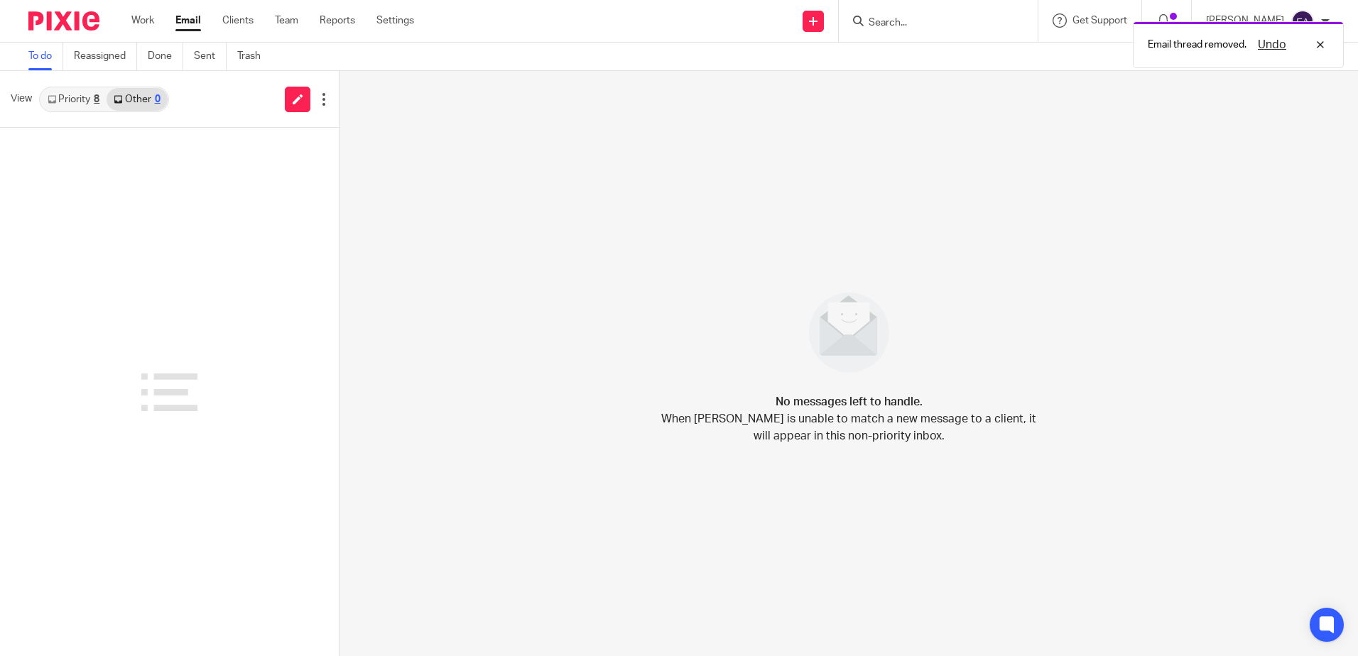
click at [75, 94] on link "Priority 8" at bounding box center [73, 99] width 66 height 23
